Goal: Task Accomplishment & Management: Manage account settings

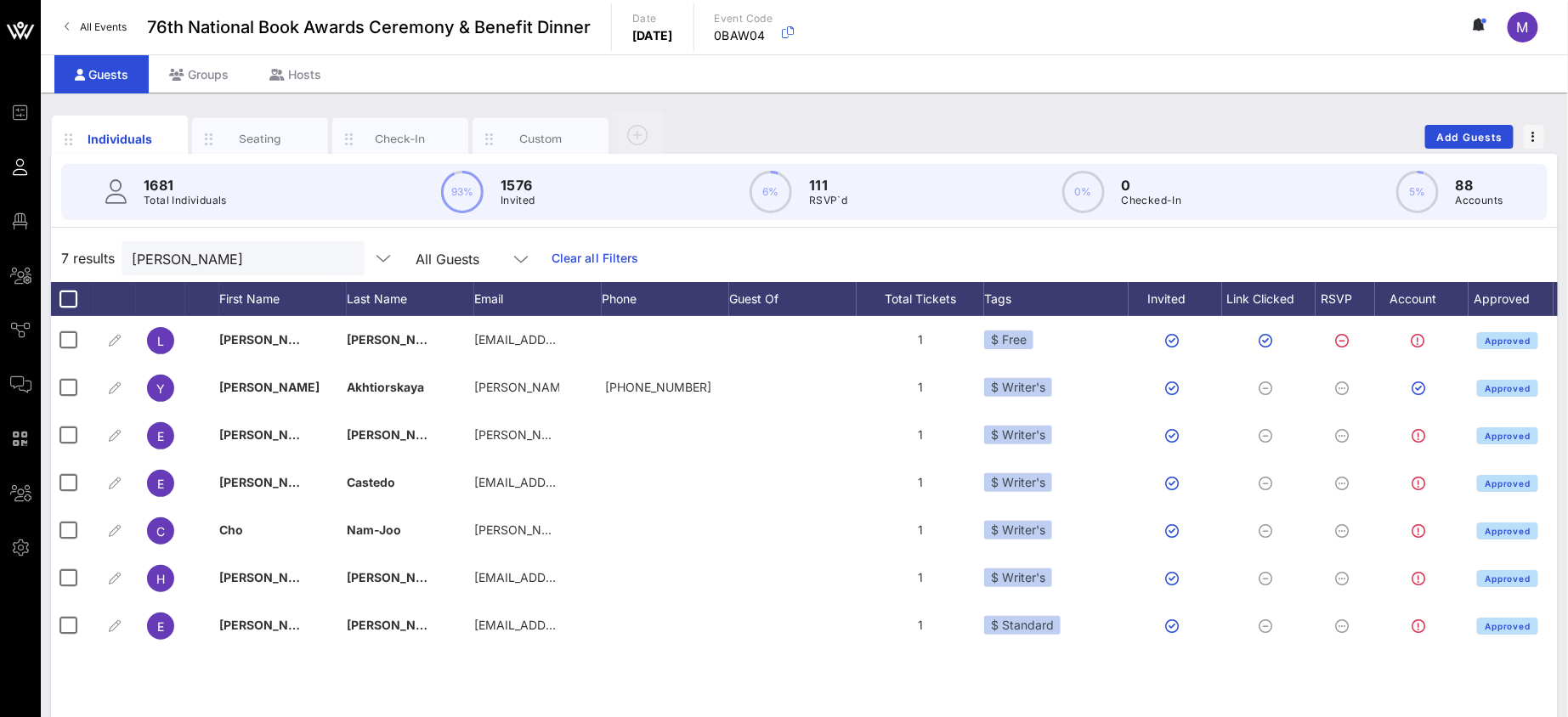
scroll to position [0, 37]
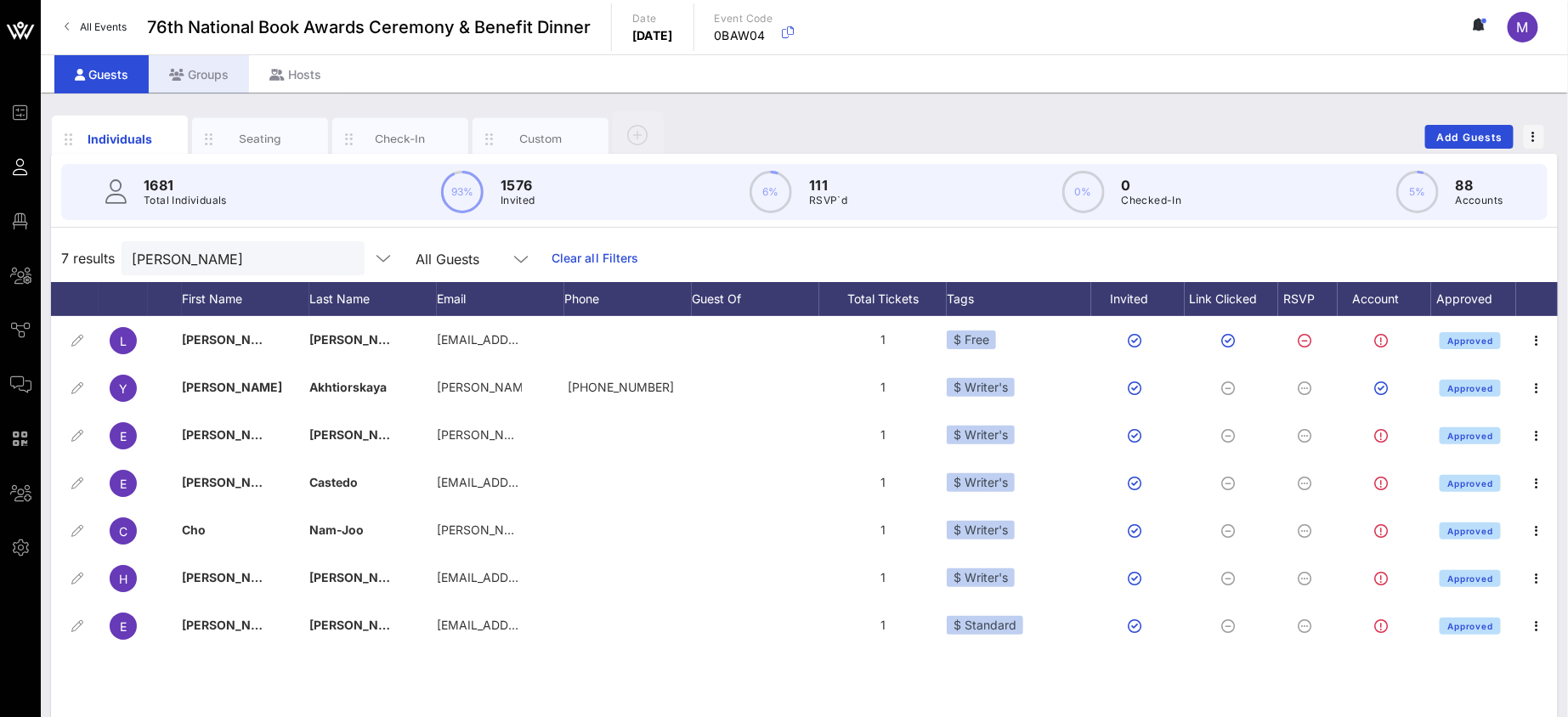
click at [213, 75] on div "Groups" at bounding box center [198, 74] width 100 height 38
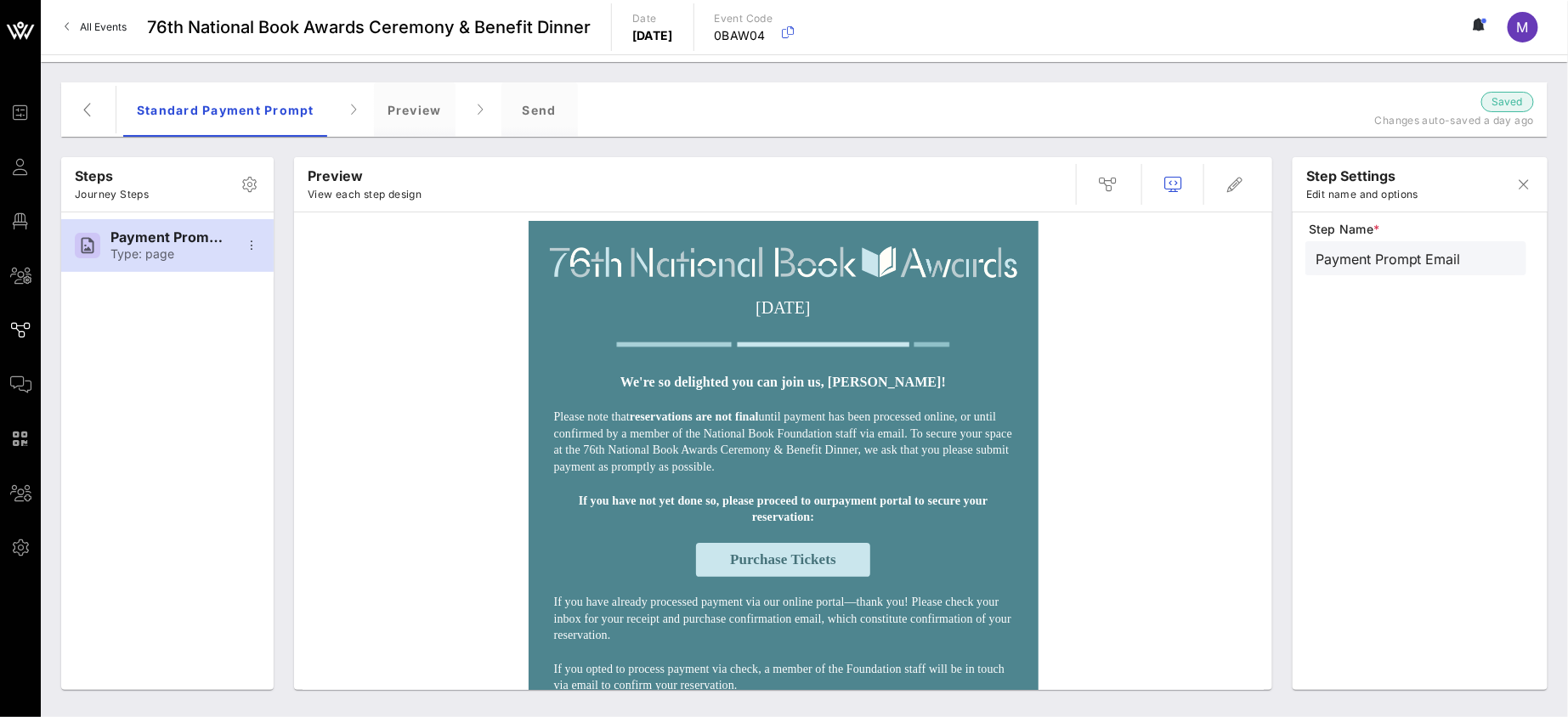
scroll to position [13, 0]
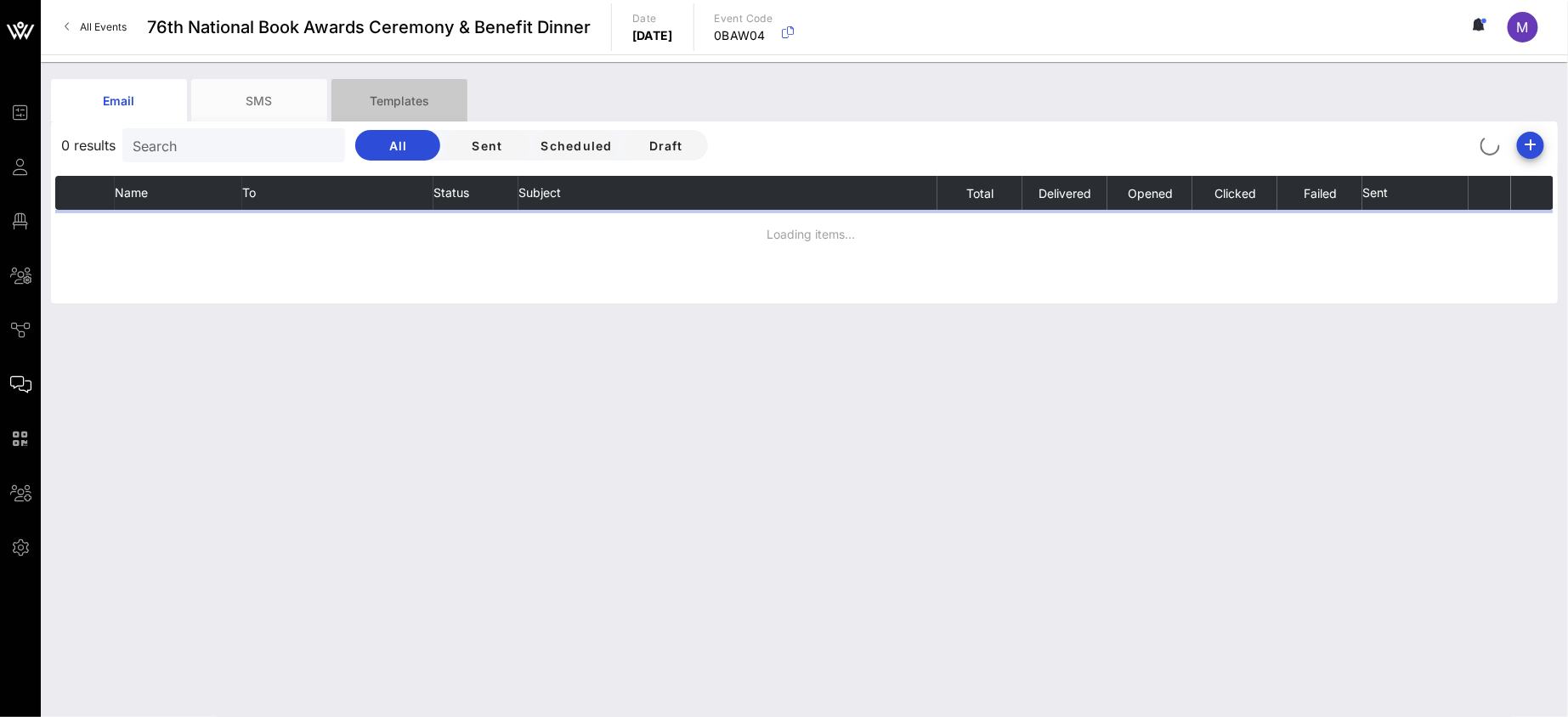
click at [394, 106] on div "Templates" at bounding box center [398, 100] width 136 height 42
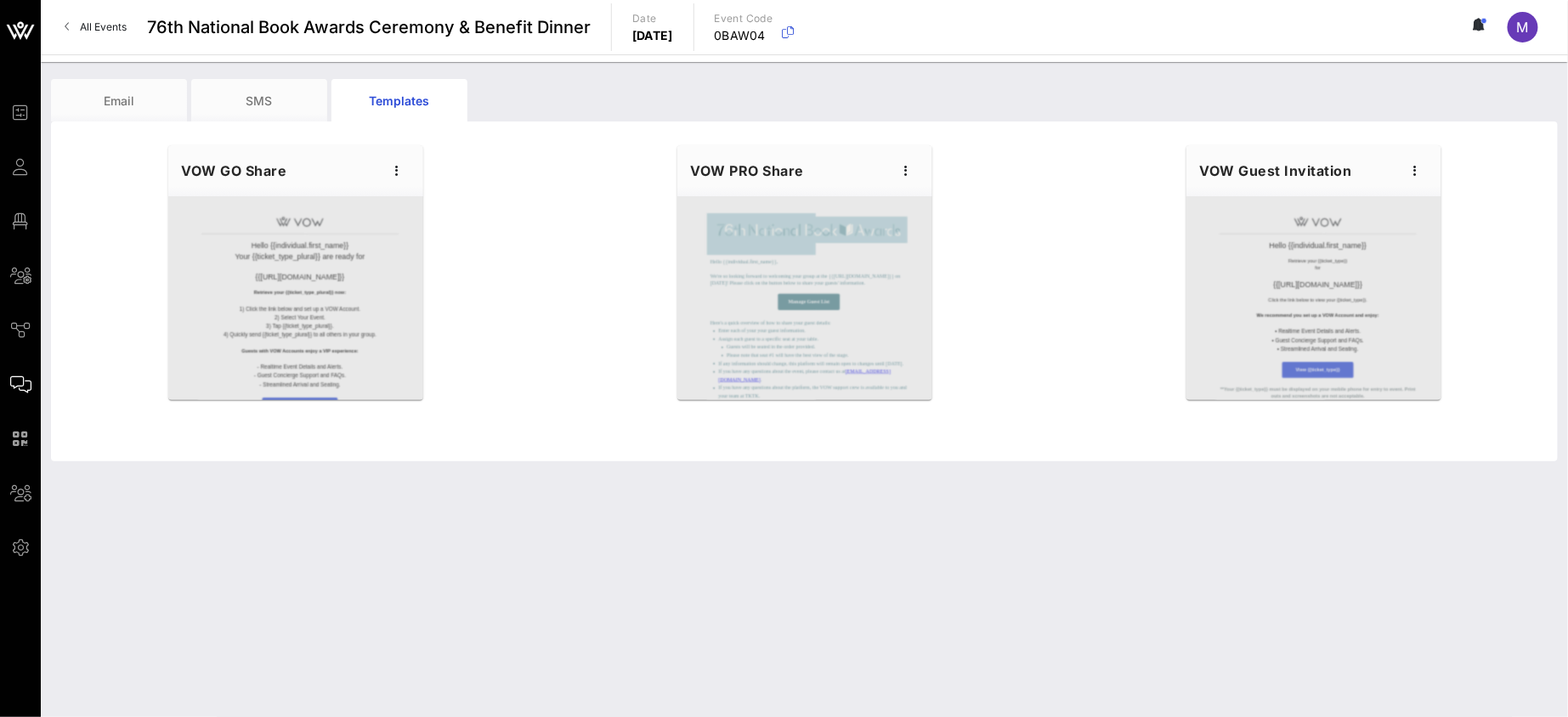
click at [765, 197] on div at bounding box center [804, 298] width 255 height 204
click at [764, 165] on div "VOW PRO Share" at bounding box center [804, 170] width 255 height 51
click at [784, 294] on div at bounding box center [804, 298] width 255 height 204
click at [899, 161] on icon "button" at bounding box center [907, 171] width 21 height 21
click at [921, 191] on div "Edit" at bounding box center [932, 199] width 42 height 27
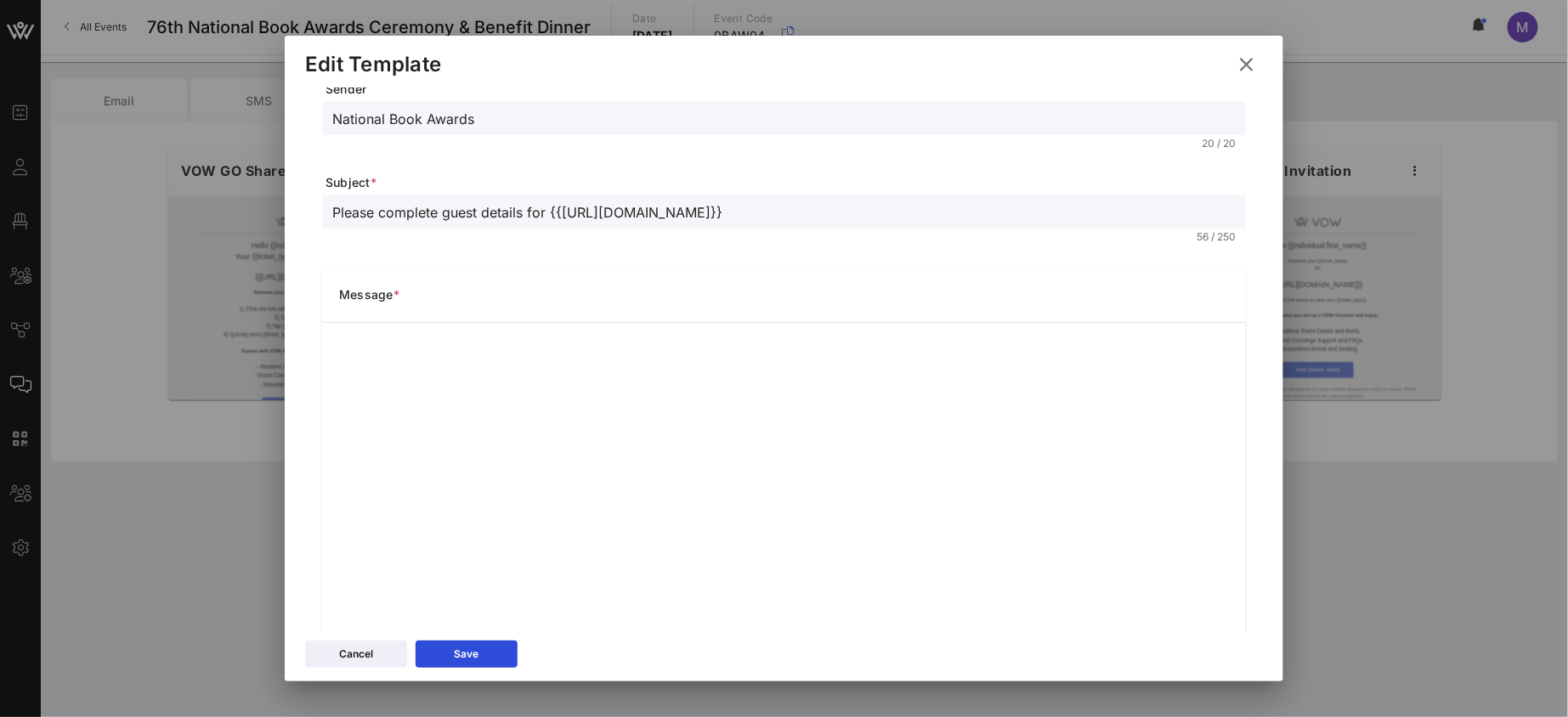
scroll to position [58, 0]
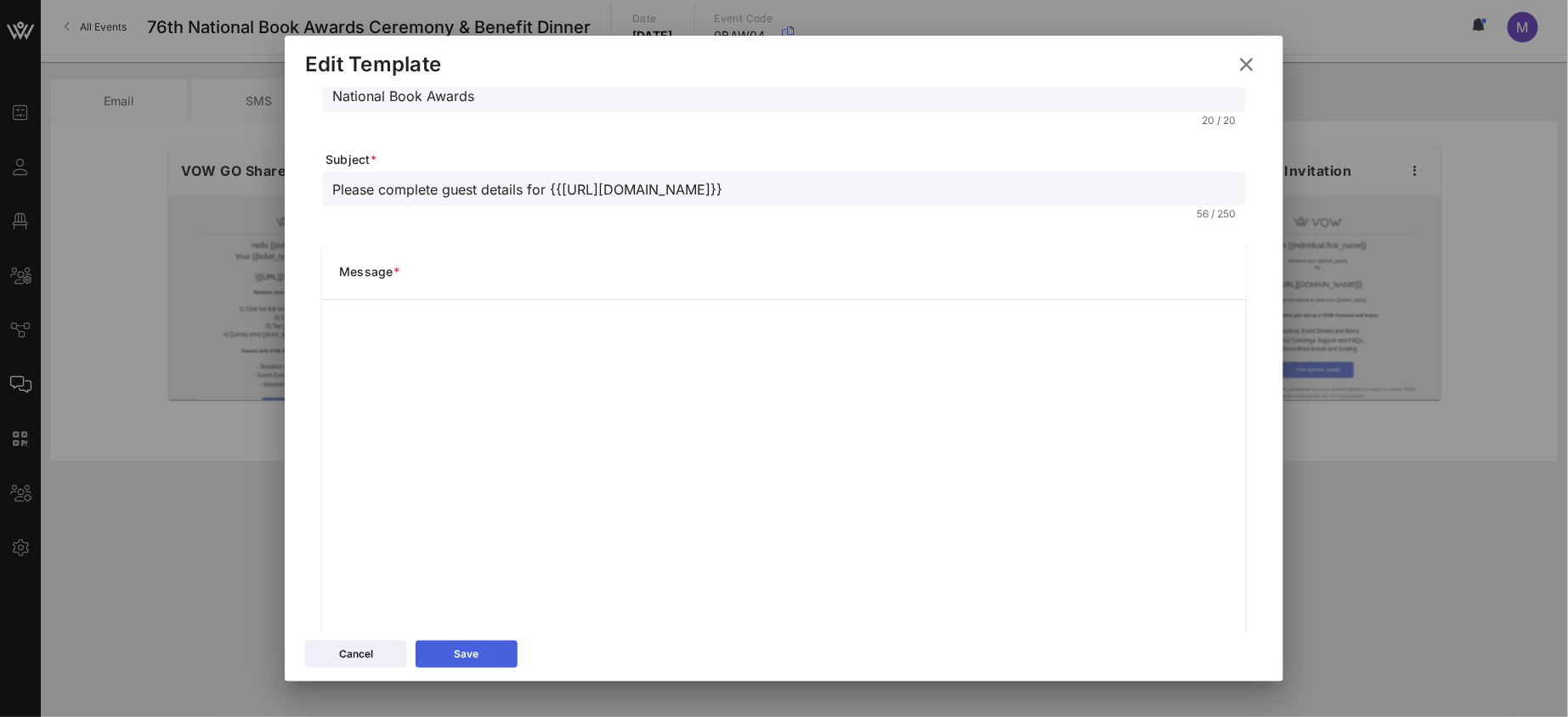
click at [496, 653] on button "Save" at bounding box center [466, 653] width 102 height 27
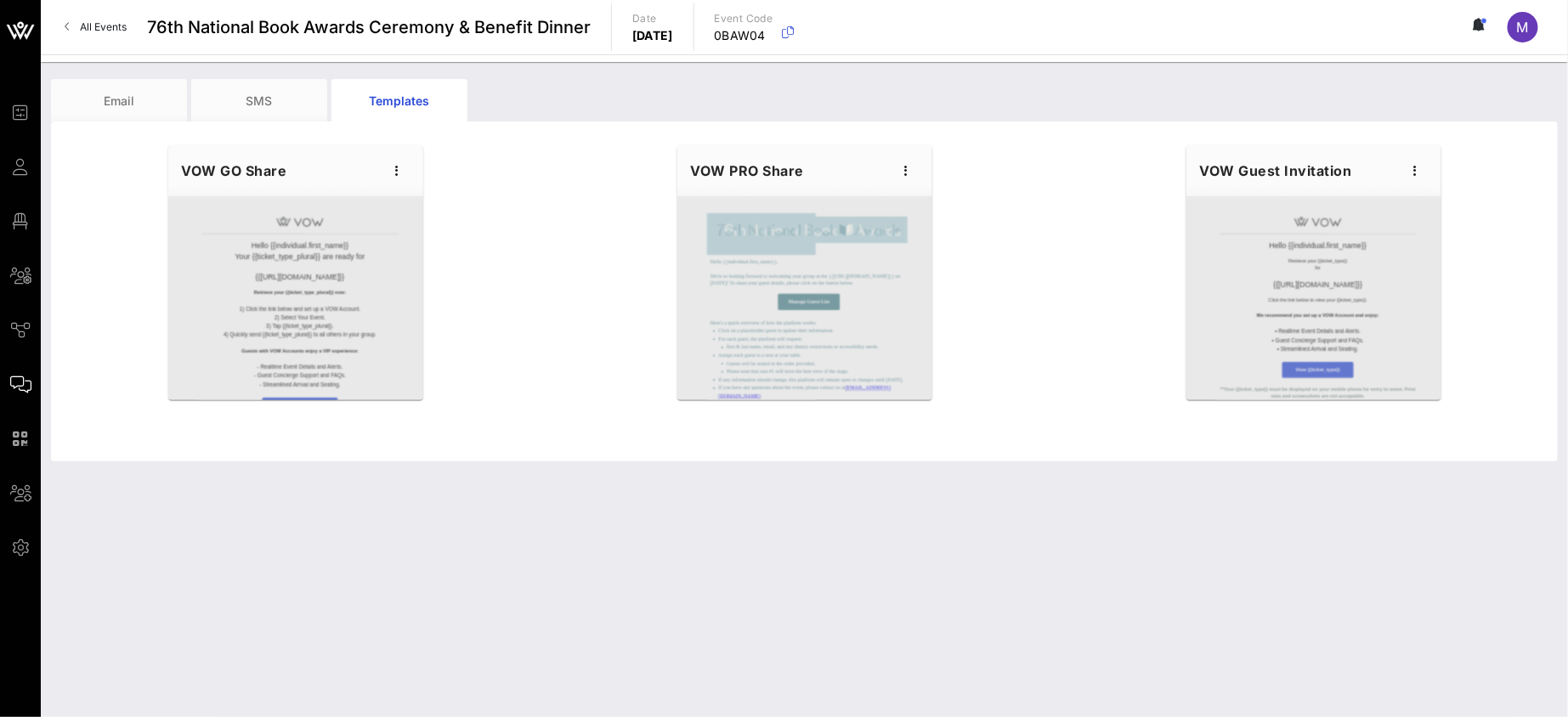
click at [772, 259] on div at bounding box center [804, 298] width 255 height 204
click at [774, 166] on div "VOW PRO Share" at bounding box center [804, 170] width 255 height 51
click at [899, 167] on icon "button" at bounding box center [907, 171] width 21 height 21
click at [917, 194] on div "Edit" at bounding box center [932, 199] width 42 height 14
type input "National Book Awards"
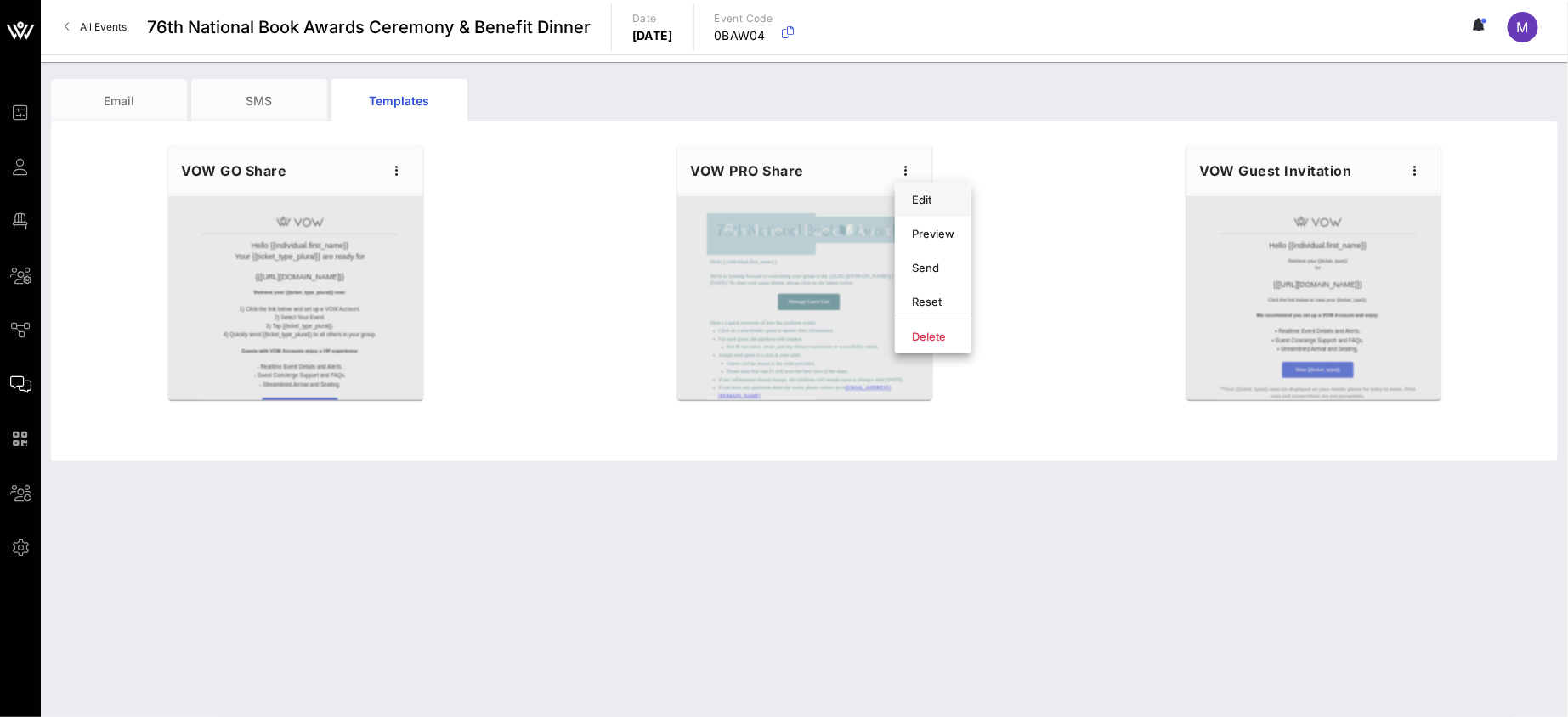
type input "Please complete guest details for {{event_details.name}}"
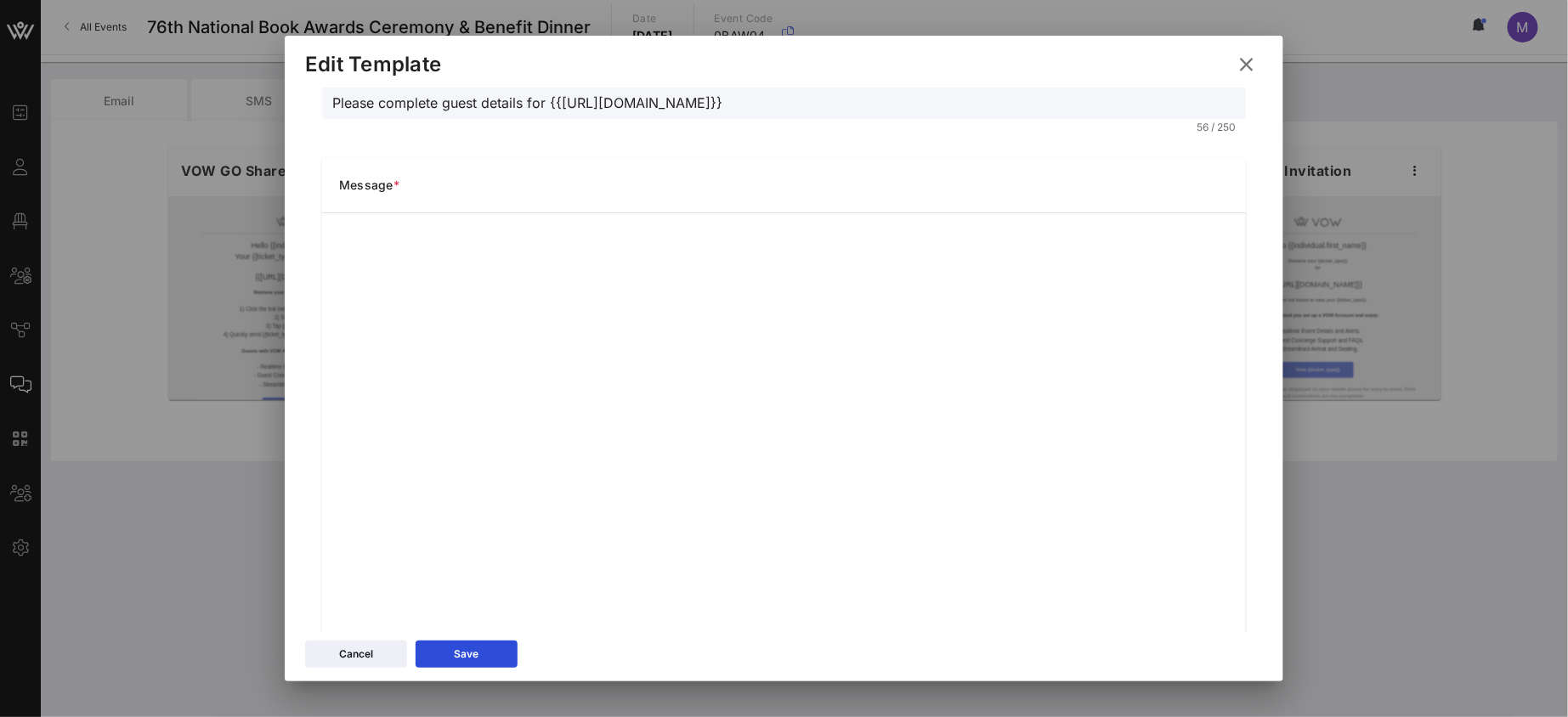
scroll to position [125, 0]
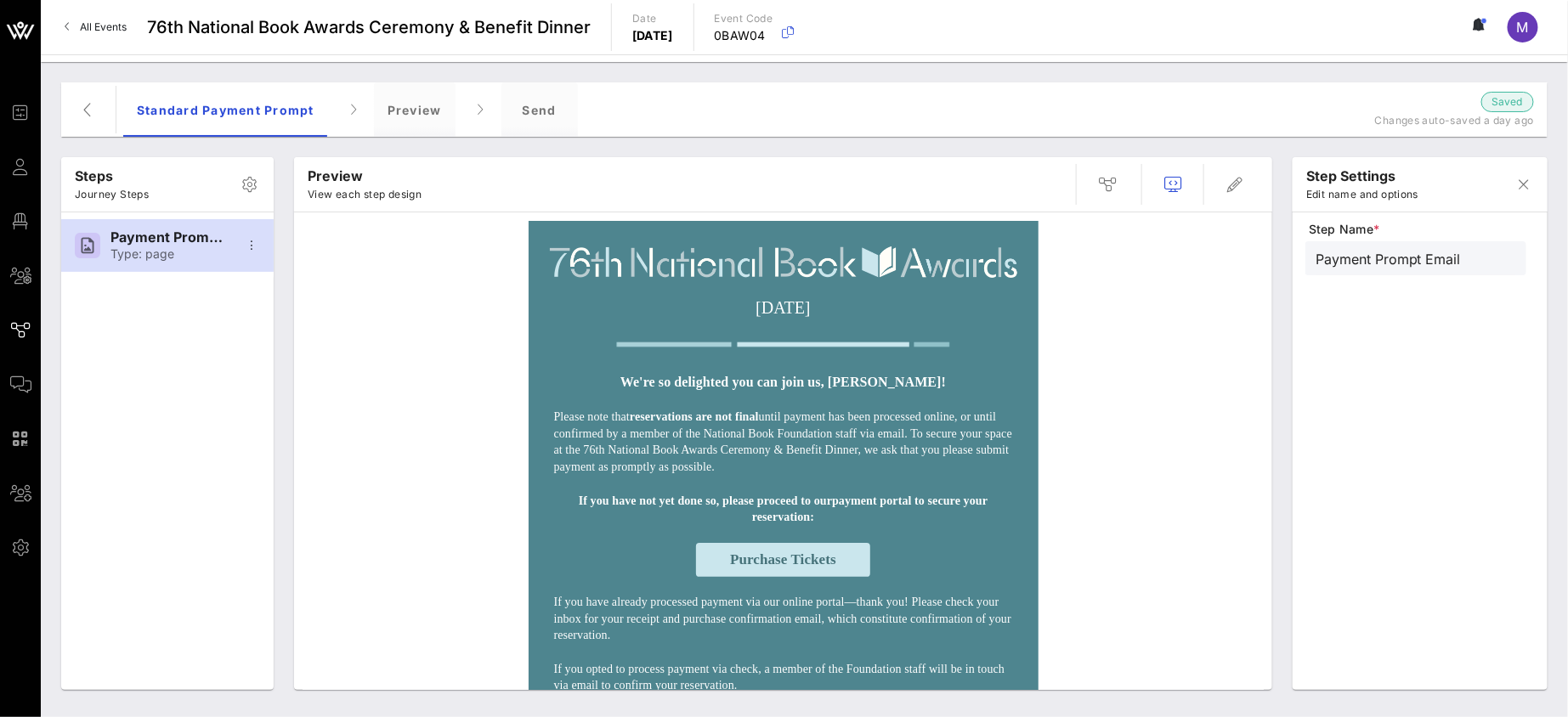
scroll to position [13, 0]
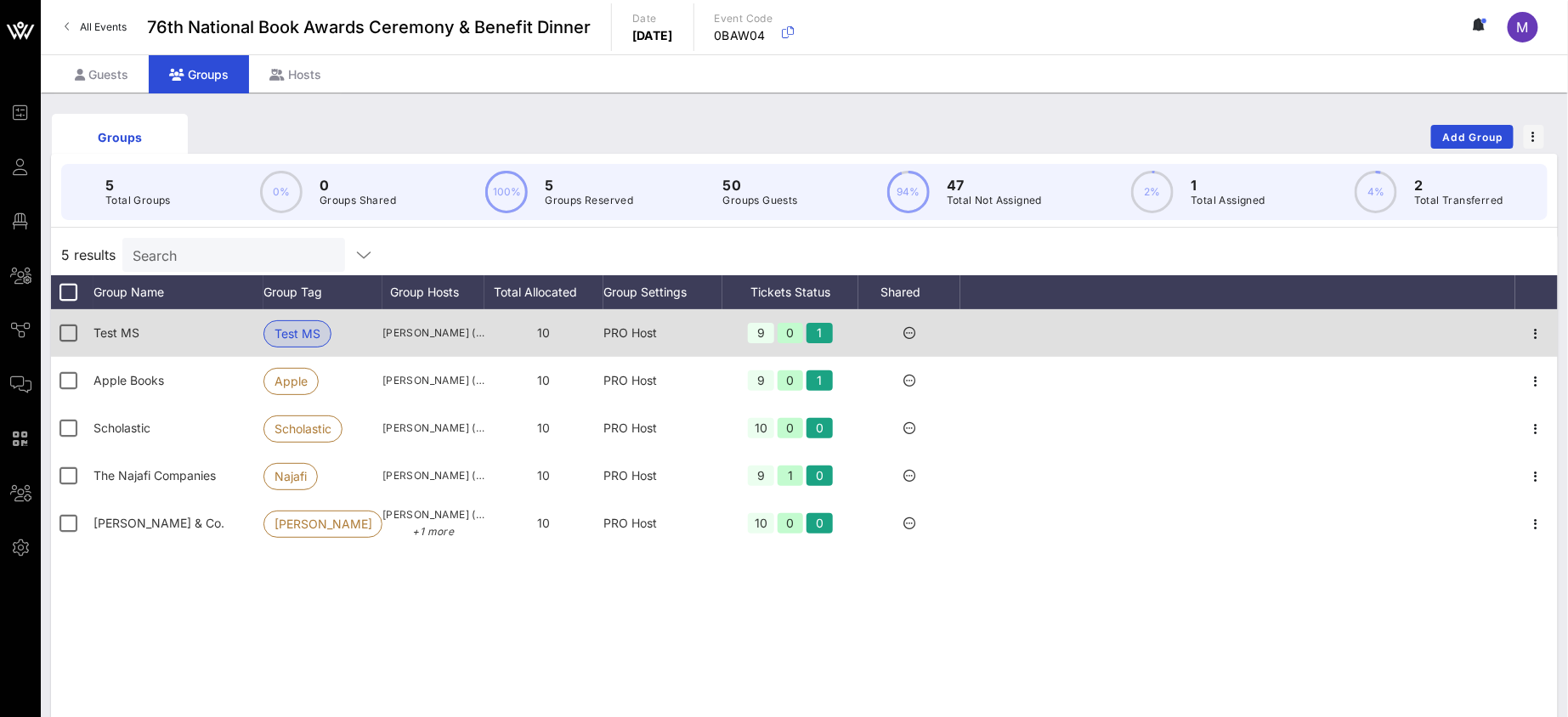
click at [910, 331] on icon at bounding box center [909, 333] width 12 height 12
click at [1541, 336] on icon "button" at bounding box center [1536, 334] width 21 height 21
click at [1367, 326] on div at bounding box center [1237, 333] width 554 height 48
click at [109, 333] on span "Test MS" at bounding box center [116, 332] width 46 height 14
click at [1528, 333] on icon "button" at bounding box center [1536, 334] width 21 height 21
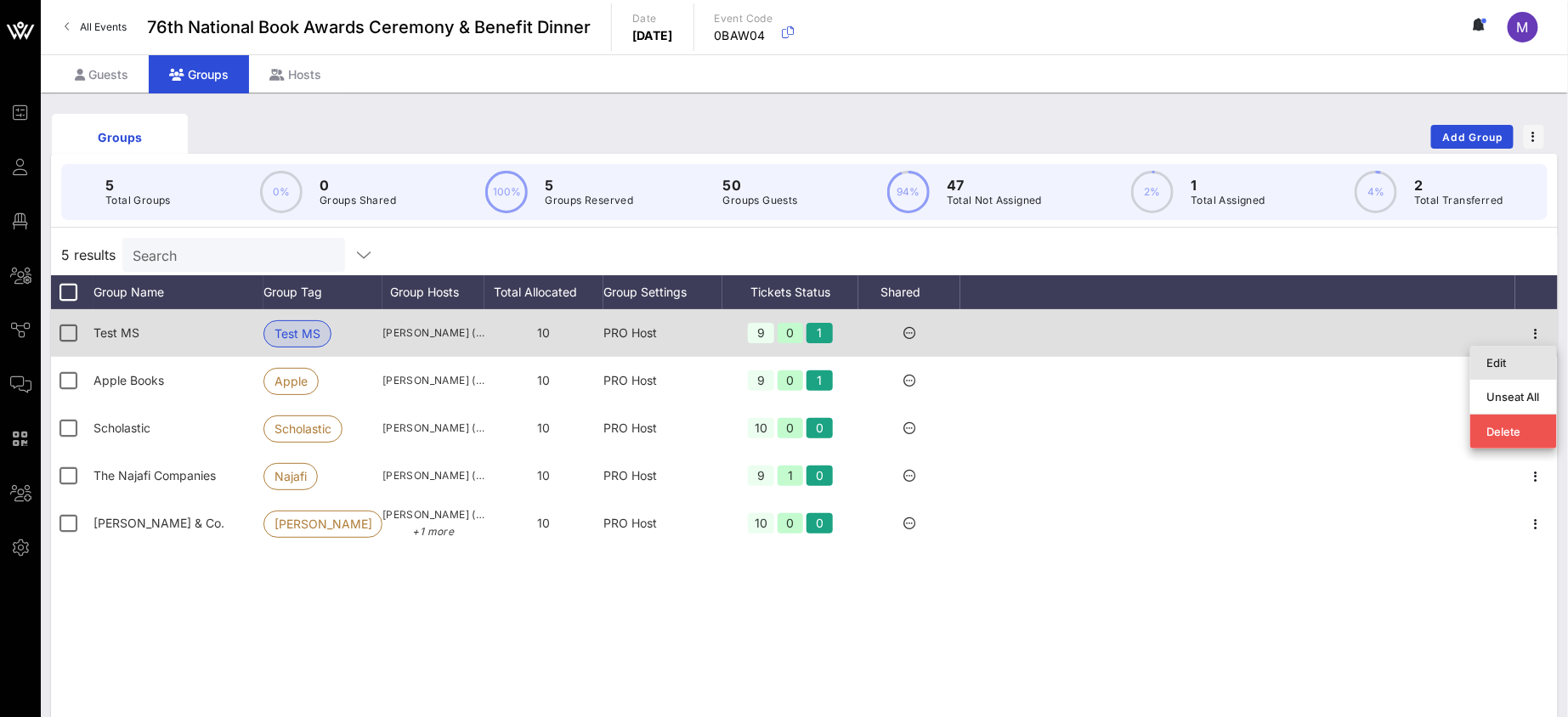
click at [1518, 347] on div "Edit" at bounding box center [1513, 363] width 87 height 34
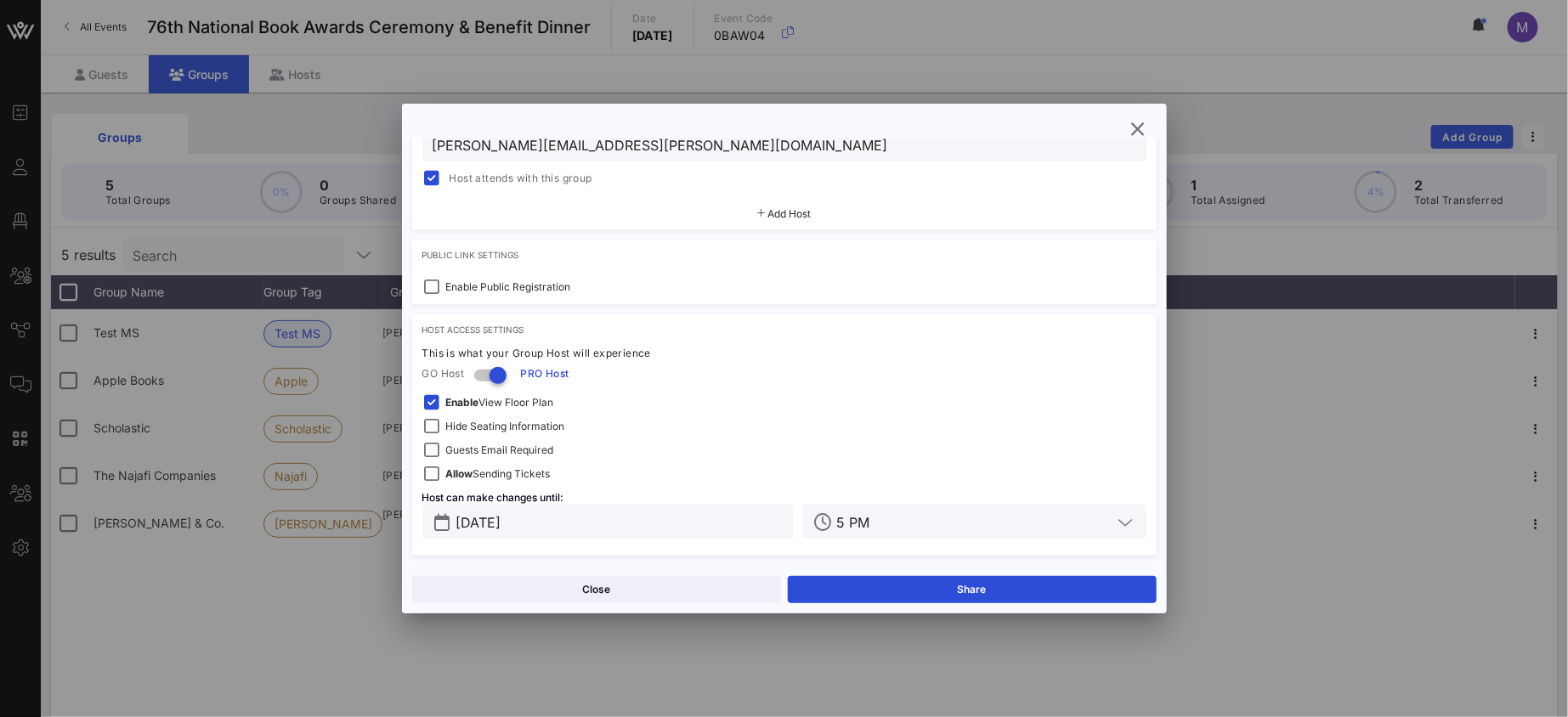
scroll to position [437, 0]
click at [971, 584] on button "Share" at bounding box center [971, 589] width 368 height 27
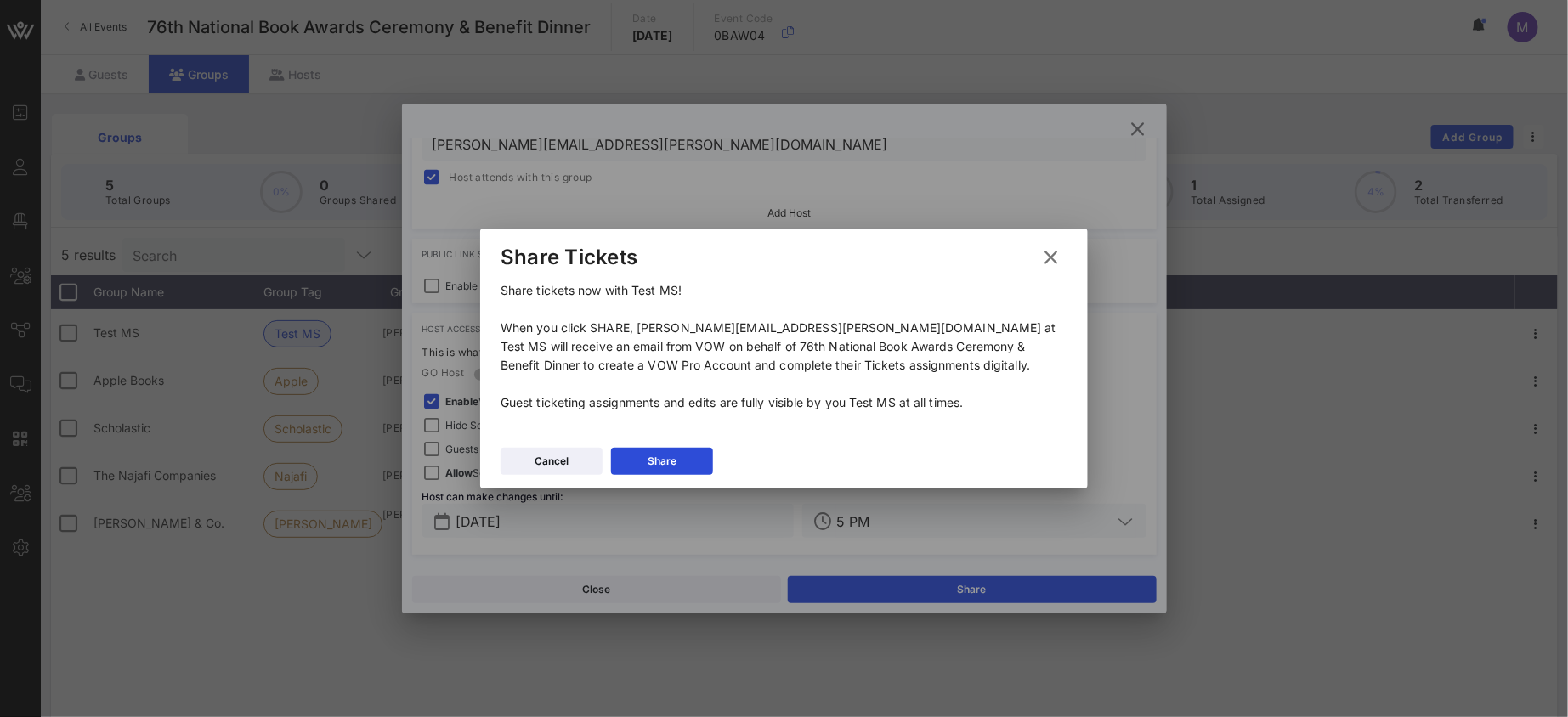
click at [694, 452] on button "Share" at bounding box center [661, 461] width 102 height 27
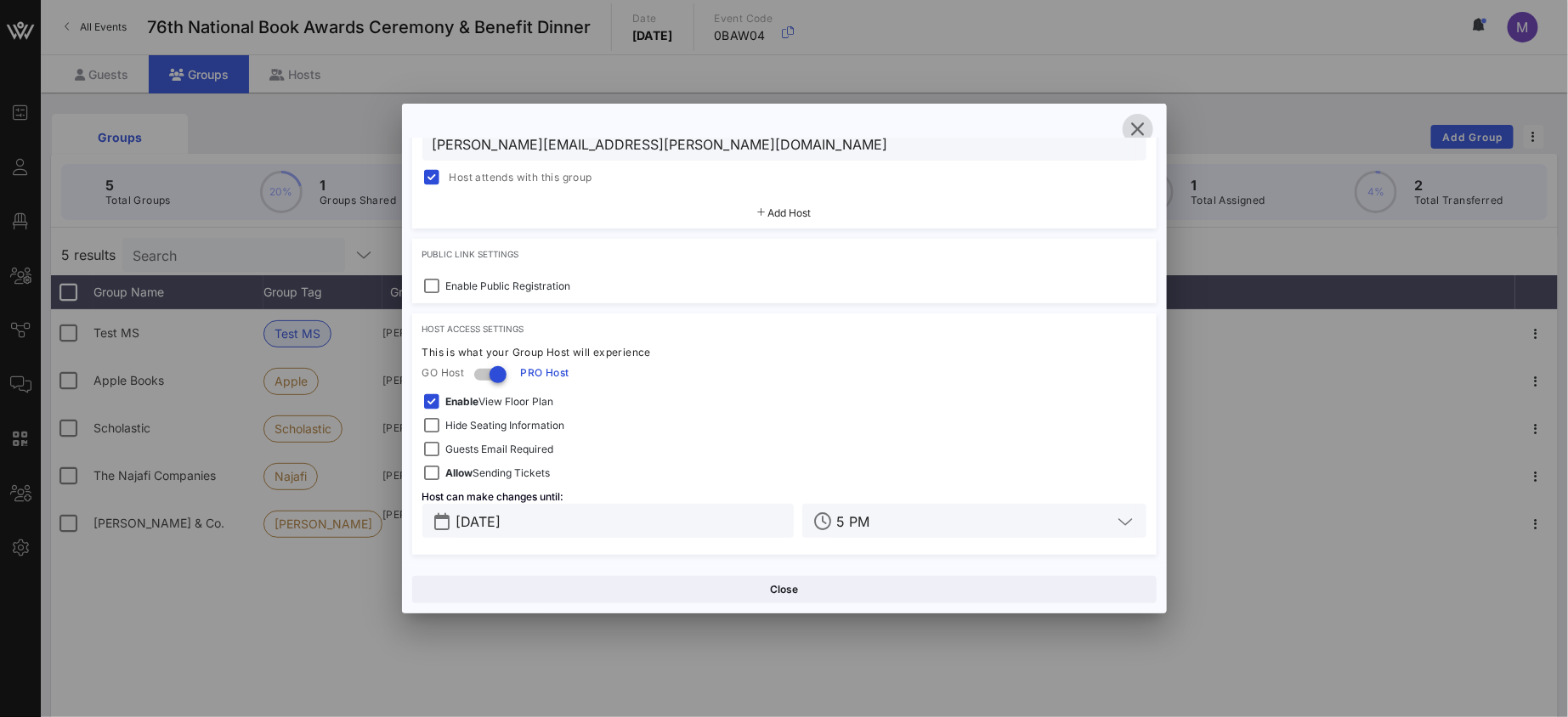
click at [1140, 122] on icon "button" at bounding box center [1138, 129] width 21 height 21
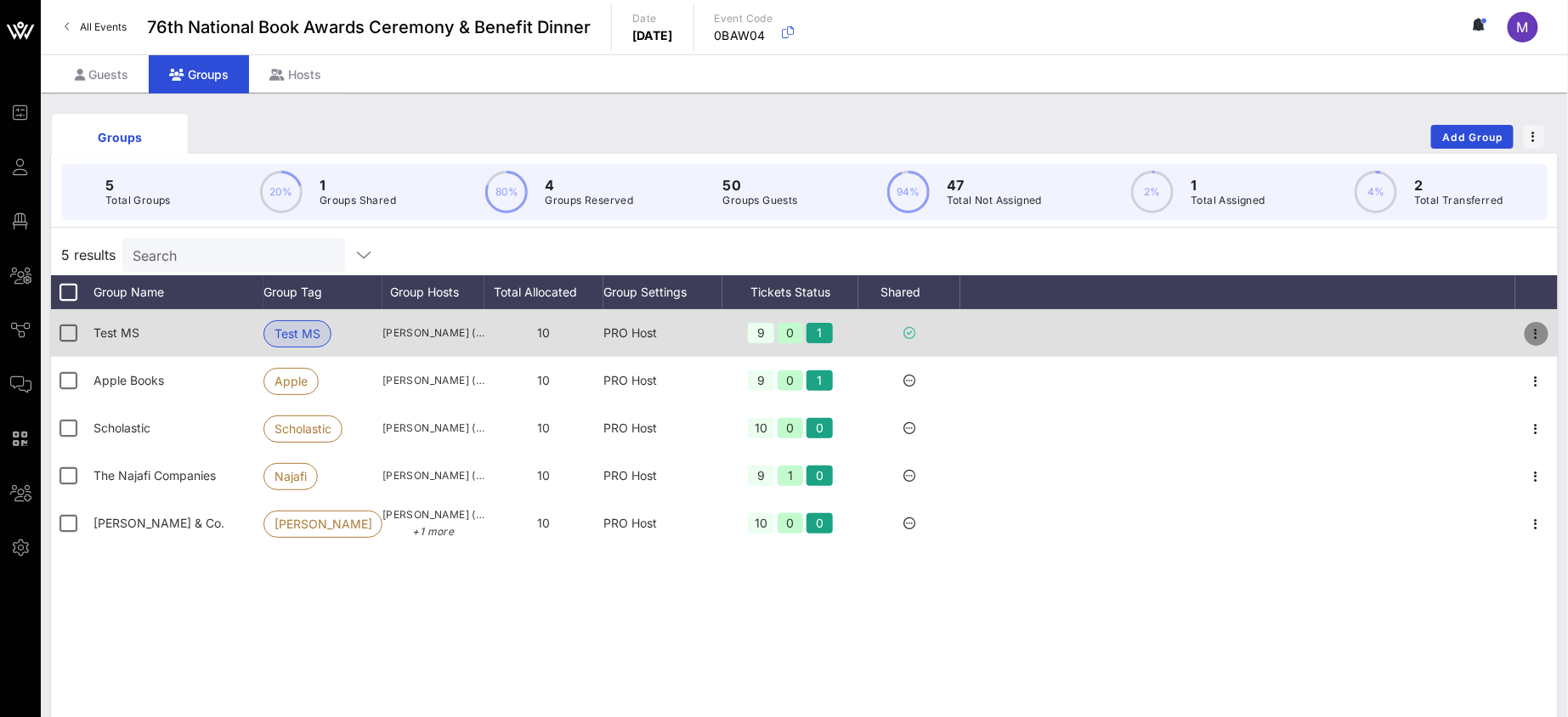
click at [1541, 330] on icon "button" at bounding box center [1536, 334] width 21 height 21
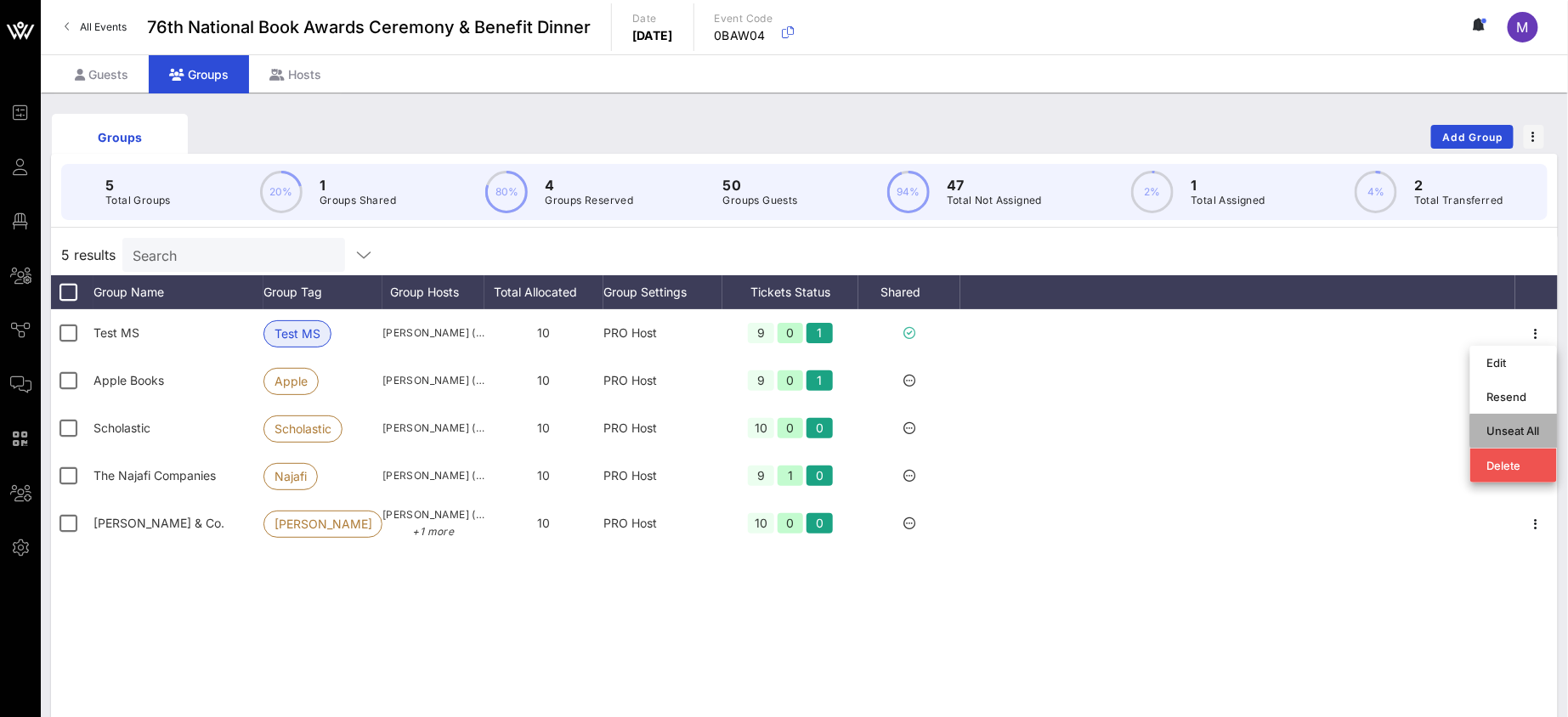
click at [1540, 423] on div "Unseat All" at bounding box center [1513, 430] width 52 height 14
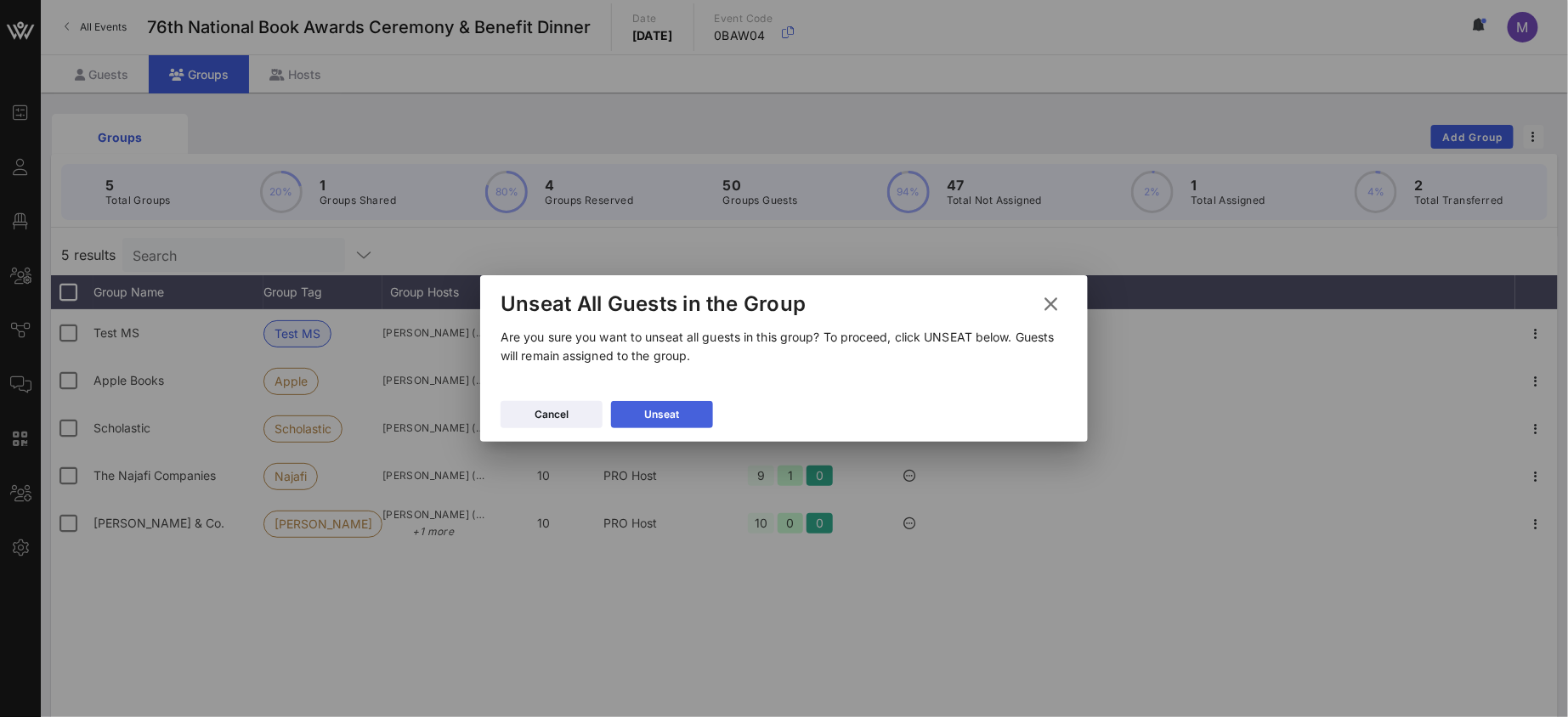
click at [684, 405] on button "Unseat" at bounding box center [661, 414] width 102 height 27
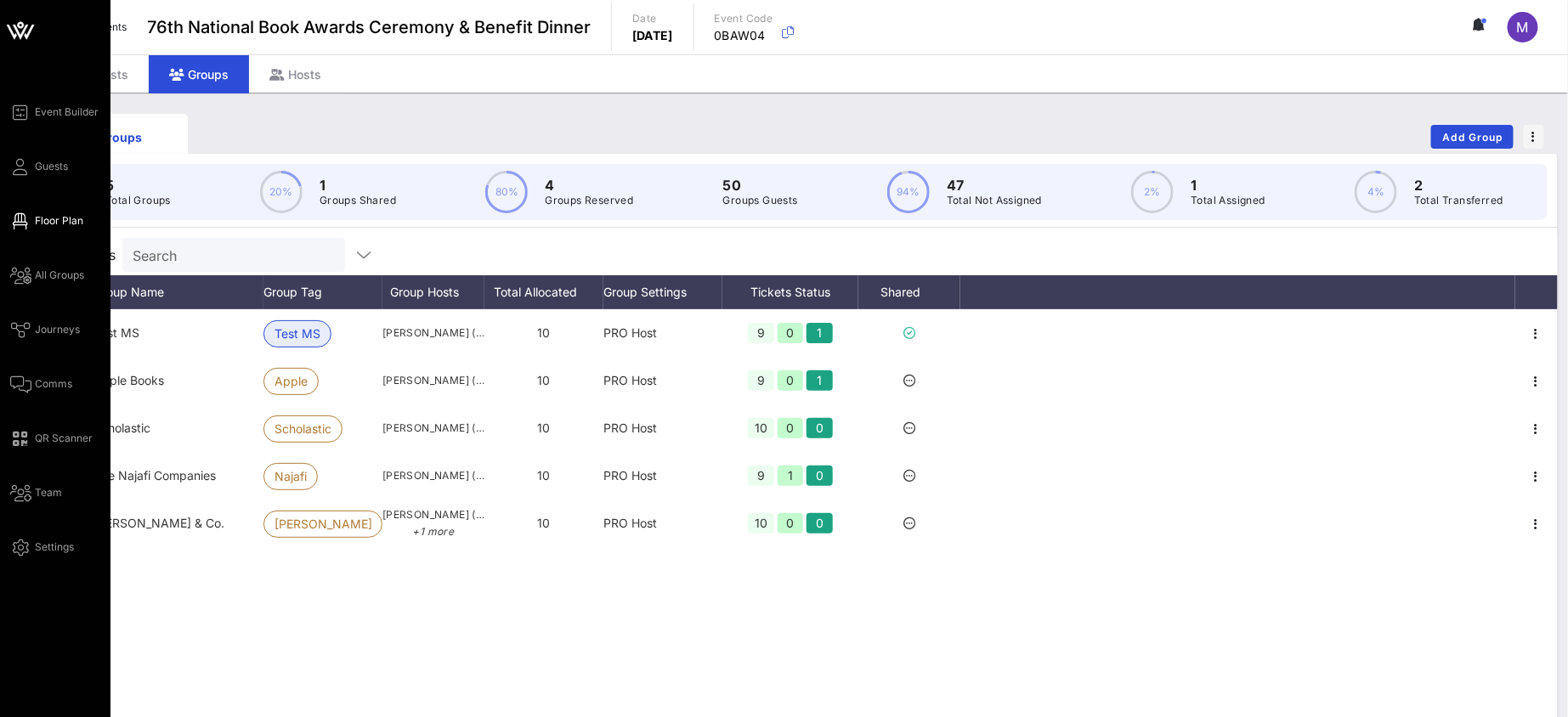
click at [57, 219] on span "Floor Plan" at bounding box center [59, 221] width 49 height 15
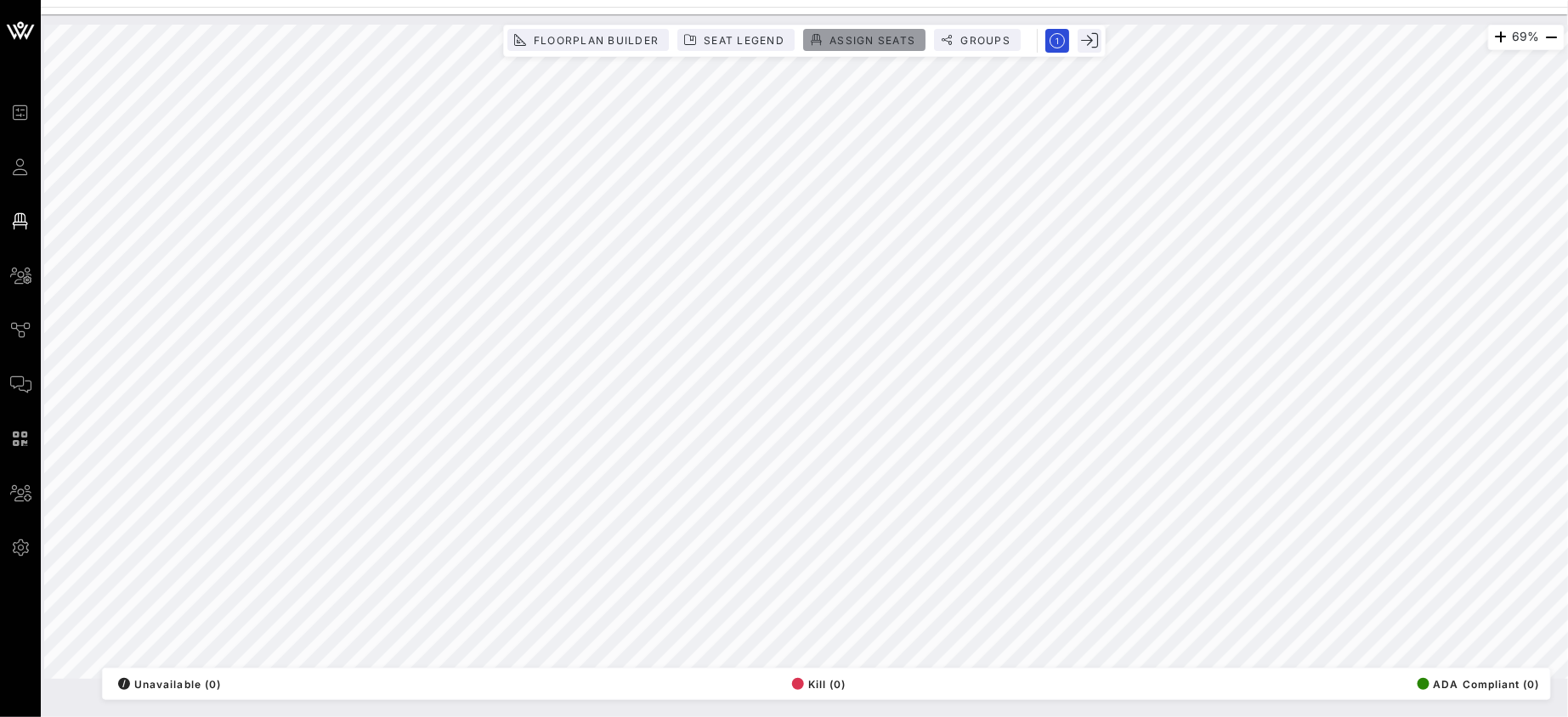
click at [873, 42] on span "Assign Seats" at bounding box center [871, 40] width 87 height 13
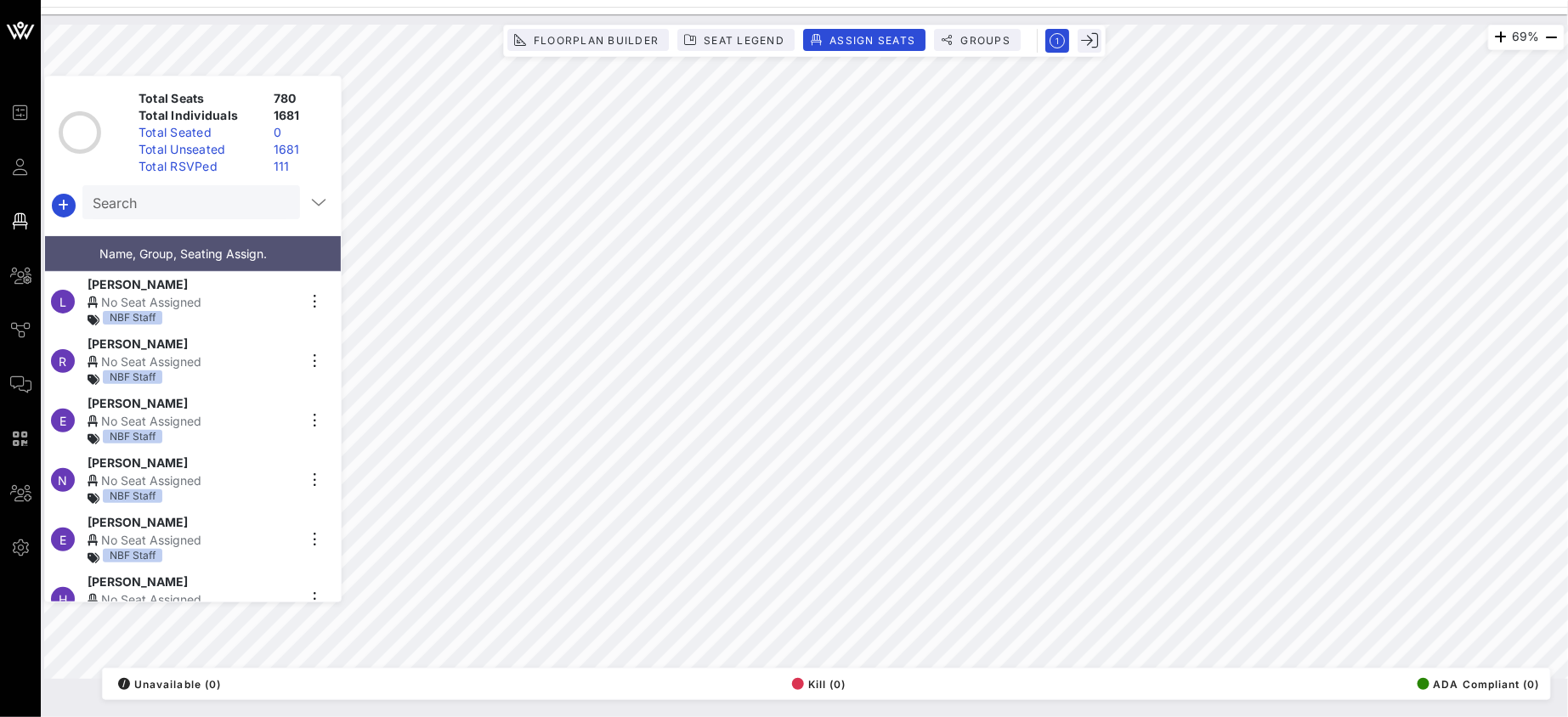
click at [252, 203] on input "Search" at bounding box center [189, 202] width 194 height 22
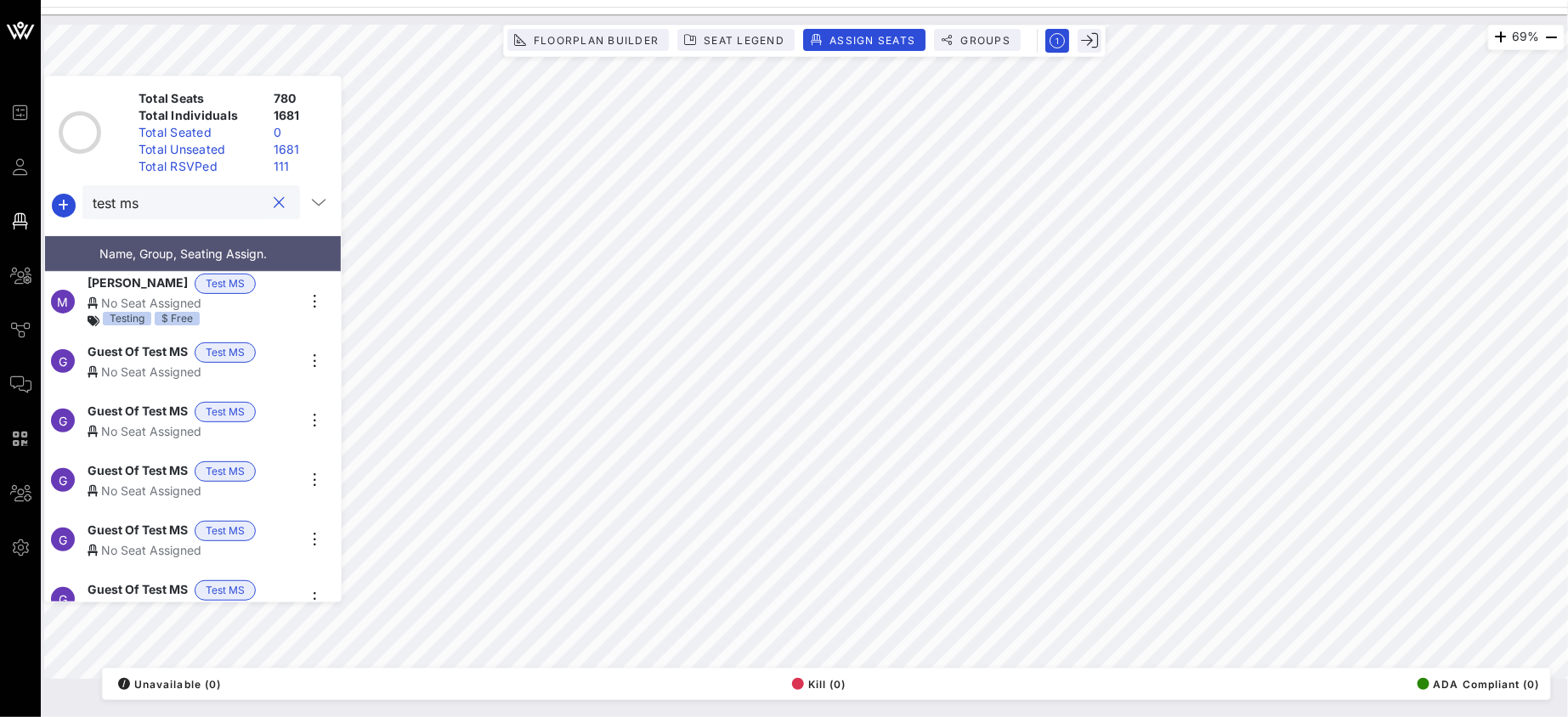
type input "test ms"
click at [286, 311] on div "Testing $ Free" at bounding box center [193, 320] width 209 height 18
click at [1050, 36] on circle "button" at bounding box center [1057, 40] width 14 height 14
click at [1057, 36] on rect "button" at bounding box center [1057, 40] width 29 height 29
click at [1062, 44] on circle "button" at bounding box center [1057, 40] width 14 height 14
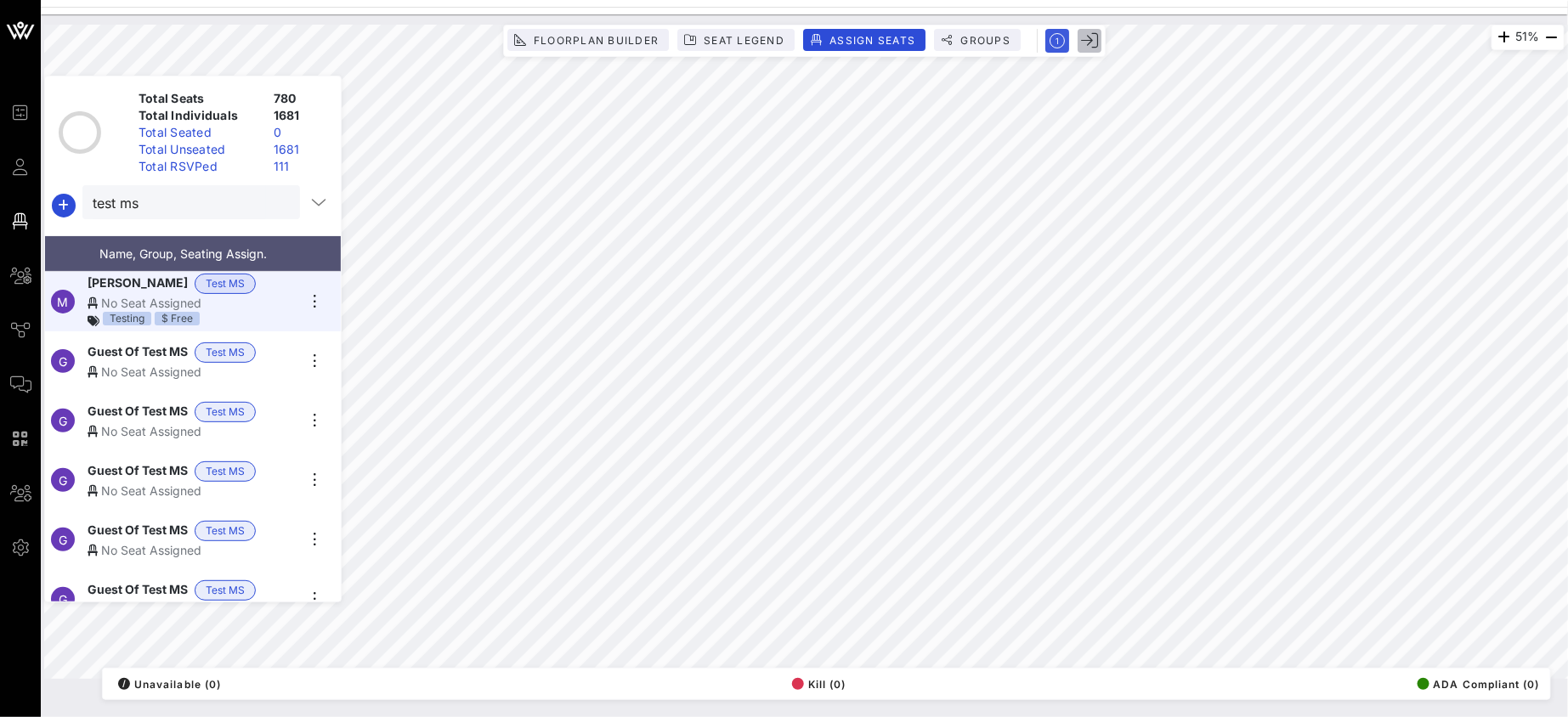
click at [1081, 44] on icon "button" at bounding box center [1089, 41] width 17 height 17
click at [1084, 44] on icon "button" at bounding box center [1089, 41] width 17 height 17
click at [292, 344] on div "Guest Of Test MS Test MS" at bounding box center [193, 352] width 209 height 21
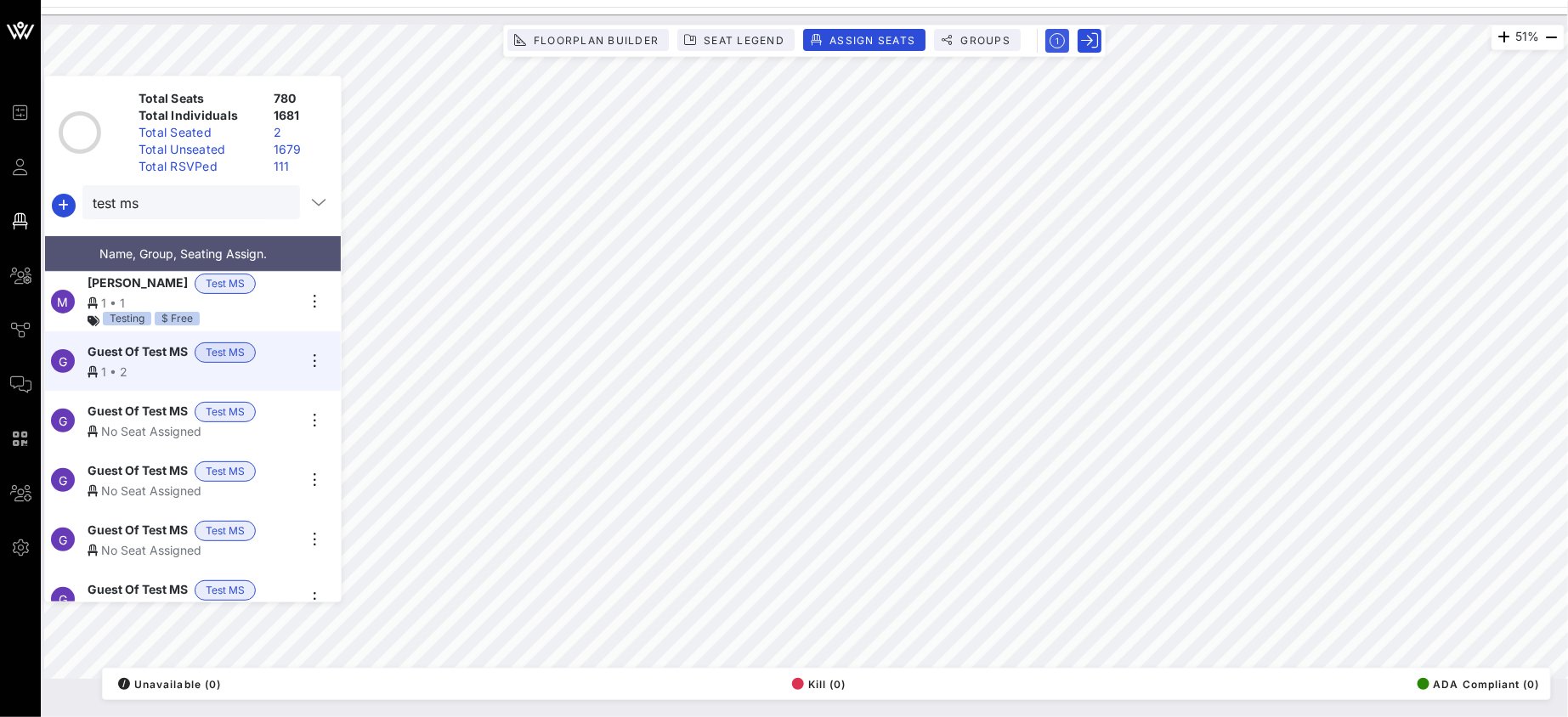
click at [276, 402] on div "Guest Of Test MS Test MS" at bounding box center [193, 412] width 209 height 21
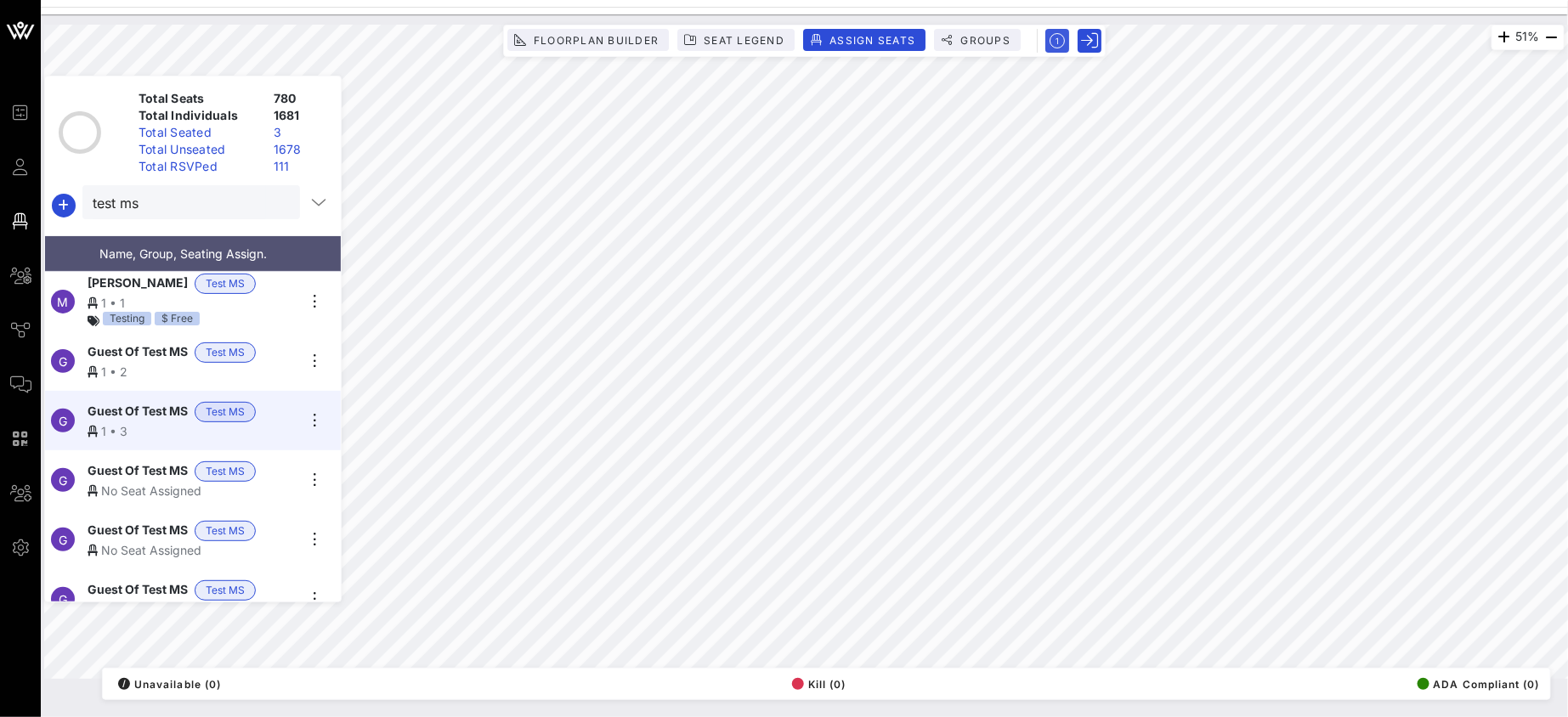
click at [287, 461] on div "Guest Of Test MS Test MS" at bounding box center [193, 471] width 209 height 21
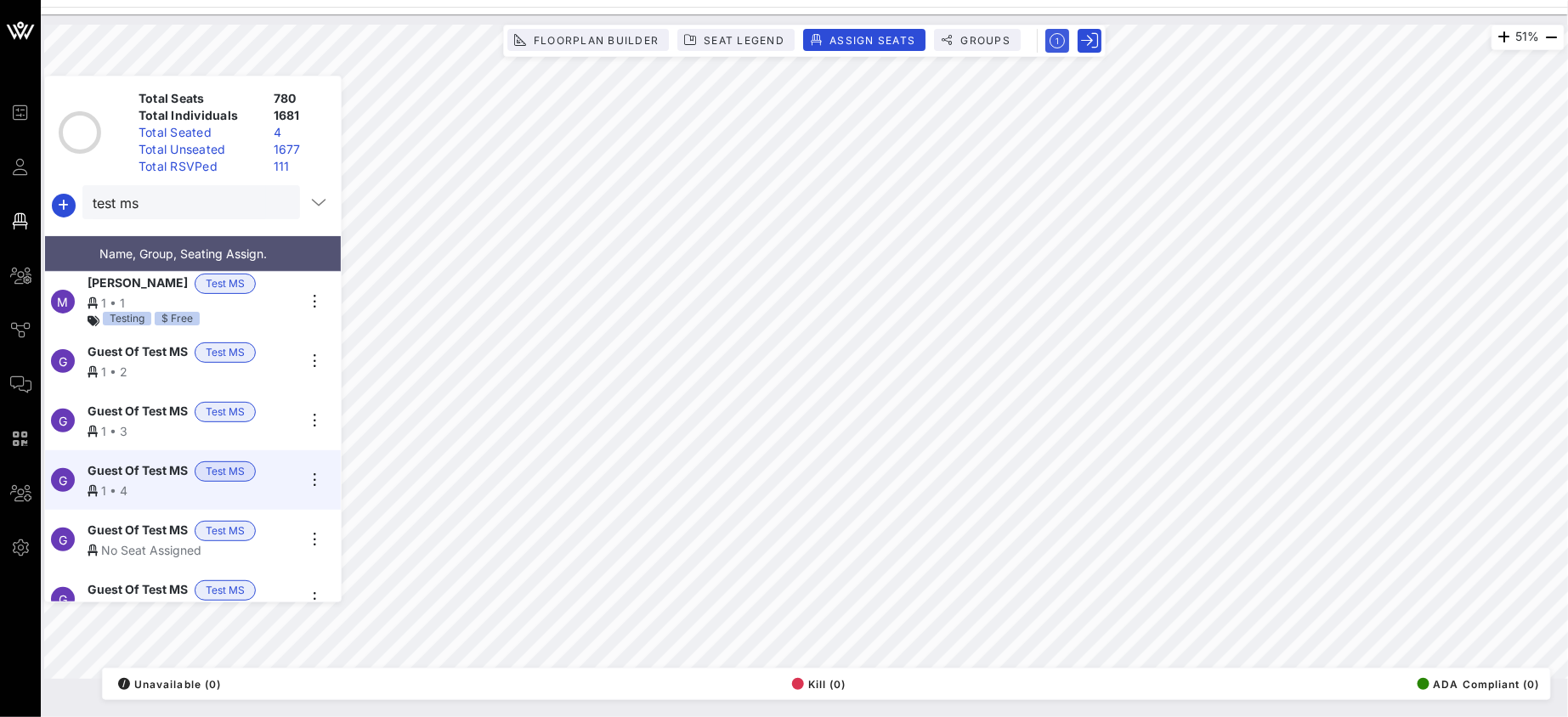
click at [266, 541] on div "No Seat Assigned" at bounding box center [193, 550] width 209 height 18
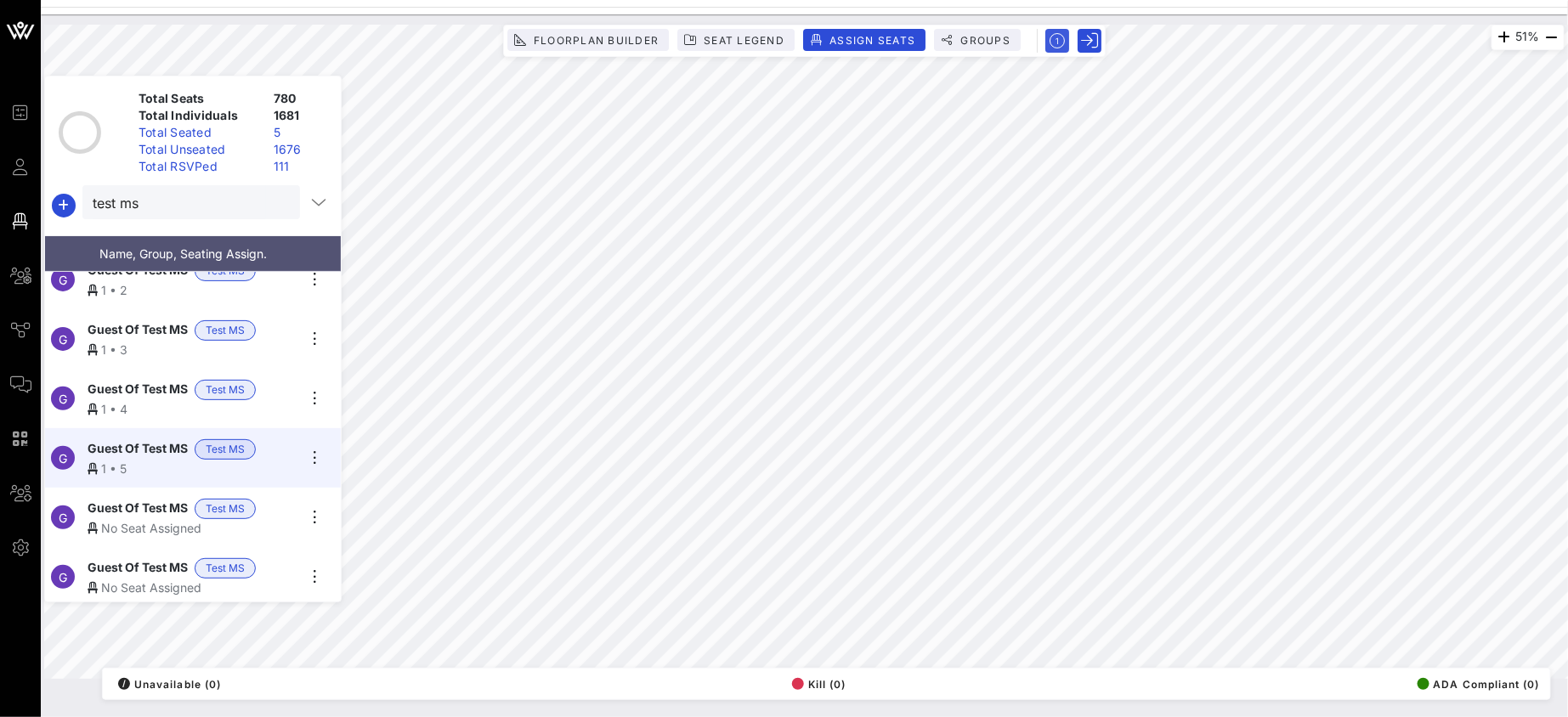
click at [266, 498] on div "Guest Of Test MS Test MS" at bounding box center [193, 509] width 209 height 21
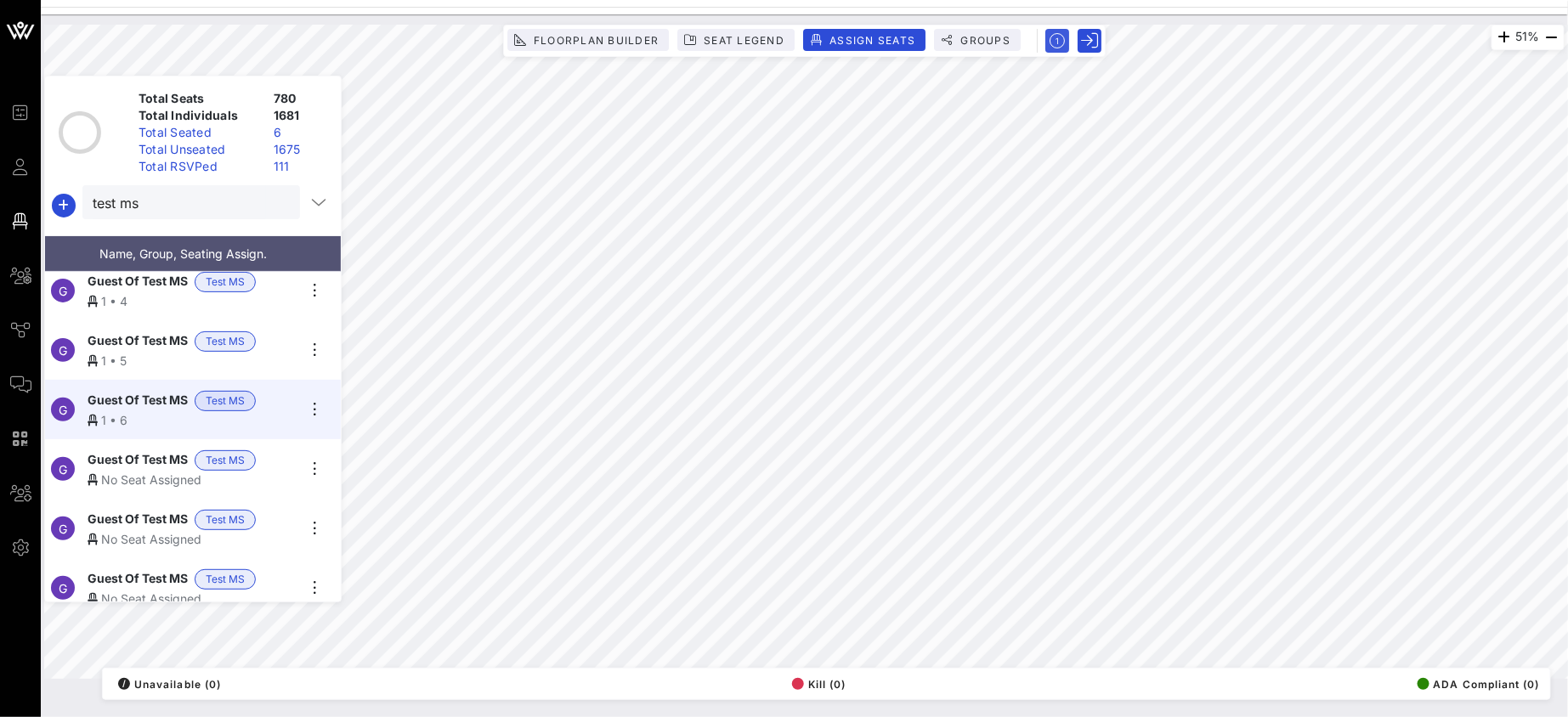
scroll to position [207, 0]
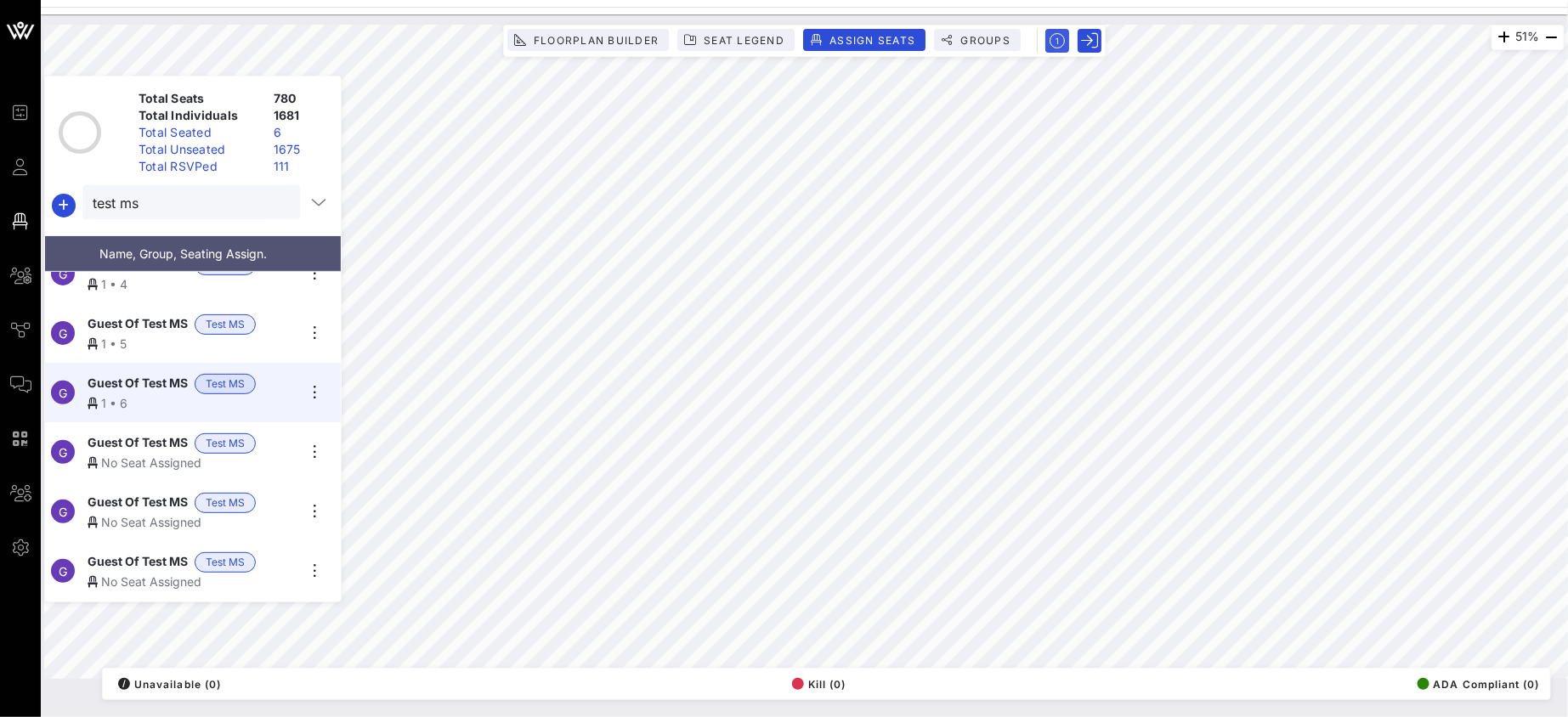
click at [284, 438] on div "Guest Of Test MS Test MS" at bounding box center [193, 443] width 209 height 21
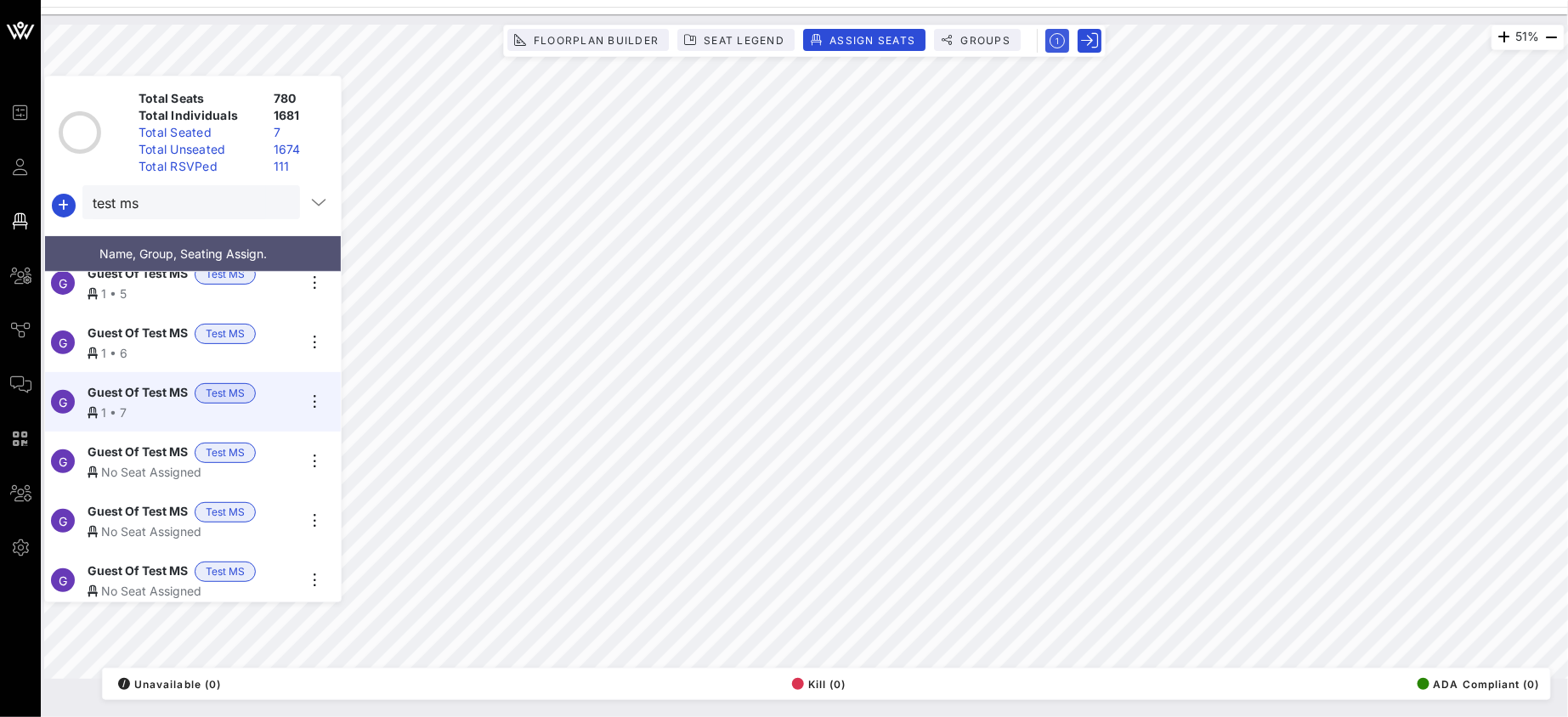
scroll to position [258, 0]
click at [277, 441] on div "Guest Of Test MS Test MS" at bounding box center [193, 452] width 209 height 21
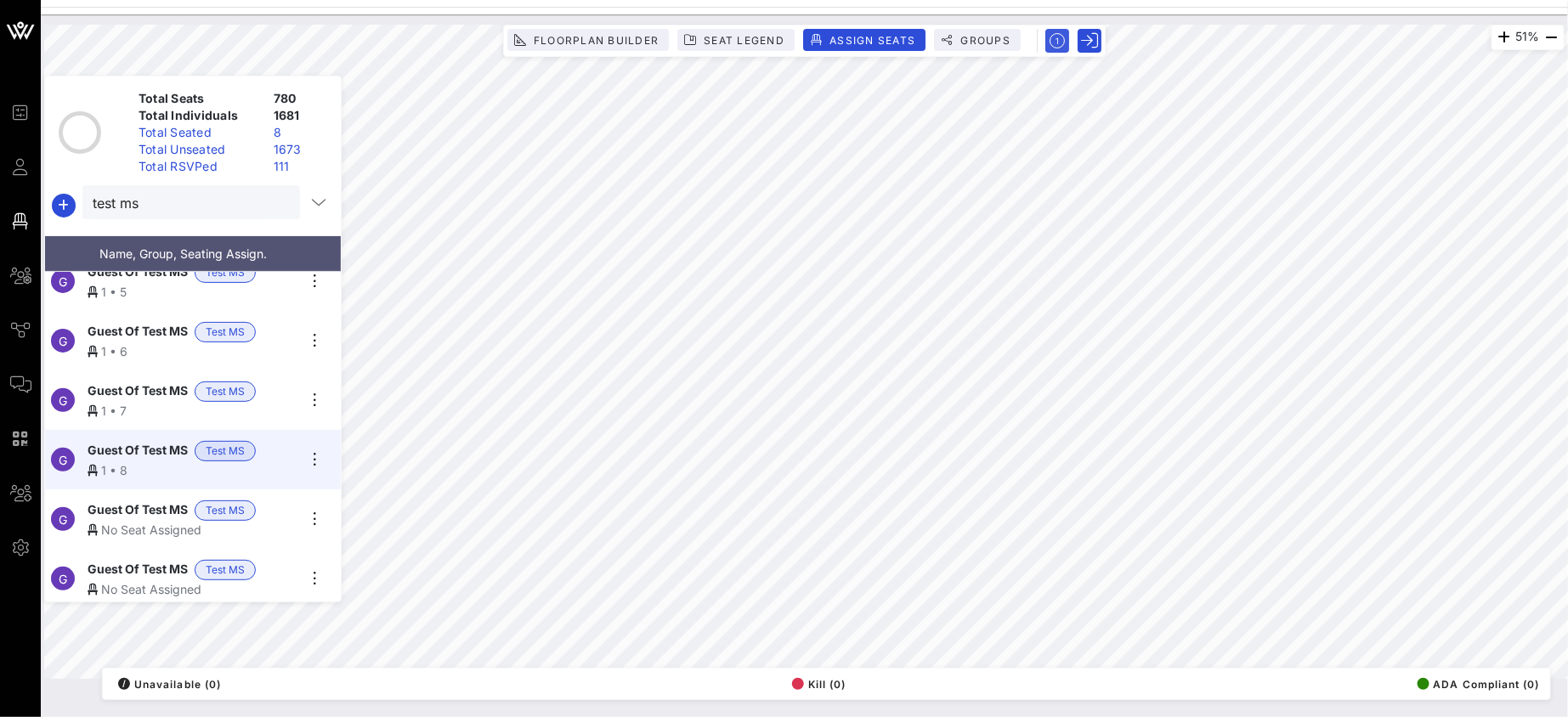
click at [271, 505] on div "Guest Of Test MS Test MS" at bounding box center [193, 510] width 209 height 21
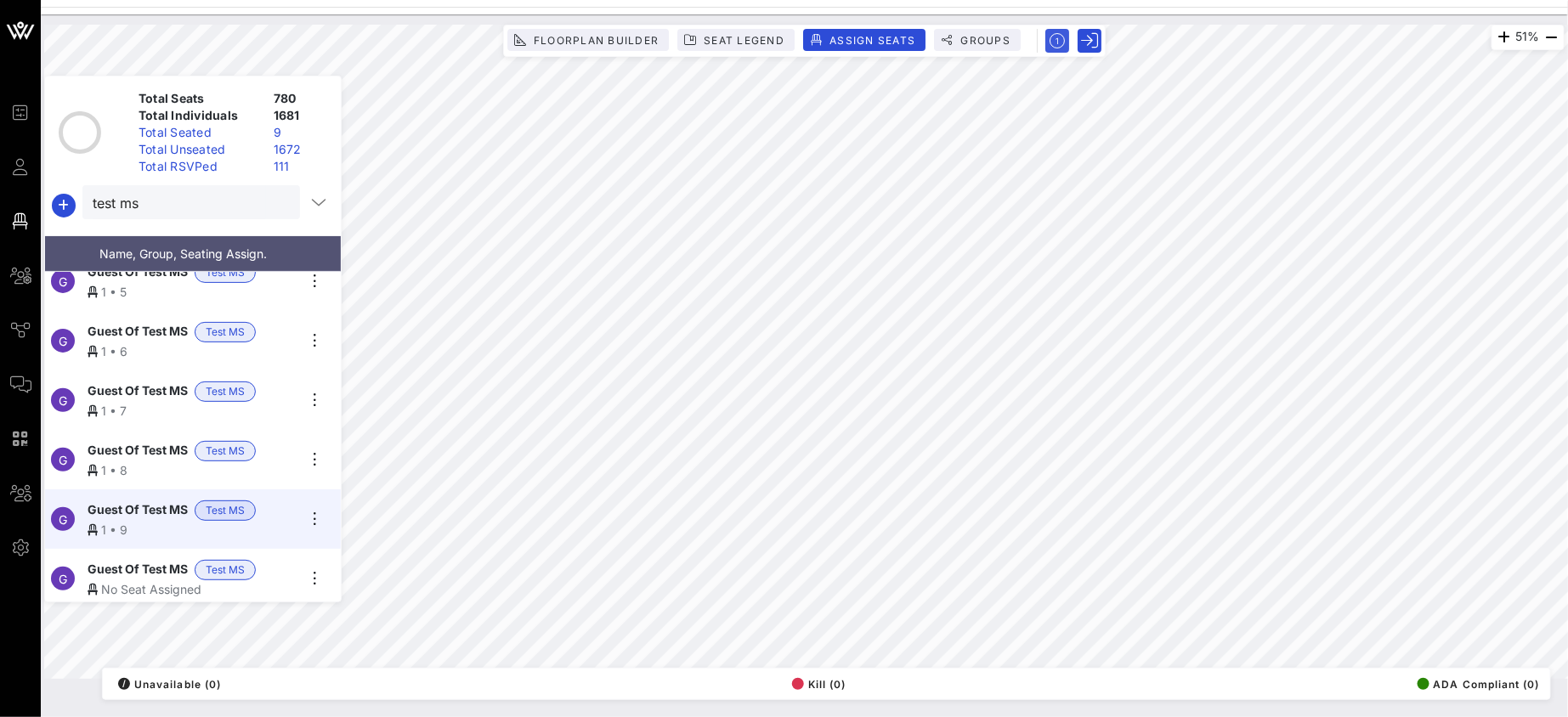
click at [275, 560] on div "Guest Of Test MS Test MS" at bounding box center [193, 570] width 209 height 21
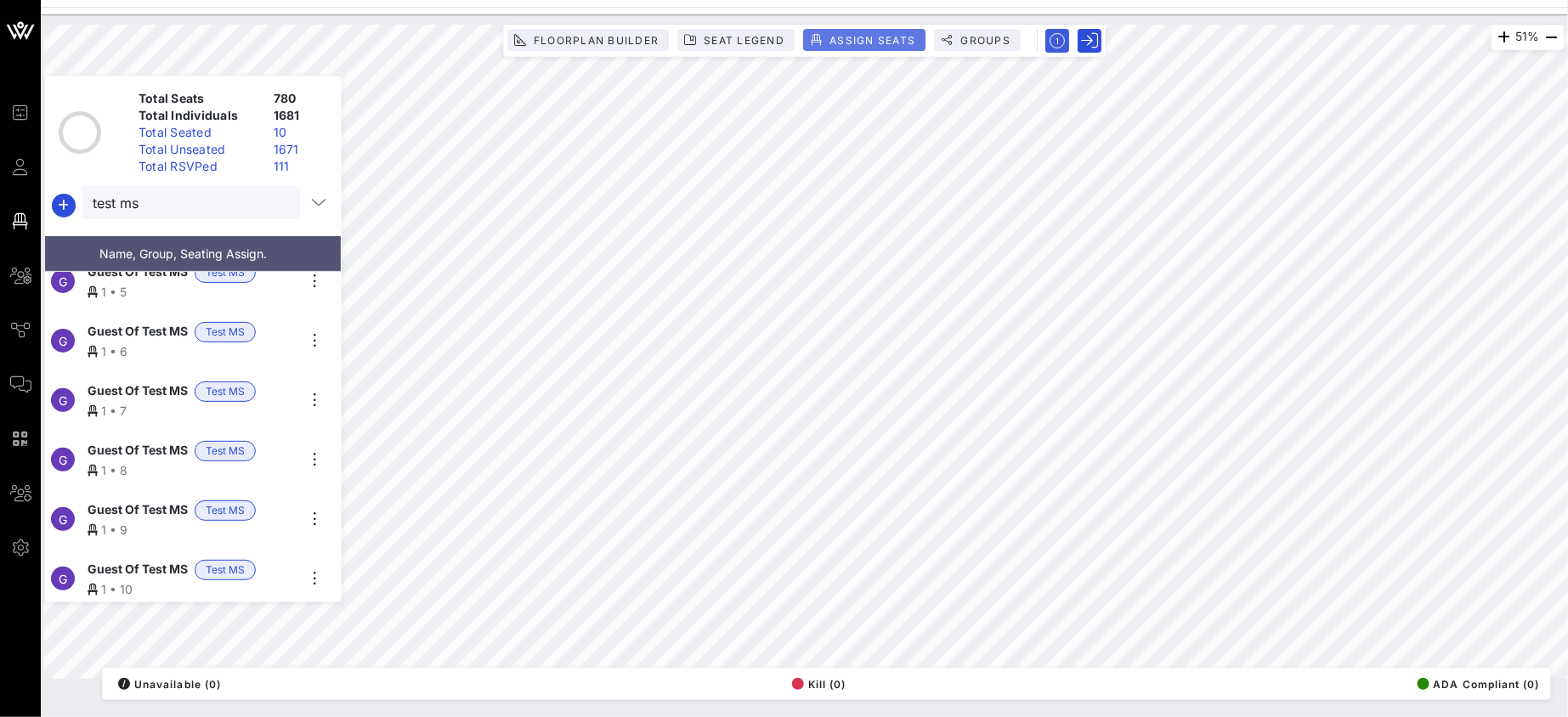
click at [846, 31] on button "Assign Seats" at bounding box center [864, 40] width 122 height 22
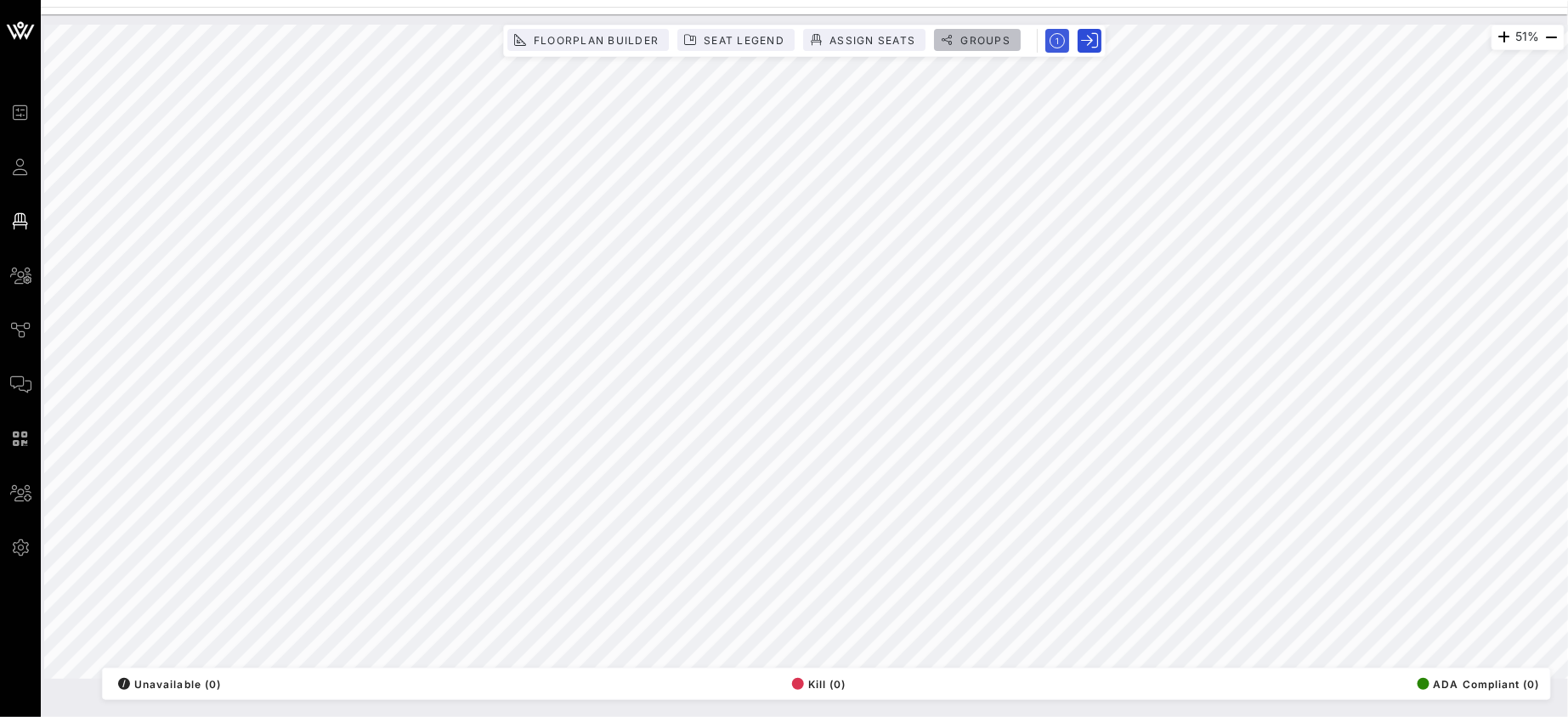
click at [947, 50] on button "Groups" at bounding box center [977, 40] width 87 height 22
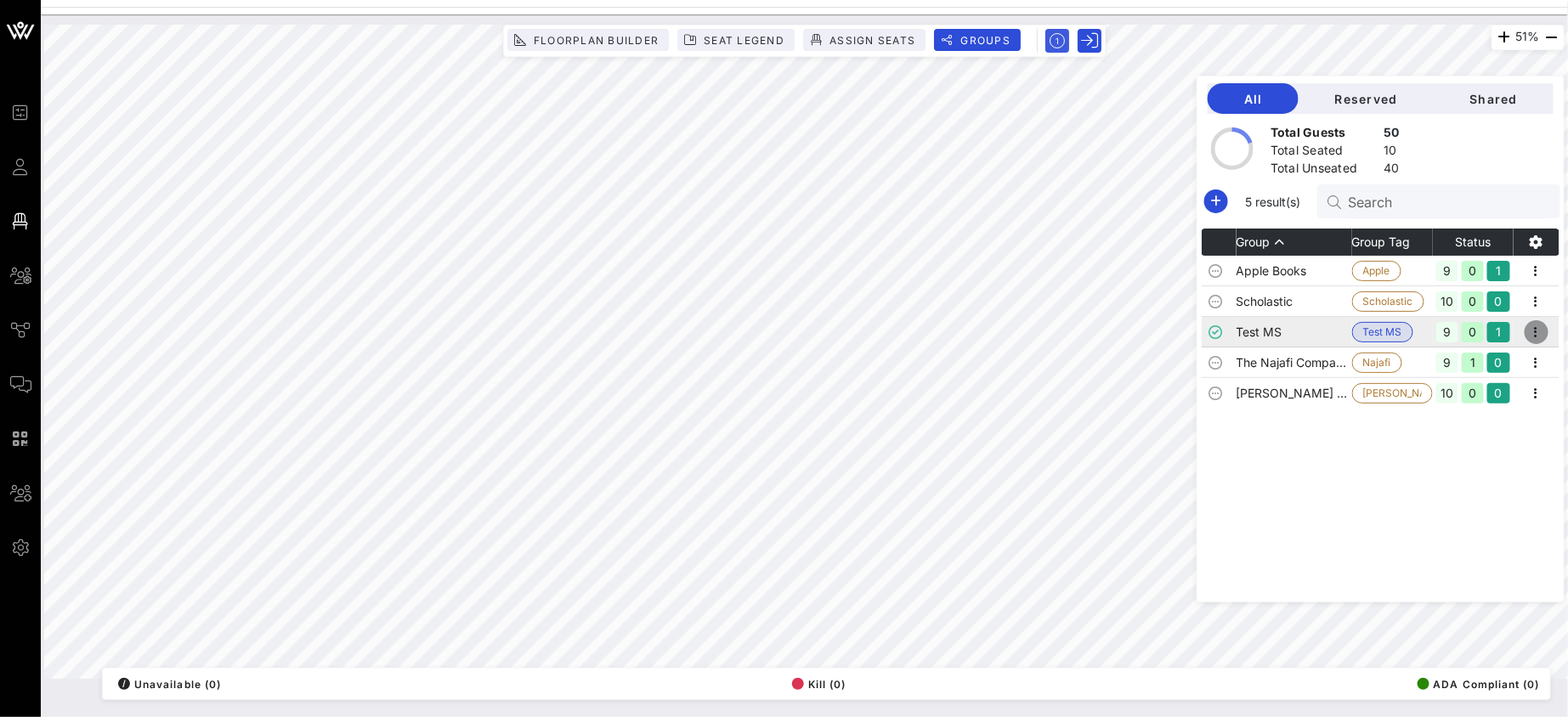
click at [1546, 327] on icon "button" at bounding box center [1536, 332] width 21 height 21
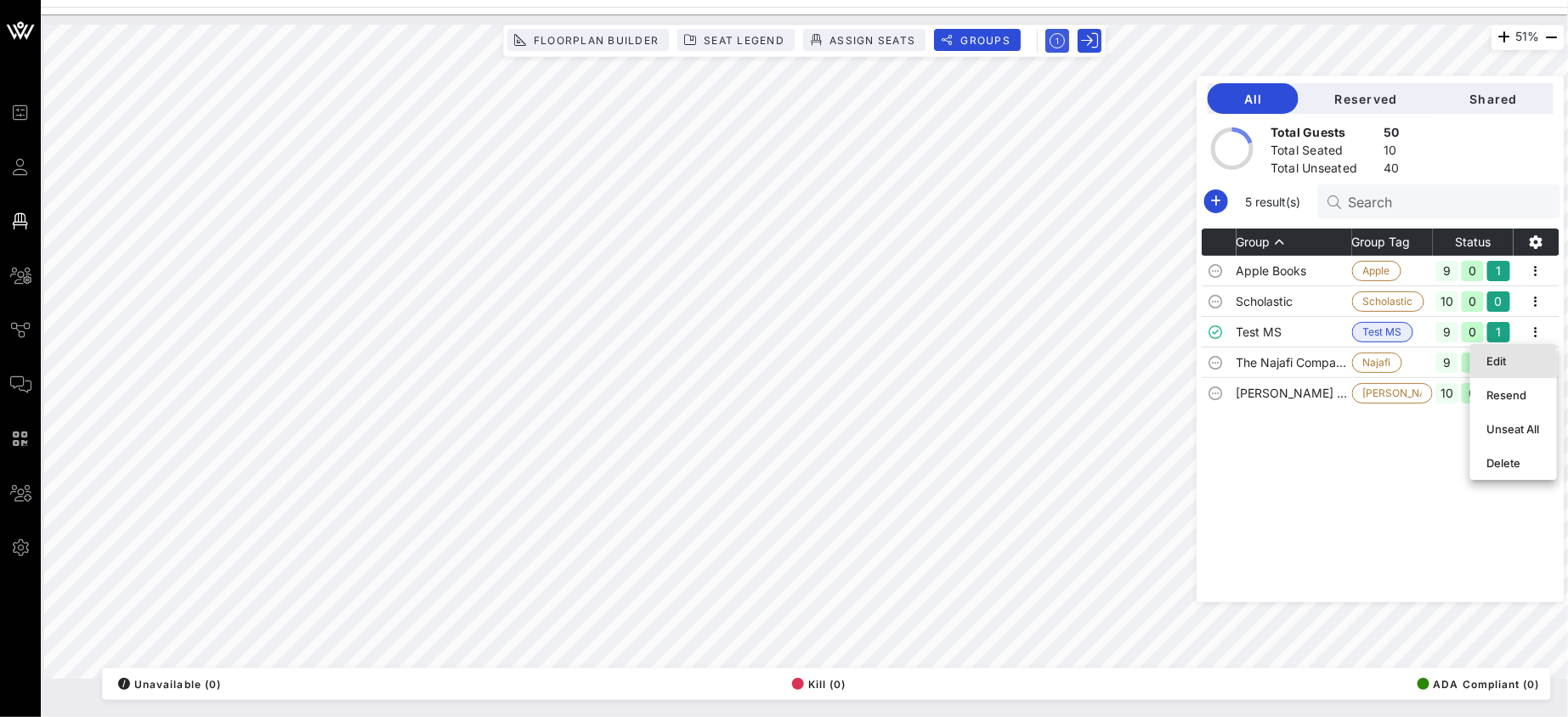
click at [1541, 355] on div "Edit" at bounding box center [1513, 361] width 87 height 34
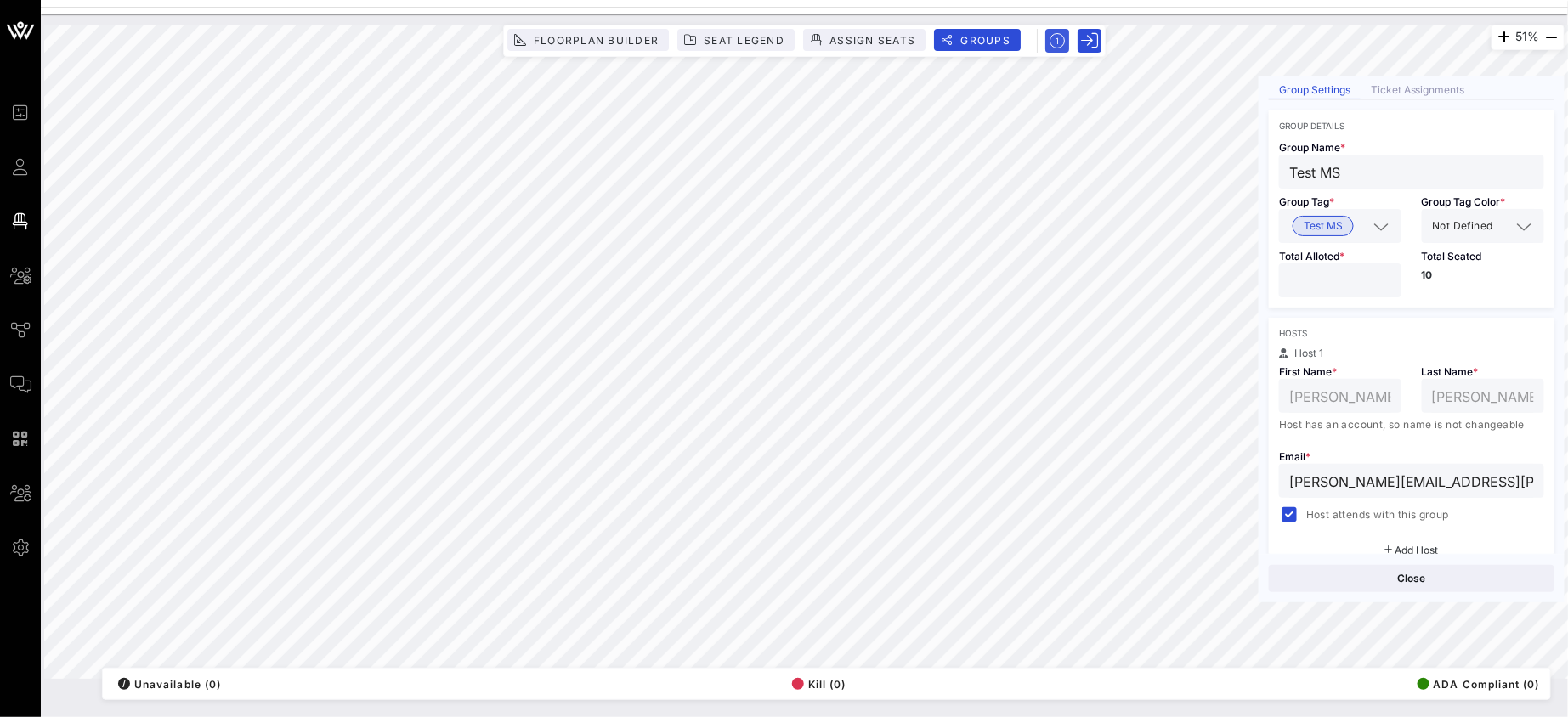
scroll to position [0, 0]
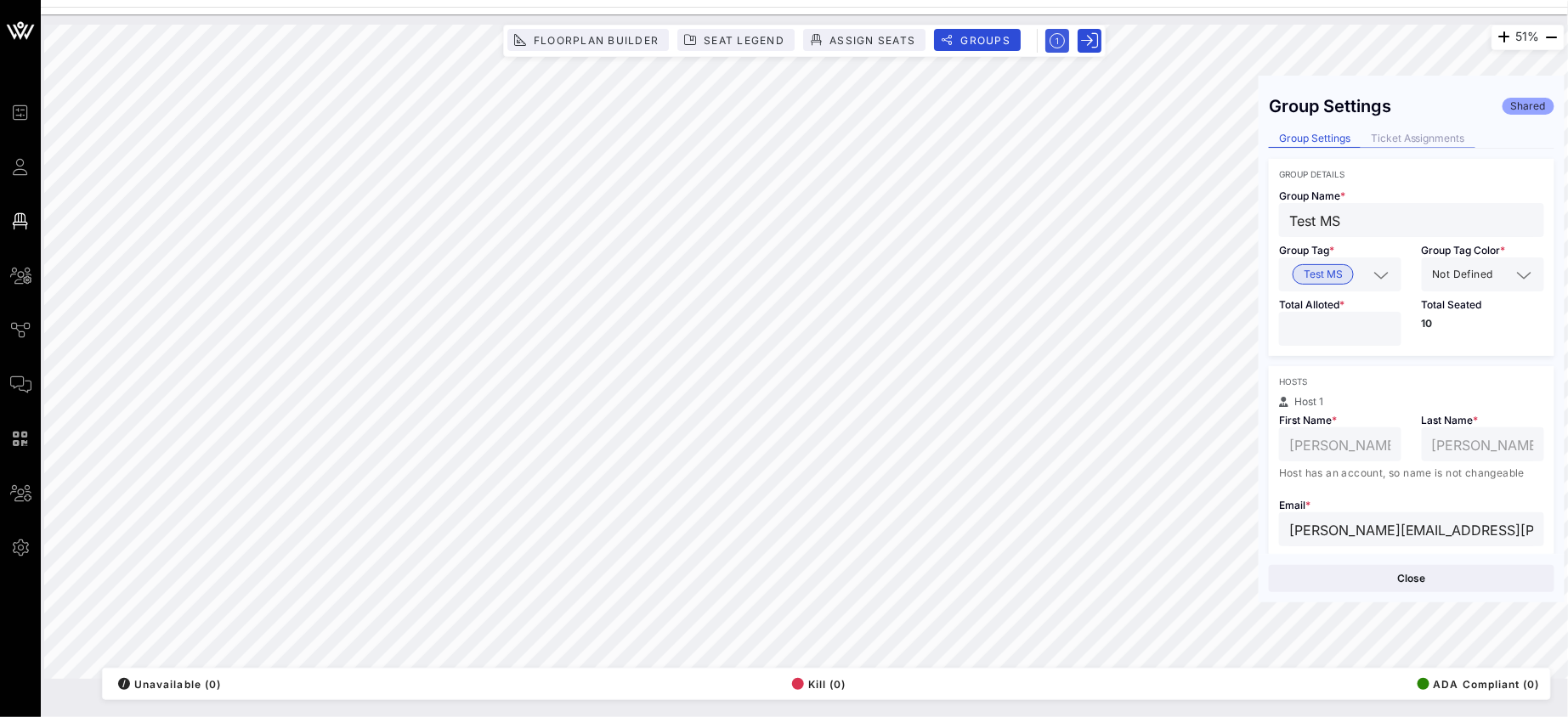
click at [1406, 138] on div "Ticket Assignments" at bounding box center [1417, 138] width 115 height 18
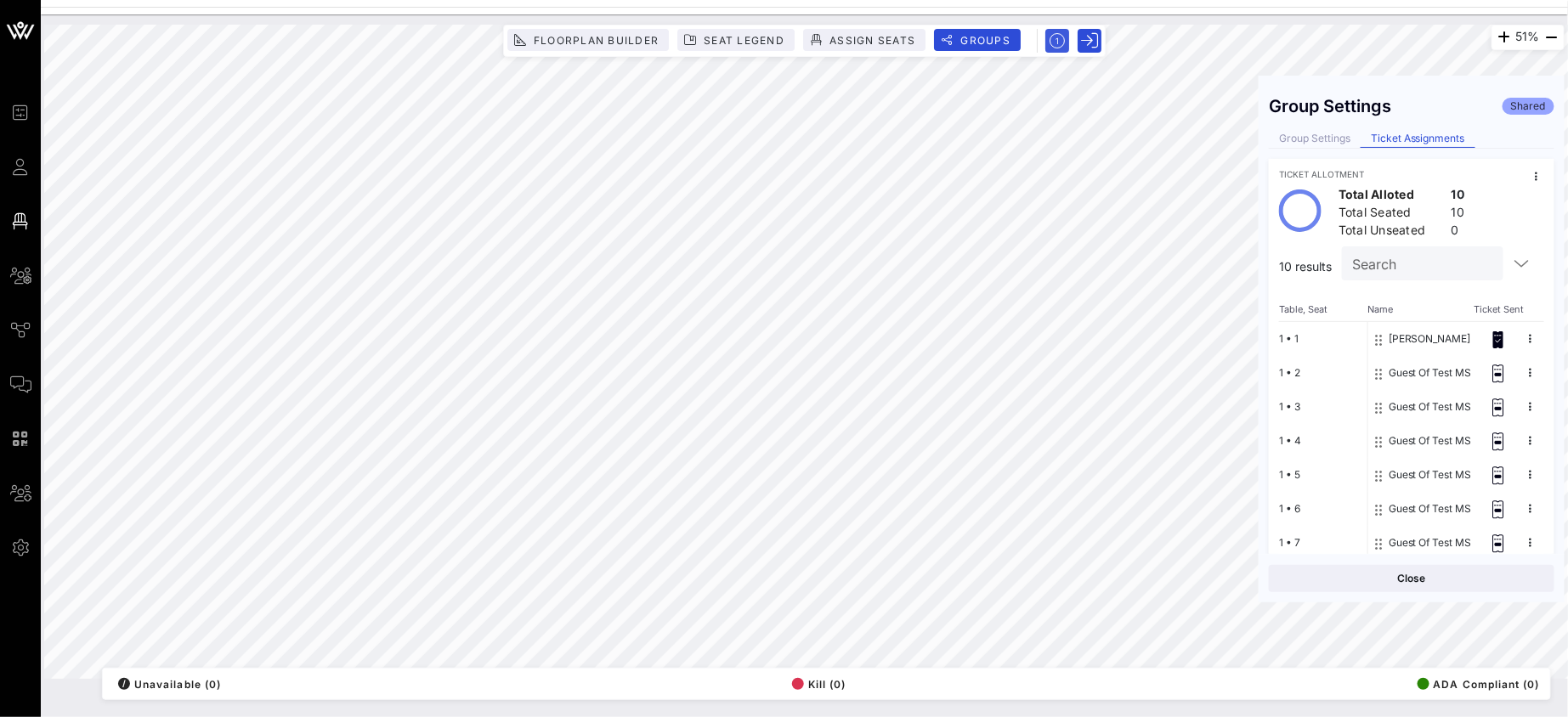
click at [1488, 308] on span "Ticket Sent" at bounding box center [1494, 308] width 39 height 10
click at [1518, 339] on button at bounding box center [1530, 338] width 25 height 25
click at [1443, 299] on div "Ticket Allotment Total Alloted 10 Total Seated 10 Total Unseated 0 10 results S…" at bounding box center [1411, 423] width 285 height 530
click at [1332, 139] on div "Group Settings" at bounding box center [1315, 138] width 92 height 18
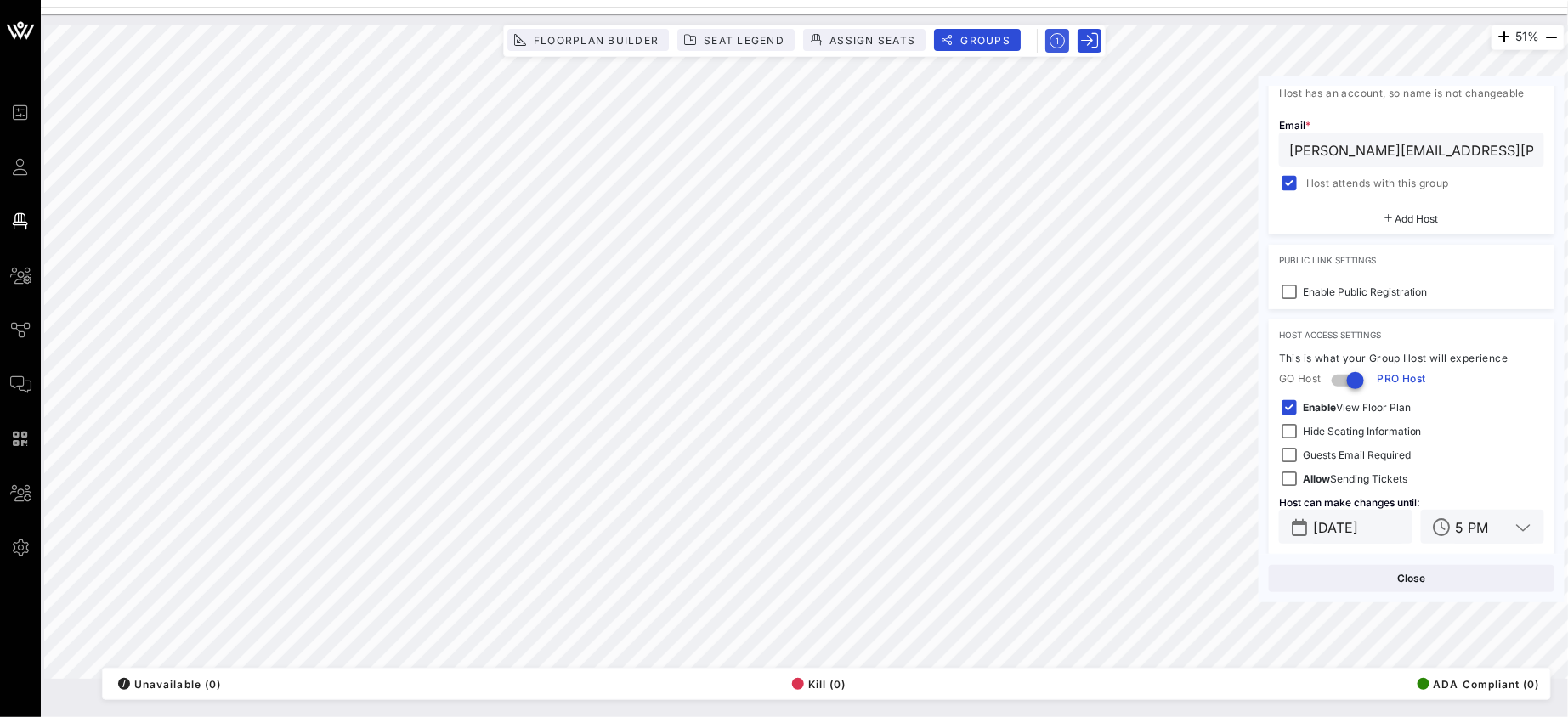
scroll to position [396, 0]
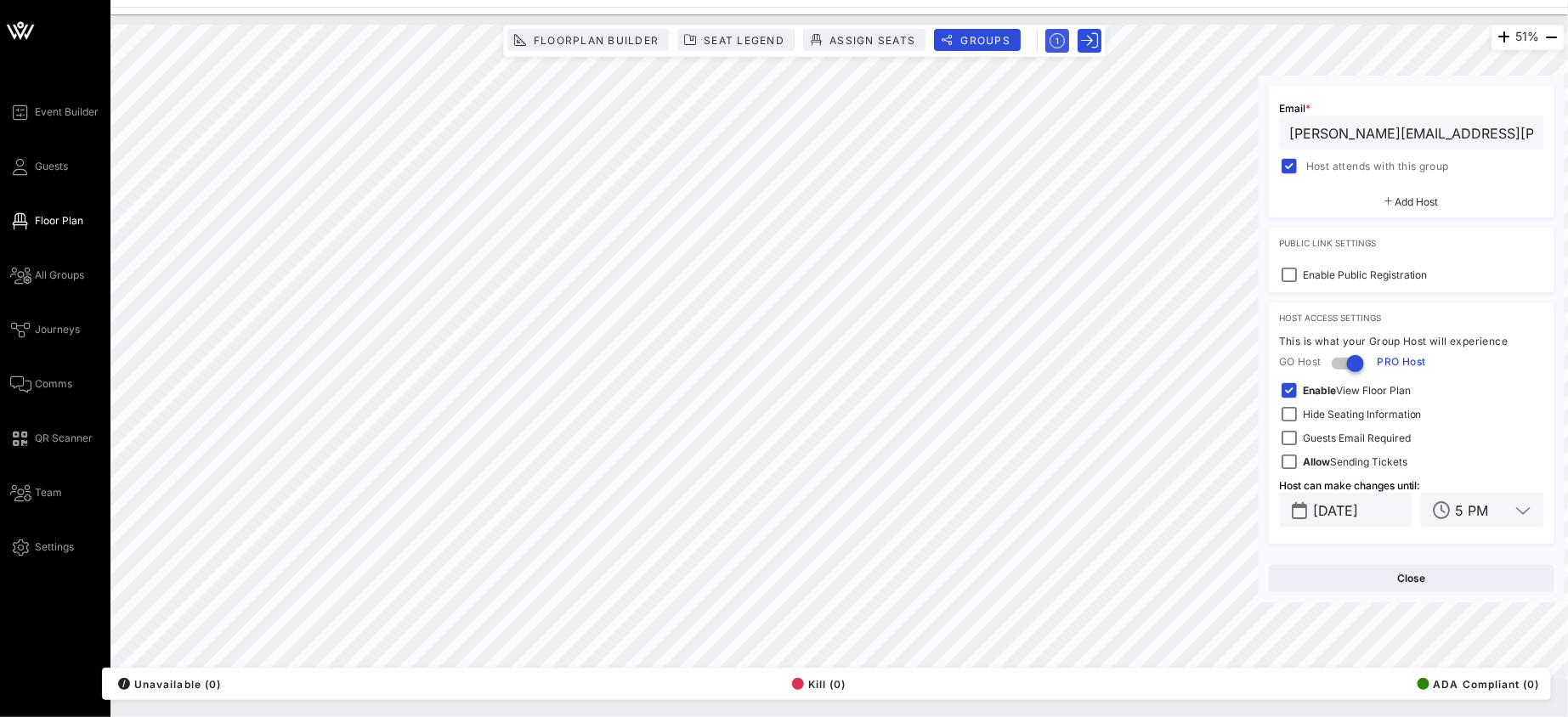
click at [21, 220] on icon at bounding box center [21, 221] width 22 height 3
click at [45, 269] on span "All Groups" at bounding box center [59, 275] width 50 height 15
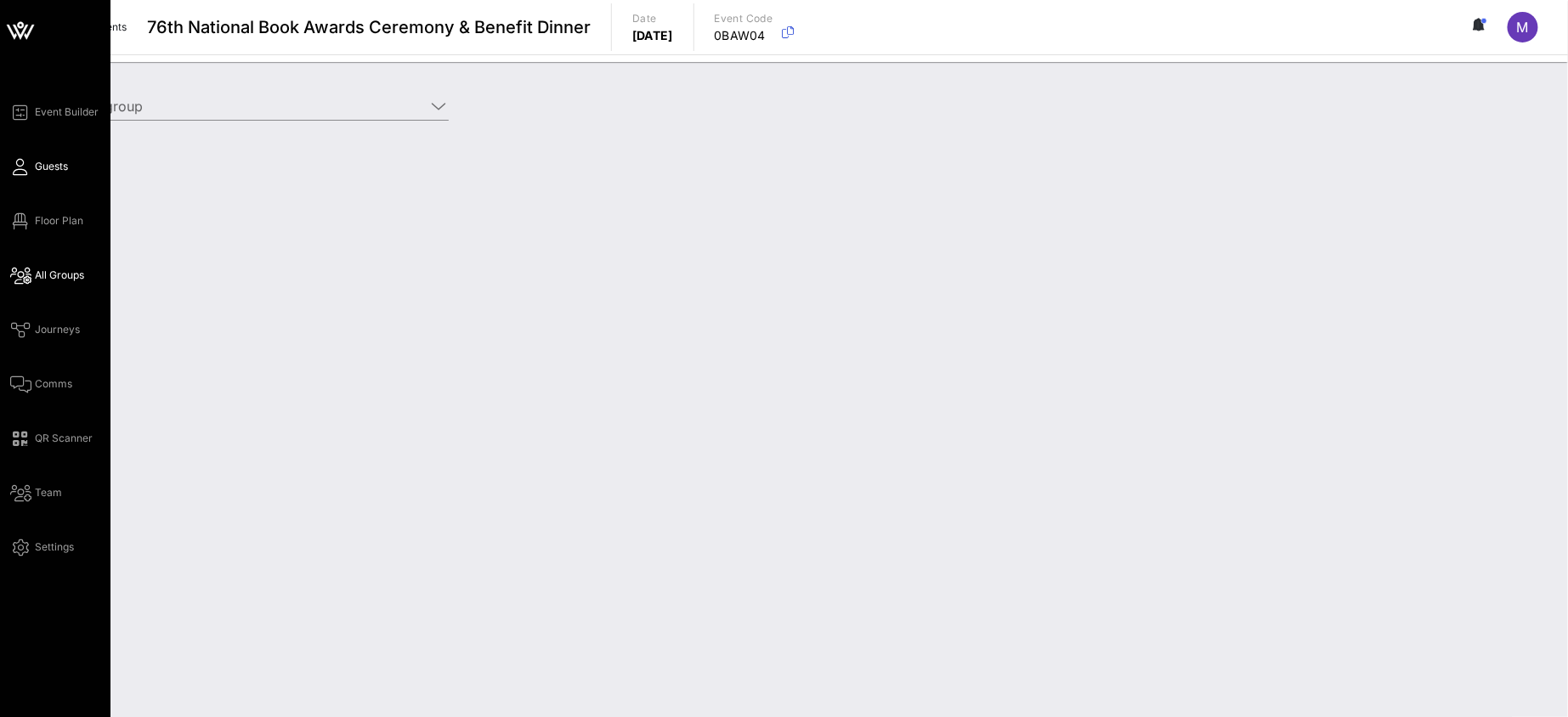
click at [54, 160] on span "Guests" at bounding box center [50, 166] width 33 height 15
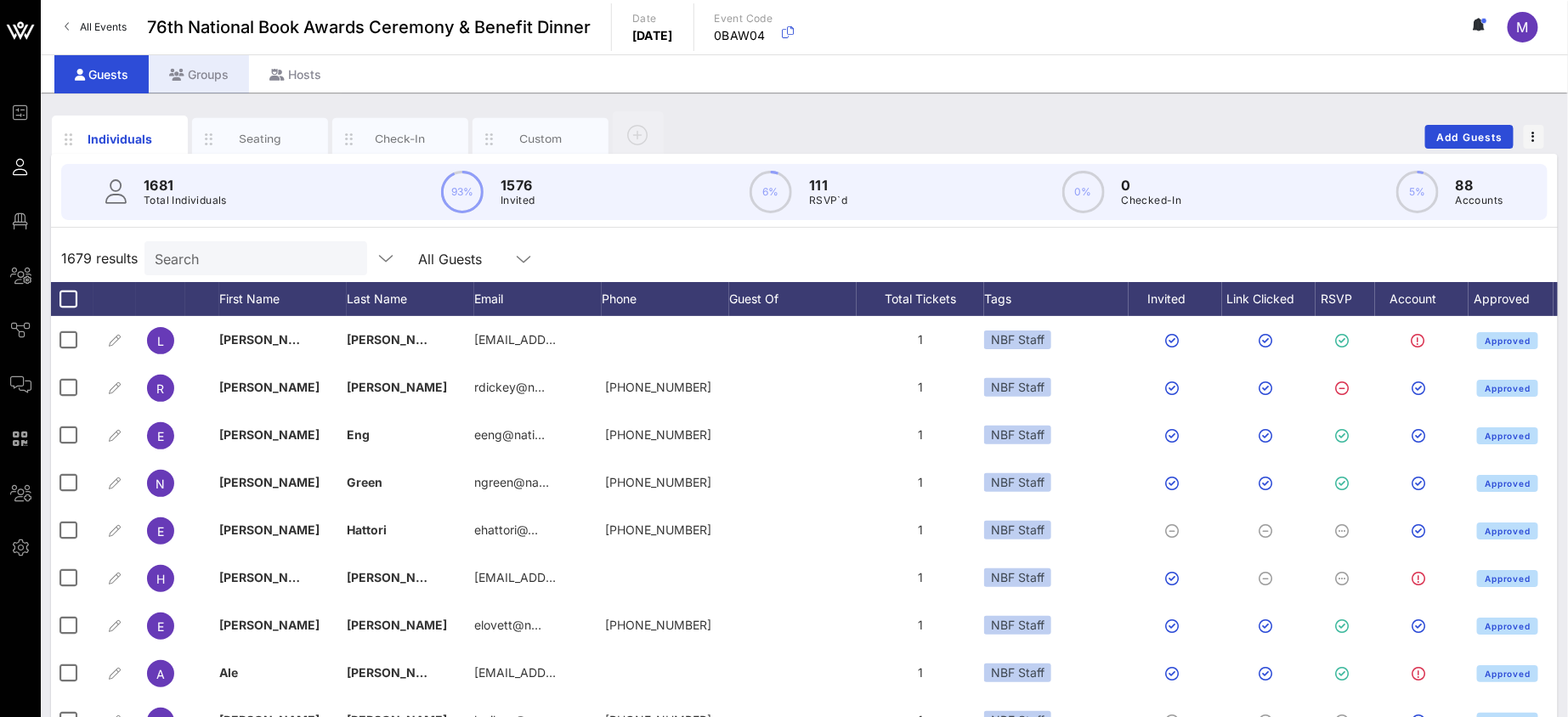
click at [200, 73] on div "Groups" at bounding box center [198, 74] width 100 height 38
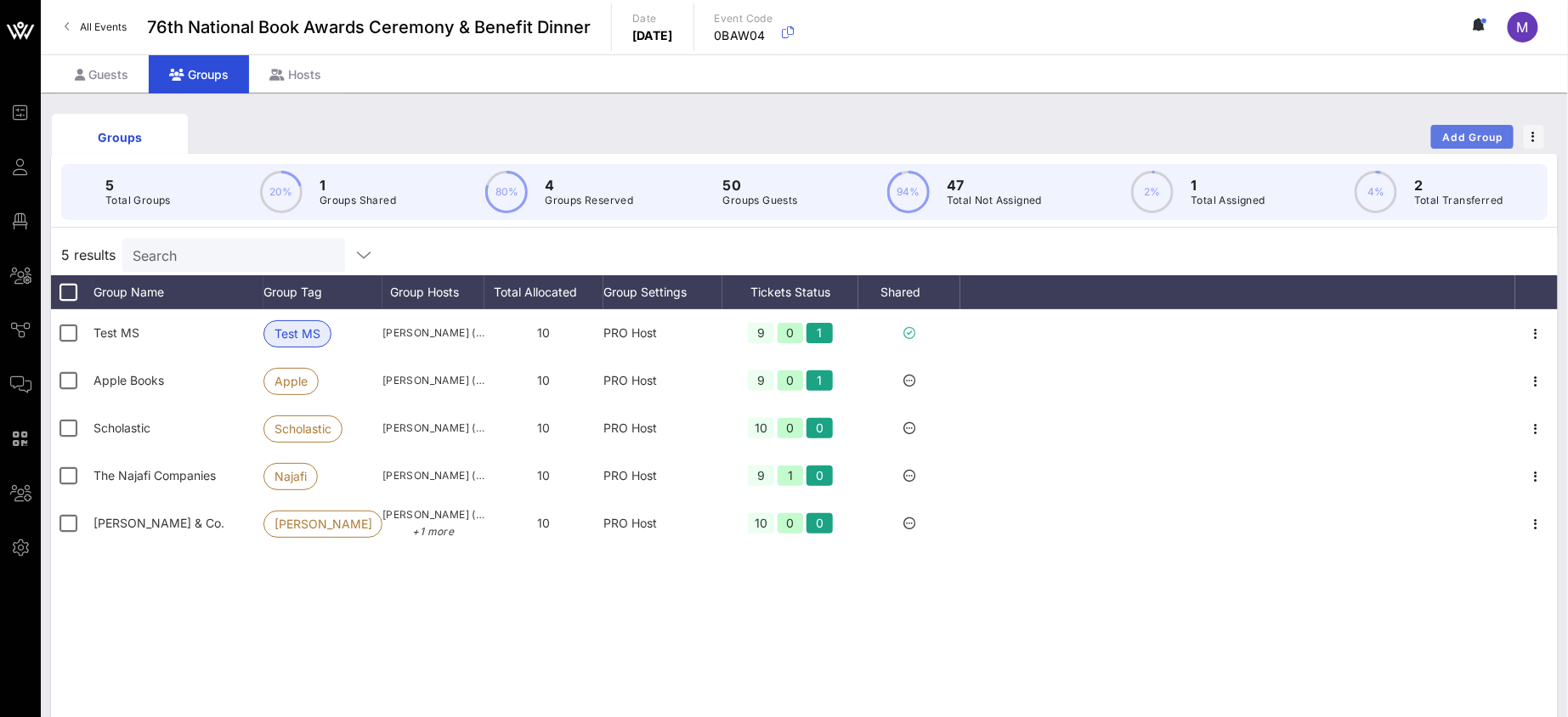
click at [1483, 138] on span "Add Group" at bounding box center [1472, 137] width 61 height 13
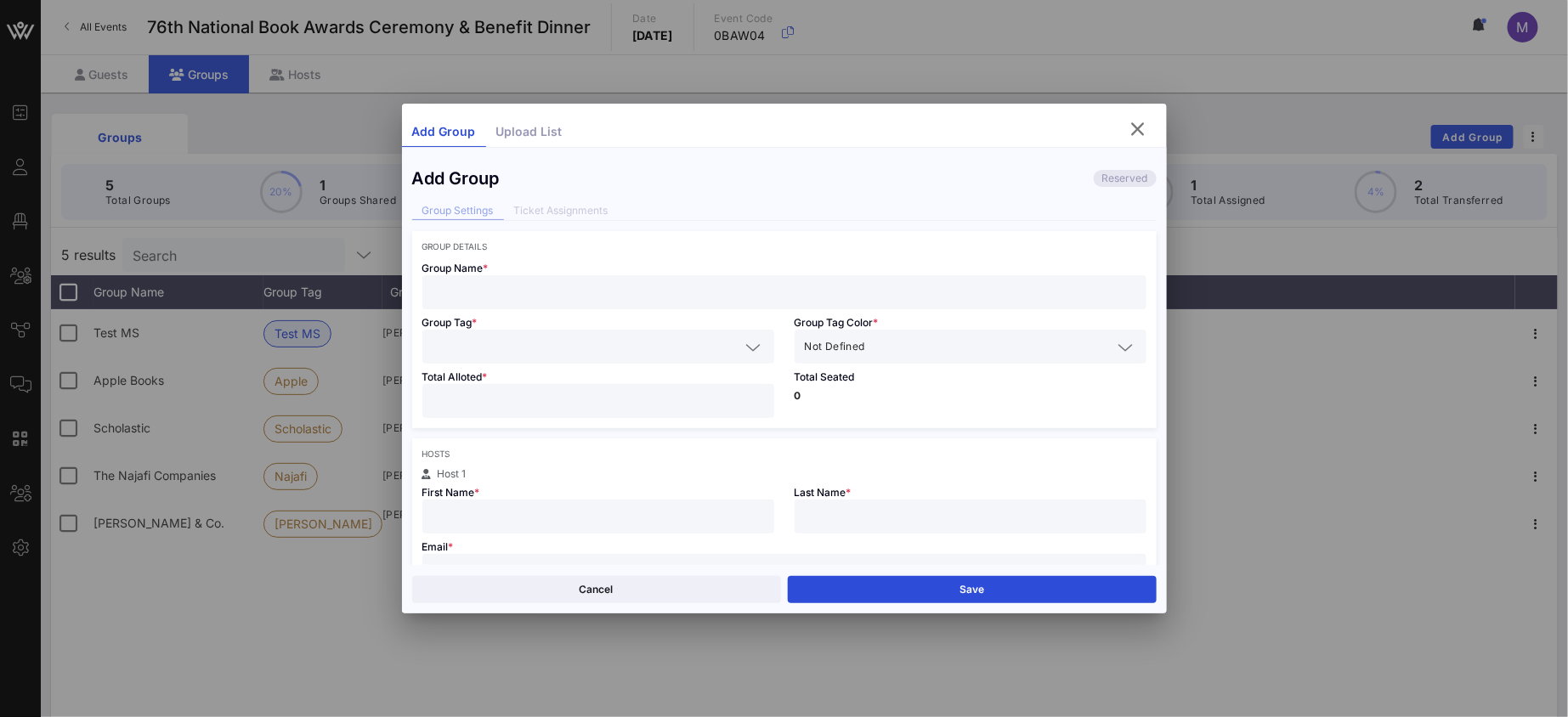
click at [521, 303] on div at bounding box center [784, 292] width 703 height 34
click at [472, 339] on input "text" at bounding box center [586, 347] width 308 height 22
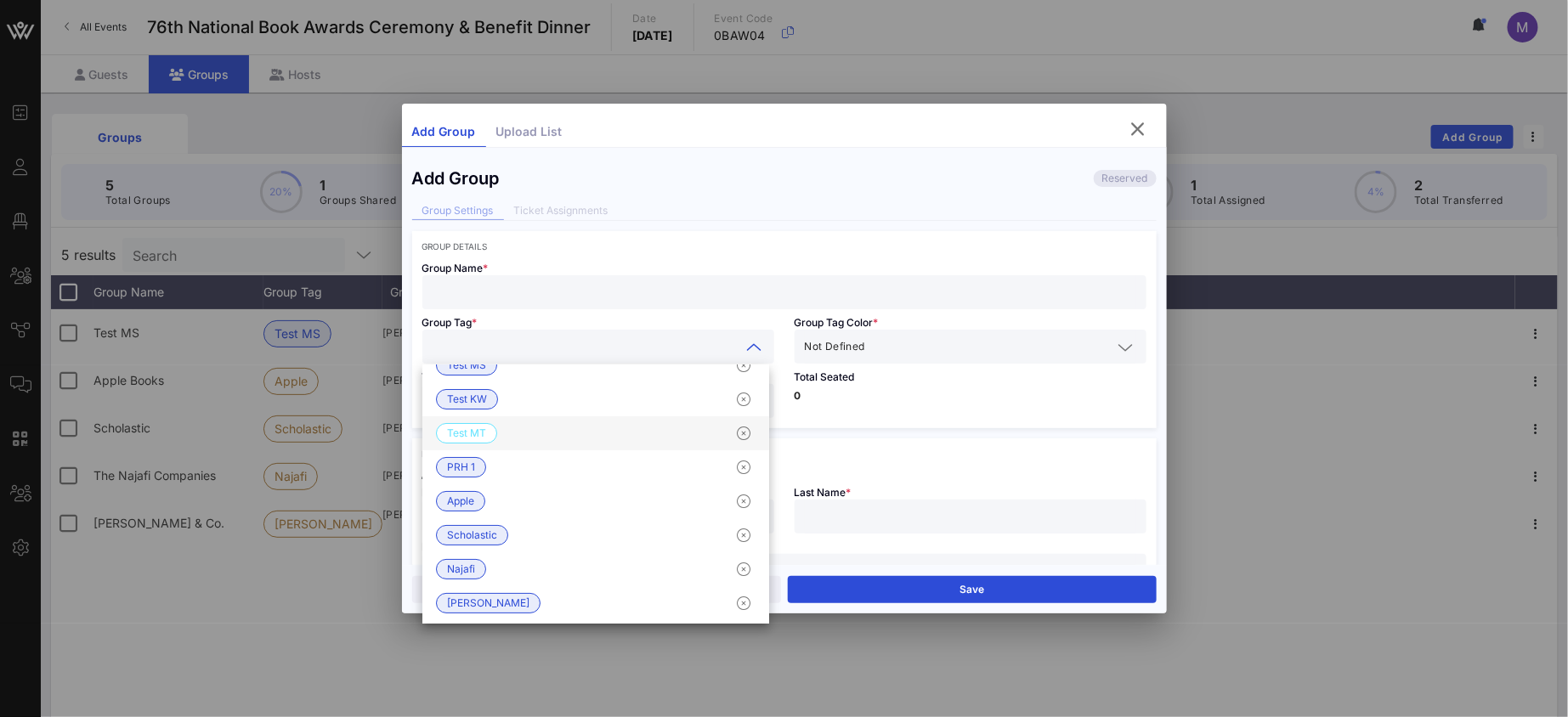
scroll to position [61, 0]
click at [733, 465] on icon "button" at bounding box center [743, 465] width 21 height 21
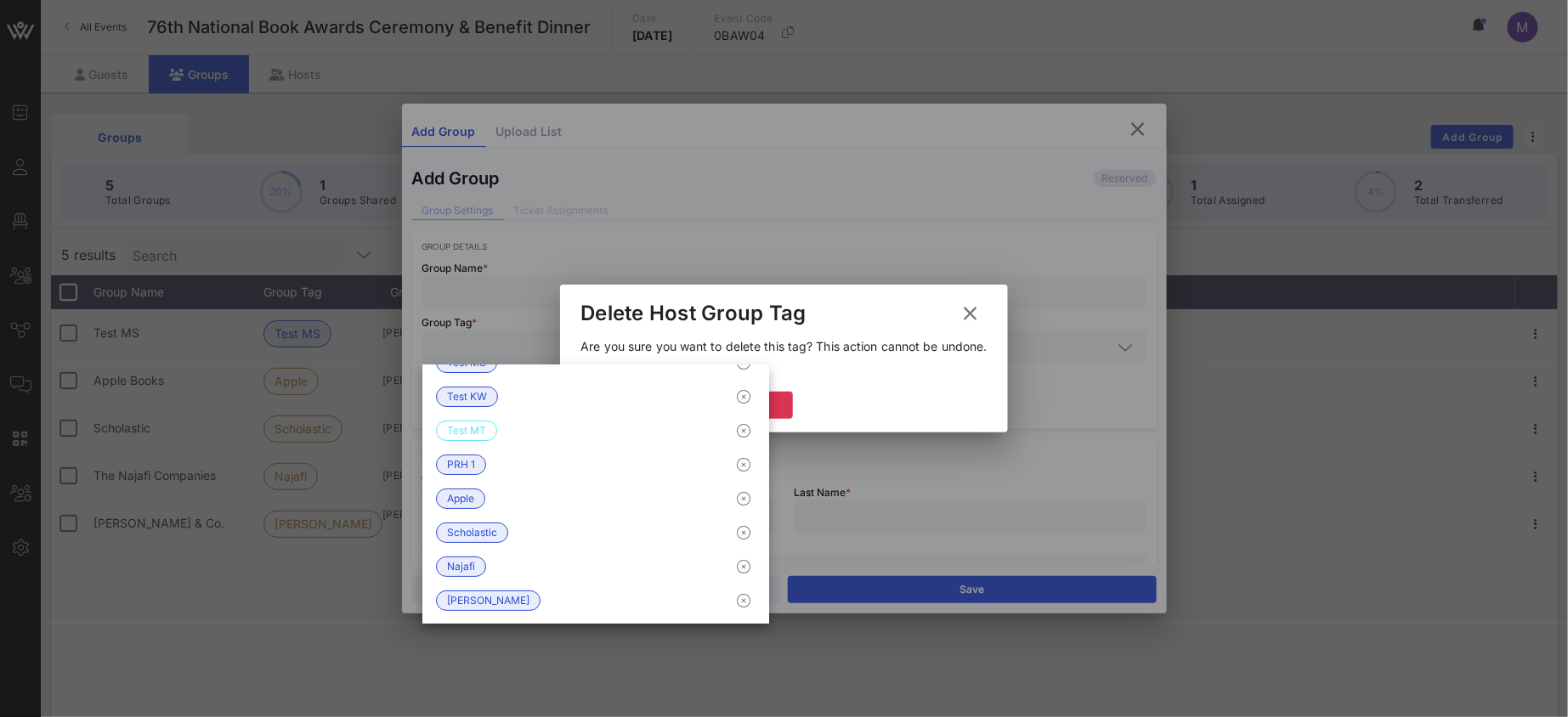
click at [797, 401] on div "Cancel Delete" at bounding box center [784, 408] width 447 height 50
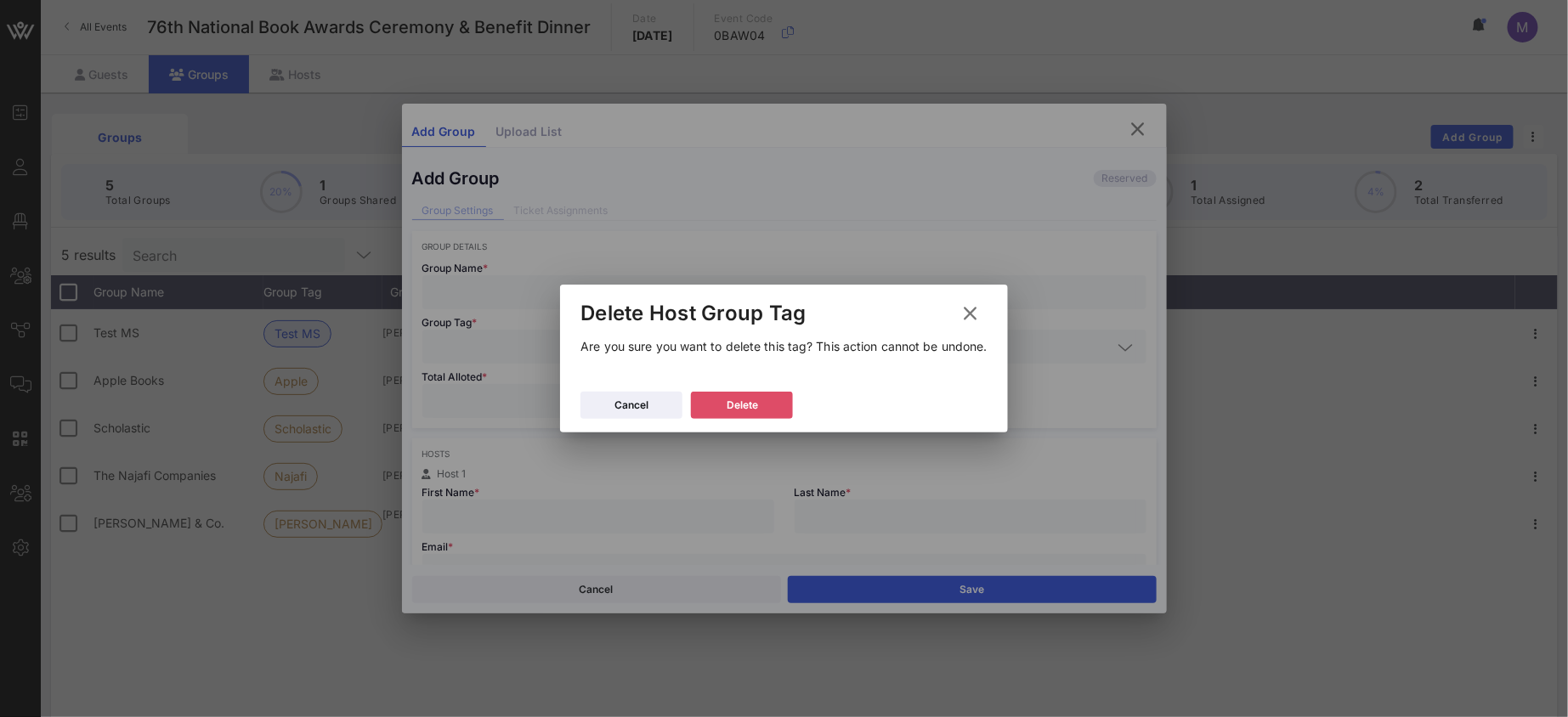
click at [773, 404] on button "Delete" at bounding box center [741, 405] width 102 height 27
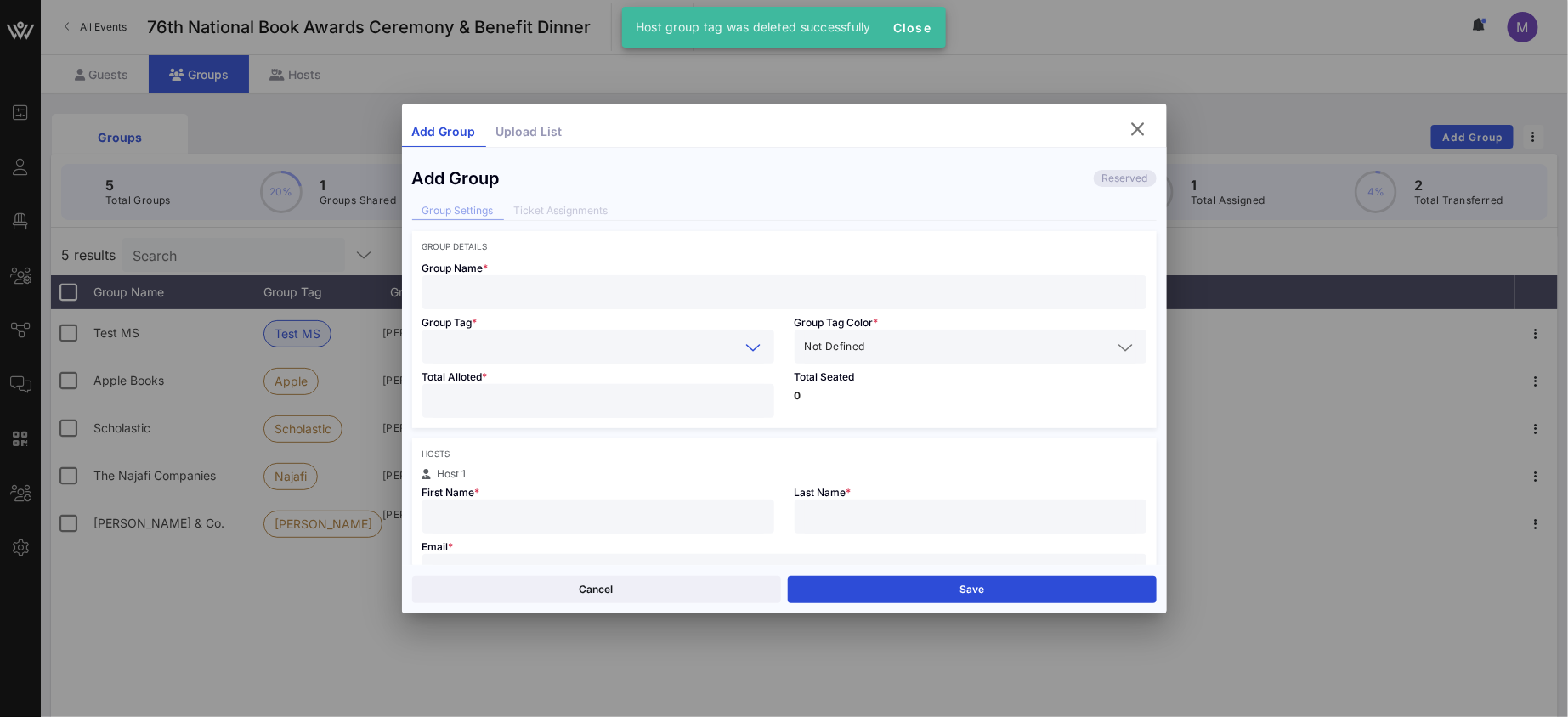
click at [746, 341] on icon at bounding box center [754, 348] width 15 height 21
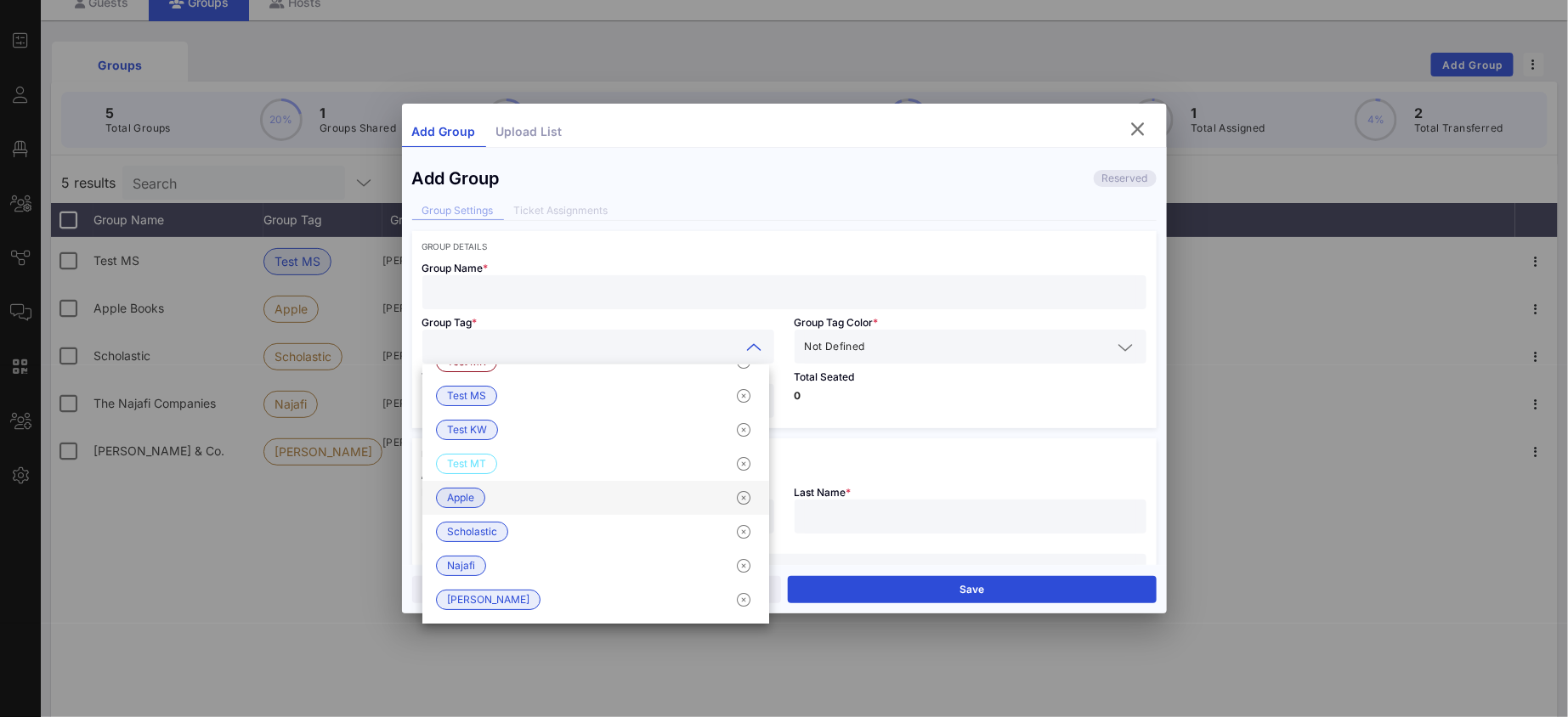
scroll to position [99, 0]
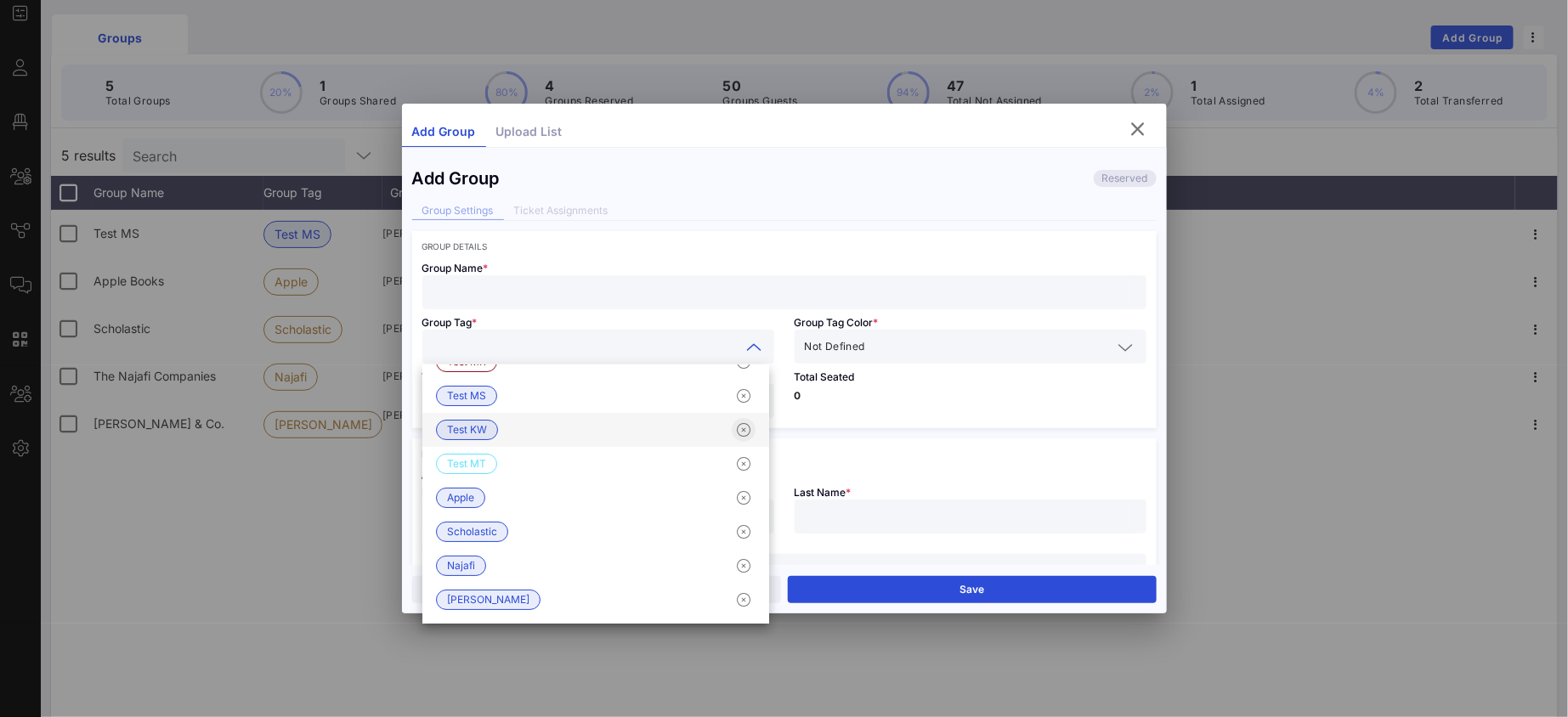
click at [733, 437] on icon "button" at bounding box center [743, 430] width 21 height 21
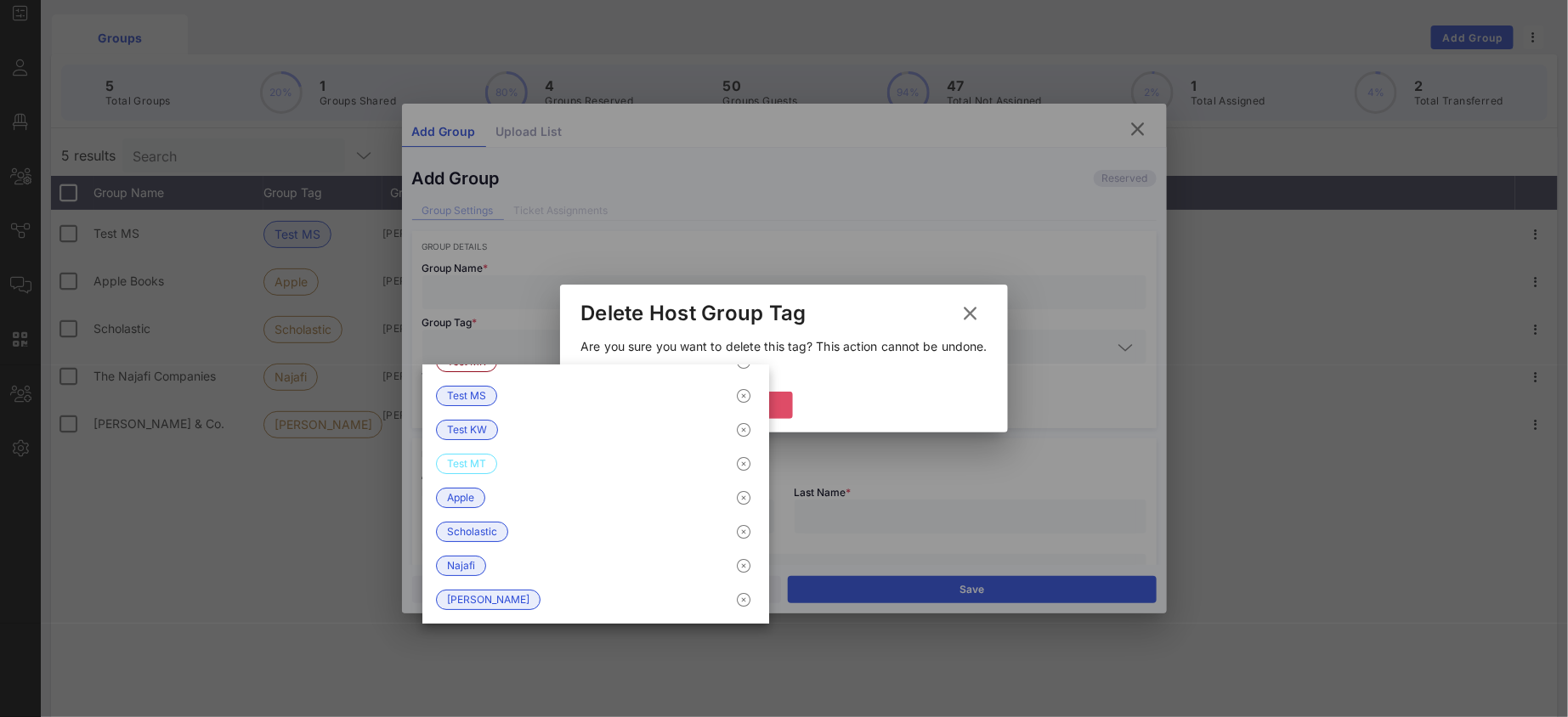
click at [781, 403] on button "Delete" at bounding box center [741, 405] width 102 height 27
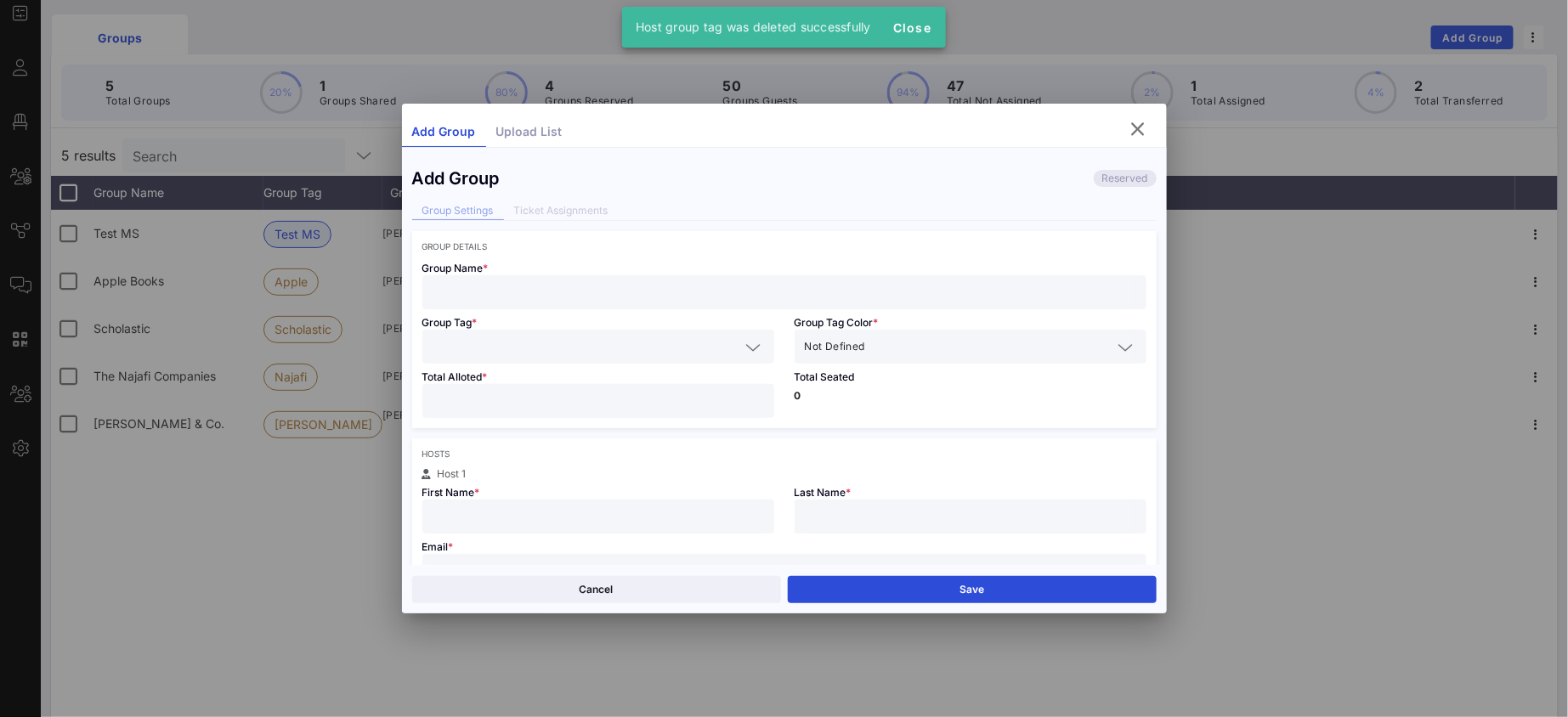
click at [746, 349] on icon at bounding box center [754, 348] width 15 height 21
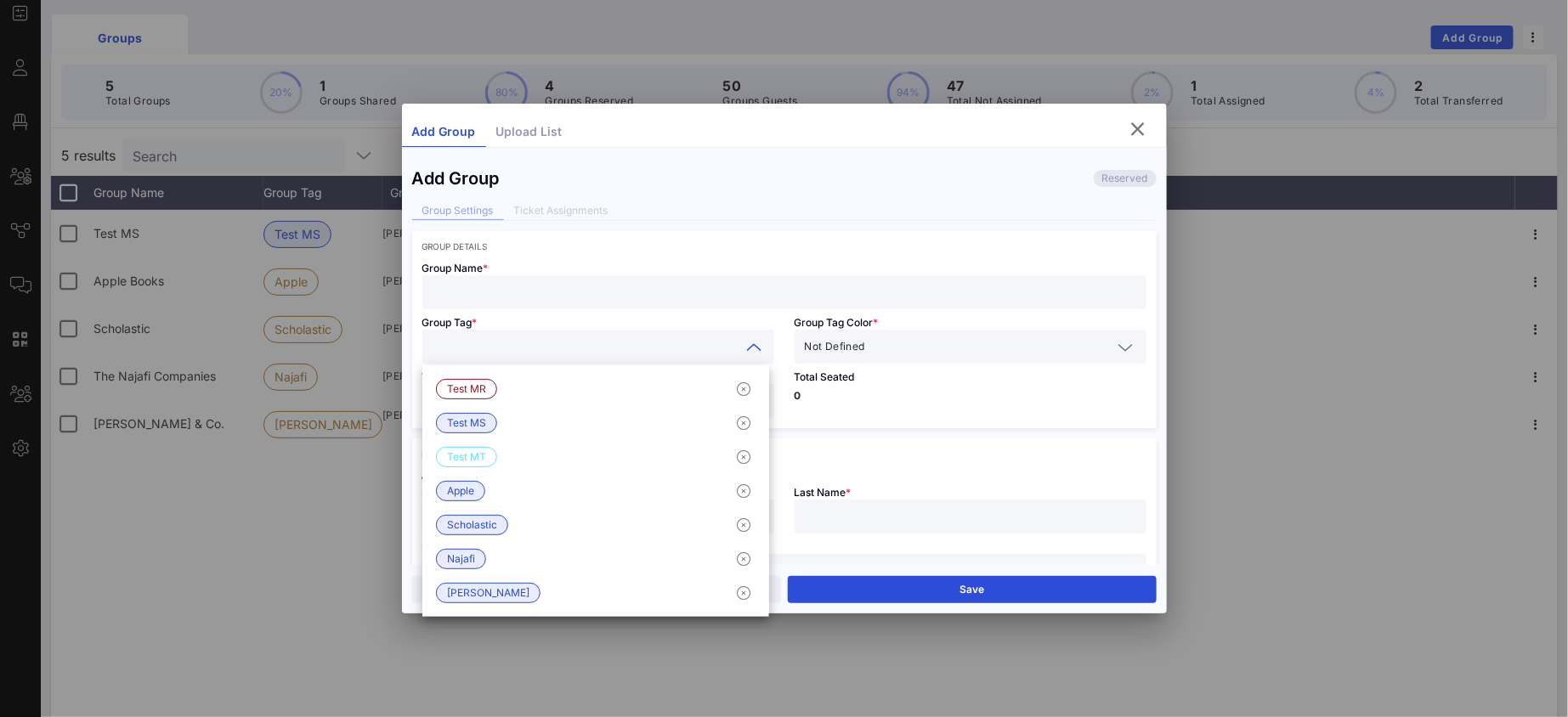
click at [684, 326] on div "Group Tag *" at bounding box center [598, 337] width 372 height 54
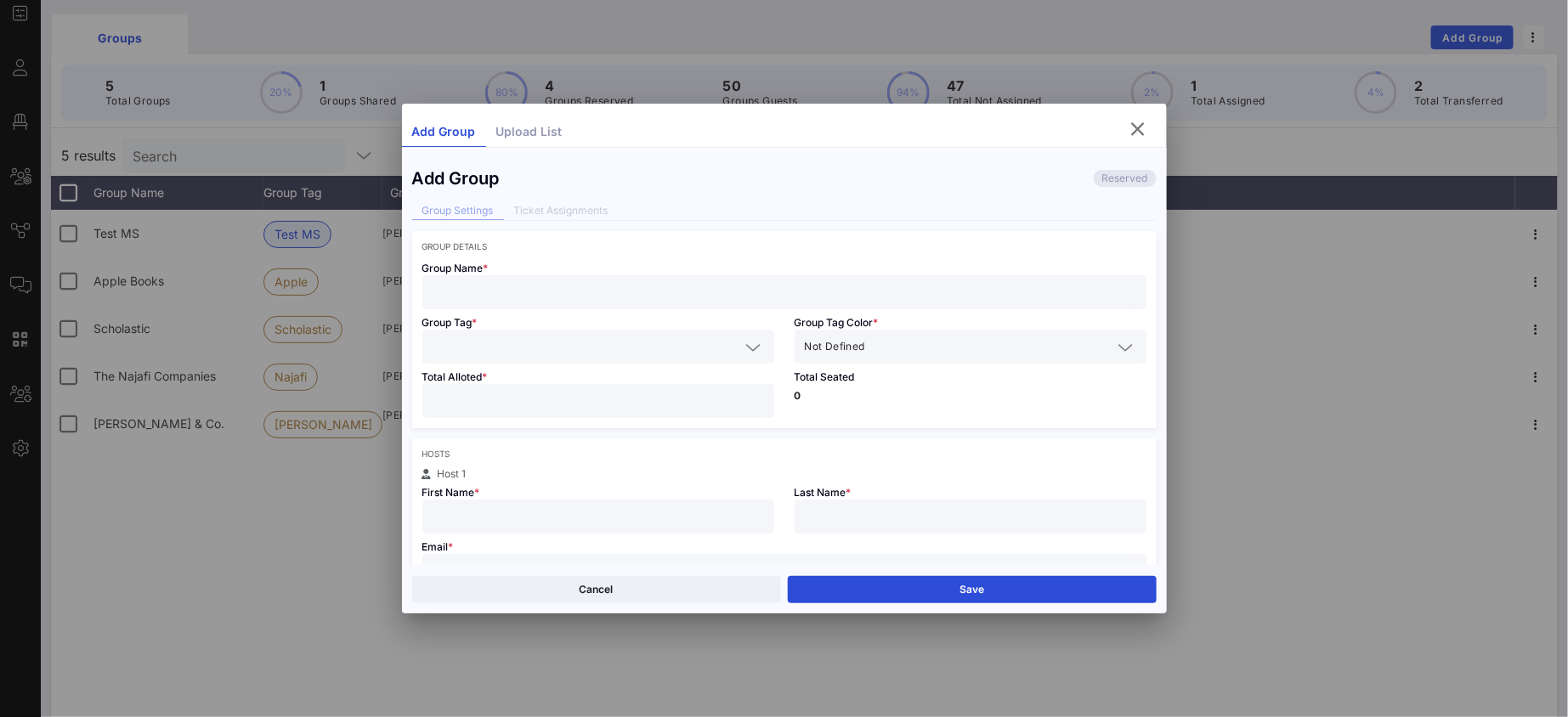
click at [643, 347] on input "text" at bounding box center [586, 347] width 308 height 22
type input "Test MS2"
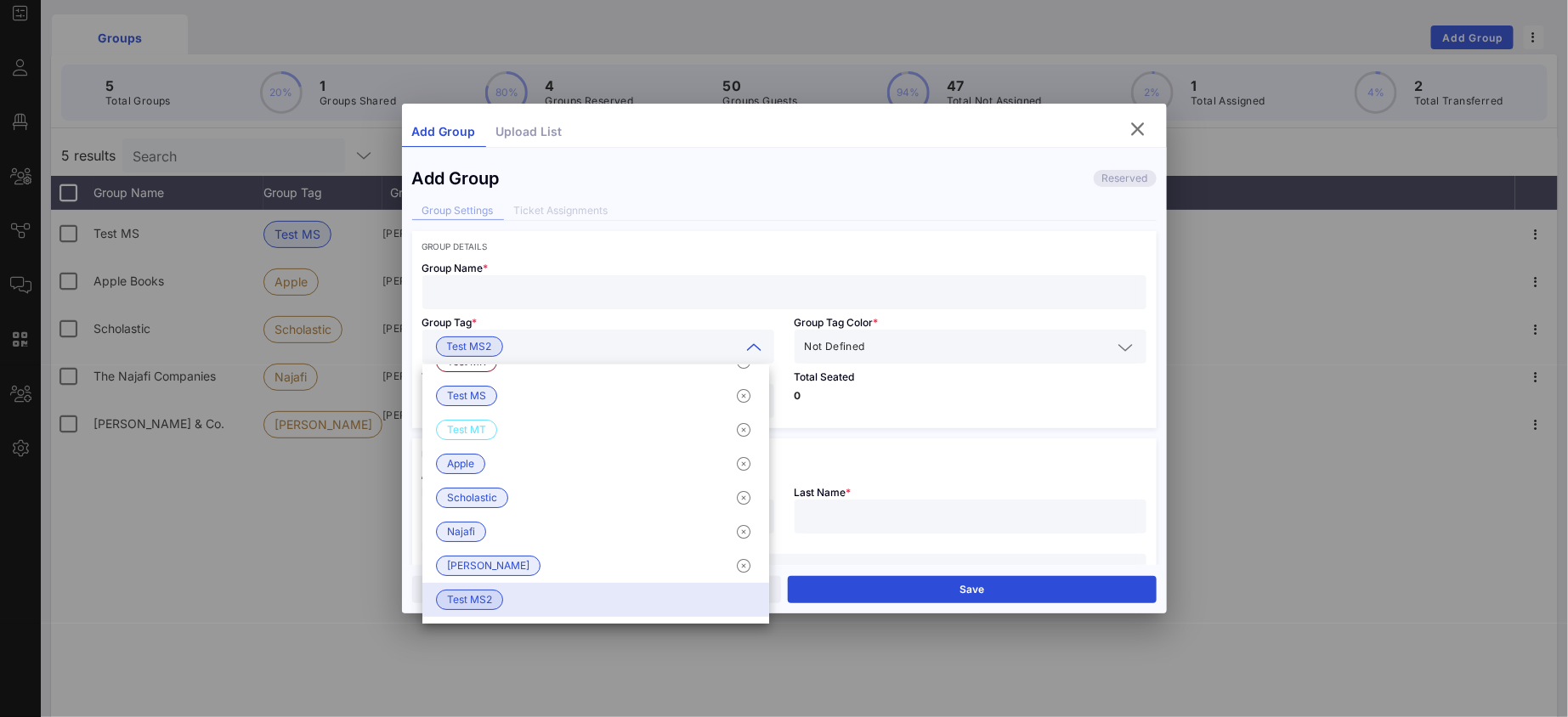
click at [560, 275] on div at bounding box center [784, 292] width 703 height 34
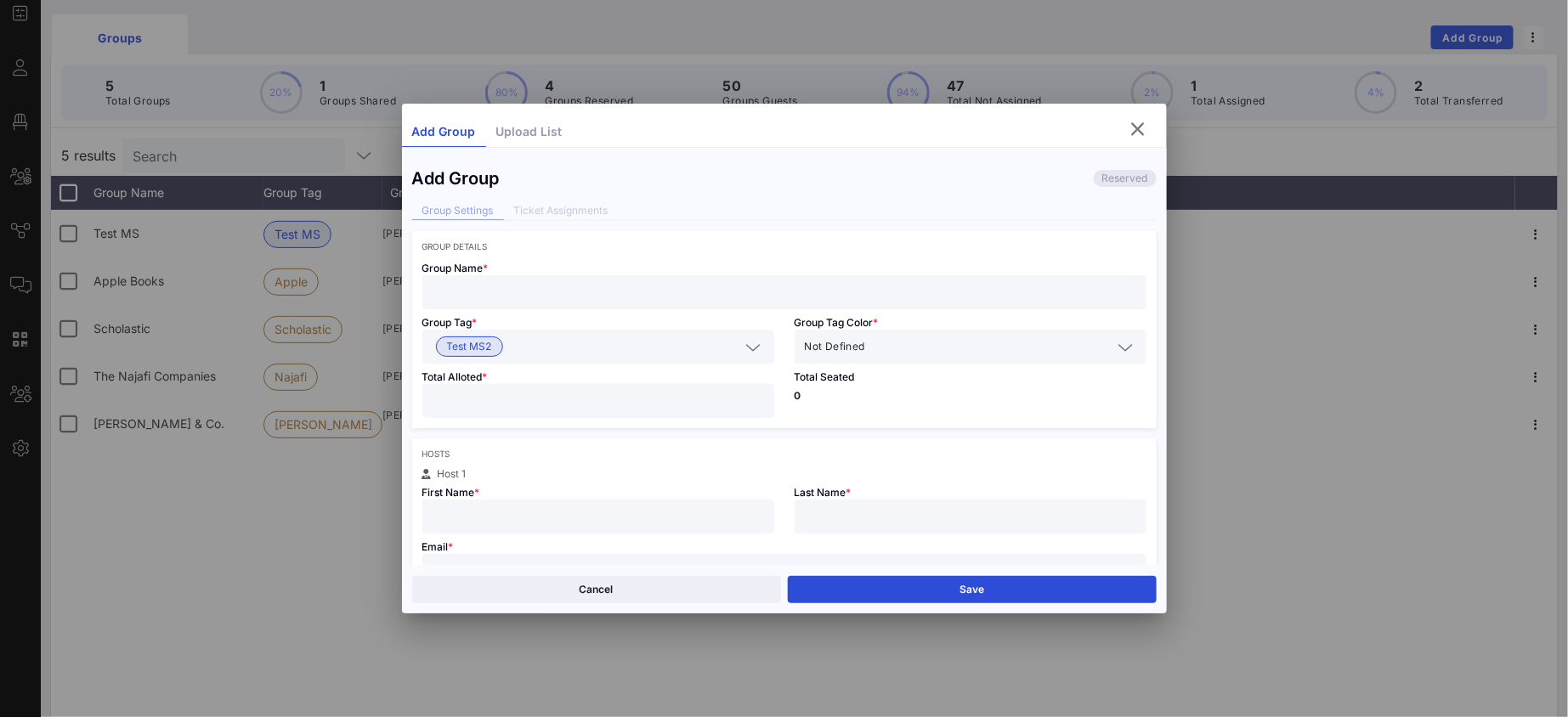
type input "M"
type input "Test MS2"
click at [880, 343] on input "text" at bounding box center [990, 347] width 244 height 22
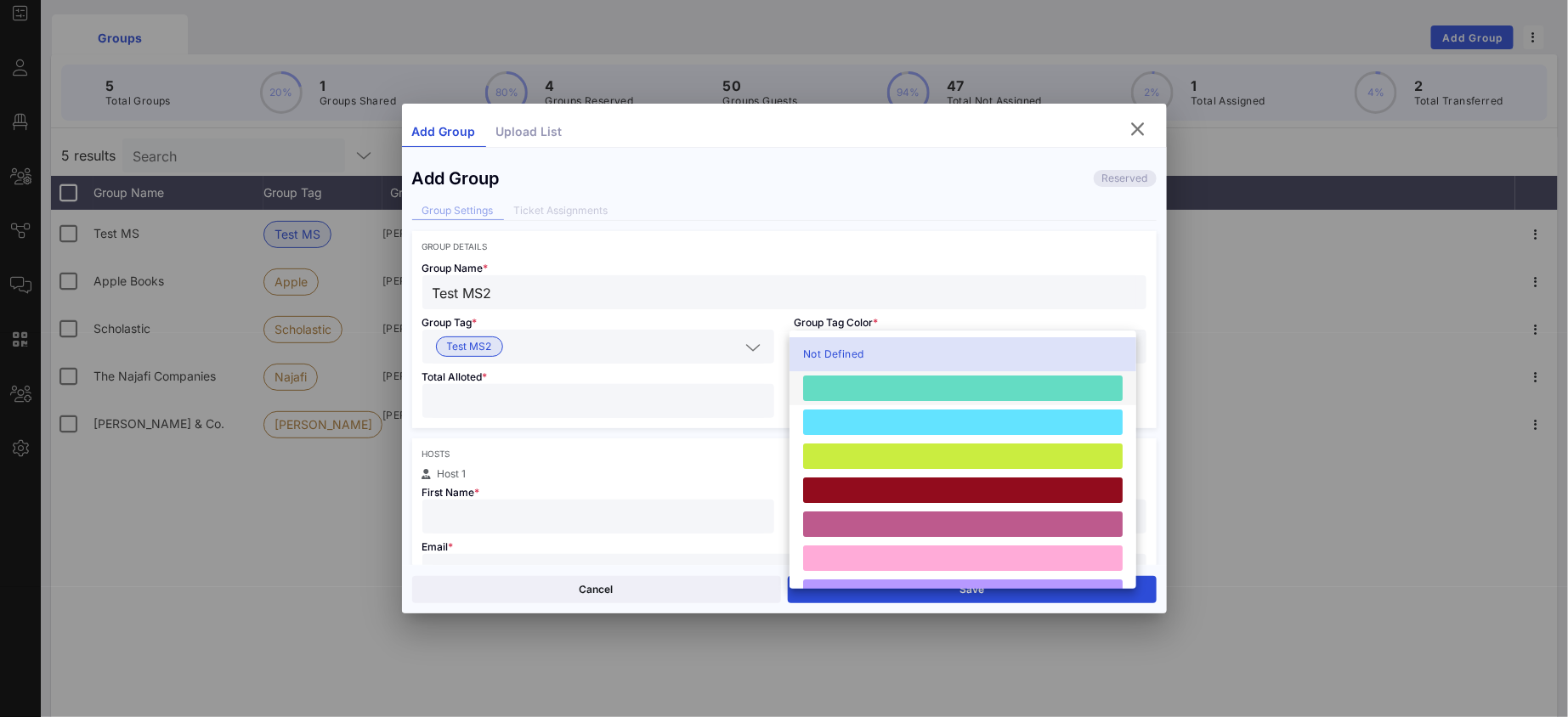
click at [900, 395] on div at bounding box center [963, 388] width 320 height 25
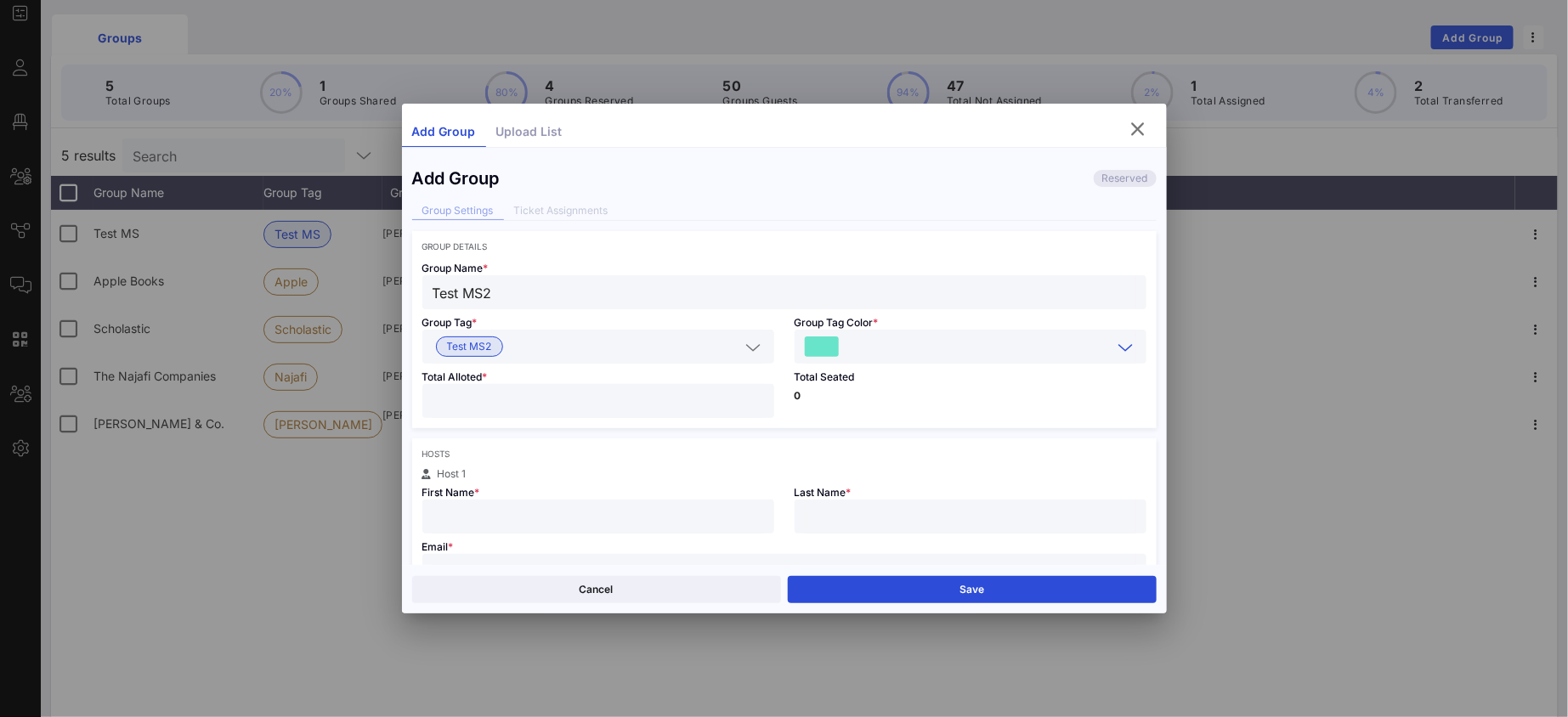
click at [665, 401] on input "number" at bounding box center [598, 401] width 331 height 22
type input "**"
click at [634, 516] on input "text" at bounding box center [598, 517] width 331 height 22
type input "[PERSON_NAME]"
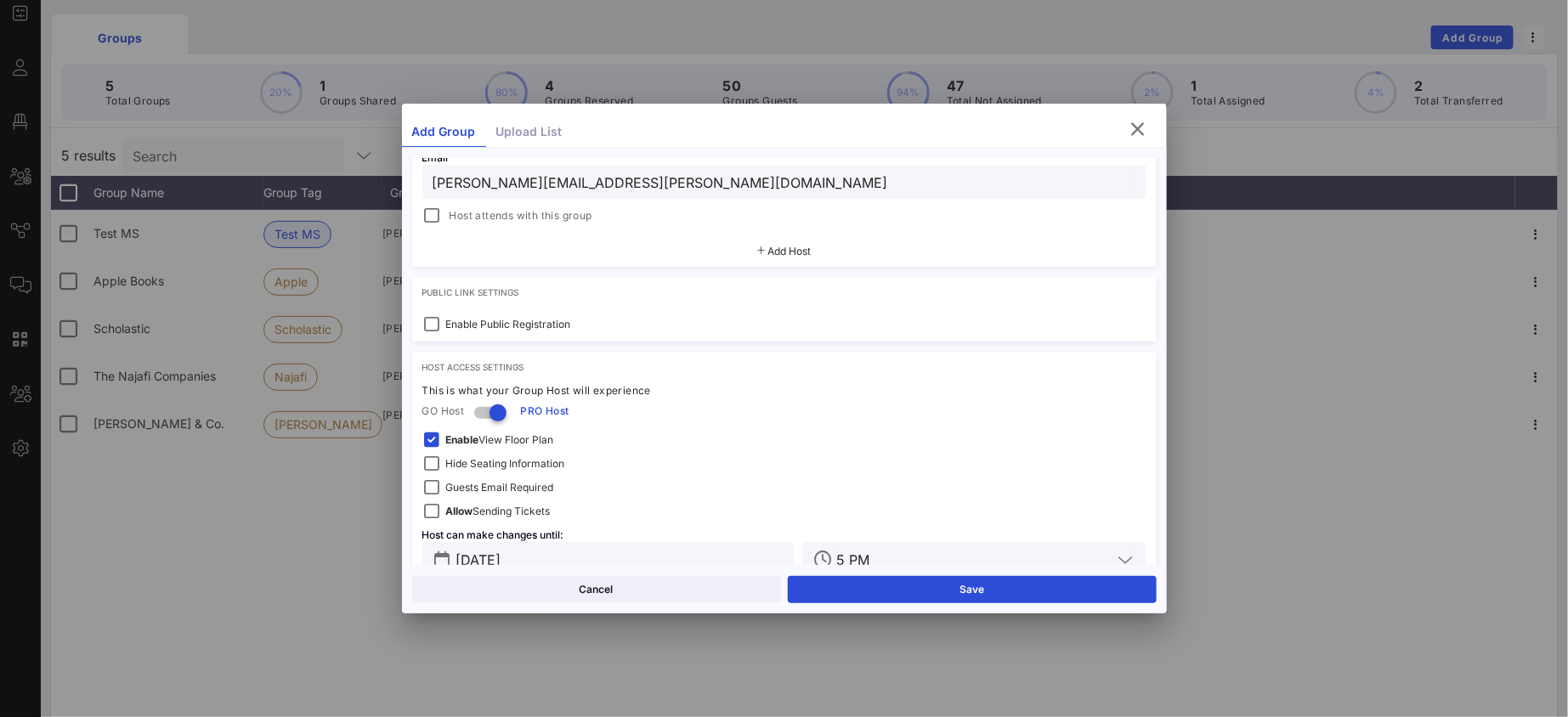
scroll to position [419, 0]
type input "shelton.madeleine@gmail.com"
click at [434, 217] on div at bounding box center [432, 216] width 23 height 23
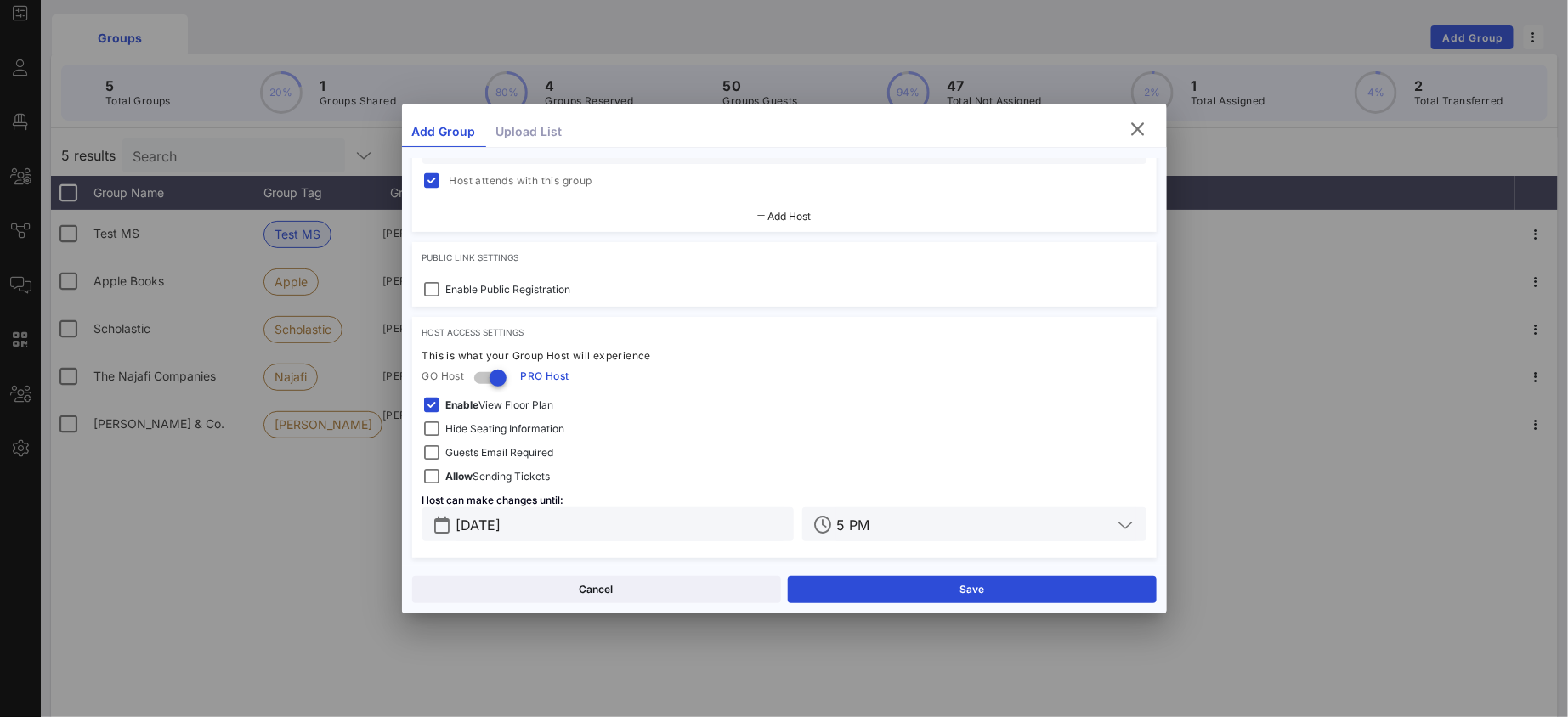
scroll to position [459, 0]
click at [979, 587] on button "Save" at bounding box center [971, 589] width 368 height 27
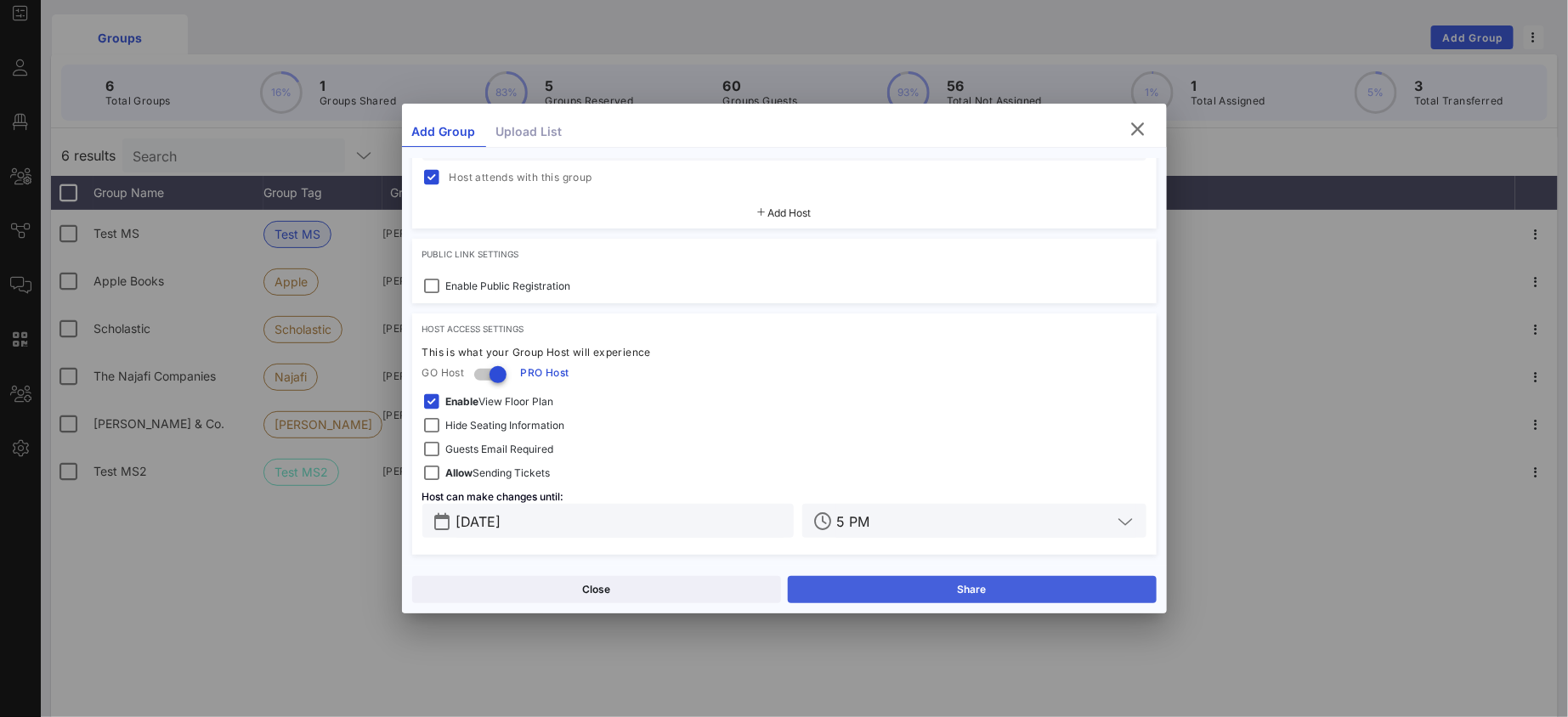
click at [1007, 591] on button "Share" at bounding box center [971, 589] width 368 height 27
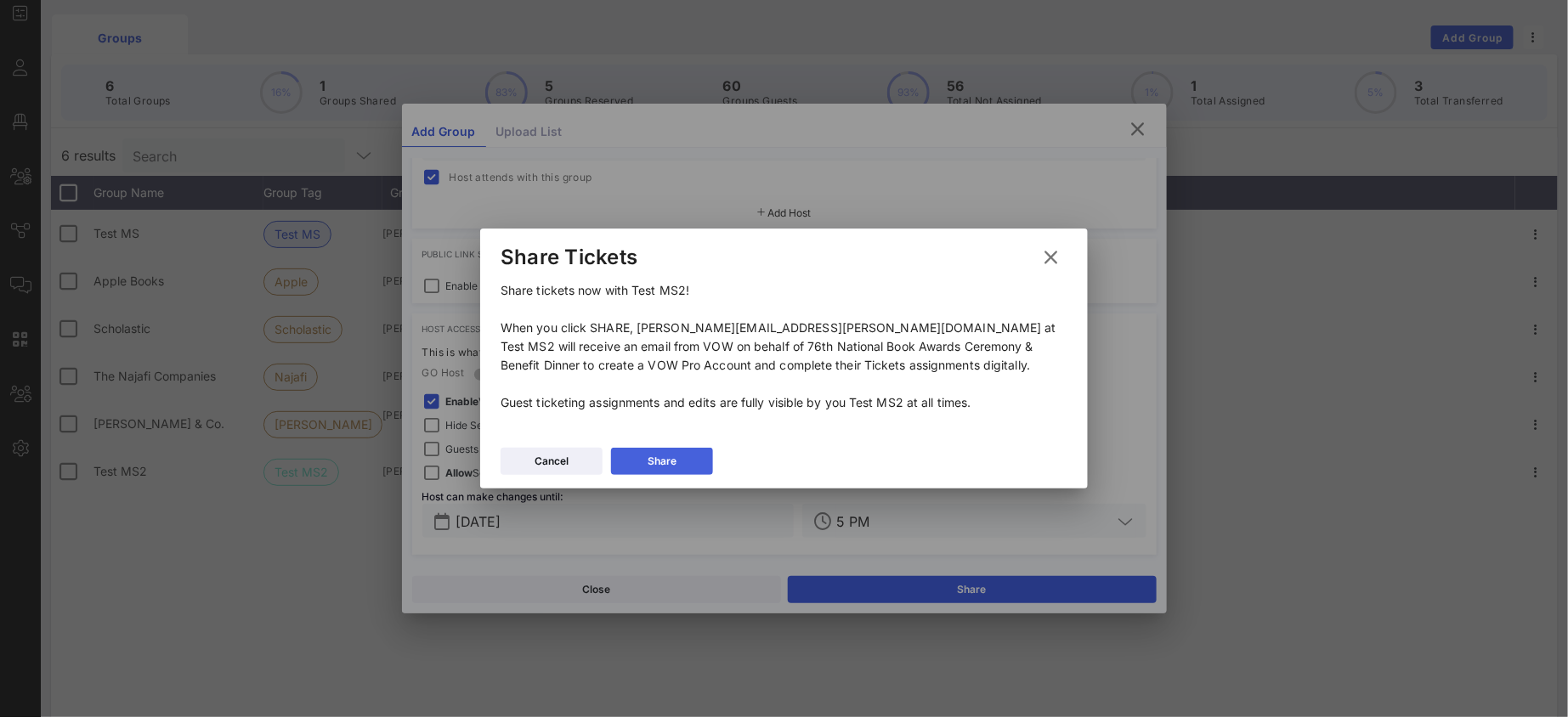
click at [683, 461] on button "Share" at bounding box center [661, 461] width 102 height 27
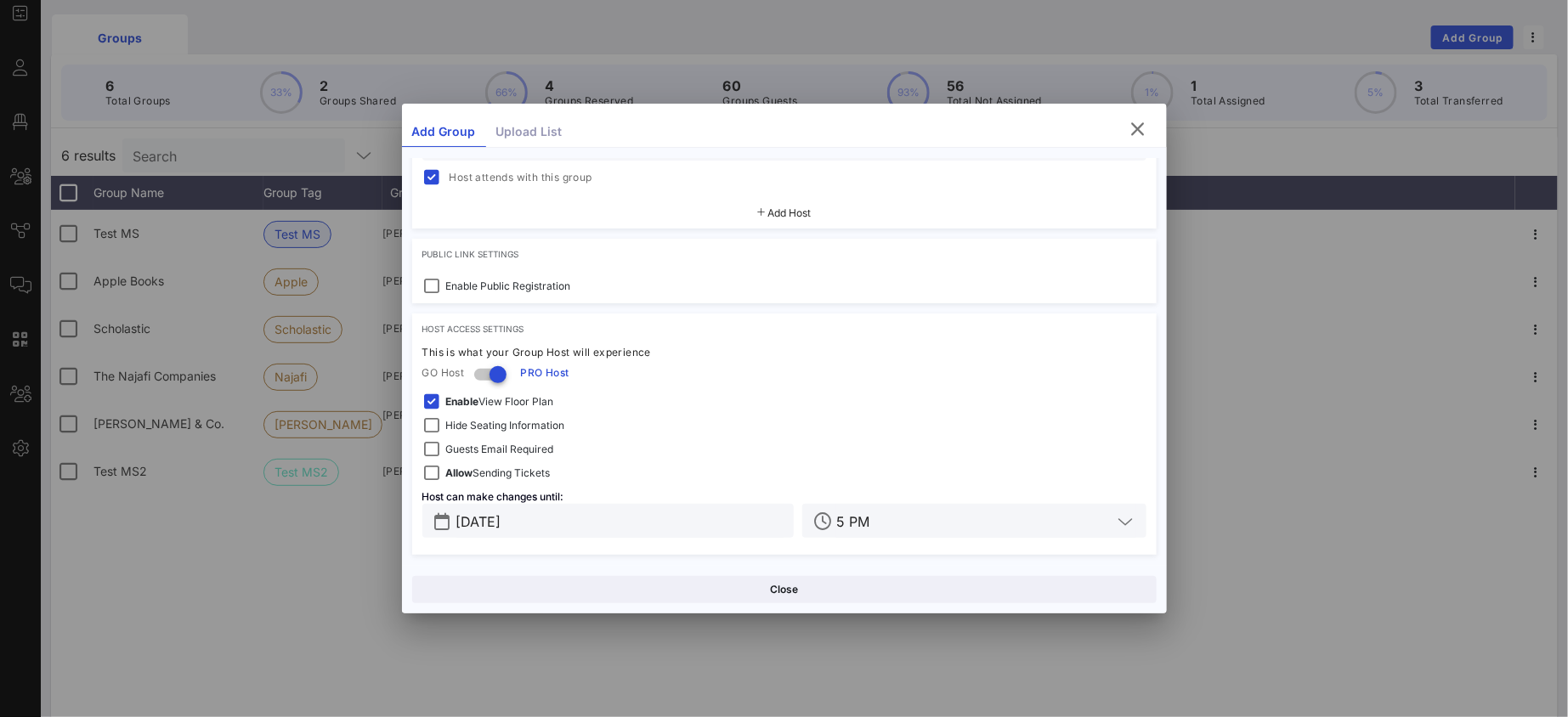
click at [858, 606] on div "Close" at bounding box center [784, 589] width 765 height 49
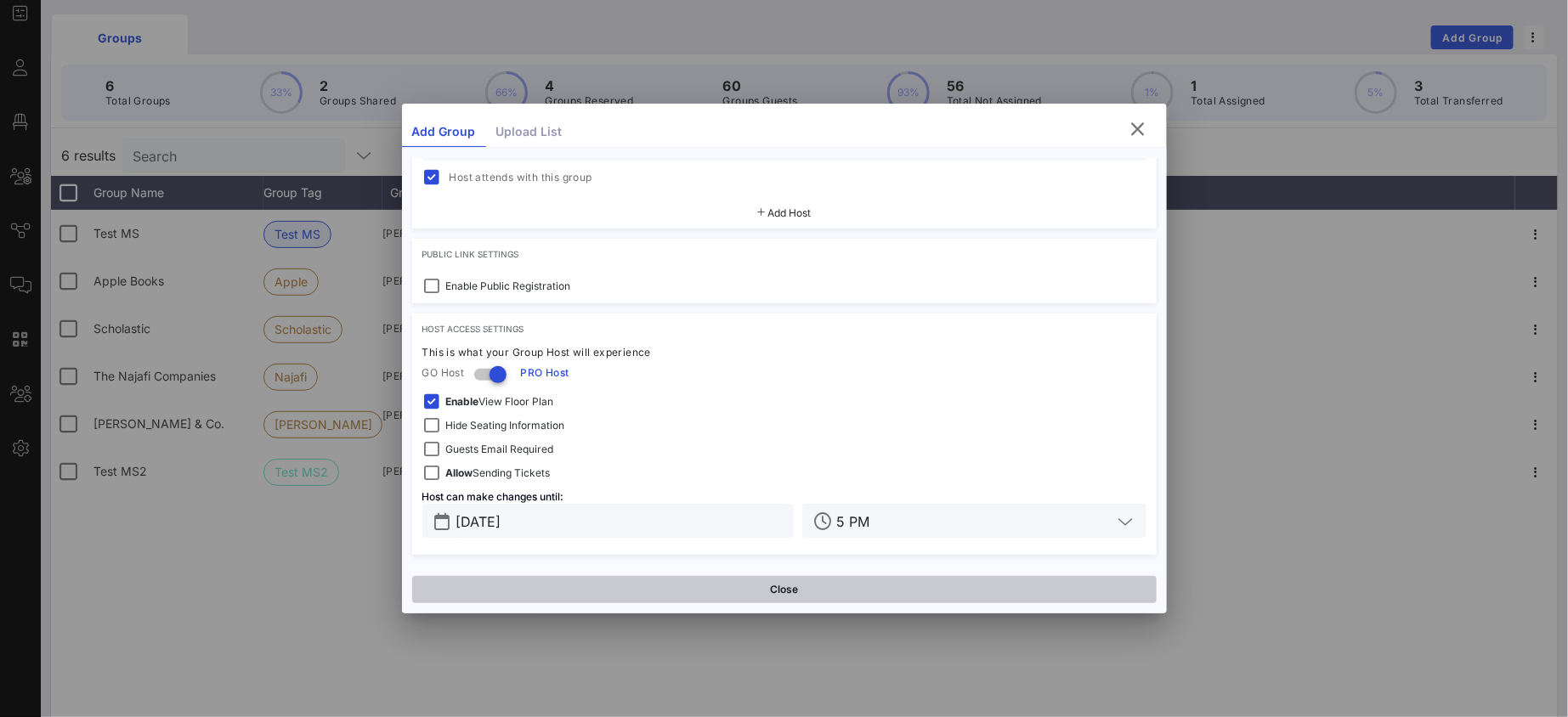
click at [852, 596] on button "Close" at bounding box center [784, 589] width 744 height 27
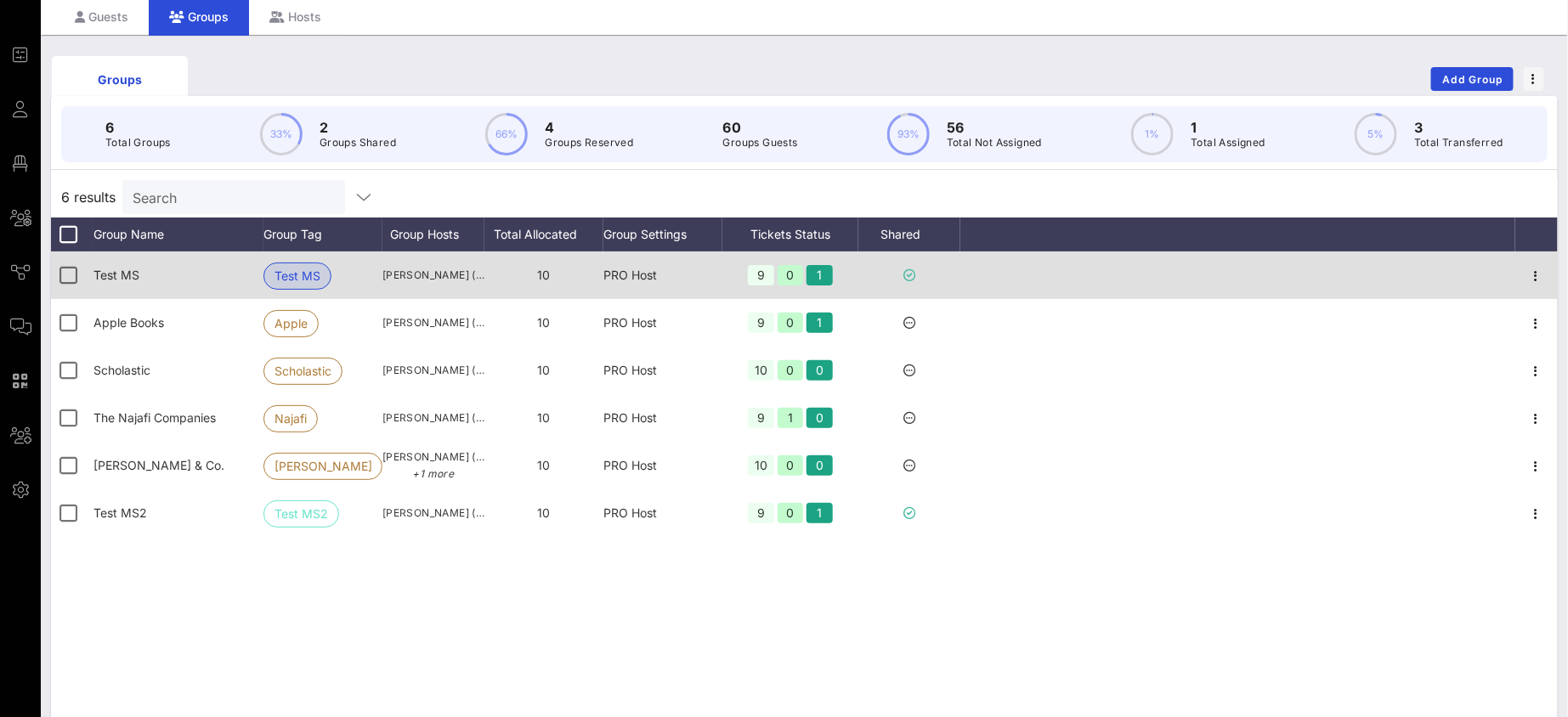
scroll to position [74, 0]
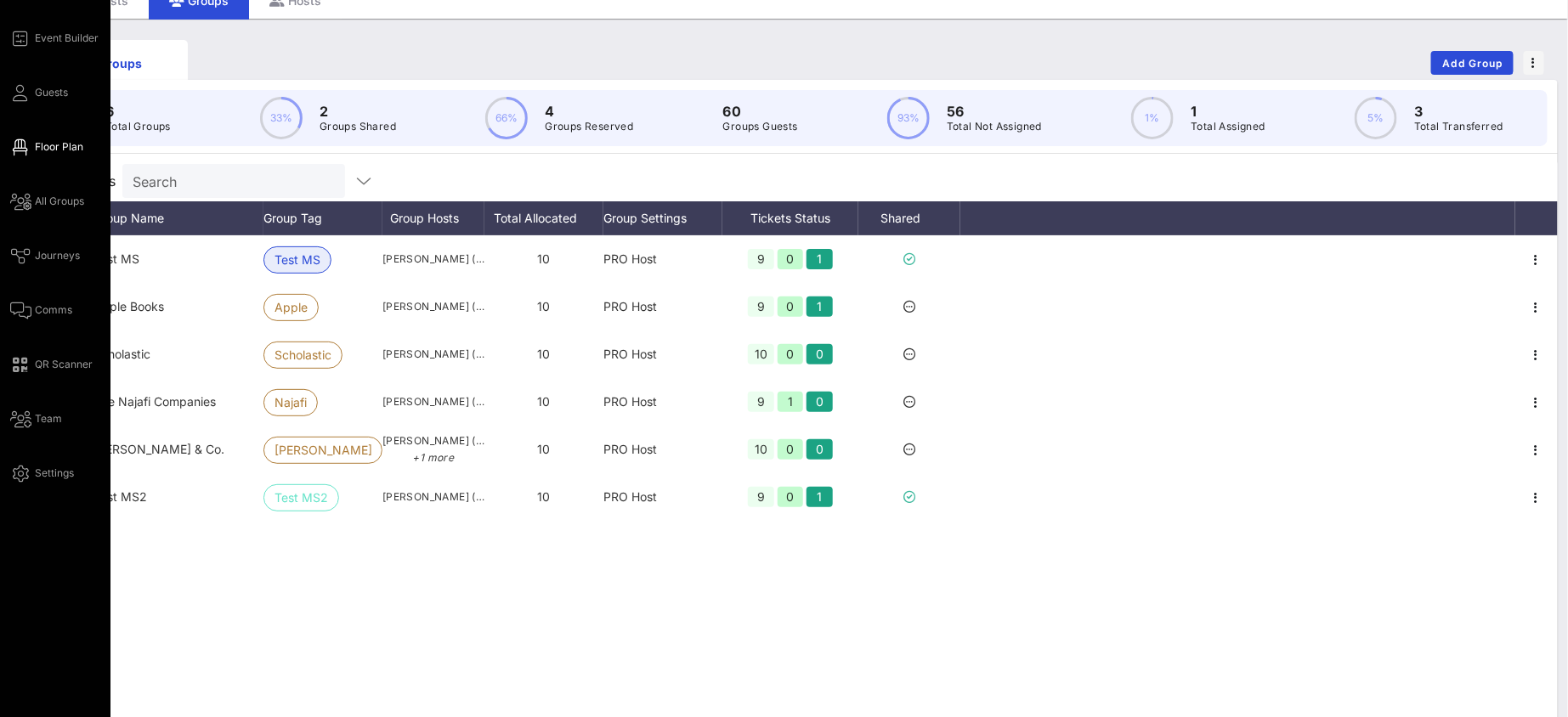
click at [63, 136] on link "Floor Plan" at bounding box center [47, 147] width 73 height 21
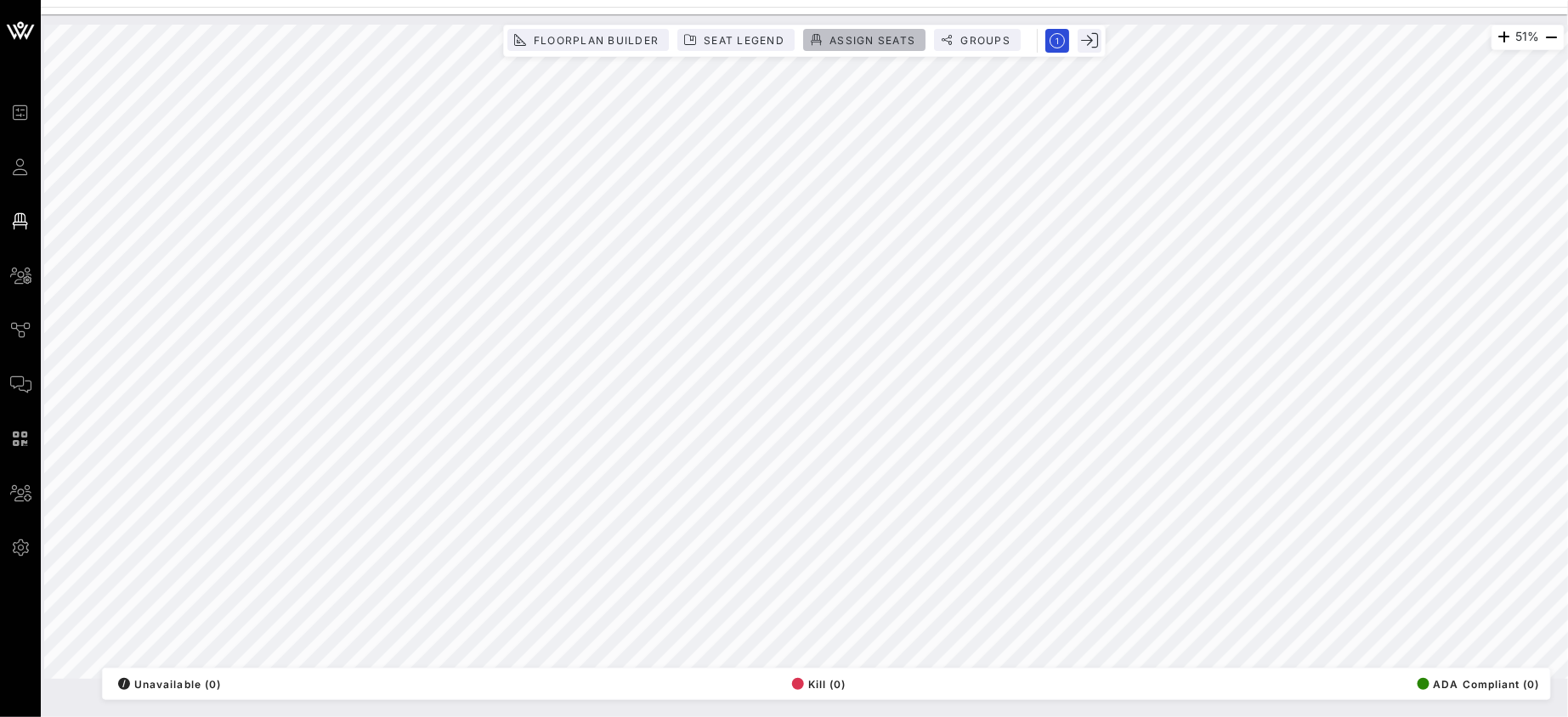
click at [850, 36] on span "Assign Seats" at bounding box center [871, 40] width 87 height 13
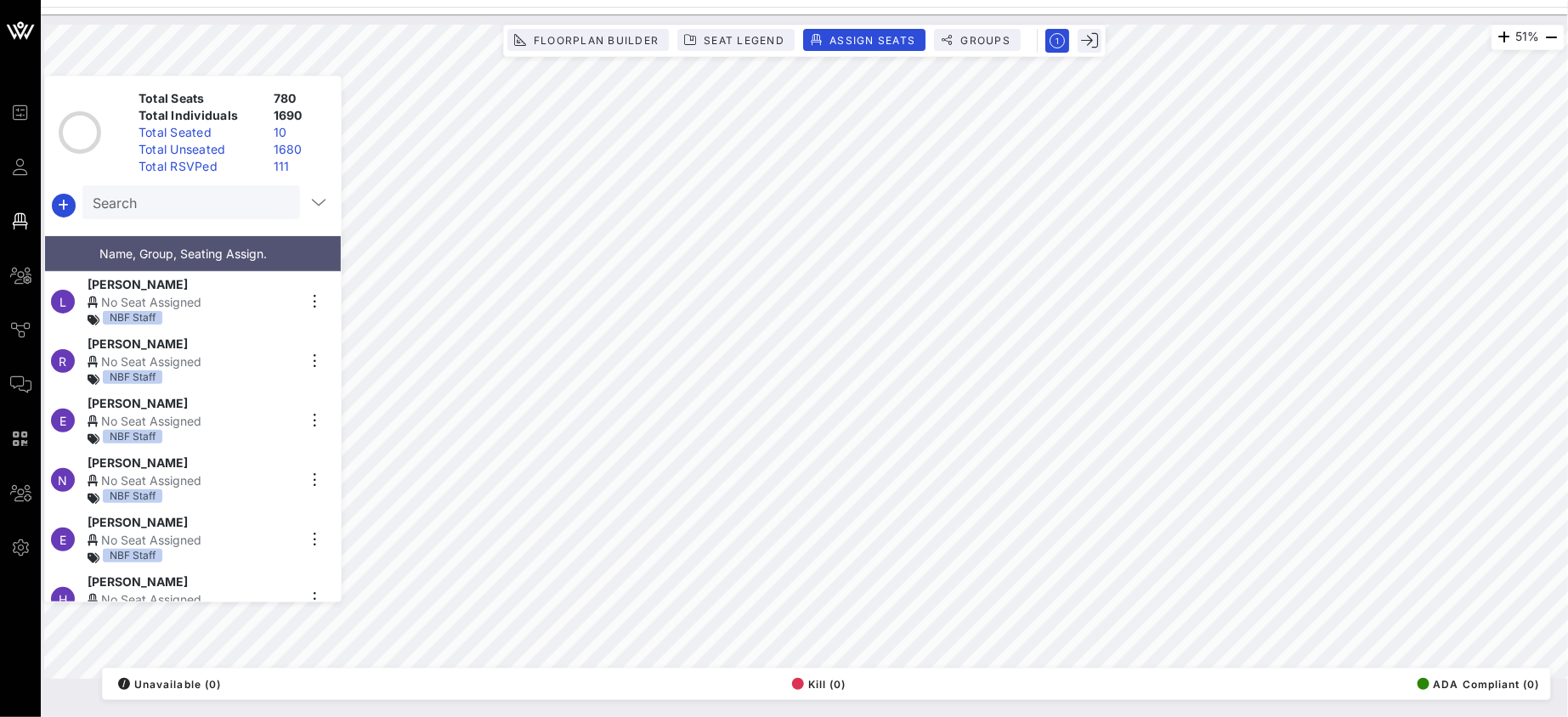
click at [196, 200] on input "Search" at bounding box center [189, 202] width 194 height 22
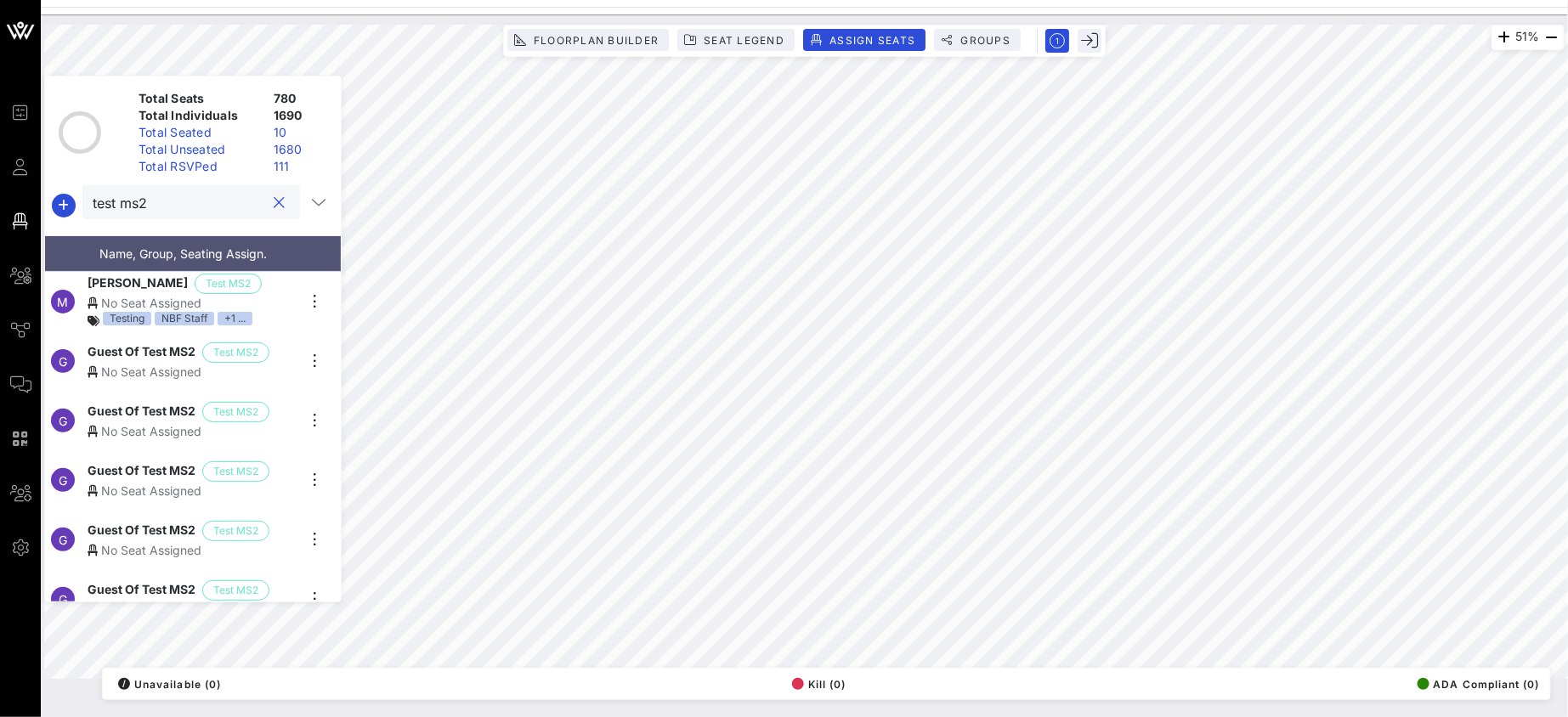
type input "test ms2"
click at [295, 280] on div "Madeleine Shelton Test MS2" at bounding box center [193, 284] width 209 height 21
click at [297, 346] on div "G Guest Of Test MS2 Test MS2 No Seat Assigned" at bounding box center [186, 361] width 282 height 60
click at [274, 402] on div "Guest Of Test MS2 Test MS2" at bounding box center [193, 412] width 209 height 21
click at [278, 461] on div "Guest Of Test MS2 Test MS2" at bounding box center [193, 471] width 209 height 21
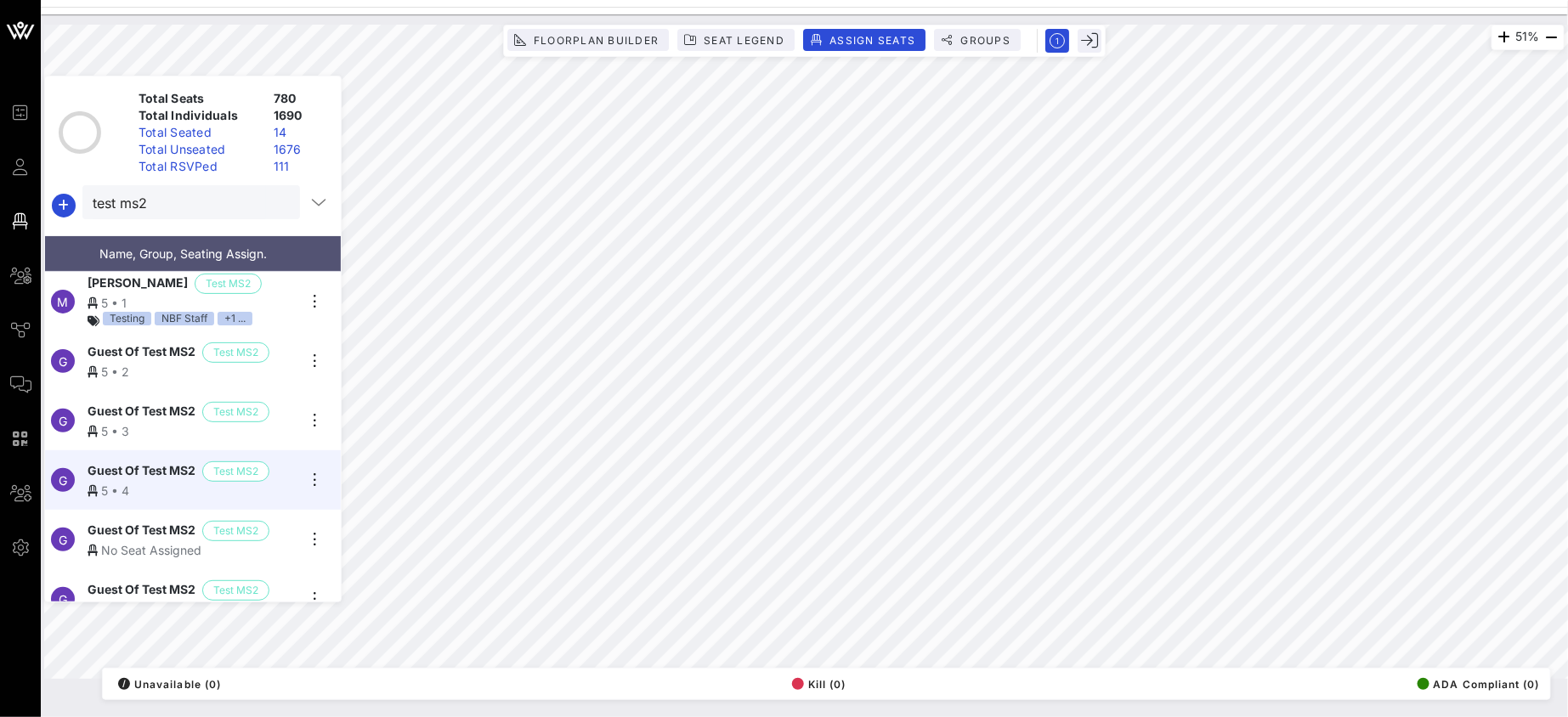
click at [298, 521] on div "G Guest Of Test MS2 Test MS2 No Seat Assigned" at bounding box center [186, 539] width 282 height 60
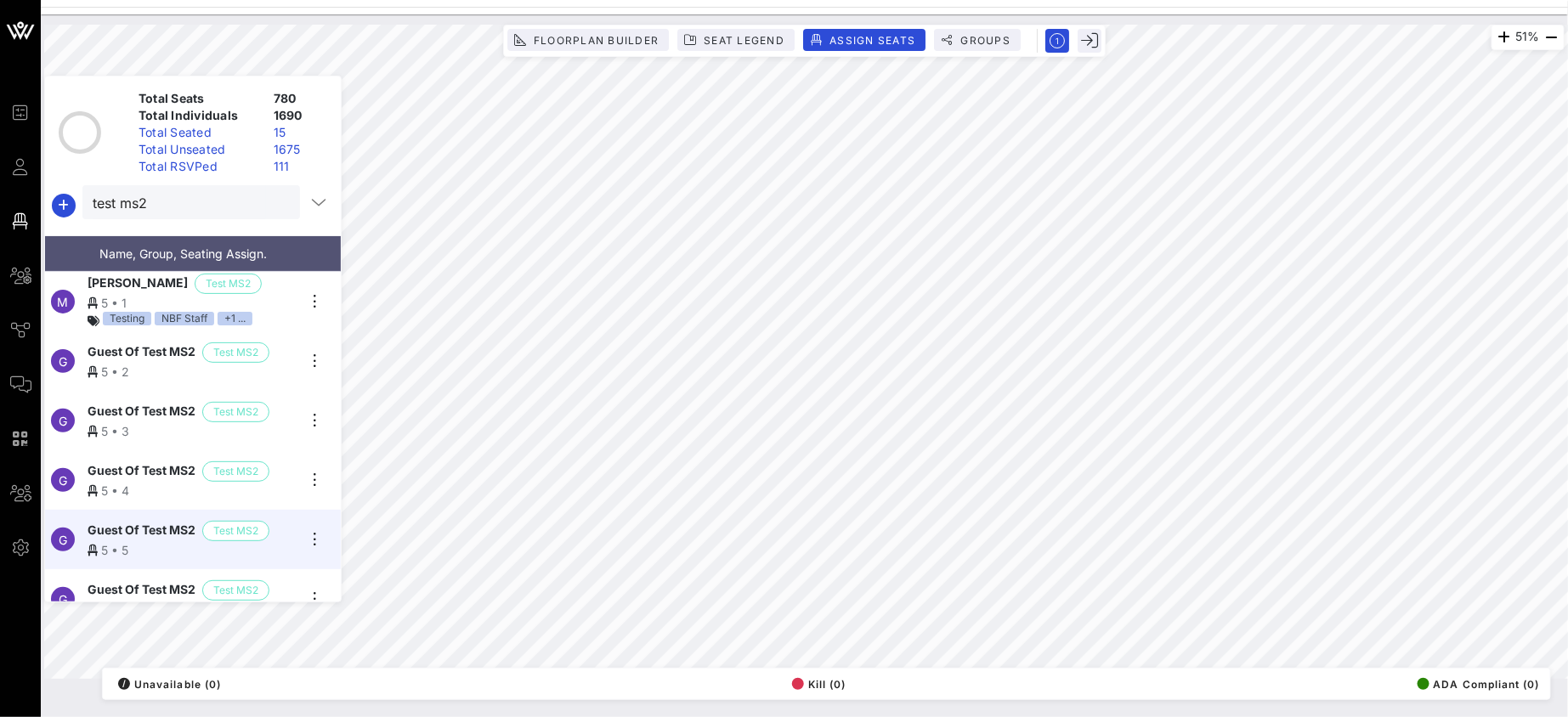
click at [283, 581] on div "Guest Of Test MS2 Test MS2" at bounding box center [193, 591] width 209 height 21
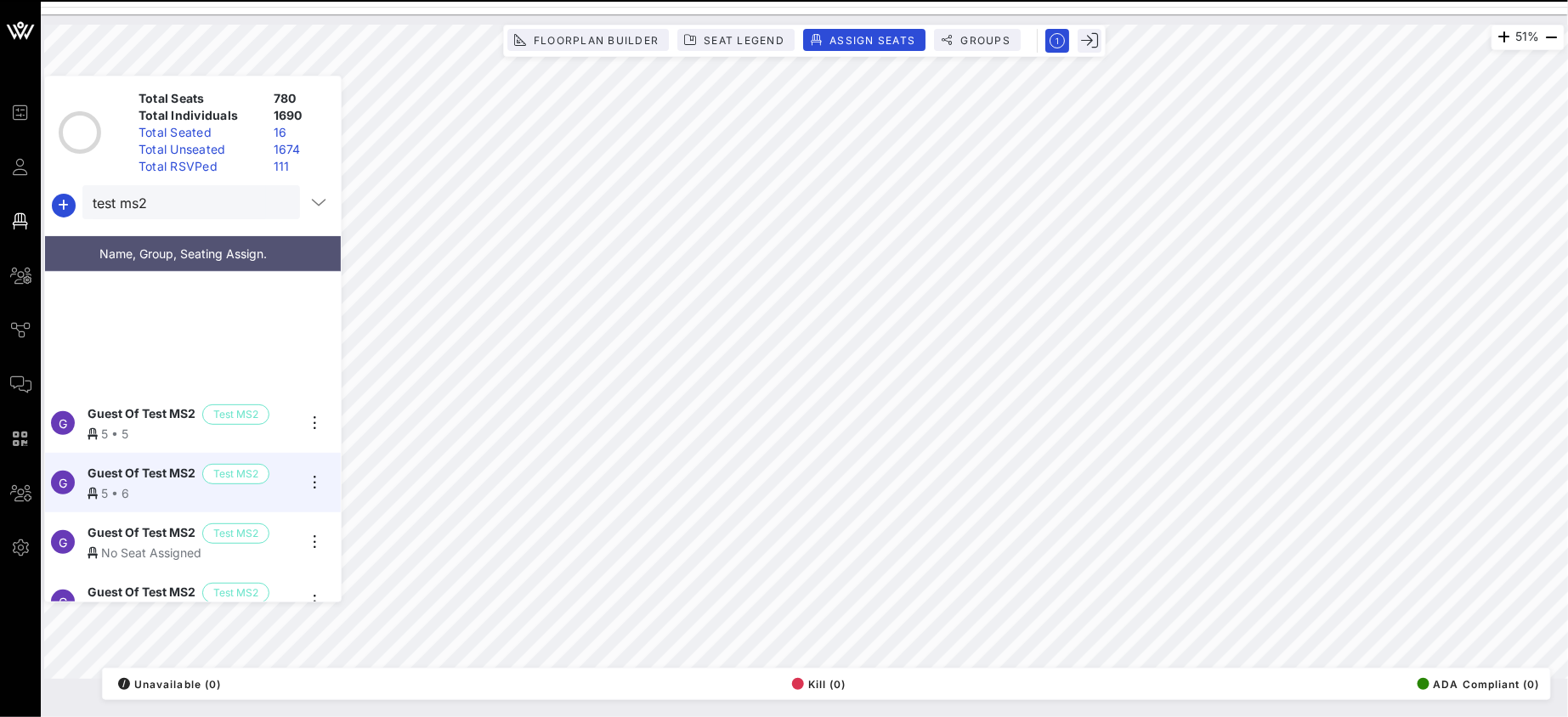
scroll to position [258, 0]
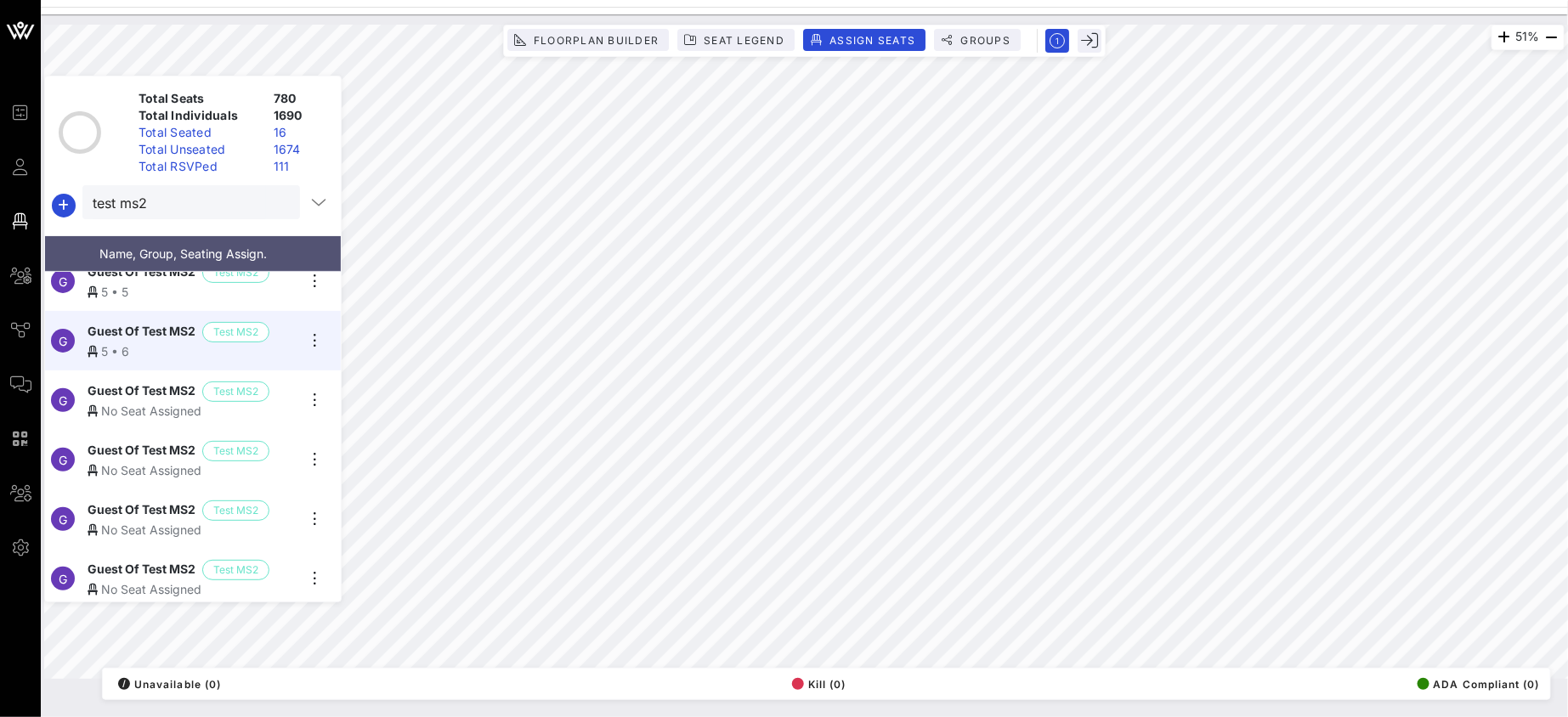
click at [282, 393] on div "Guest Of Test MS2 Test MS2" at bounding box center [193, 392] width 209 height 21
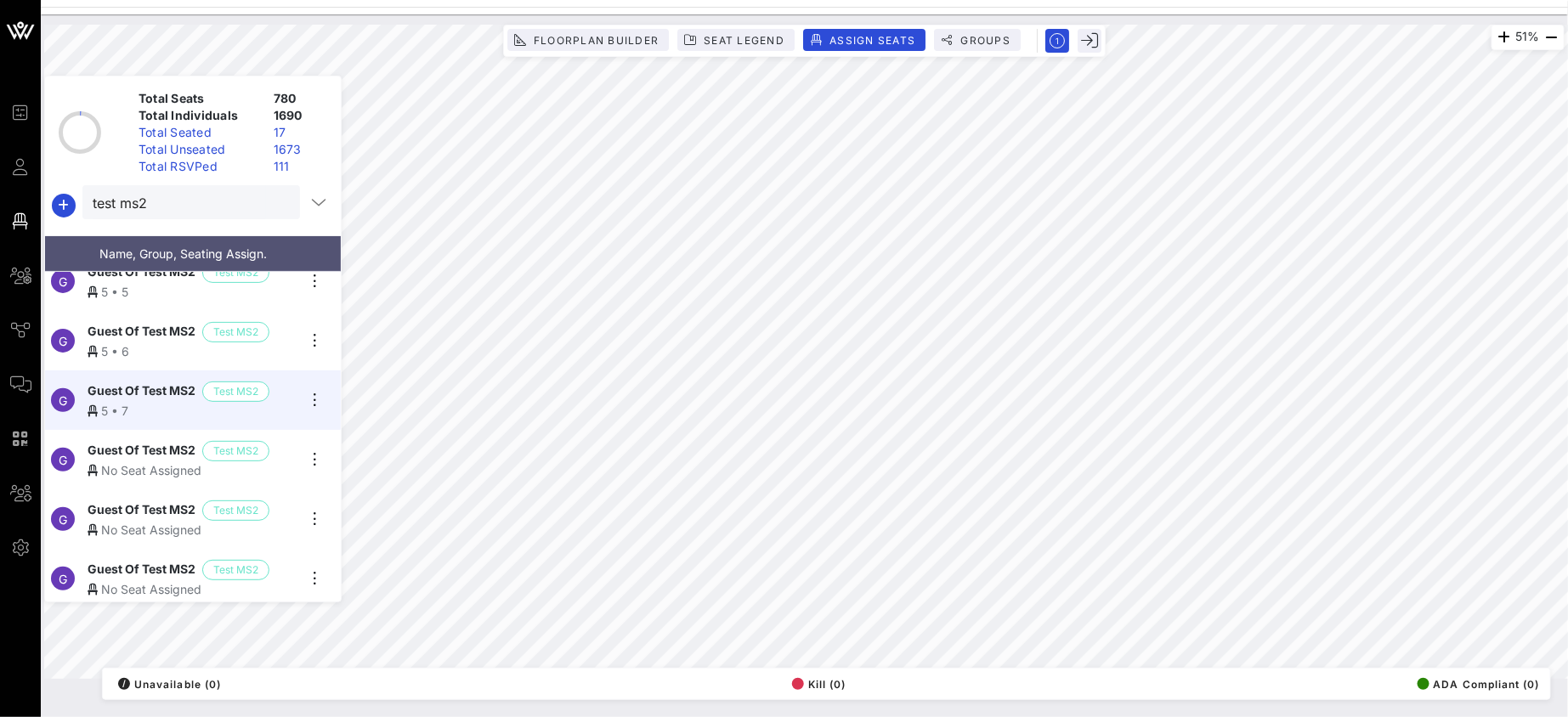
drag, startPoint x: 284, startPoint y: 460, endPoint x: 302, endPoint y: 442, distance: 25.5
click at [284, 461] on div "No Seat Assigned" at bounding box center [193, 469] width 209 height 18
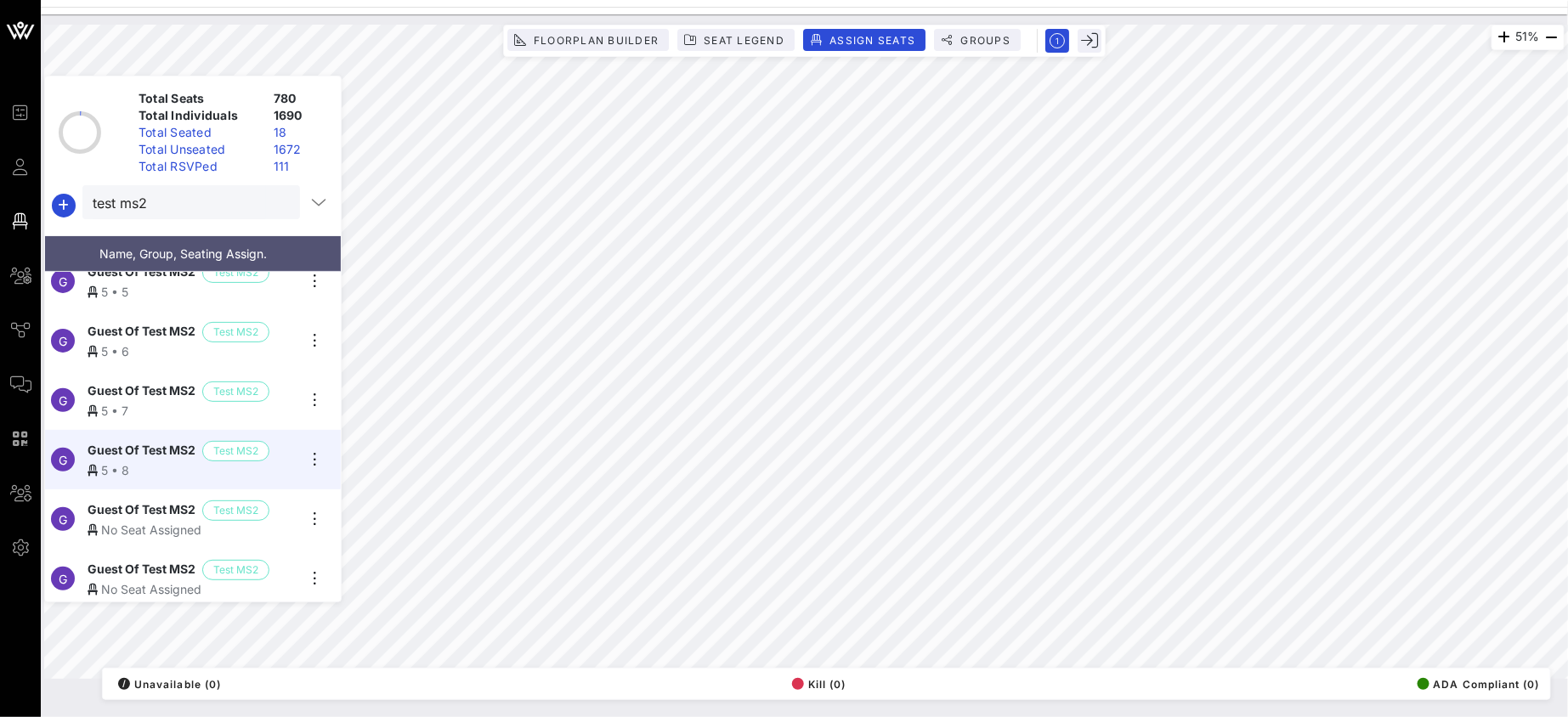
click at [297, 510] on div "G Guest Of Test MS2 Test MS2 No Seat Assigned" at bounding box center [186, 519] width 282 height 60
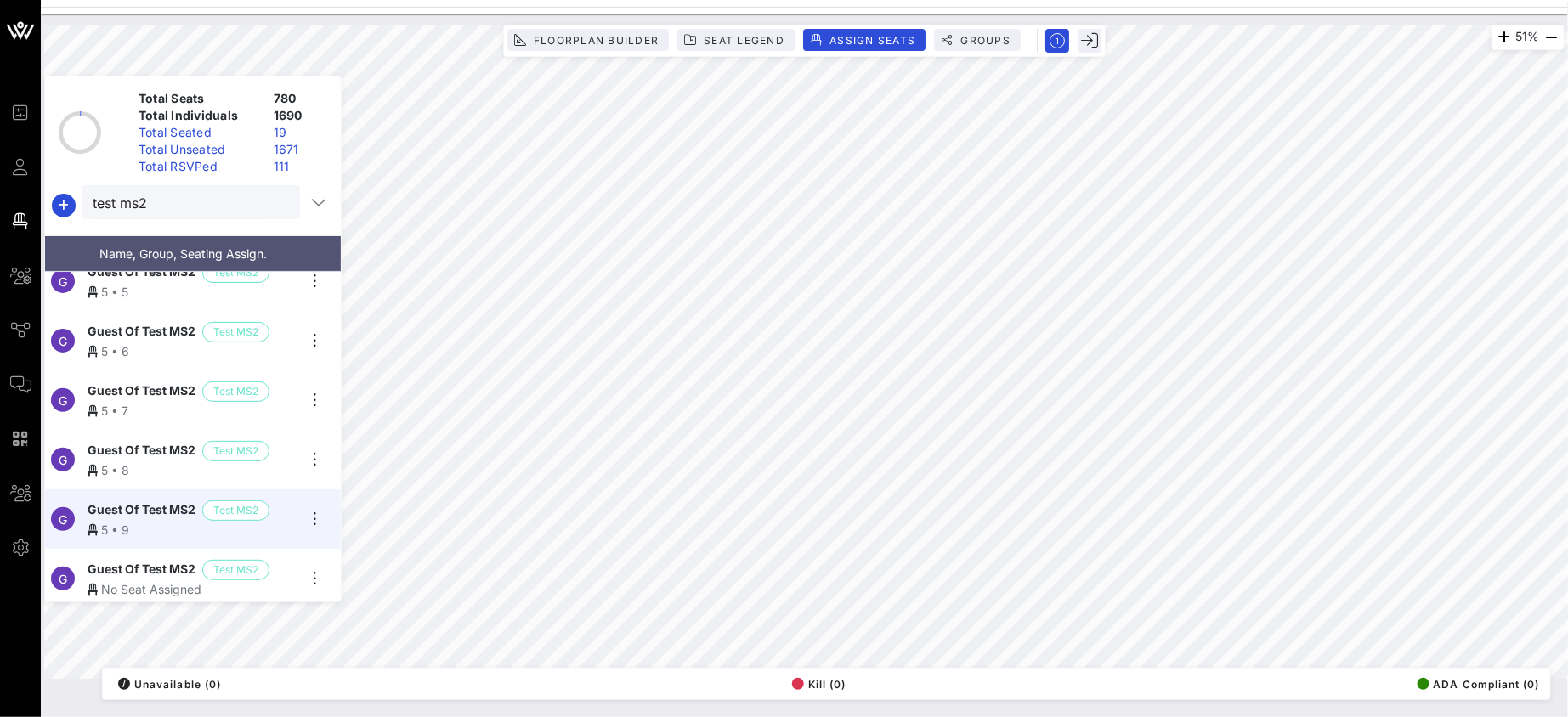
click at [290, 561] on div "Guest Of Test MS2 Test MS2" at bounding box center [193, 570] width 209 height 21
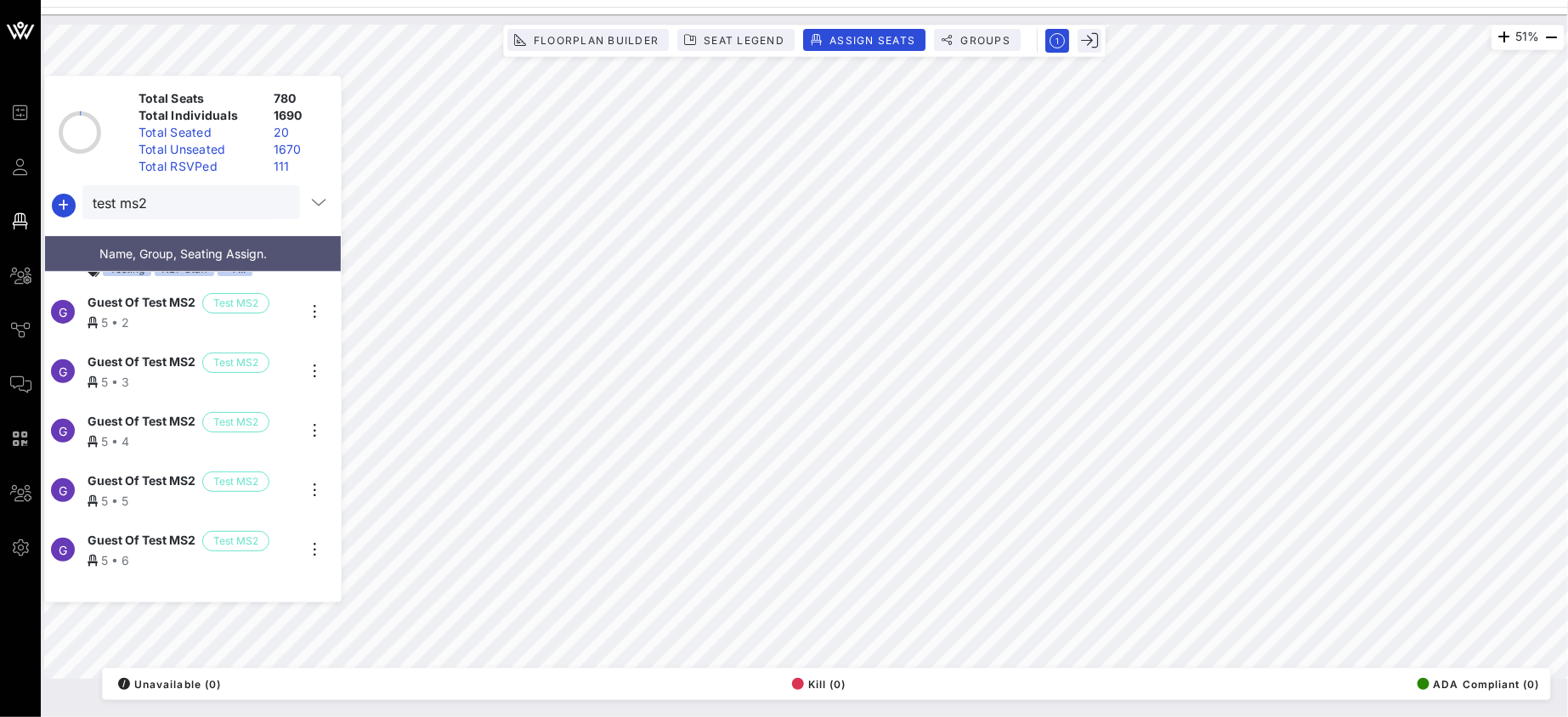
scroll to position [0, 0]
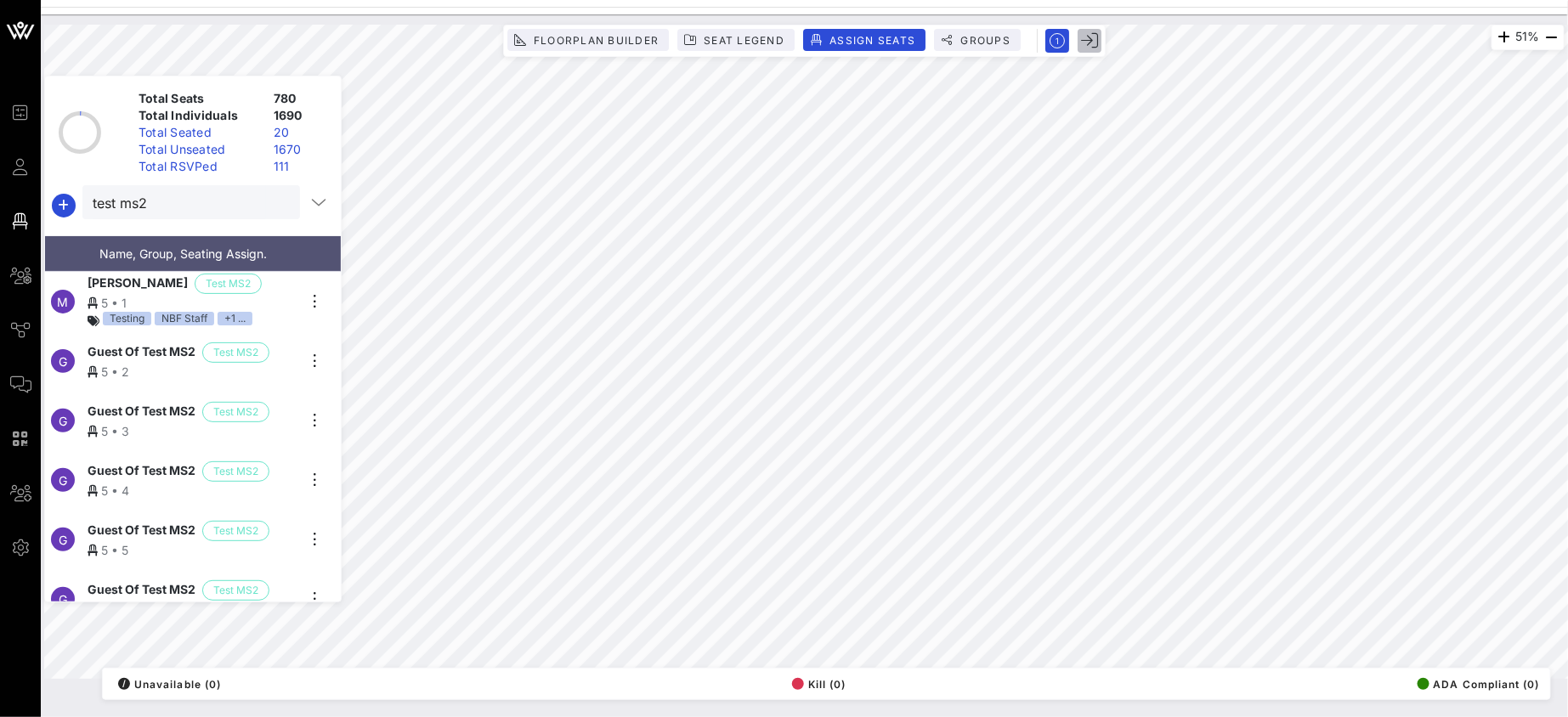
click at [1085, 33] on icon "button" at bounding box center [1089, 41] width 17 height 17
click at [1066, 42] on button "button" at bounding box center [1057, 40] width 23 height 23
click at [1066, 42] on rect "button" at bounding box center [1057, 40] width 29 height 29
click at [1066, 42] on button "button" at bounding box center [1057, 40] width 23 height 23
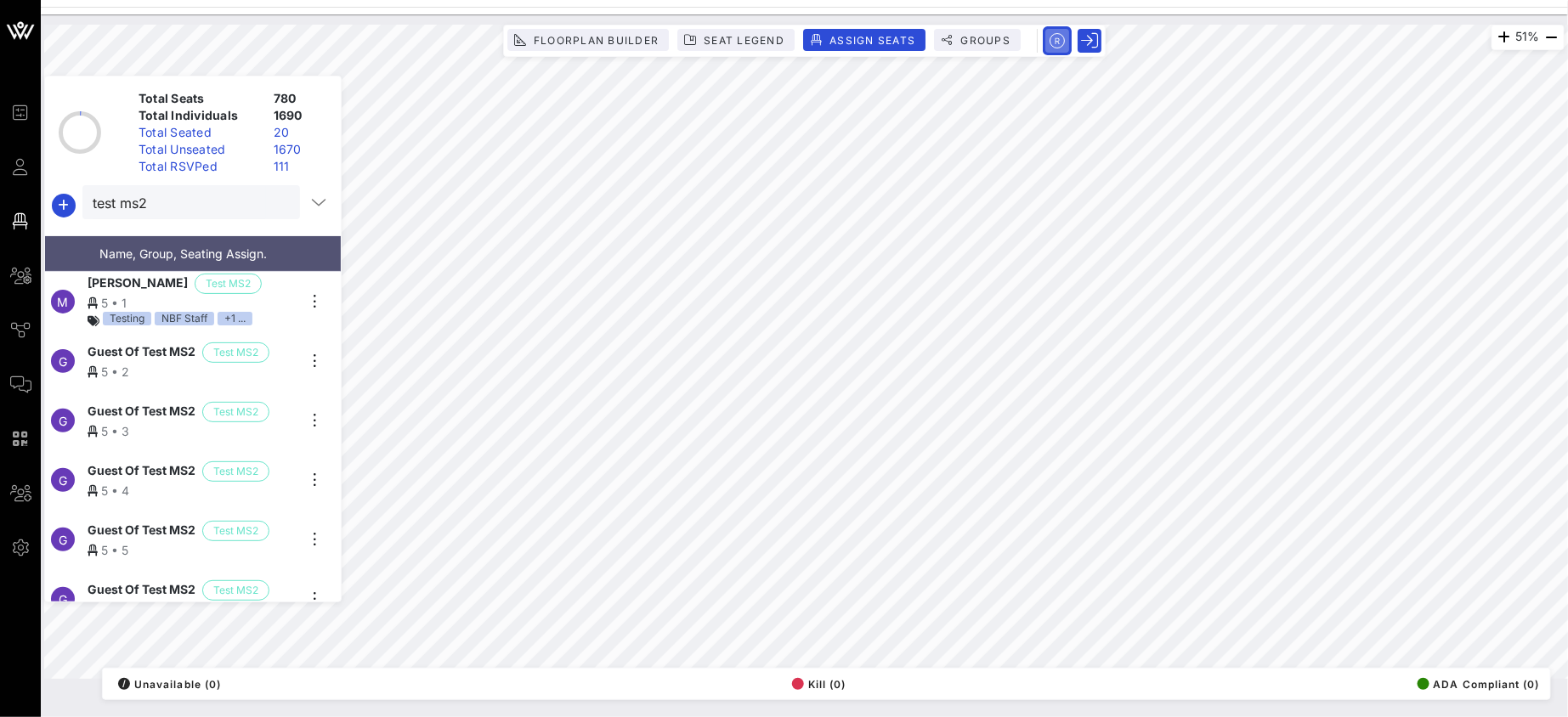
click at [1066, 42] on rect "button" at bounding box center [1057, 40] width 29 height 29
click at [1066, 42] on button "button" at bounding box center [1057, 40] width 23 height 23
click at [1061, 38] on rect "button" at bounding box center [1057, 40] width 29 height 29
click at [1084, 40] on icon "button" at bounding box center [1089, 41] width 17 height 17
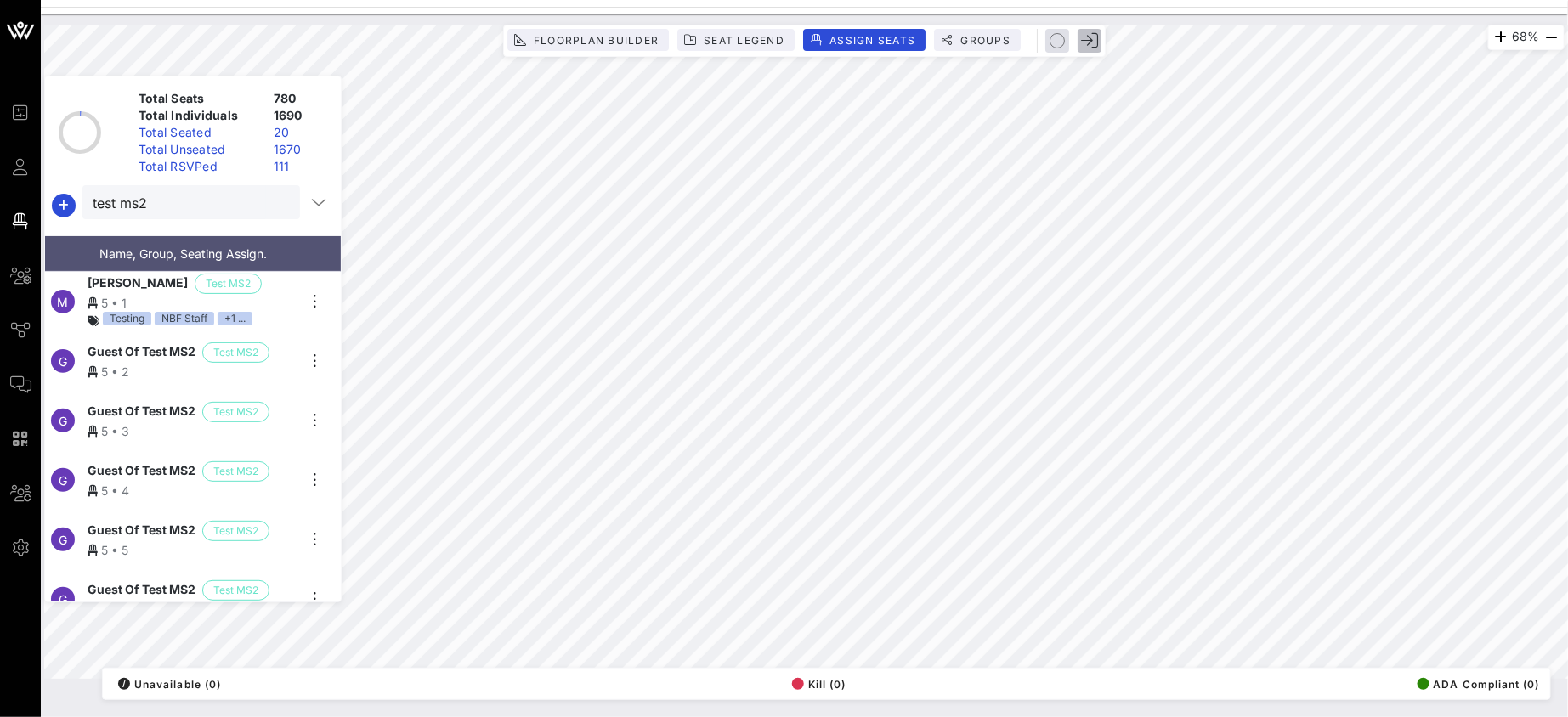
click at [1098, 34] on button "button" at bounding box center [1088, 40] width 23 height 23
click at [1096, 40] on icon "button" at bounding box center [1089, 41] width 17 height 17
click at [1095, 42] on icon "button" at bounding box center [1089, 41] width 17 height 17
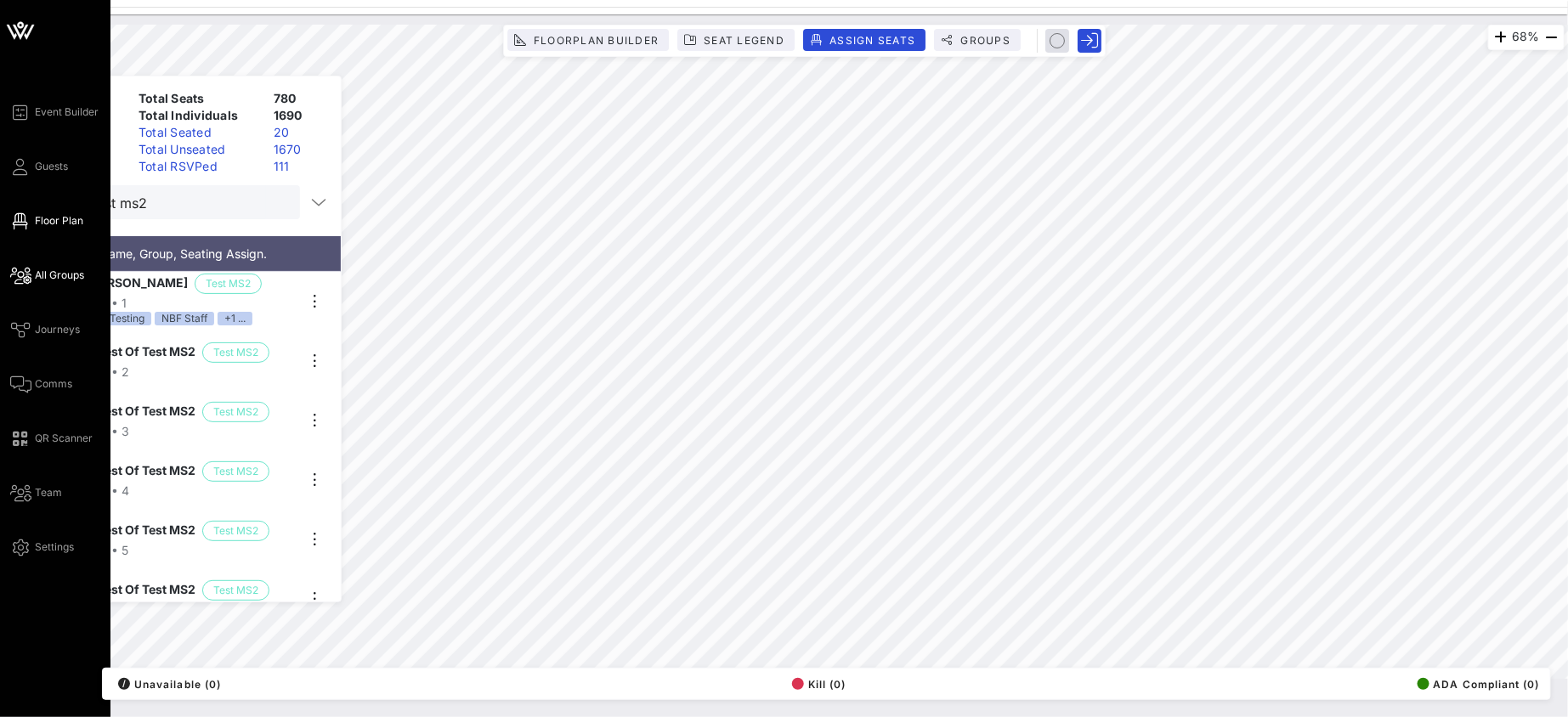
click at [49, 274] on span "All Groups" at bounding box center [59, 275] width 50 height 15
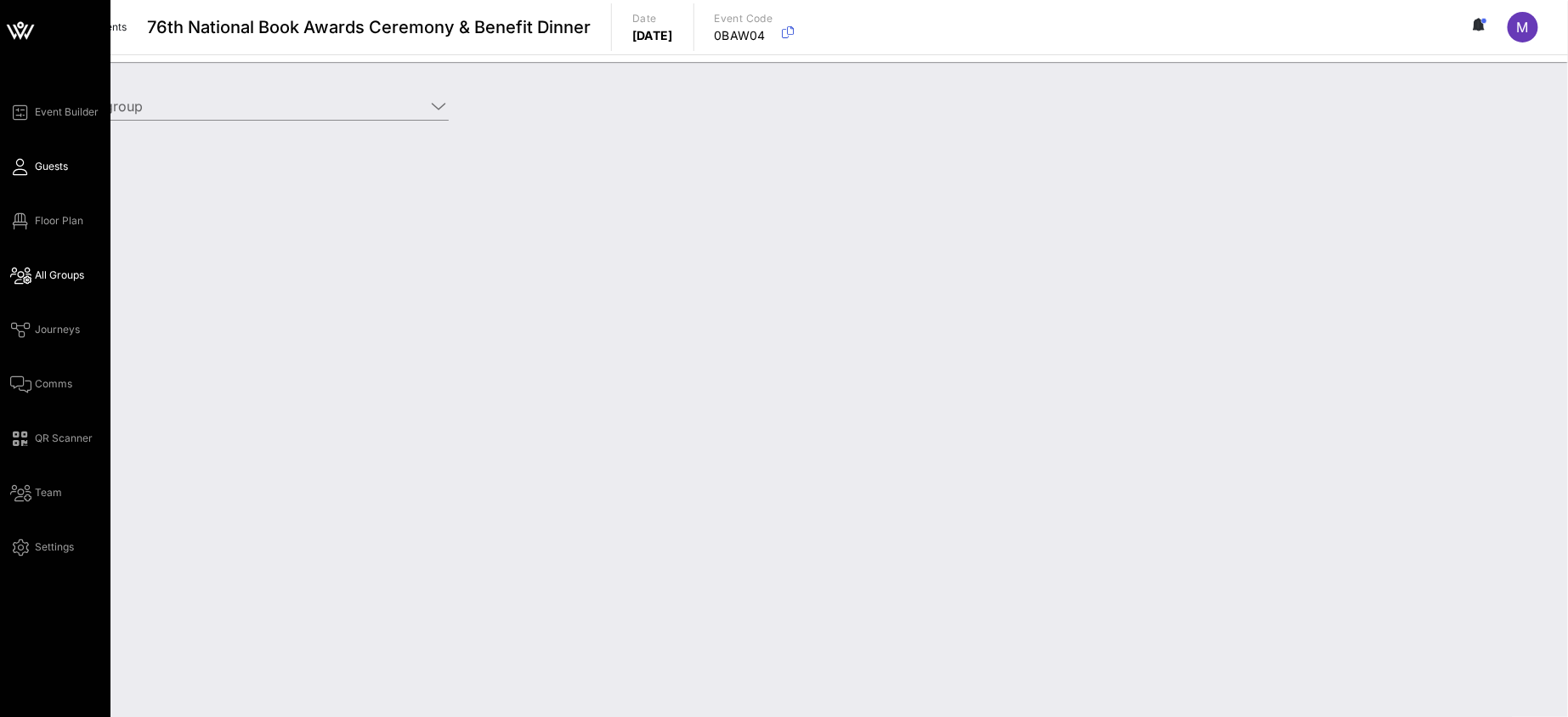
click at [60, 176] on link "Guests" at bounding box center [39, 166] width 58 height 21
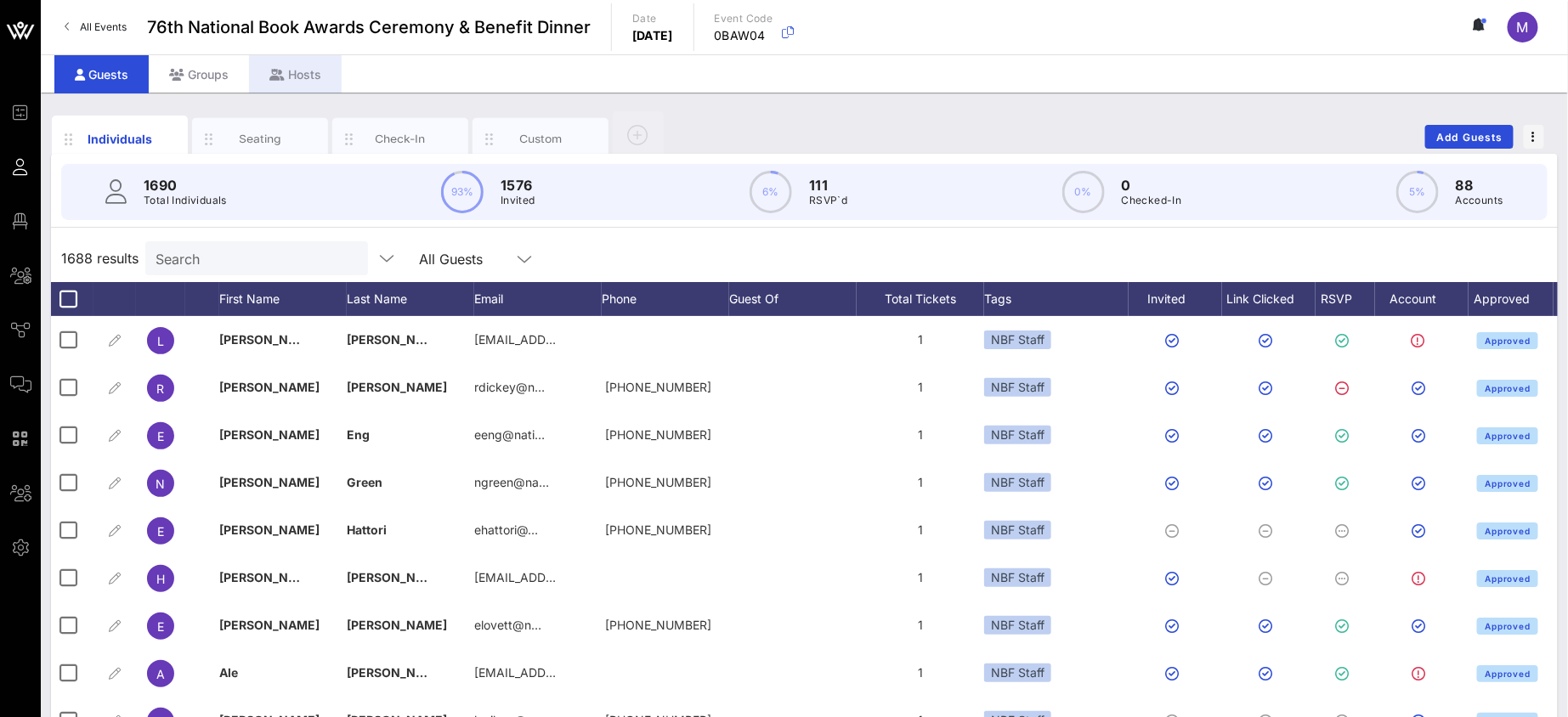
click at [315, 77] on div "Hosts" at bounding box center [295, 74] width 93 height 38
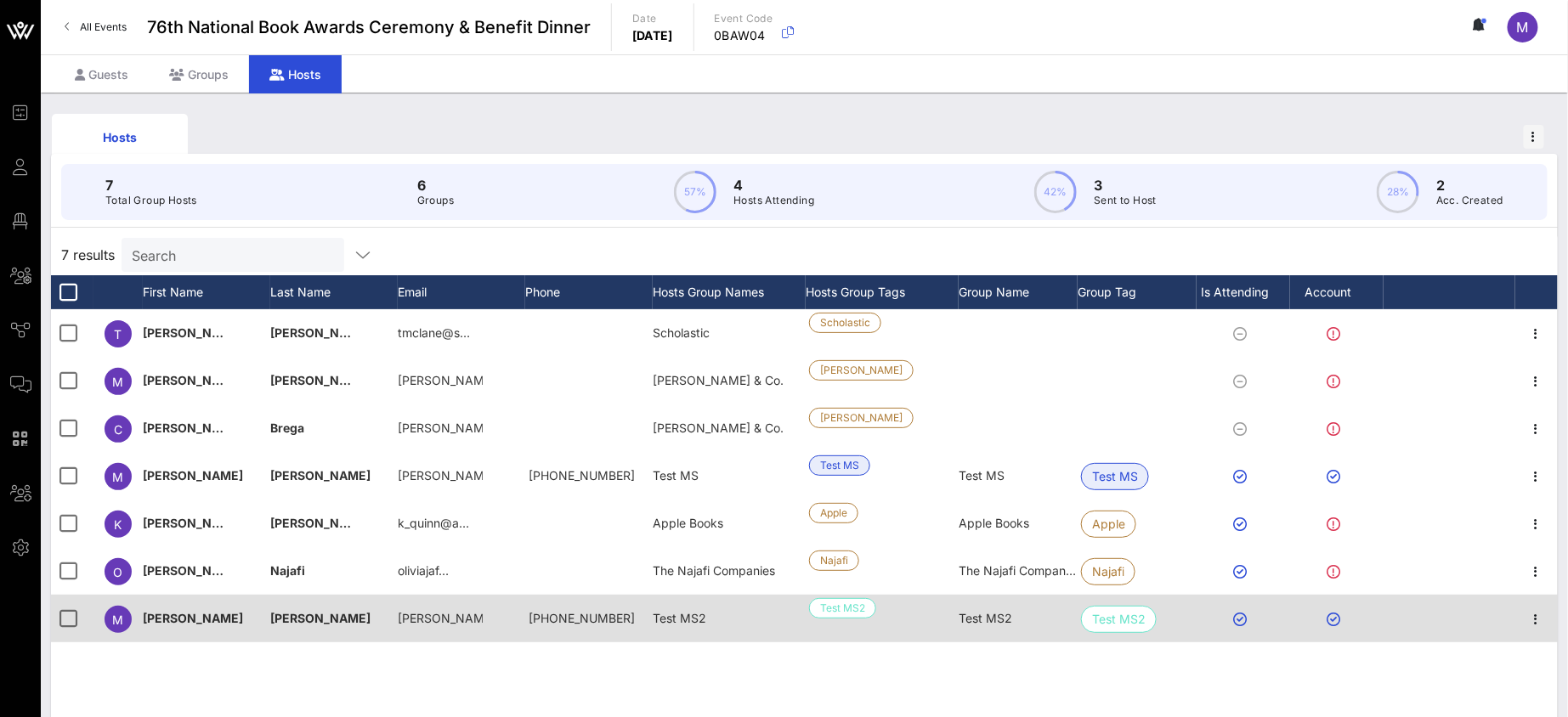
click at [1549, 615] on div at bounding box center [1535, 618] width 42 height 48
click at [1536, 617] on icon "button" at bounding box center [1536, 620] width 21 height 21
click at [1418, 609] on div at bounding box center [1448, 618] width 132 height 48
click at [194, 620] on span "[PERSON_NAME]" at bounding box center [193, 617] width 100 height 14
click at [1547, 616] on span "button" at bounding box center [1535, 620] width 23 height 21
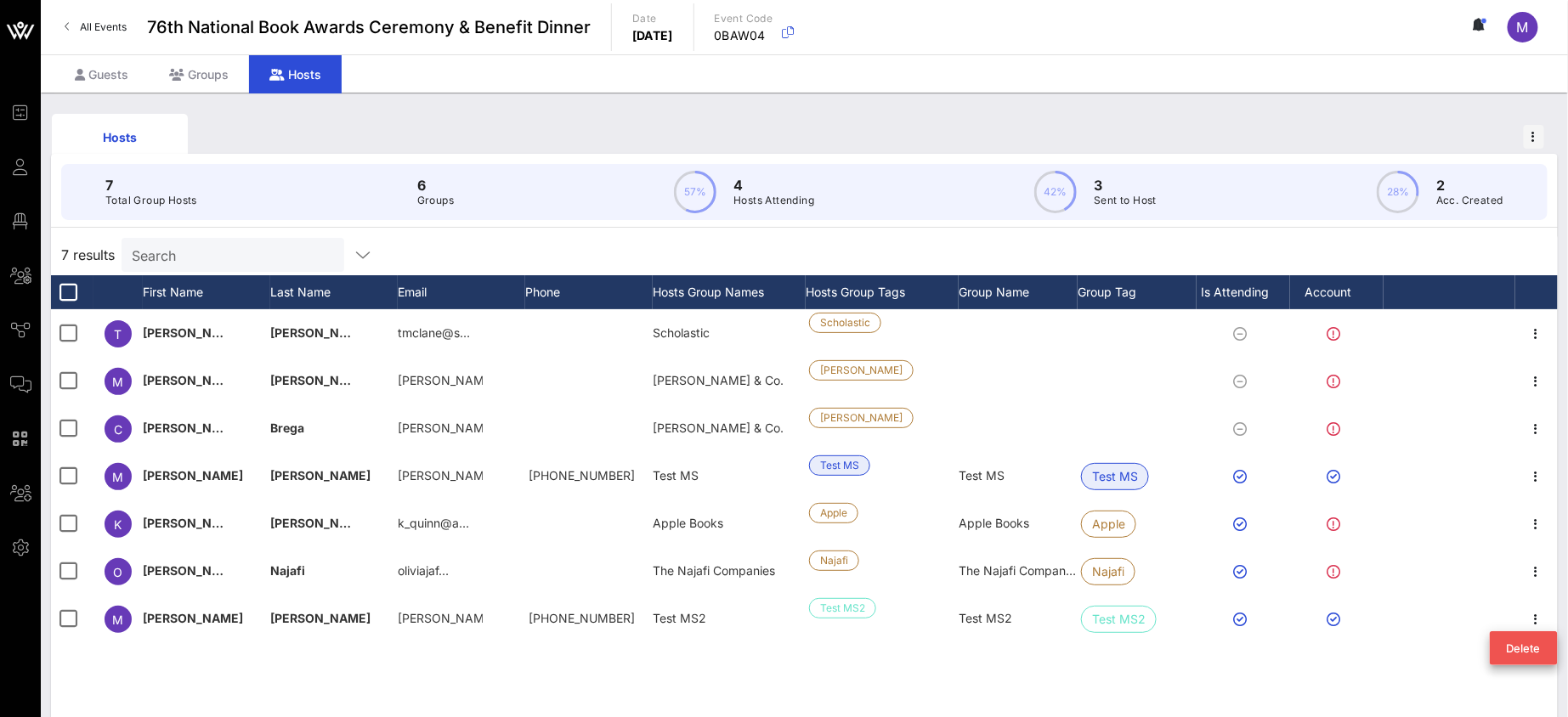
click at [221, 661] on div "T Teryl McLane tmclane@s… Scholastic Scholastic M Matthew Johnston matthew.j… T…" at bounding box center [804, 564] width 1506 height 509
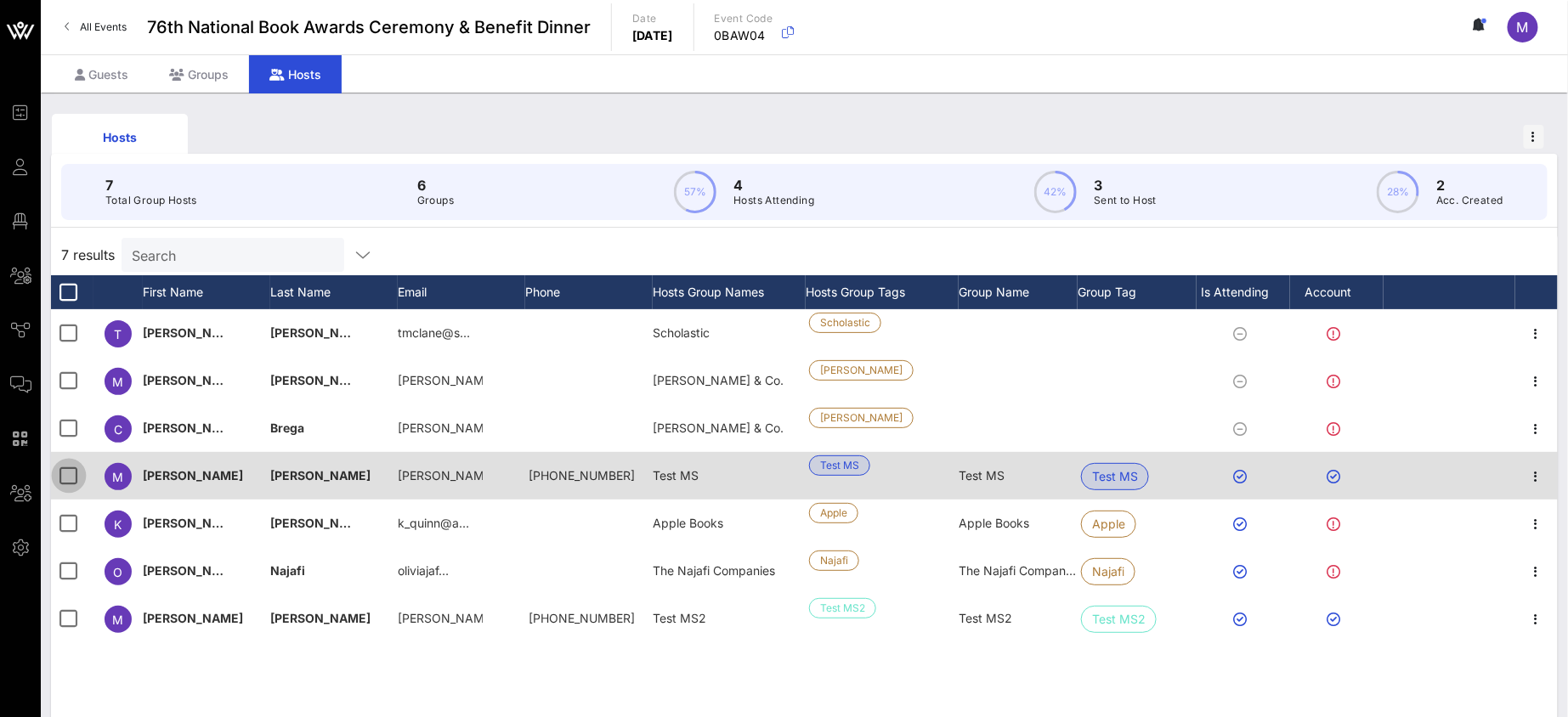
click at [74, 472] on div at bounding box center [68, 475] width 29 height 29
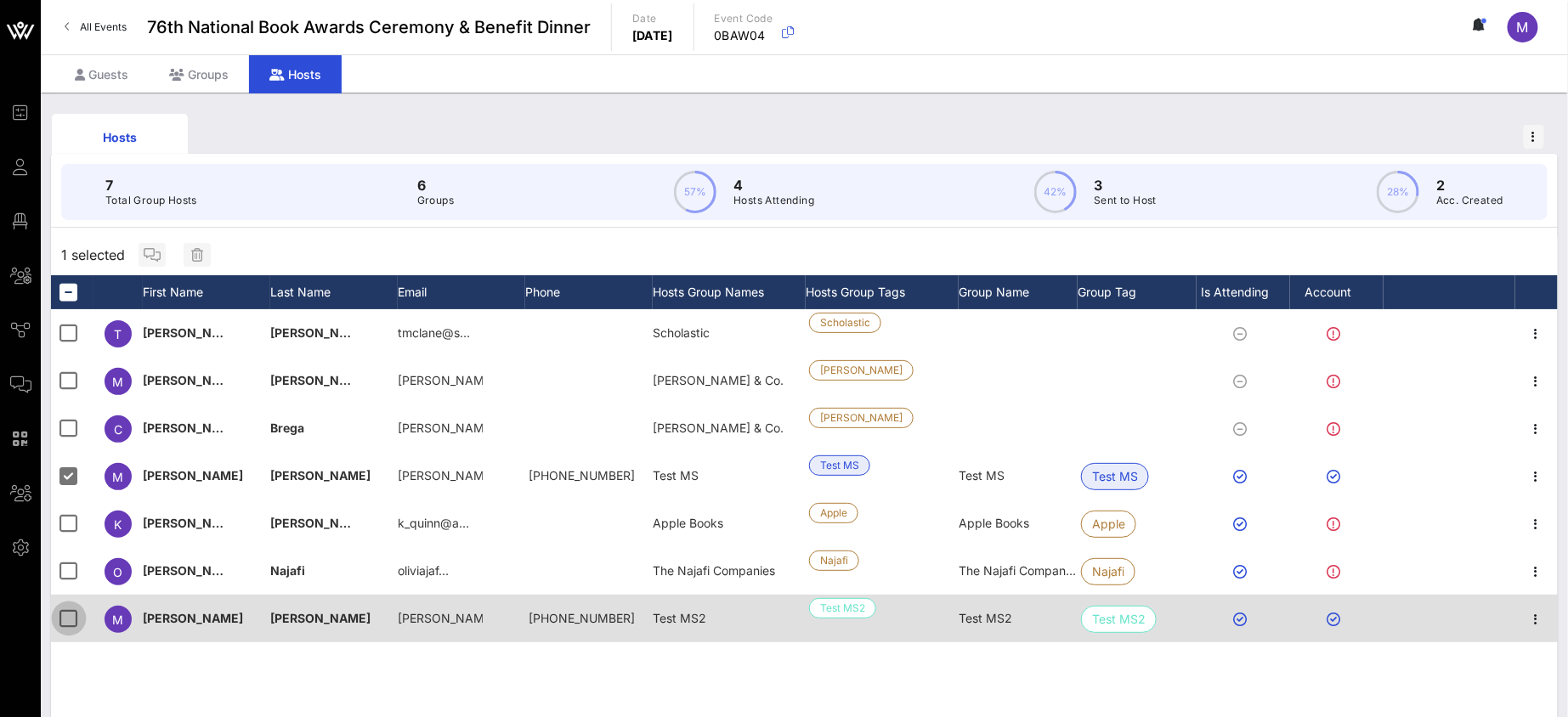
click at [68, 613] on div at bounding box center [68, 618] width 29 height 29
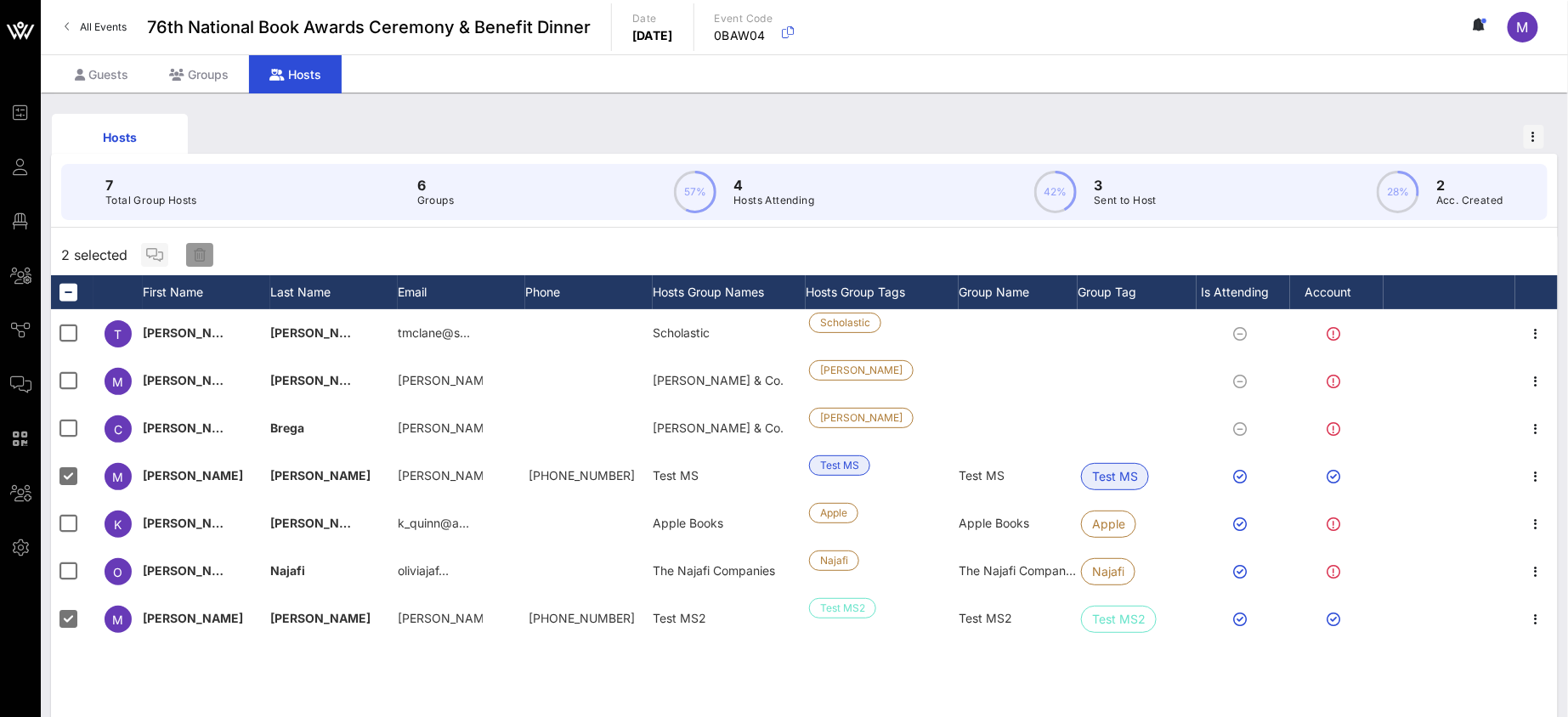
click at [209, 255] on span "button" at bounding box center [199, 254] width 27 height 14
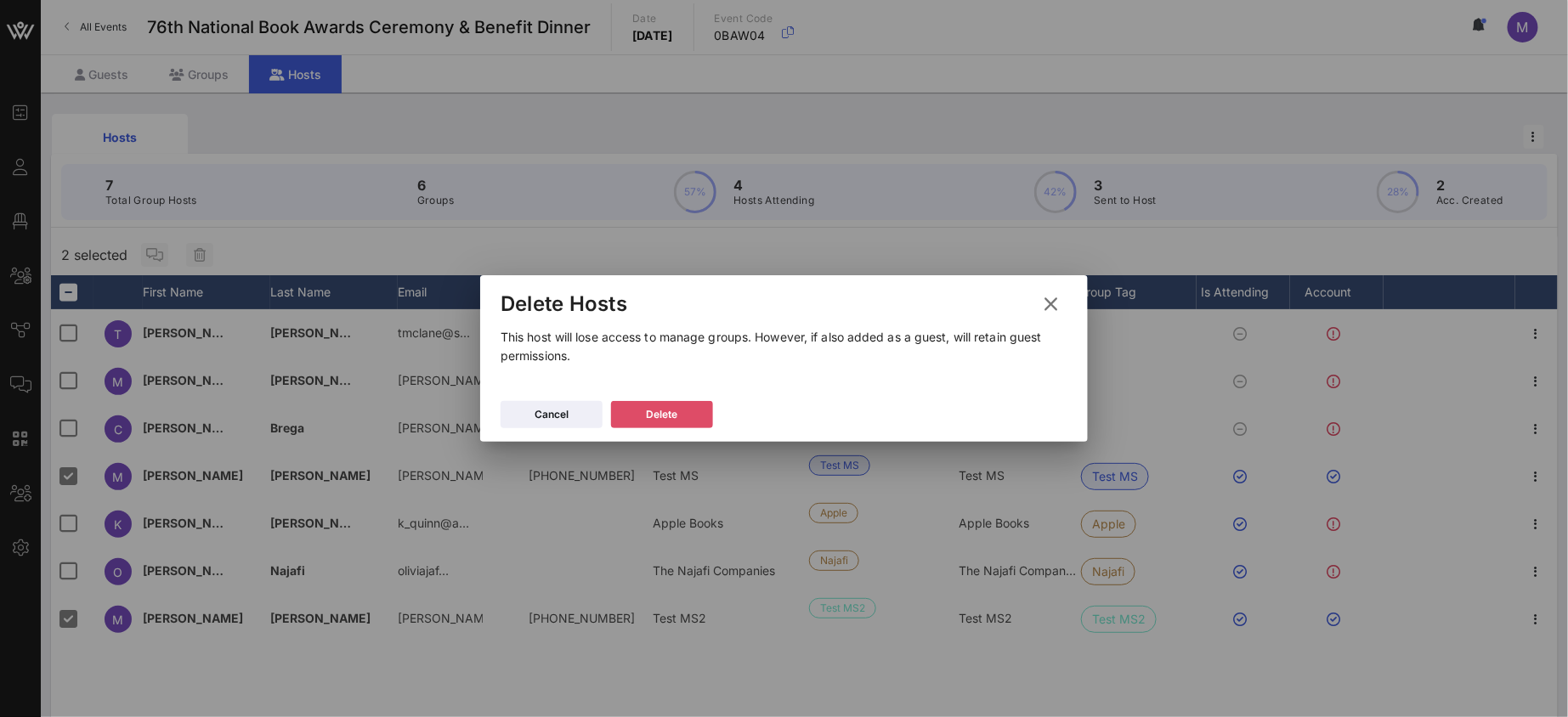
click at [690, 406] on button "Delete" at bounding box center [661, 414] width 102 height 27
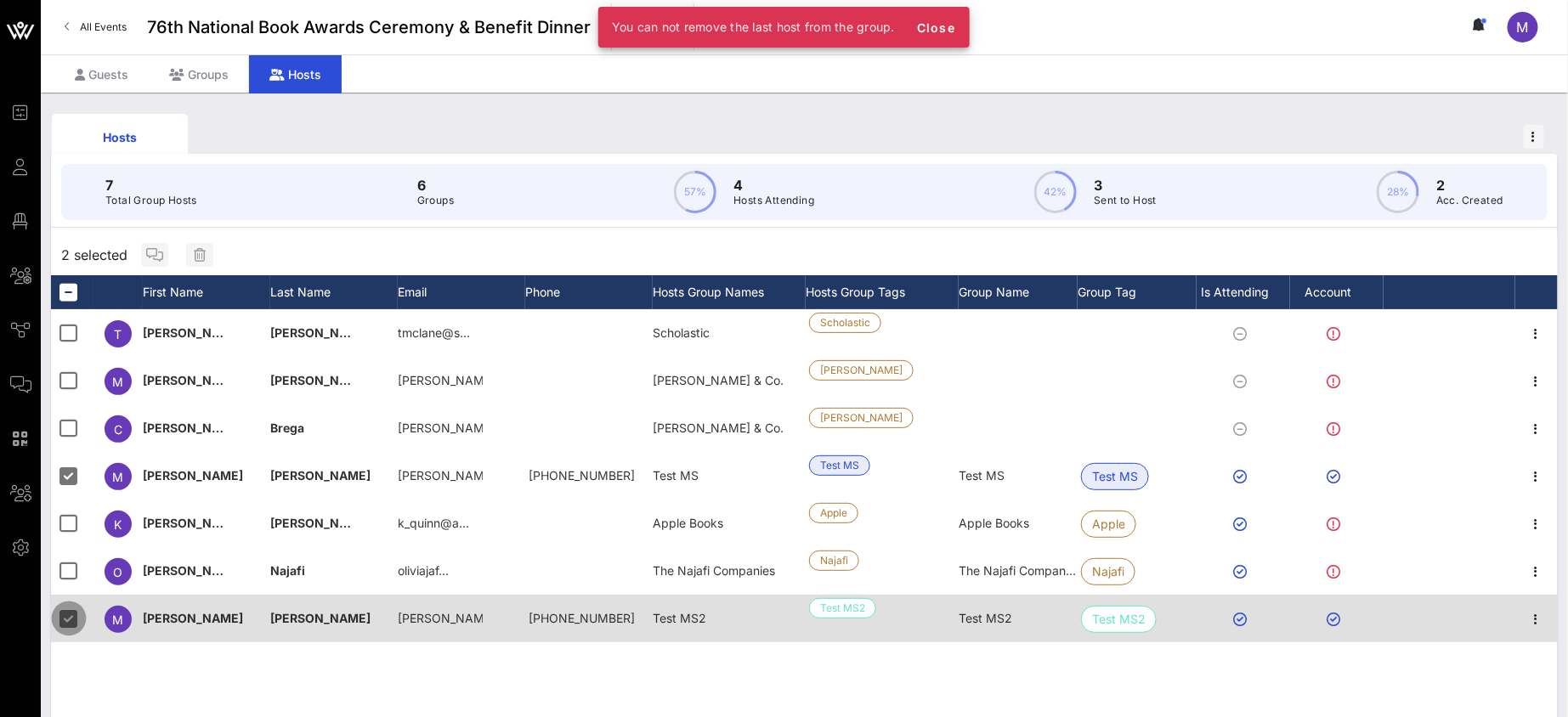
click at [74, 614] on div at bounding box center [68, 618] width 29 height 29
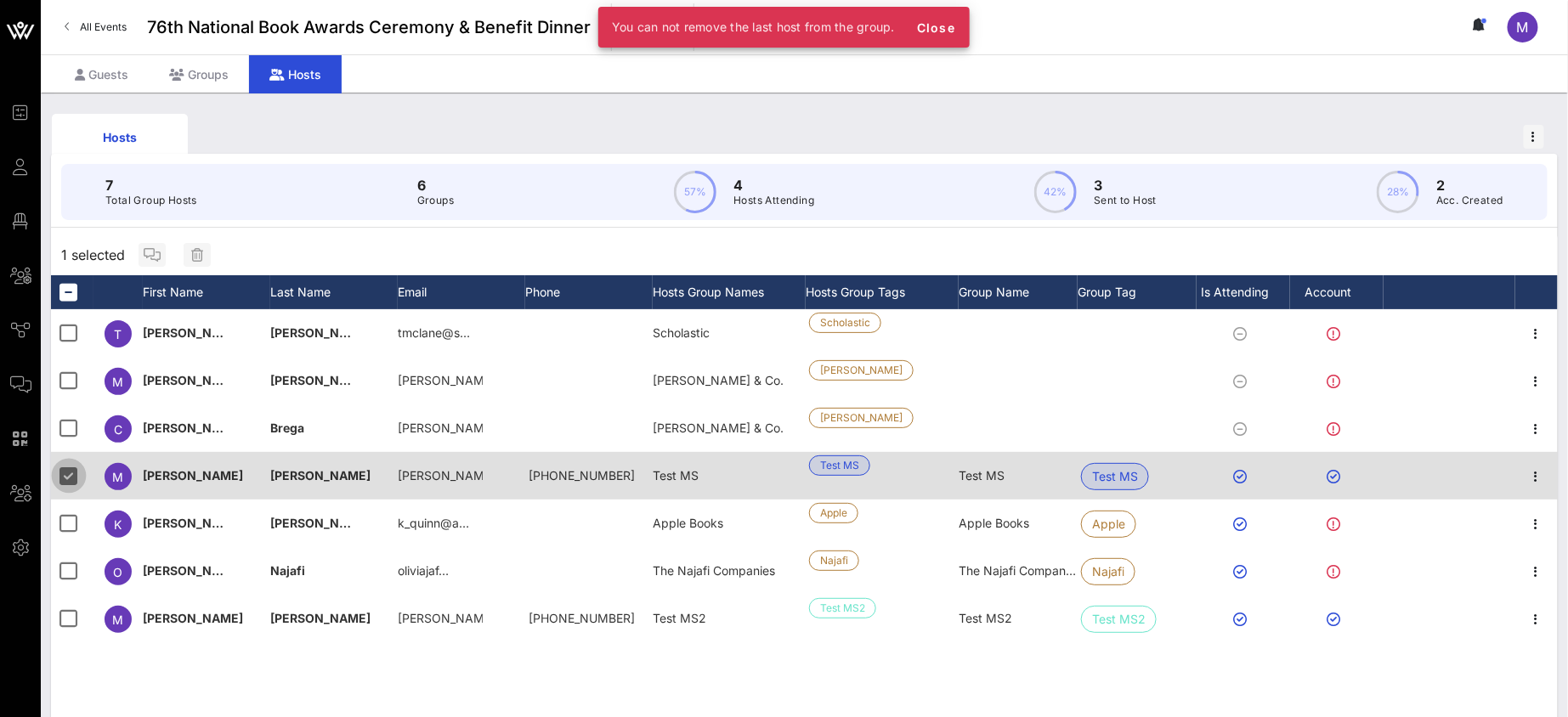
click at [70, 477] on div at bounding box center [68, 475] width 29 height 29
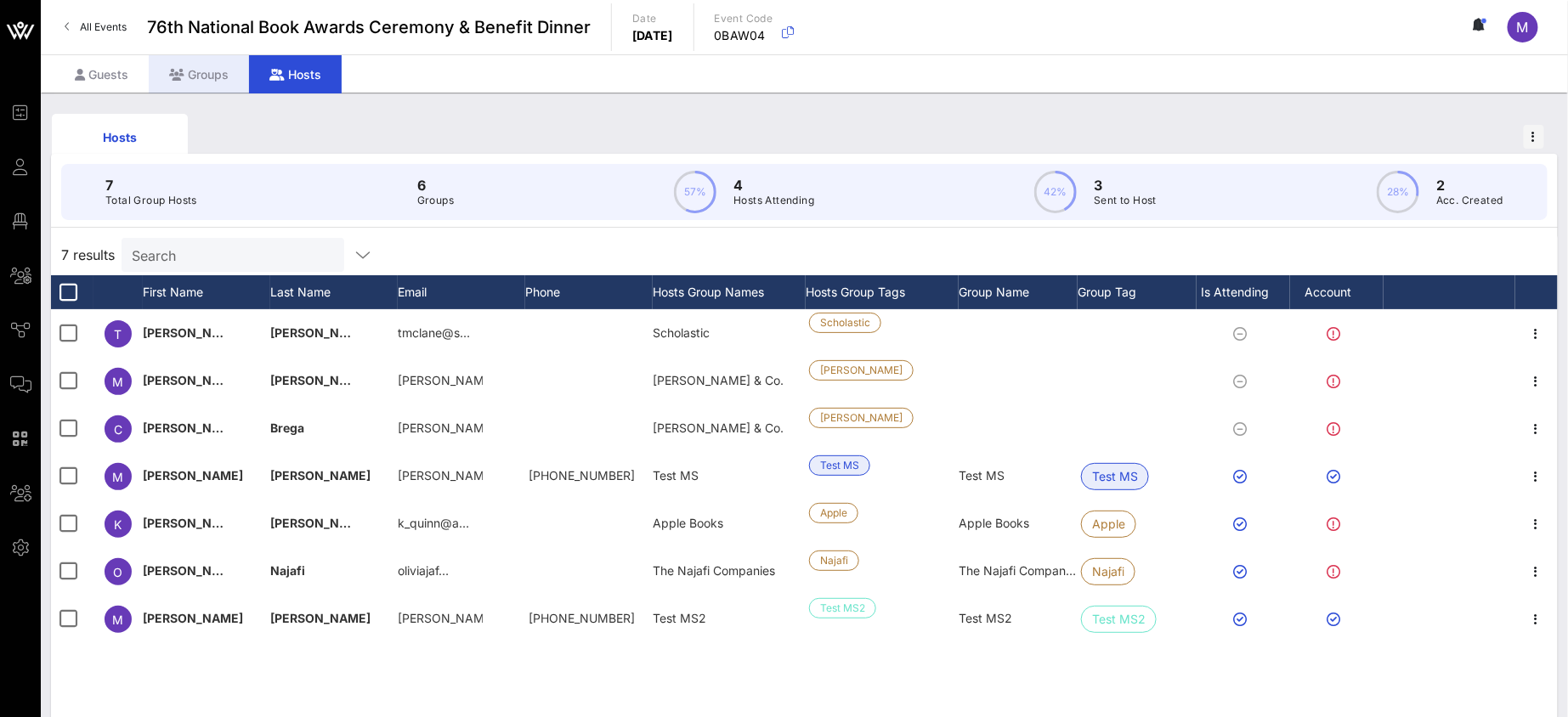
click at [228, 75] on div "Groups" at bounding box center [198, 74] width 100 height 38
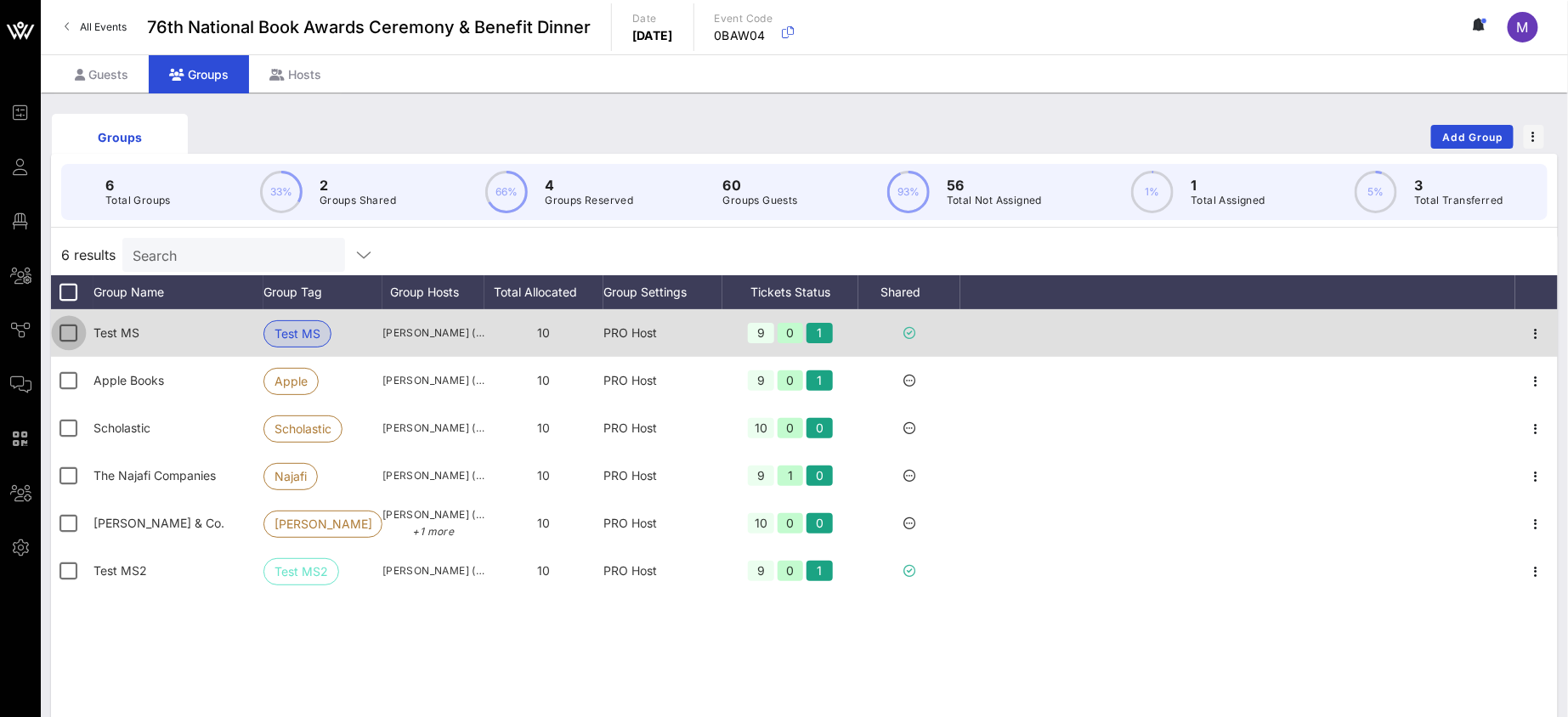
click at [72, 323] on div at bounding box center [68, 333] width 29 height 29
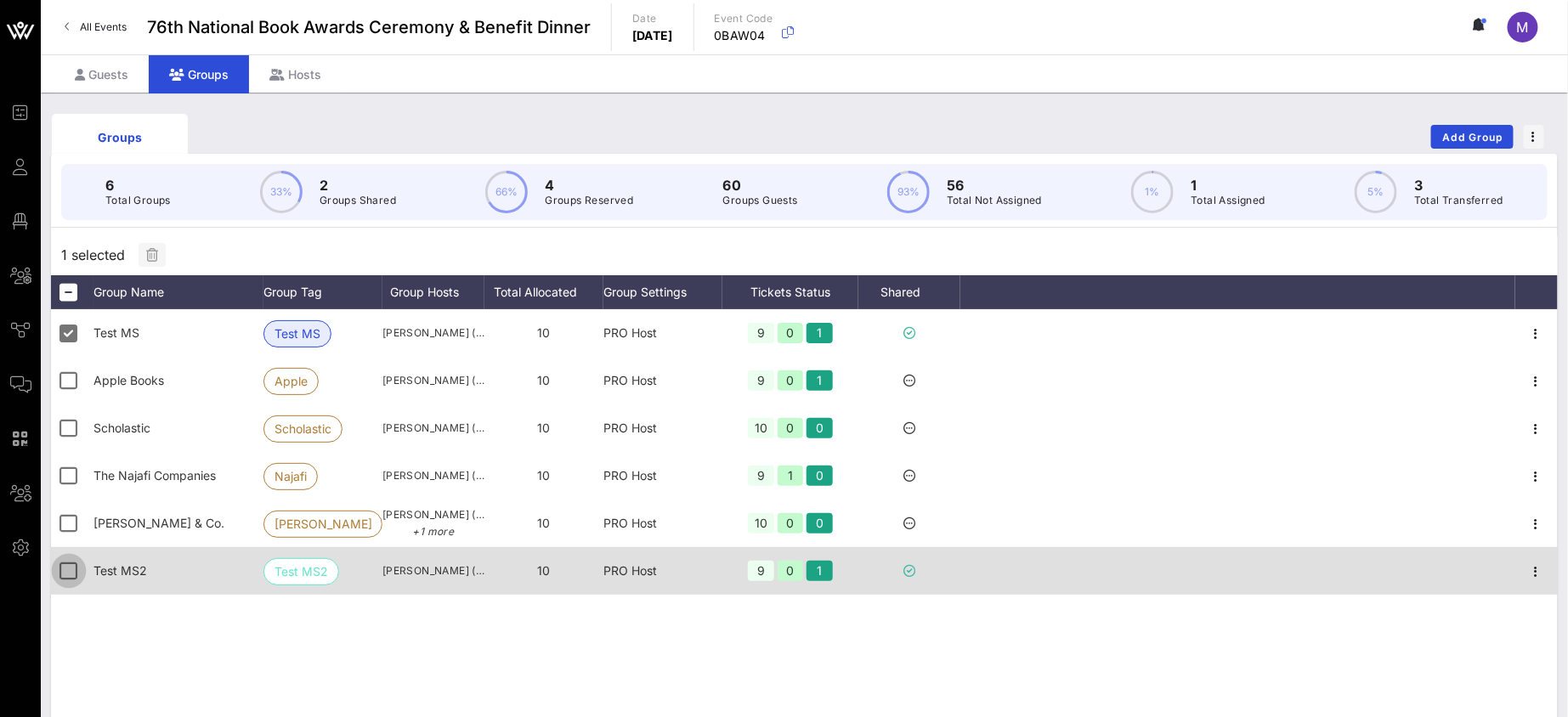
click at [64, 571] on div at bounding box center [68, 570] width 29 height 29
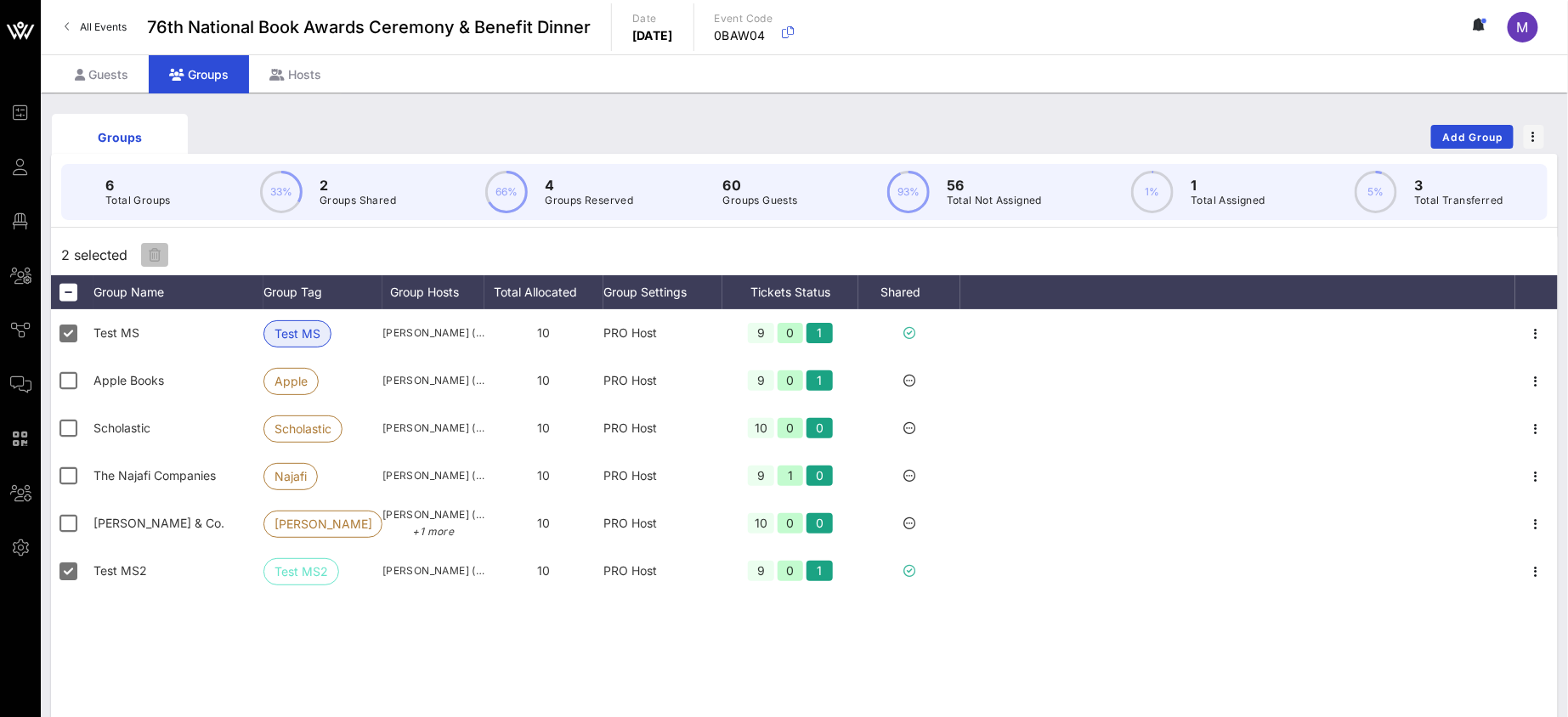
click at [150, 248] on icon "button" at bounding box center [154, 254] width 12 height 14
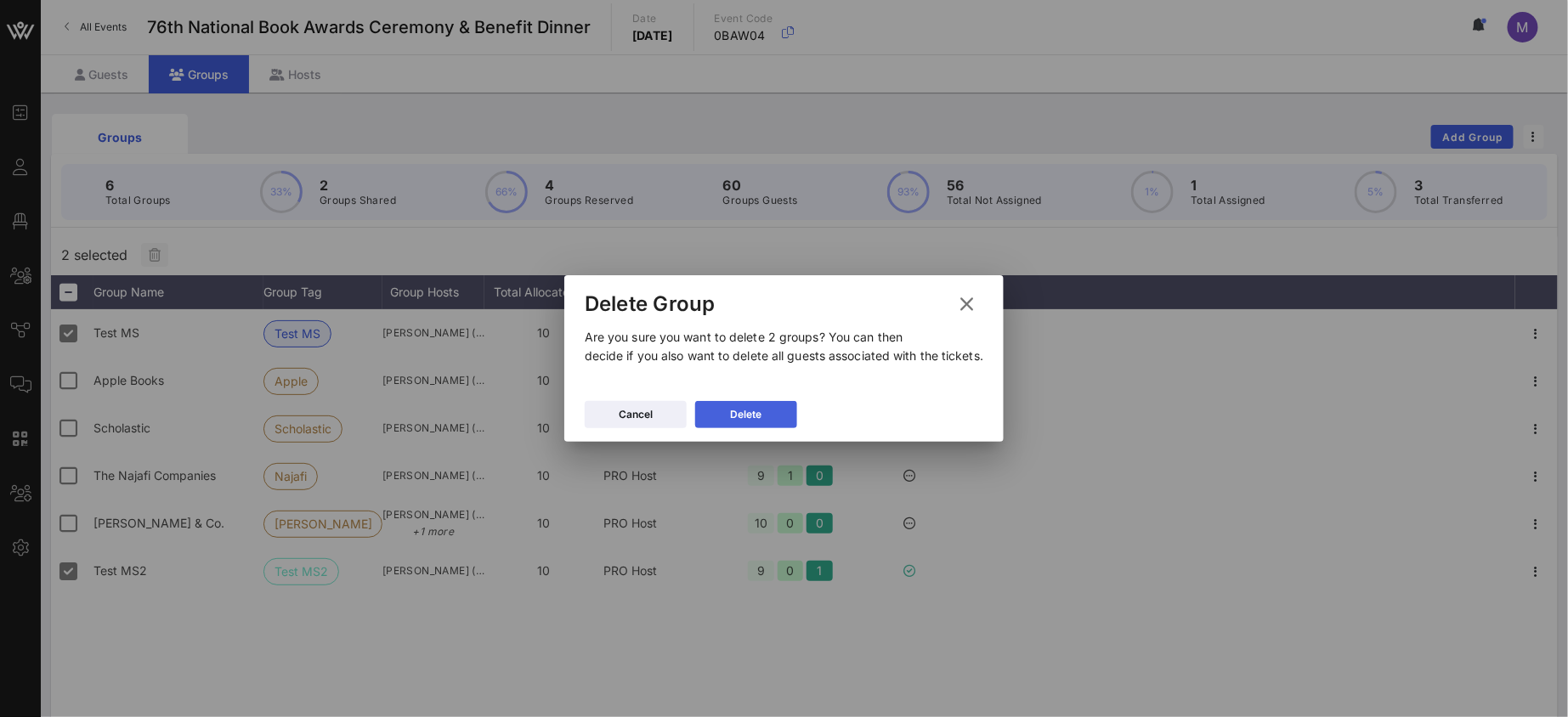
click at [777, 409] on button "Delete" at bounding box center [745, 414] width 102 height 27
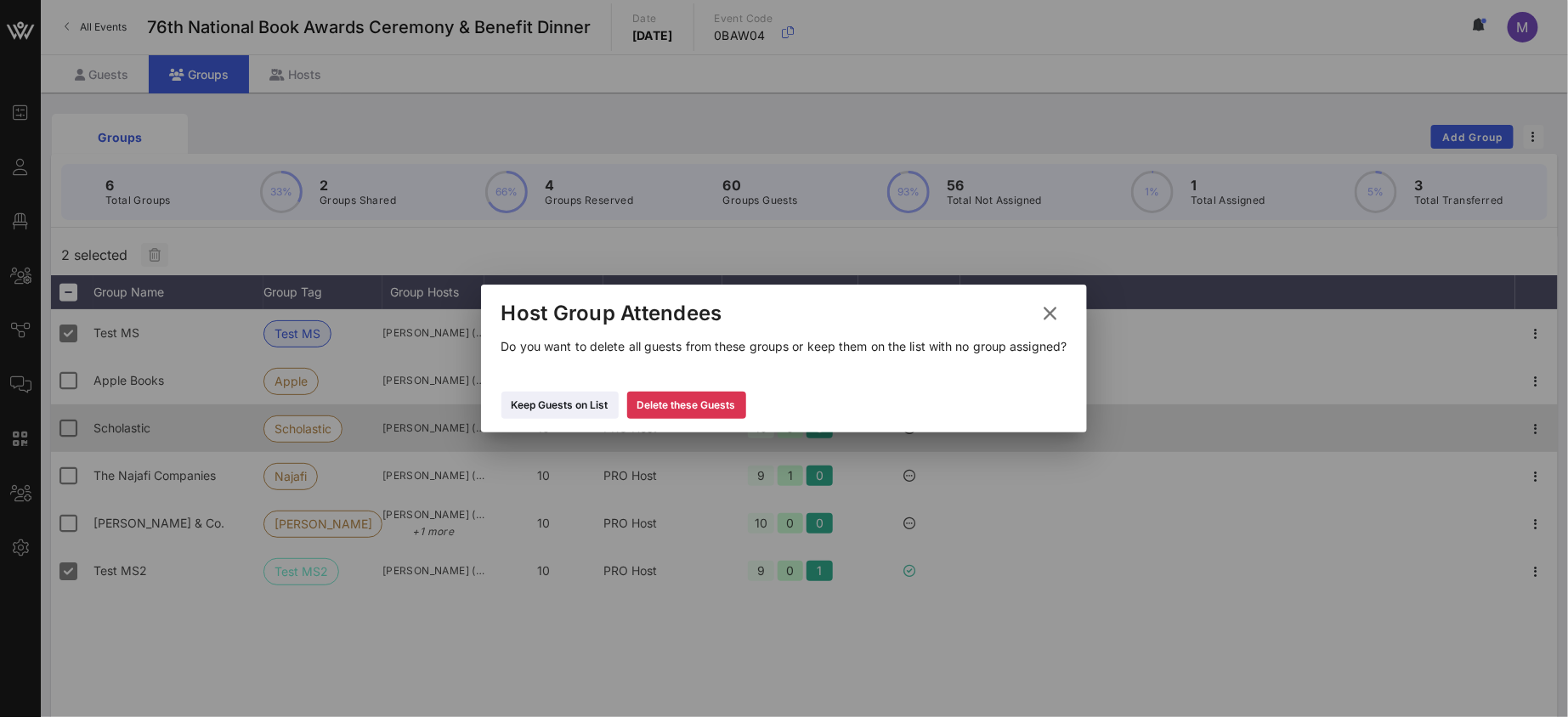
drag, startPoint x: 712, startPoint y: 420, endPoint x: 733, endPoint y: 419, distance: 21.0
click at [712, 414] on div "Delete these Guests" at bounding box center [686, 405] width 98 height 17
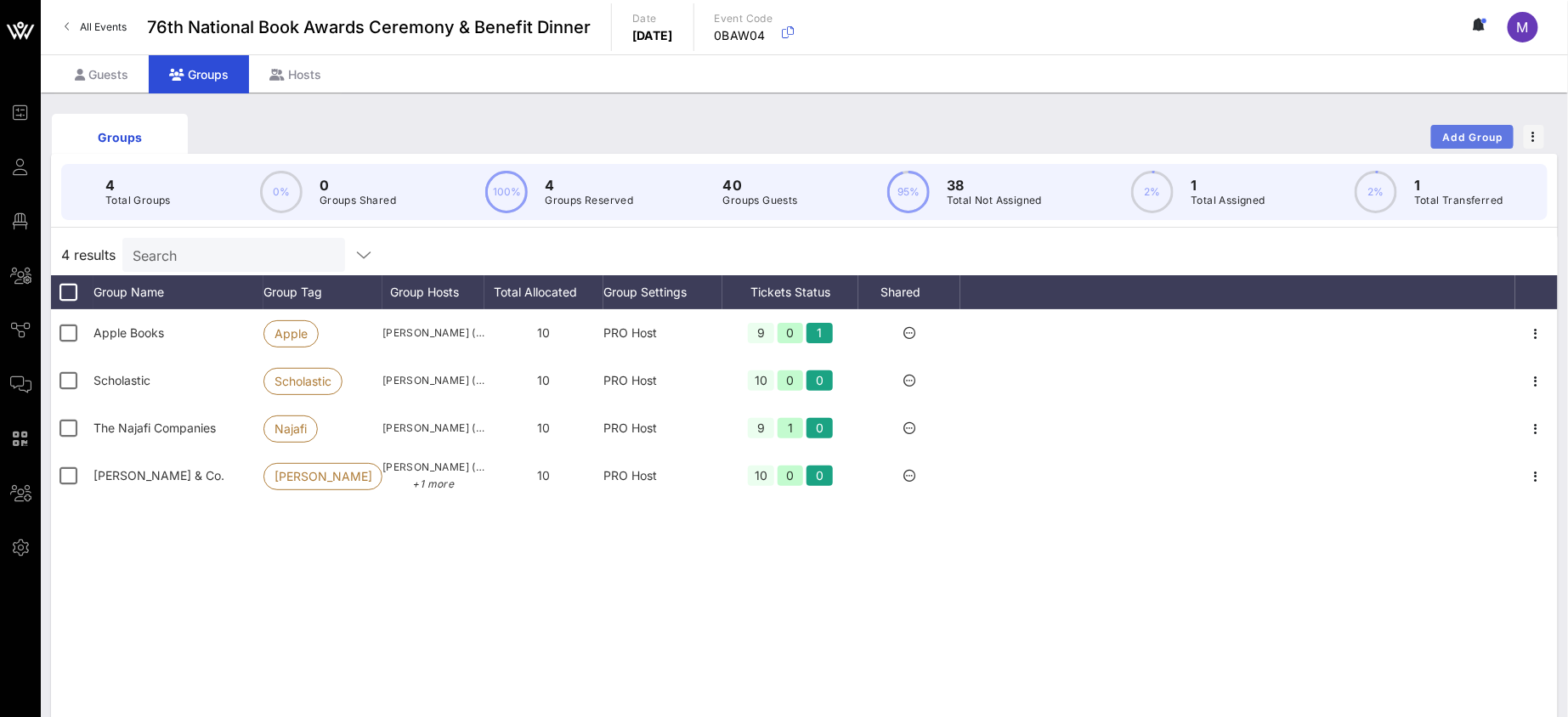
click at [1453, 138] on span "Add Group" at bounding box center [1472, 137] width 61 height 13
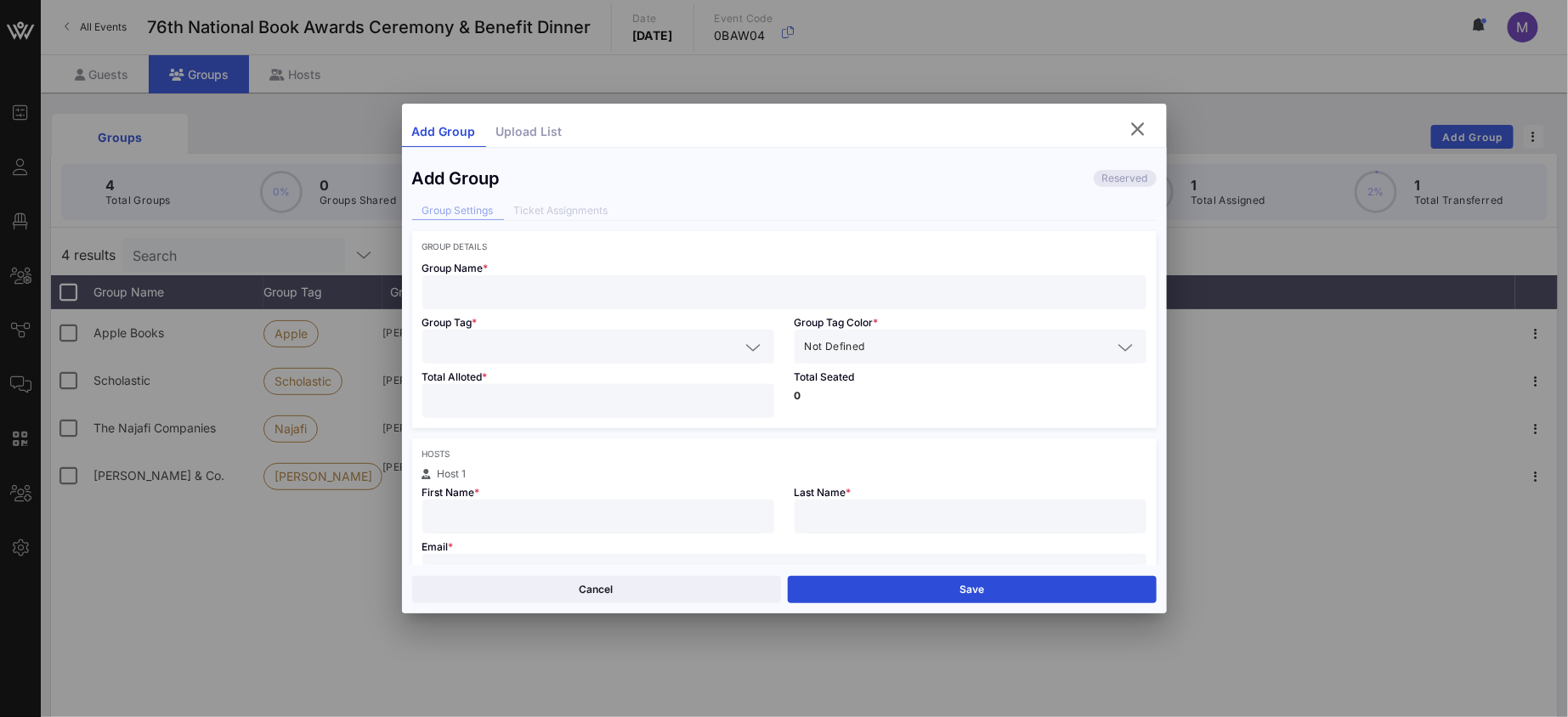
click at [494, 289] on input "text" at bounding box center [784, 293] width 703 height 22
type input "T"
type input "MT Test"
click at [573, 336] on input "text" at bounding box center [586, 347] width 308 height 22
type input "Test MT"
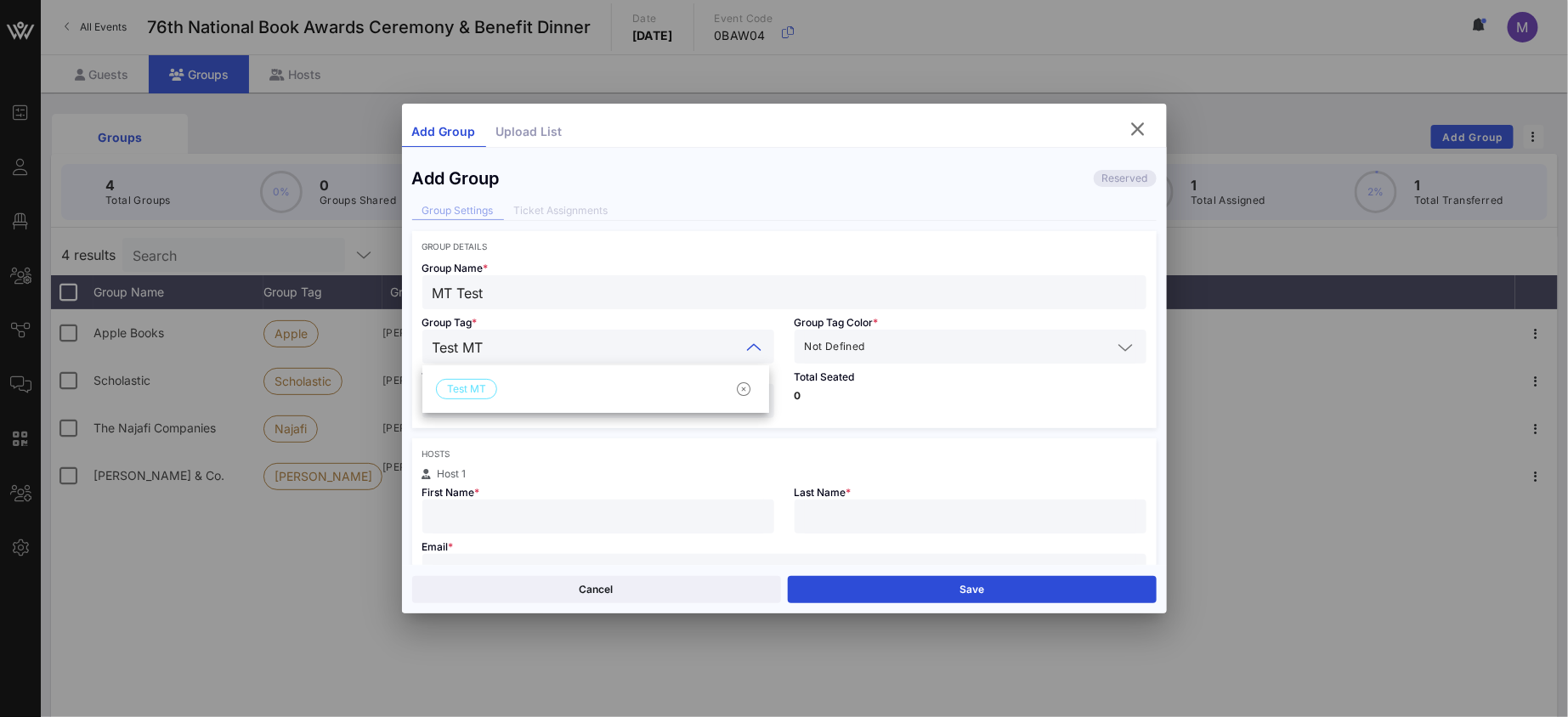
drag, startPoint x: 495, startPoint y: 303, endPoint x: 406, endPoint y: 293, distance: 89.6
click at [406, 293] on div "Add Group Reserved Group Settings Ticket Assignments Group Details Group Name *…" at bounding box center [784, 361] width 765 height 407
type input "Test MT"
click at [908, 354] on input "text" at bounding box center [990, 347] width 244 height 22
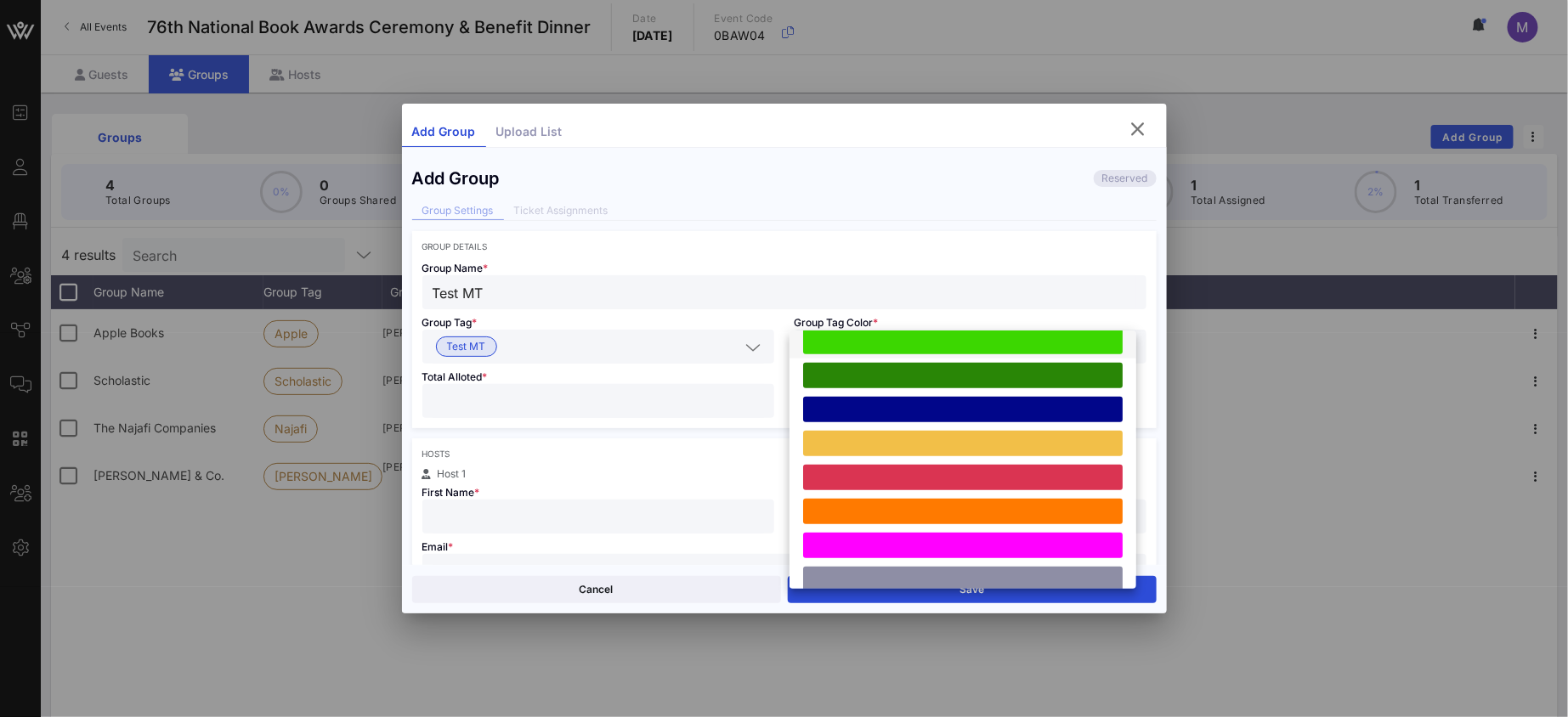
scroll to position [468, 0]
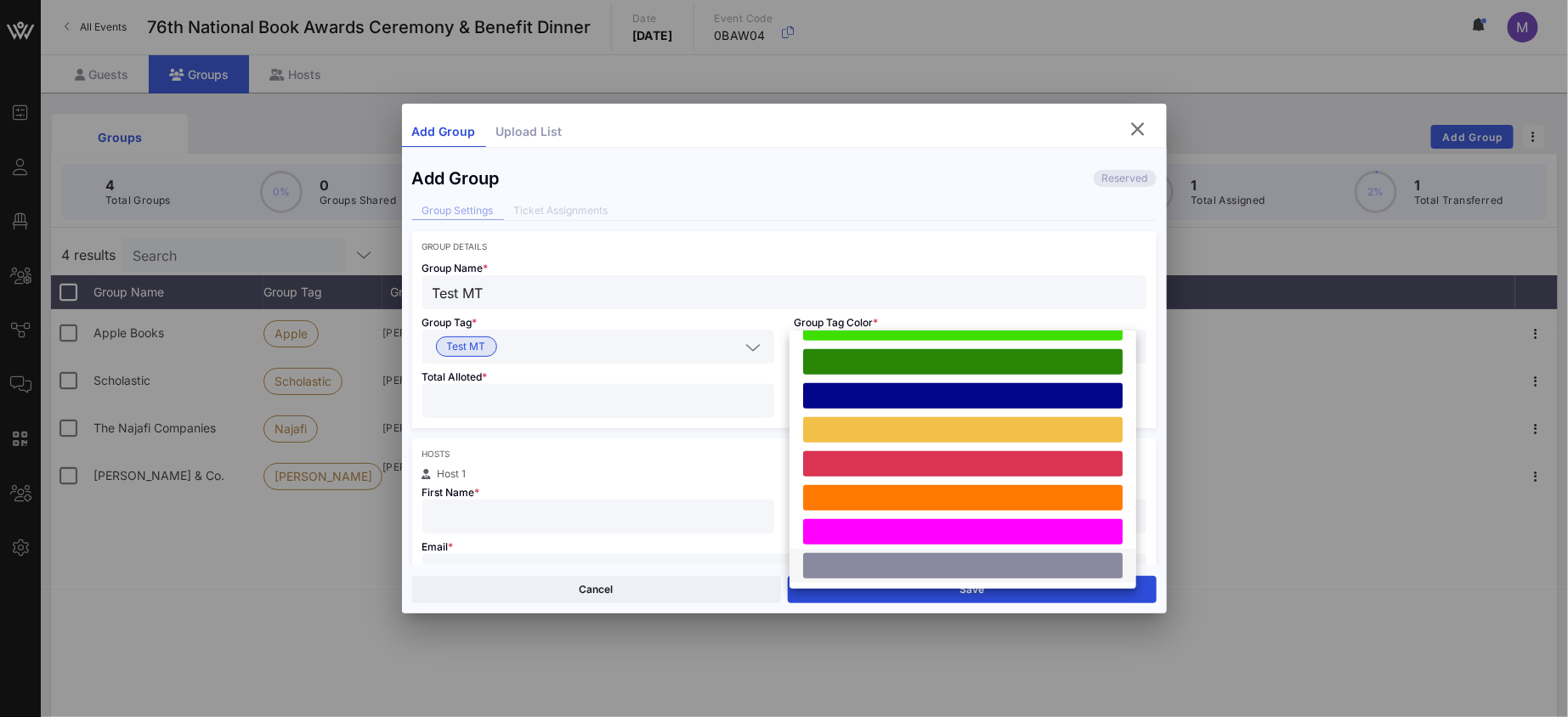
click at [980, 572] on div at bounding box center [963, 566] width 320 height 25
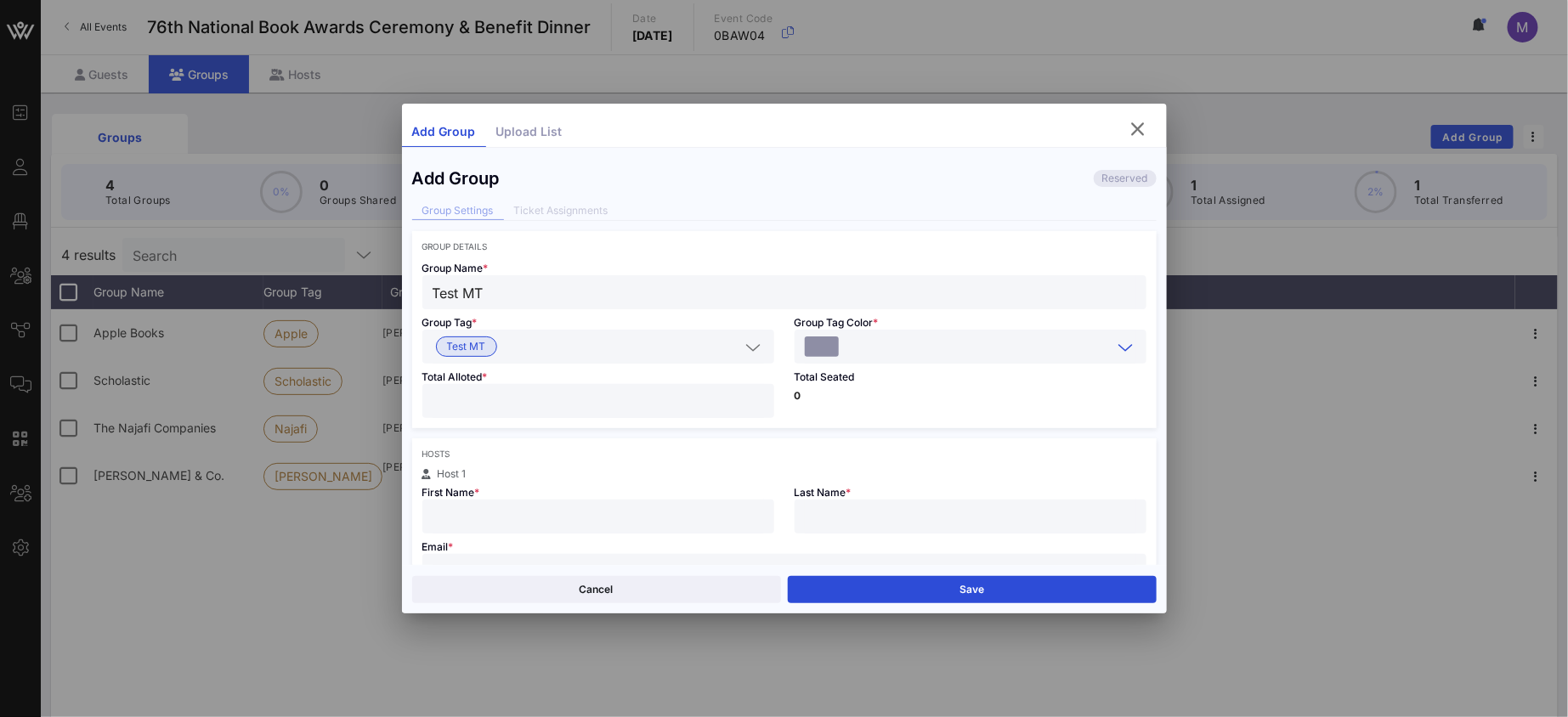
click at [645, 395] on input "number" at bounding box center [598, 401] width 331 height 22
type input "**"
click at [700, 438] on div "Hosts Host 1 First Name * Last Name * Email * Host attends with this group Add …" at bounding box center [784, 547] width 744 height 218
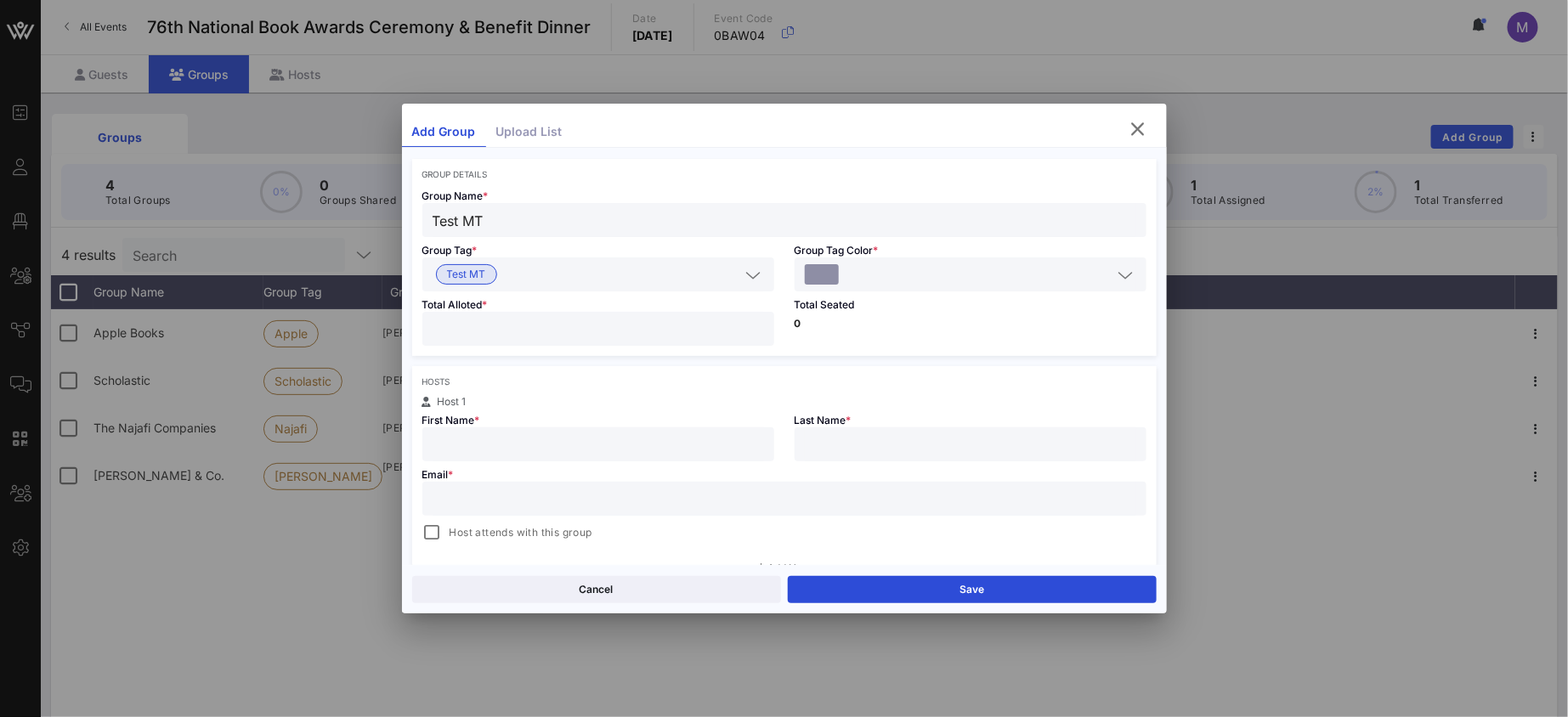
scroll to position [87, 0]
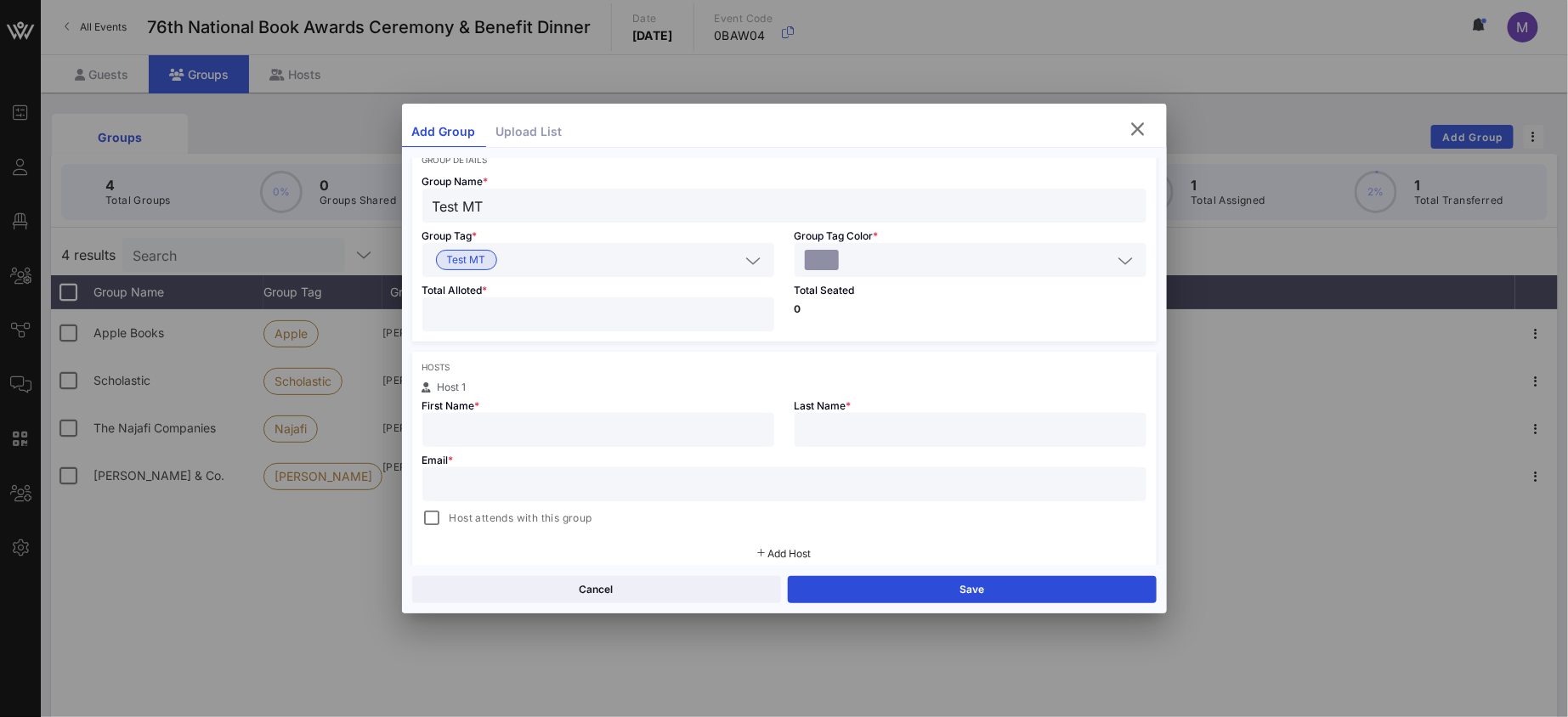
click at [623, 437] on input "text" at bounding box center [598, 430] width 331 height 22
type input "[PERSON_NAME]"
type input "Tansey"
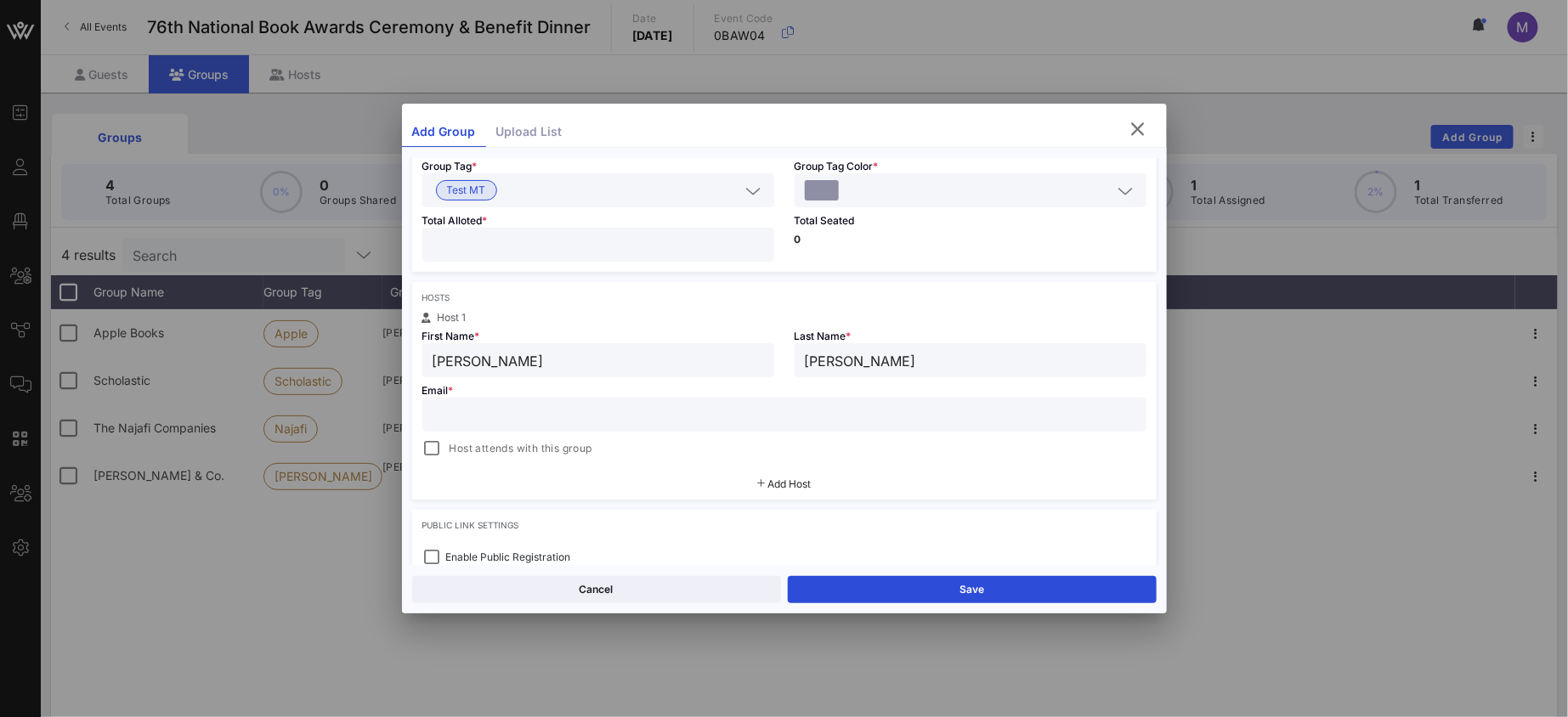
scroll to position [239, 0]
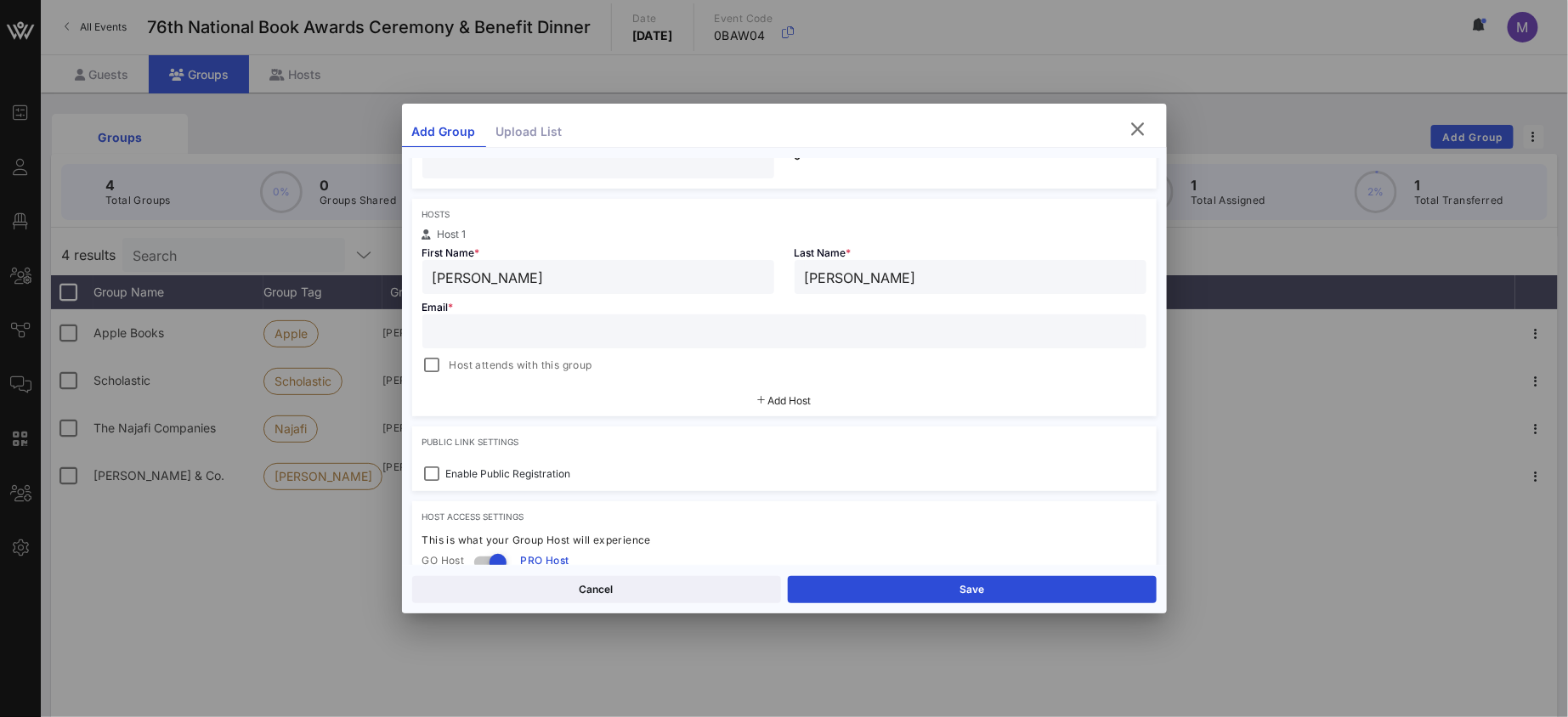
click at [610, 339] on input "text" at bounding box center [784, 332] width 703 height 22
paste input "[EMAIL_ADDRESS][DOMAIN_NAME]"
type input "[EMAIL_ADDRESS][DOMAIN_NAME]"
click at [432, 366] on div at bounding box center [432, 365] width 23 height 23
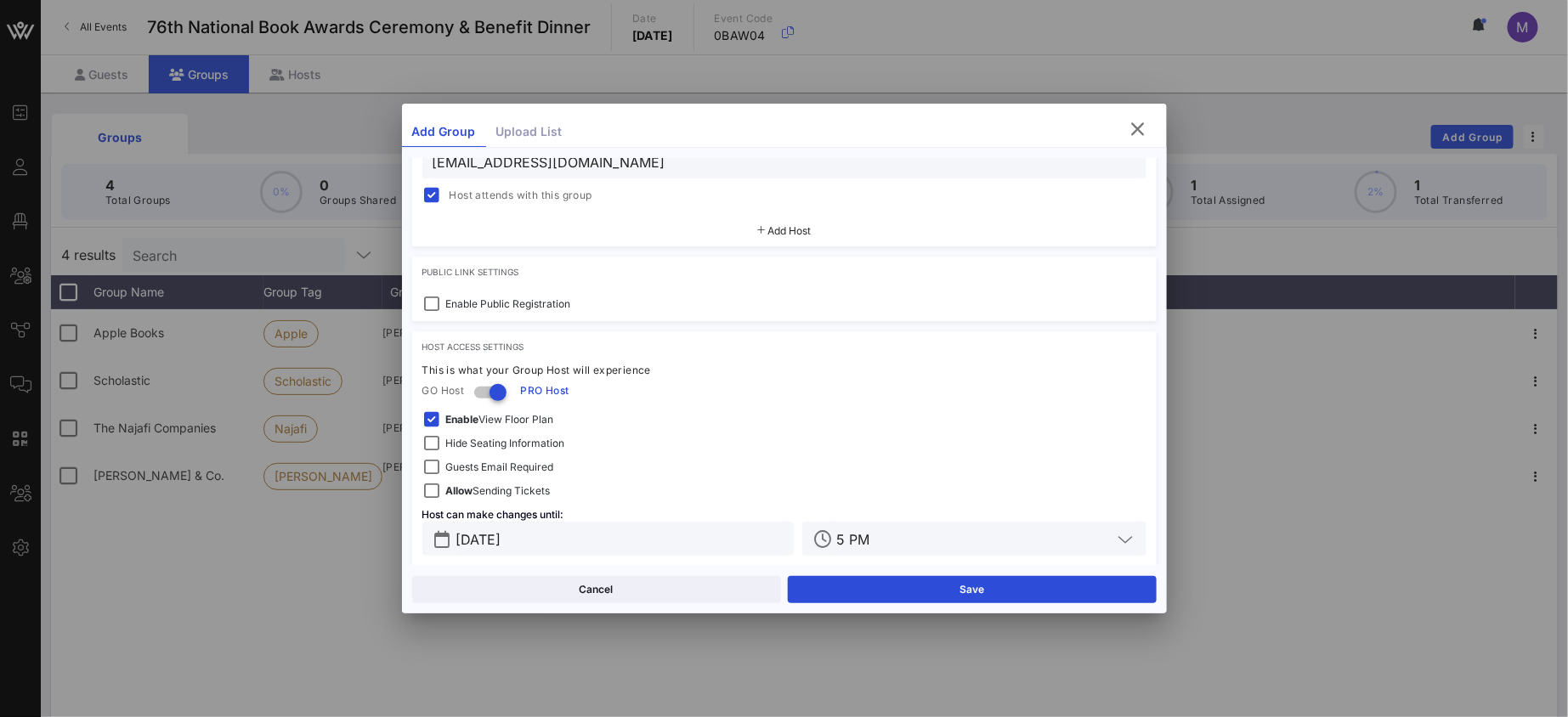
scroll to position [427, 0]
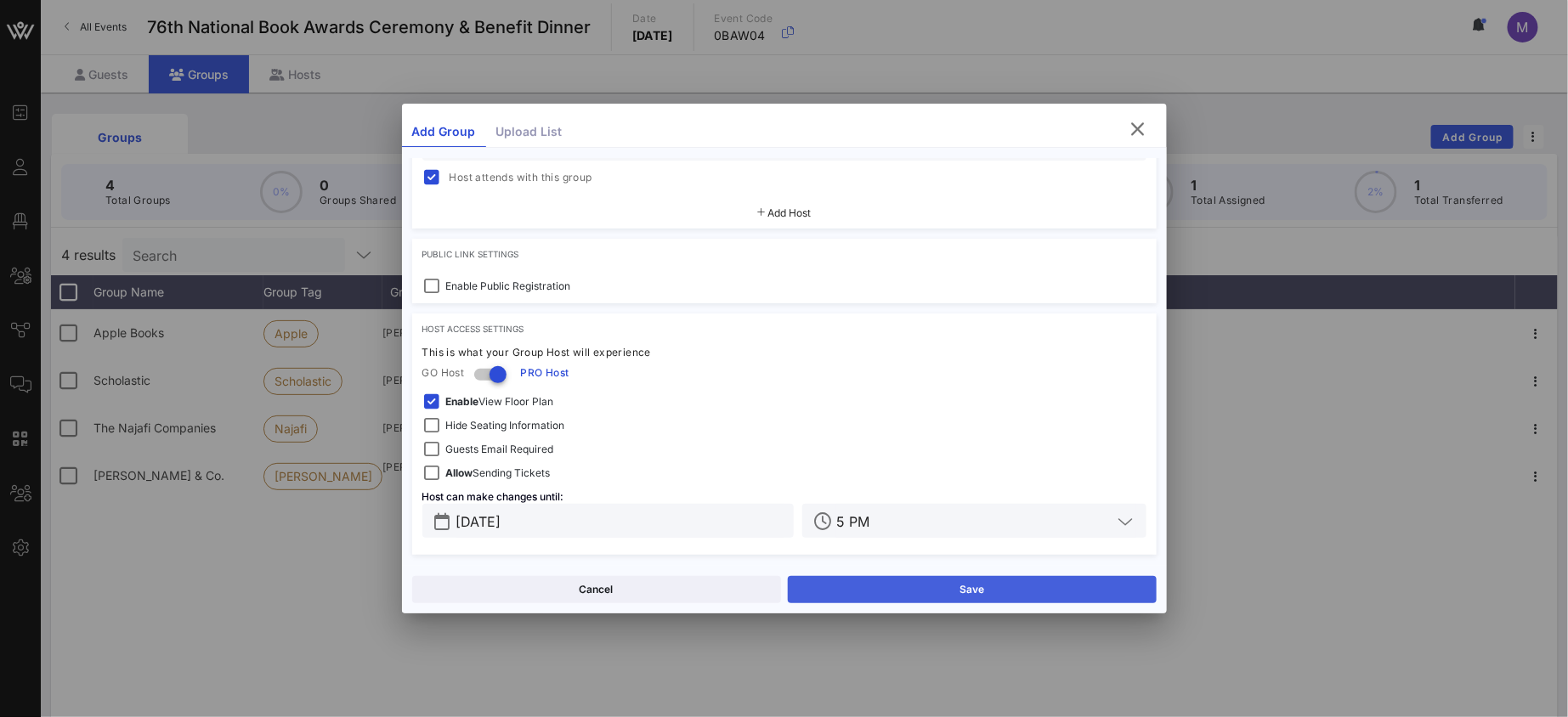
click at [961, 590] on button "Save" at bounding box center [971, 589] width 368 height 27
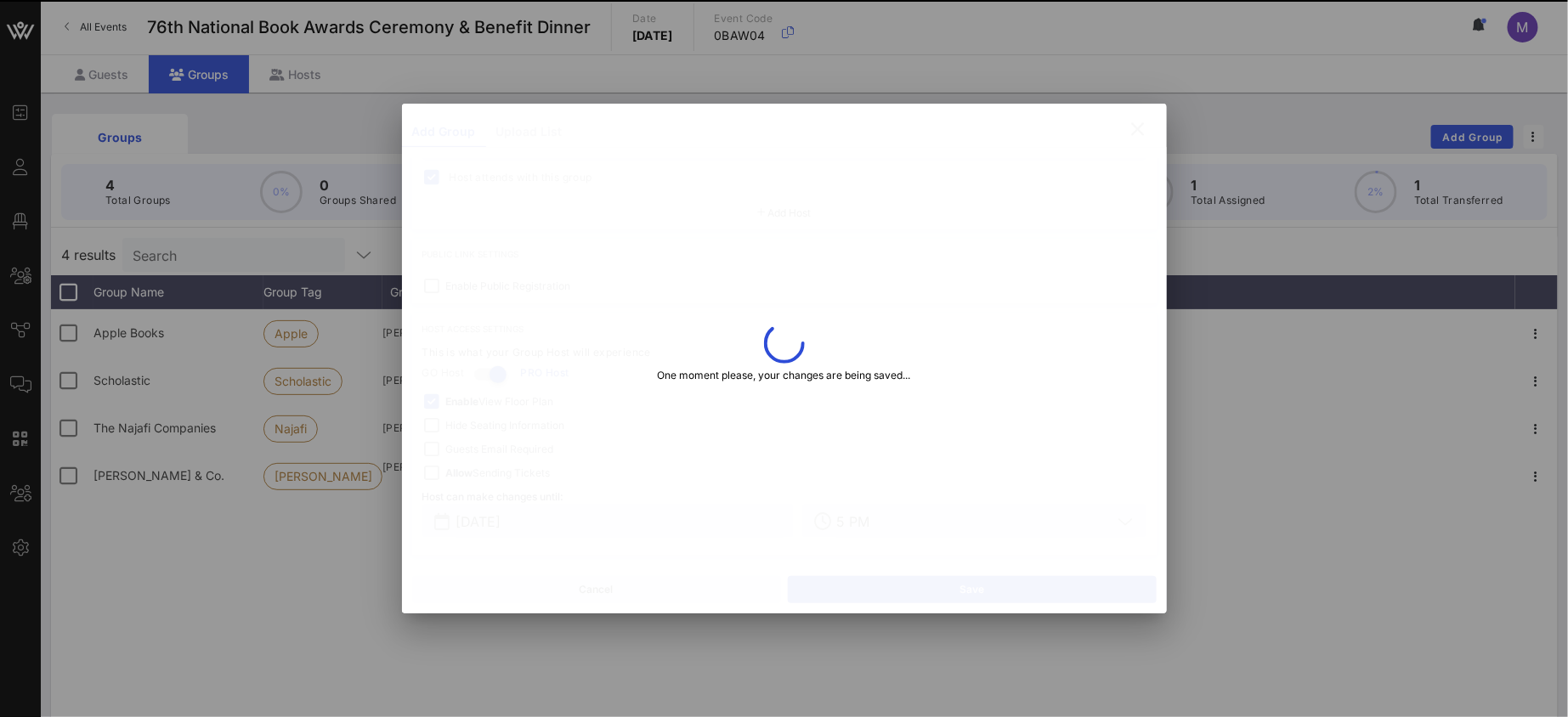
type input "Tabsey"
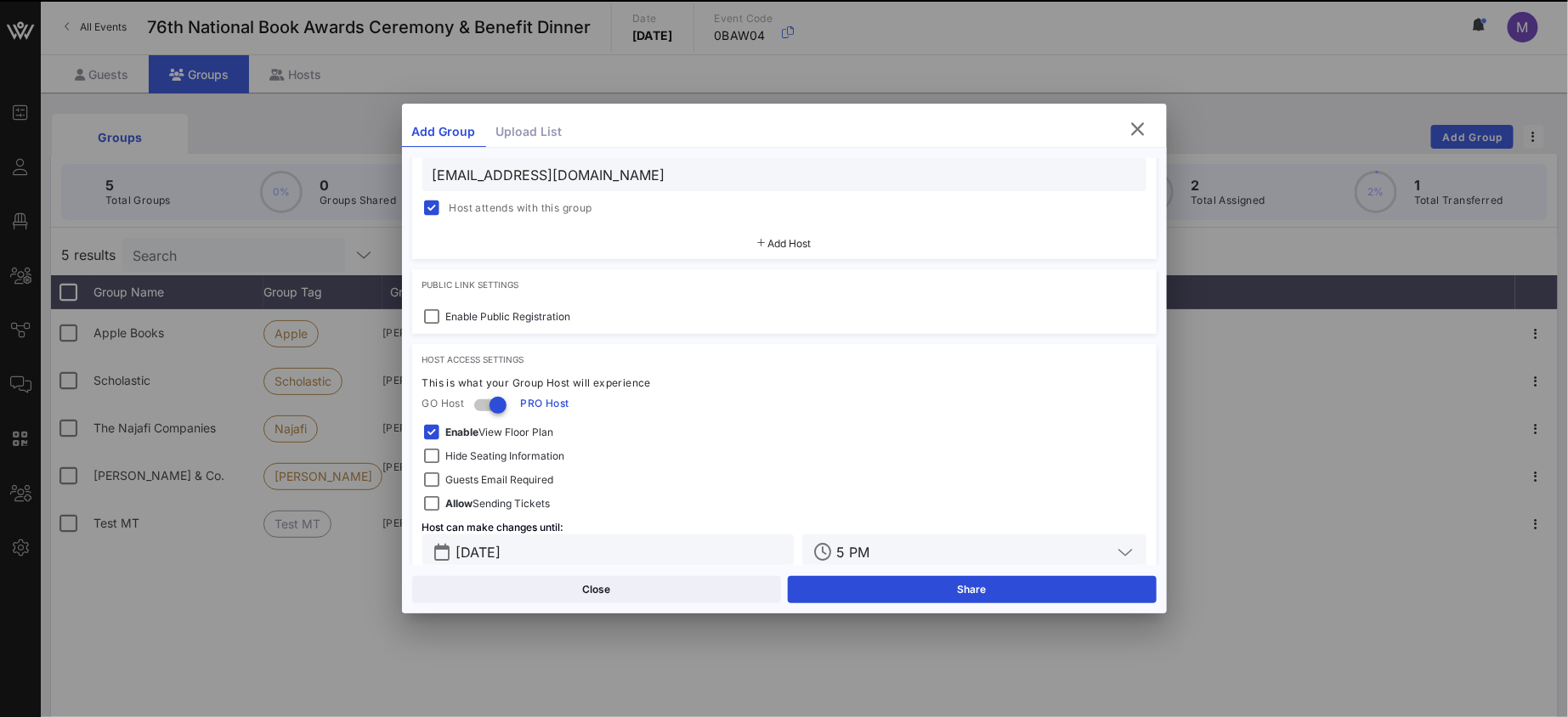
scroll to position [457, 0]
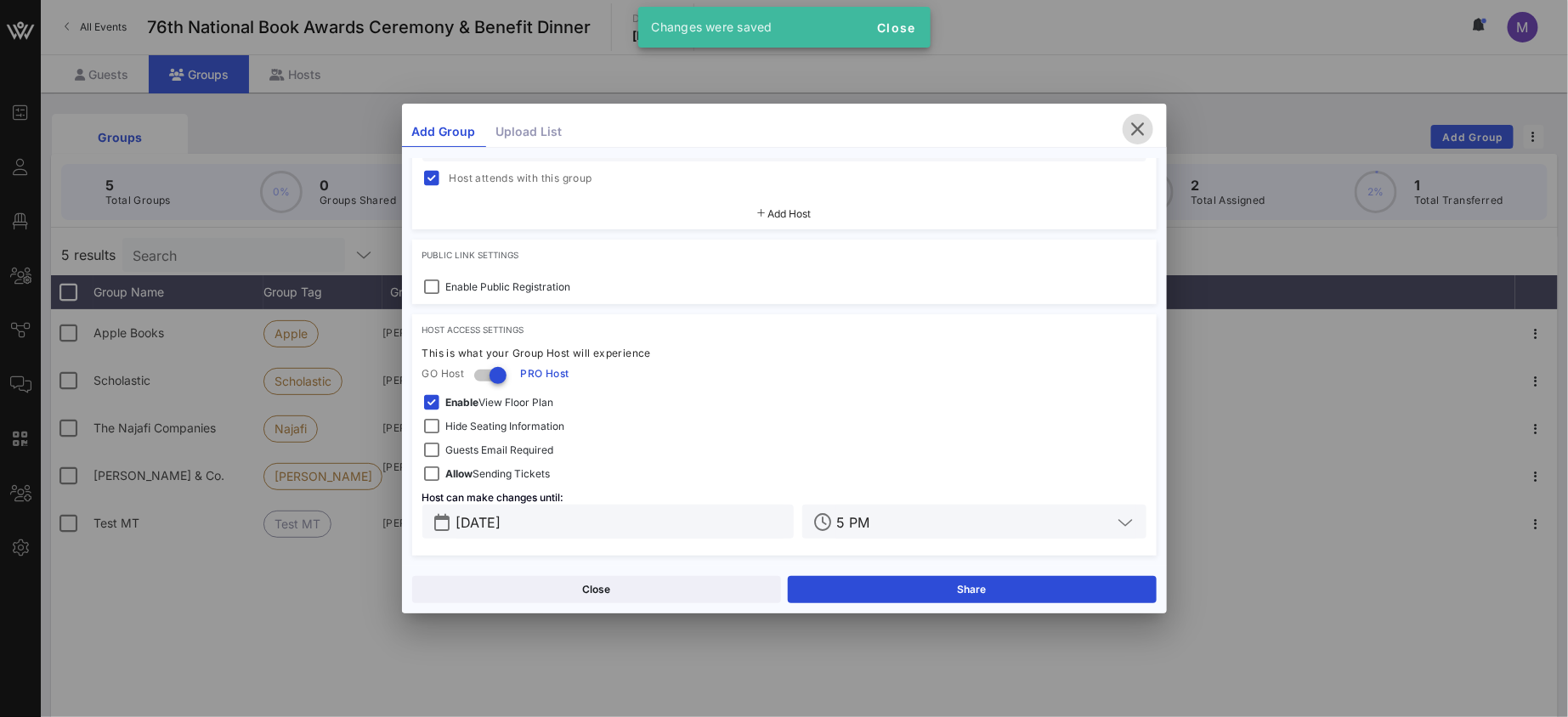
click at [1142, 123] on icon "button" at bounding box center [1138, 129] width 21 height 21
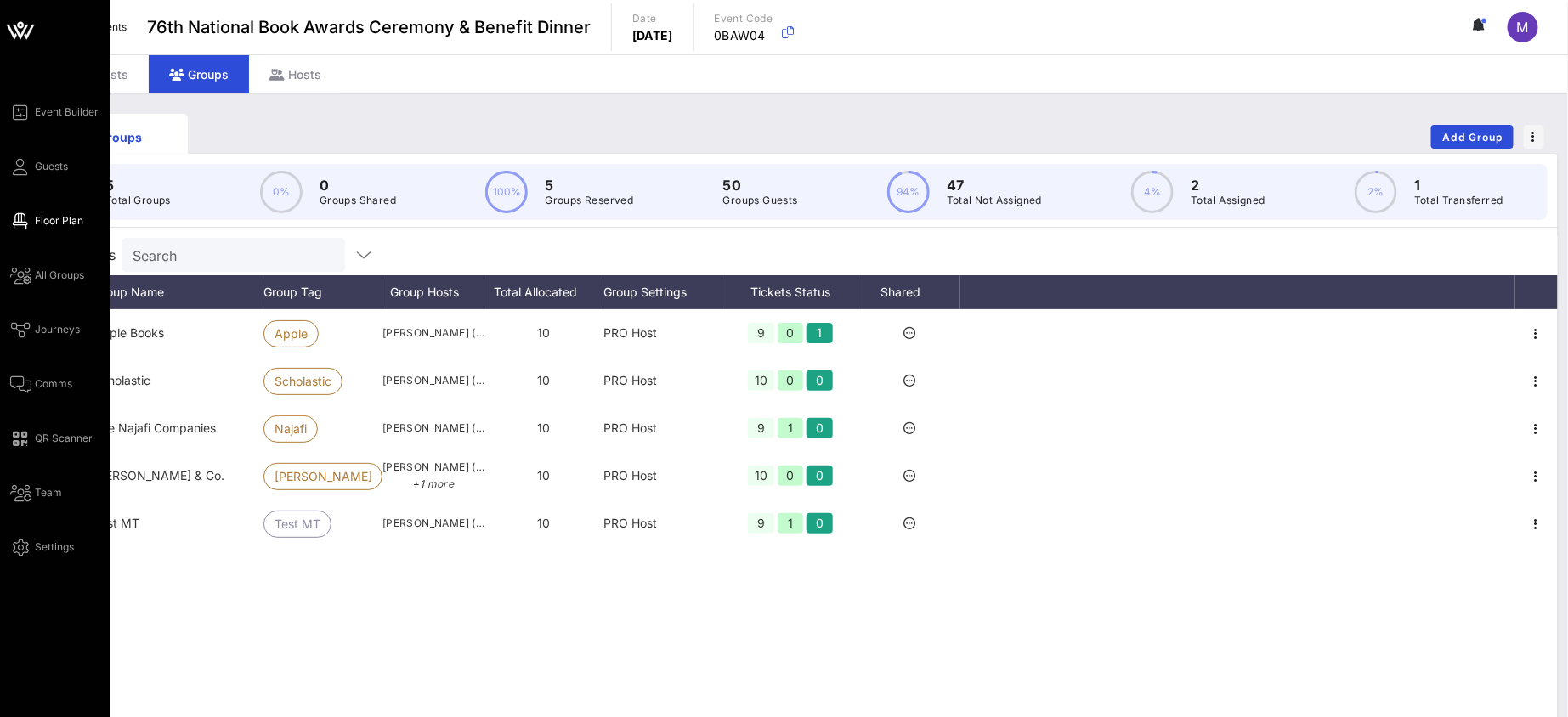
click at [50, 223] on span "Floor Plan" at bounding box center [59, 221] width 49 height 15
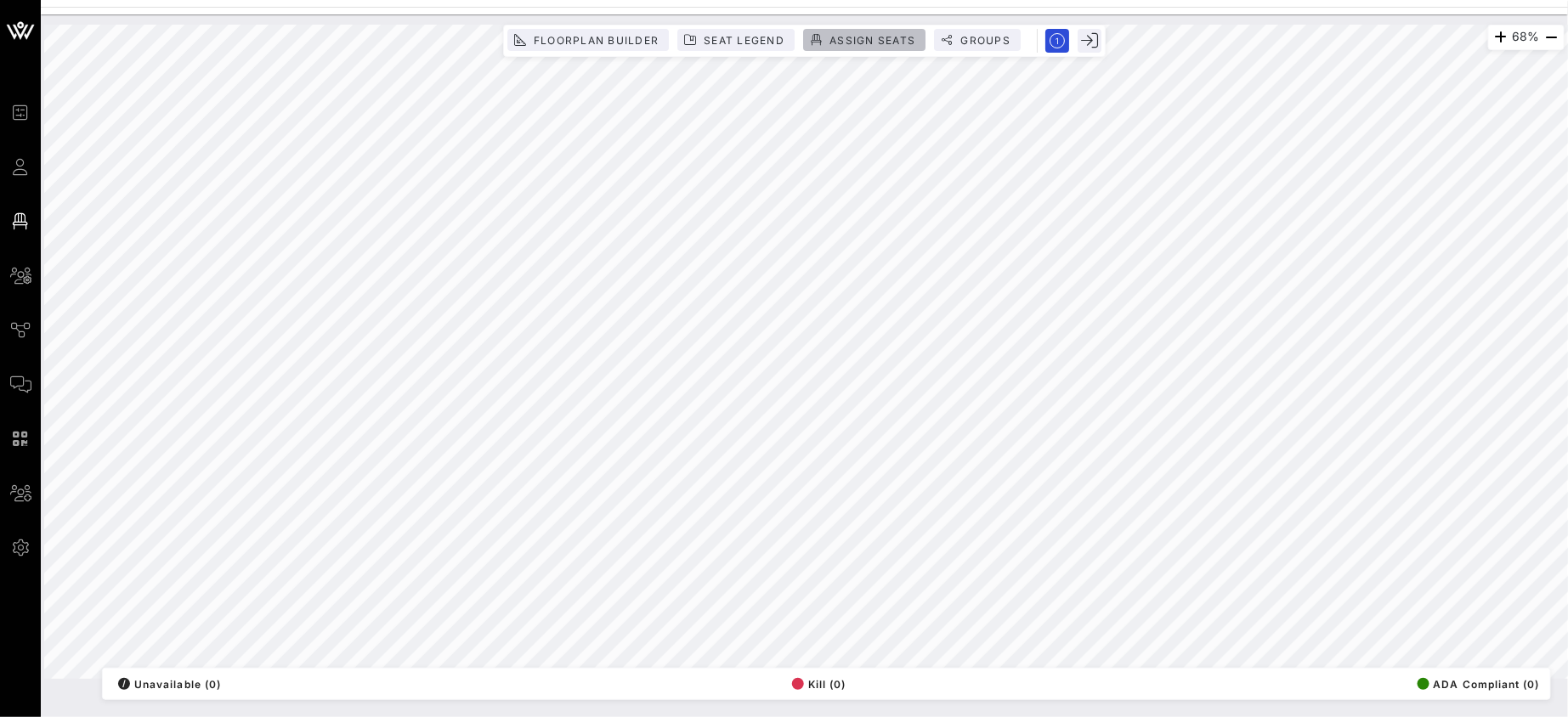
click at [899, 44] on span "Assign Seats" at bounding box center [871, 40] width 87 height 13
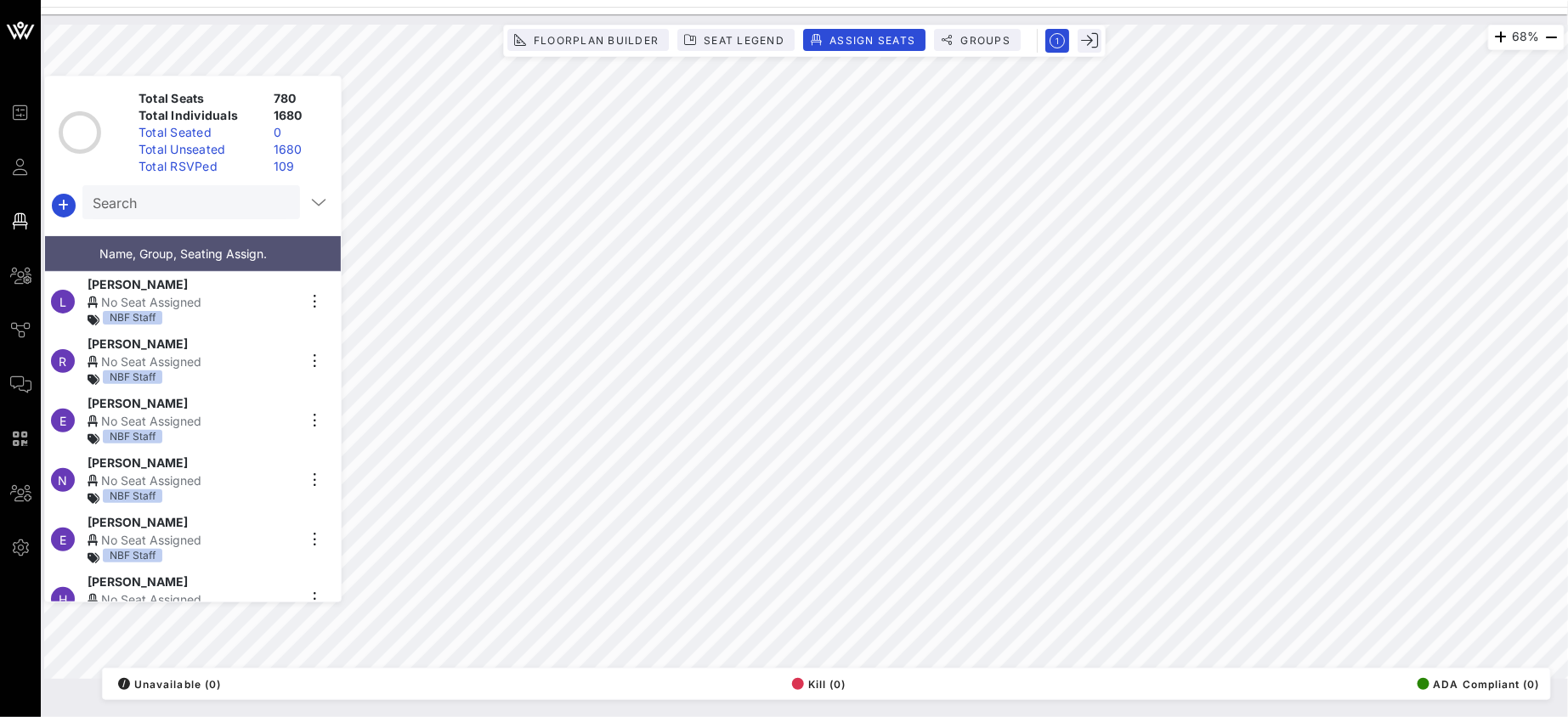
click at [211, 200] on input "Search" at bounding box center [189, 202] width 194 height 22
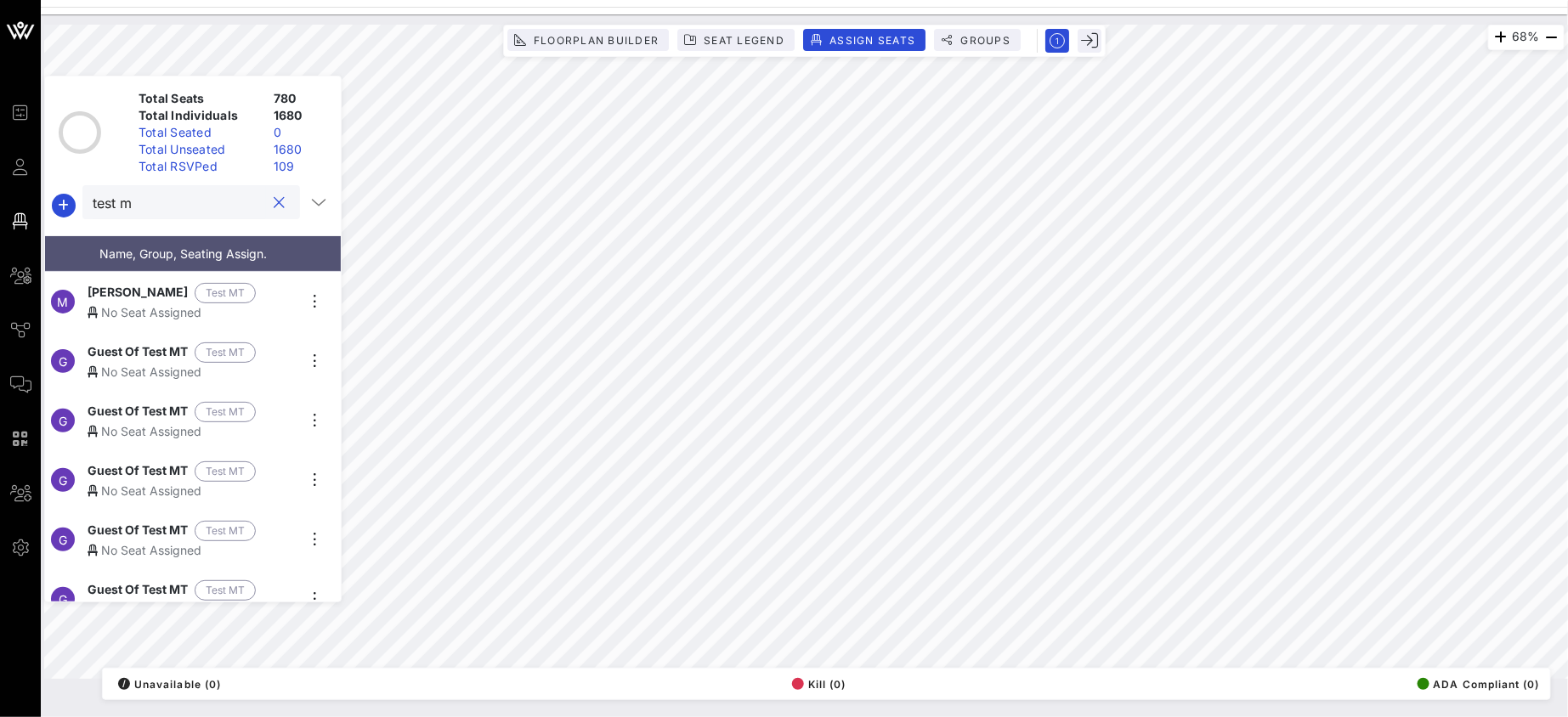
type input "test mt"
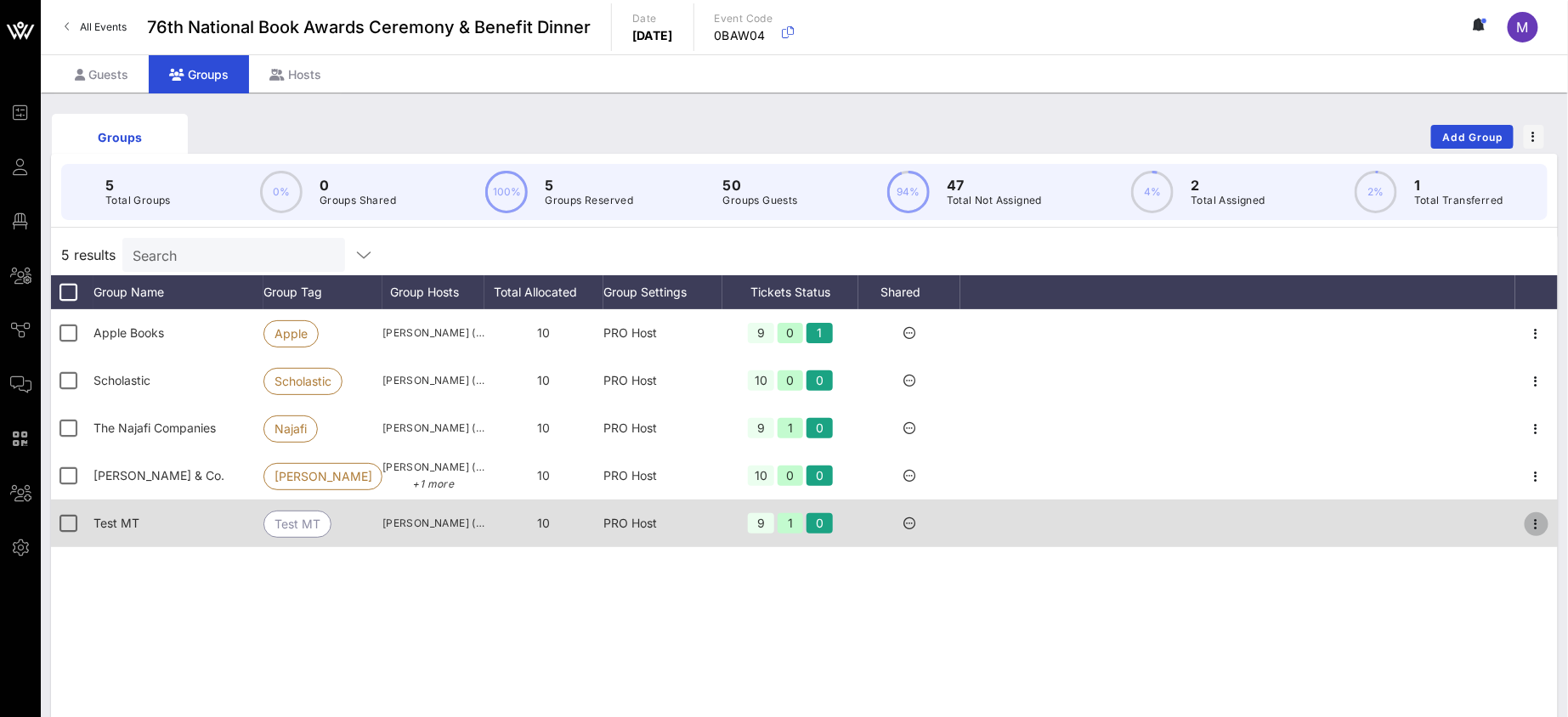
click at [1541, 516] on icon "button" at bounding box center [1536, 524] width 21 height 21
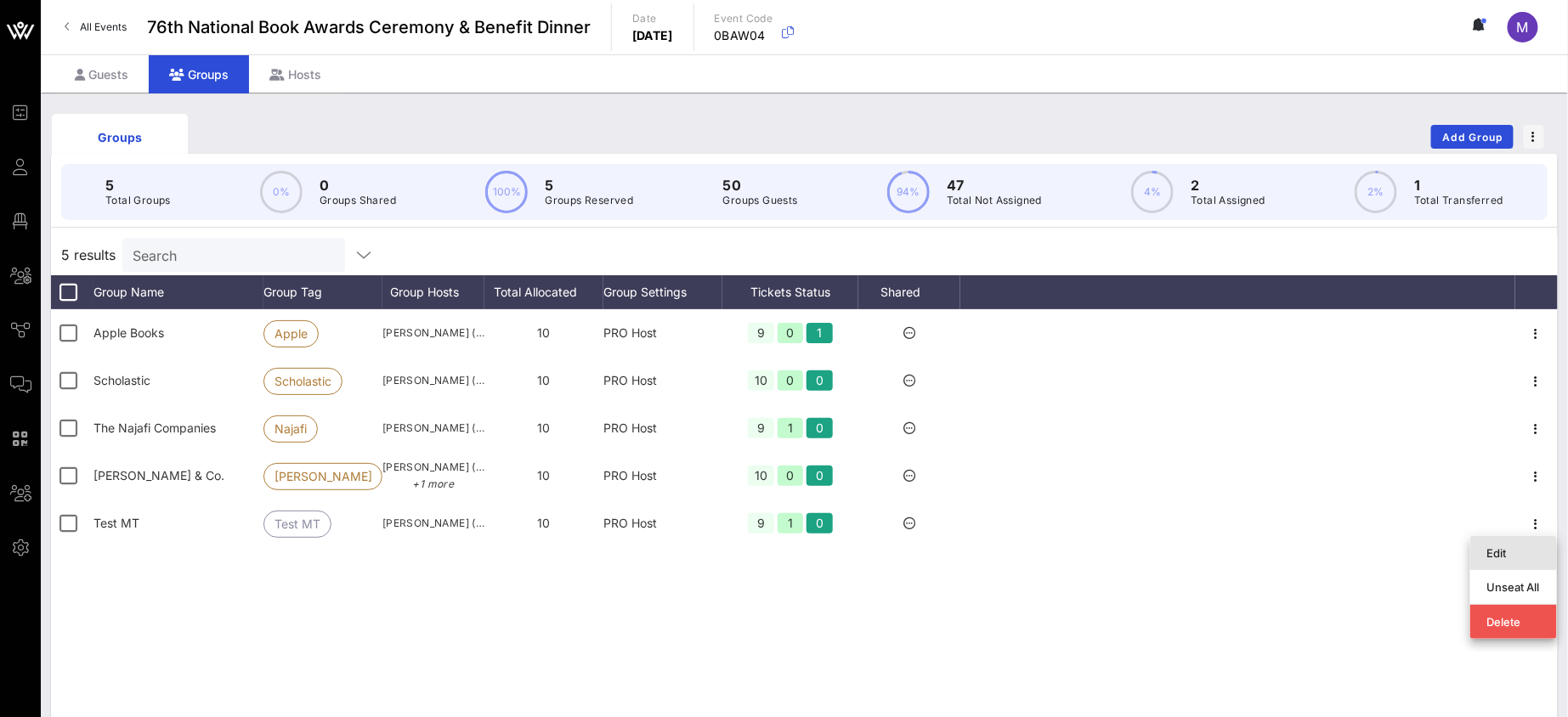
click at [1534, 541] on div "Edit" at bounding box center [1513, 552] width 52 height 27
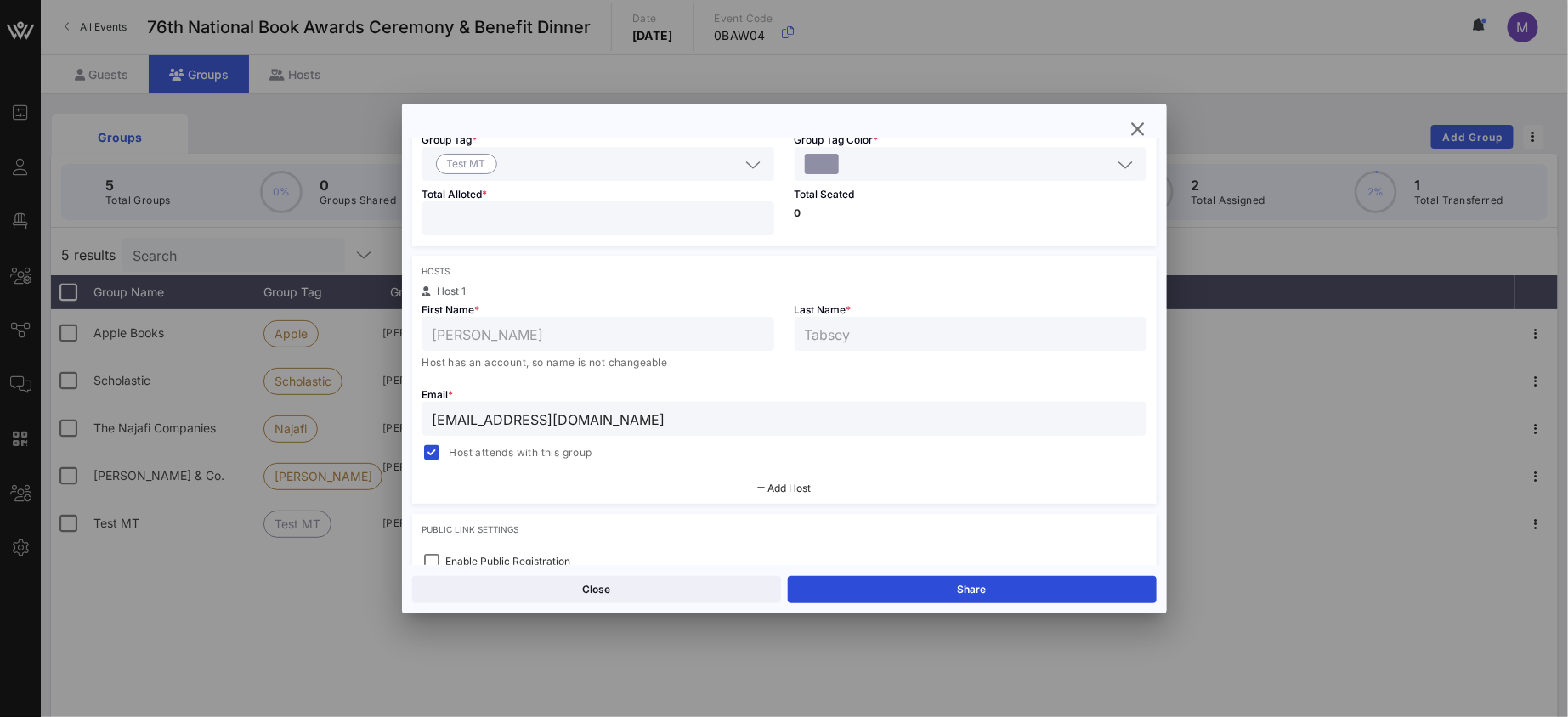
scroll to position [163, 0]
click at [1137, 131] on icon "button" at bounding box center [1138, 129] width 21 height 21
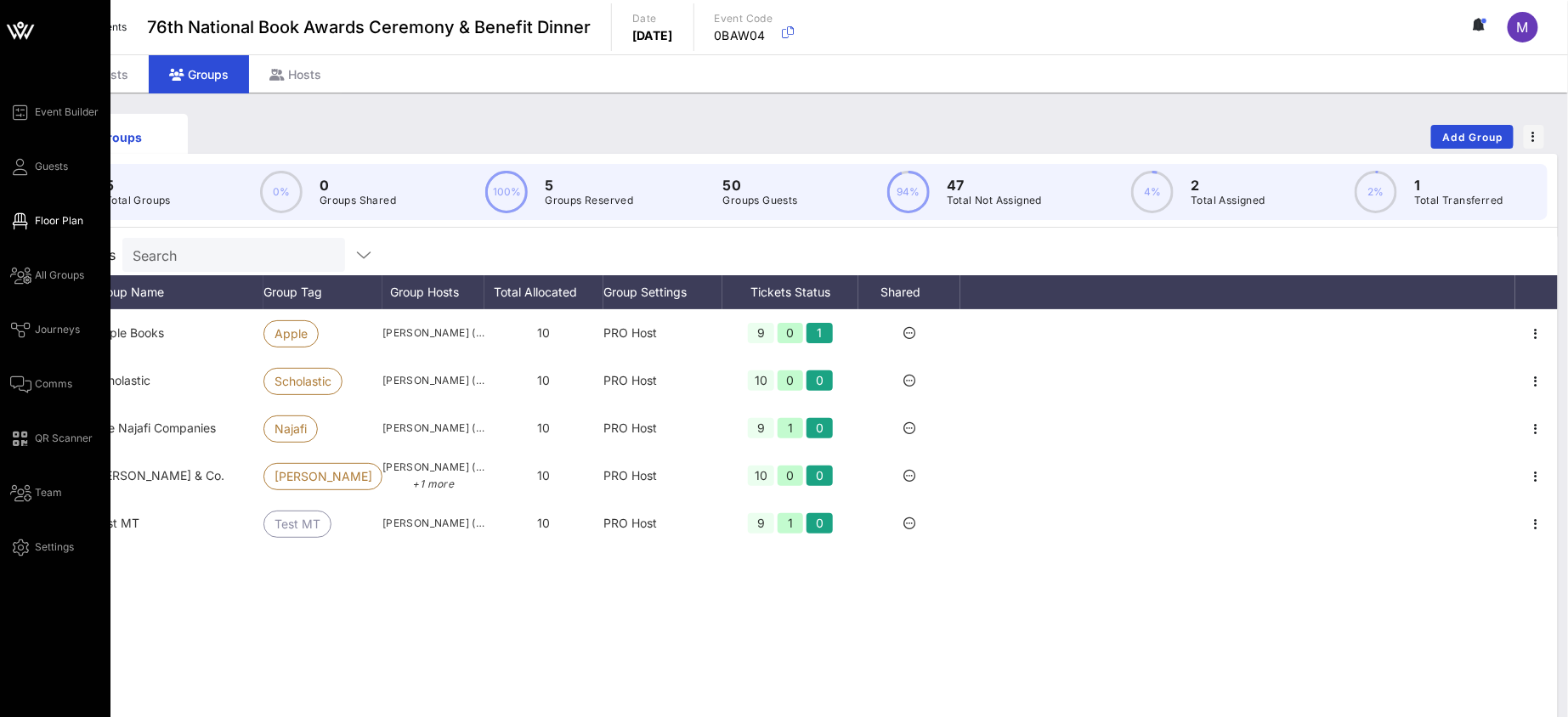
click at [36, 222] on span "Floor Plan" at bounding box center [59, 221] width 49 height 15
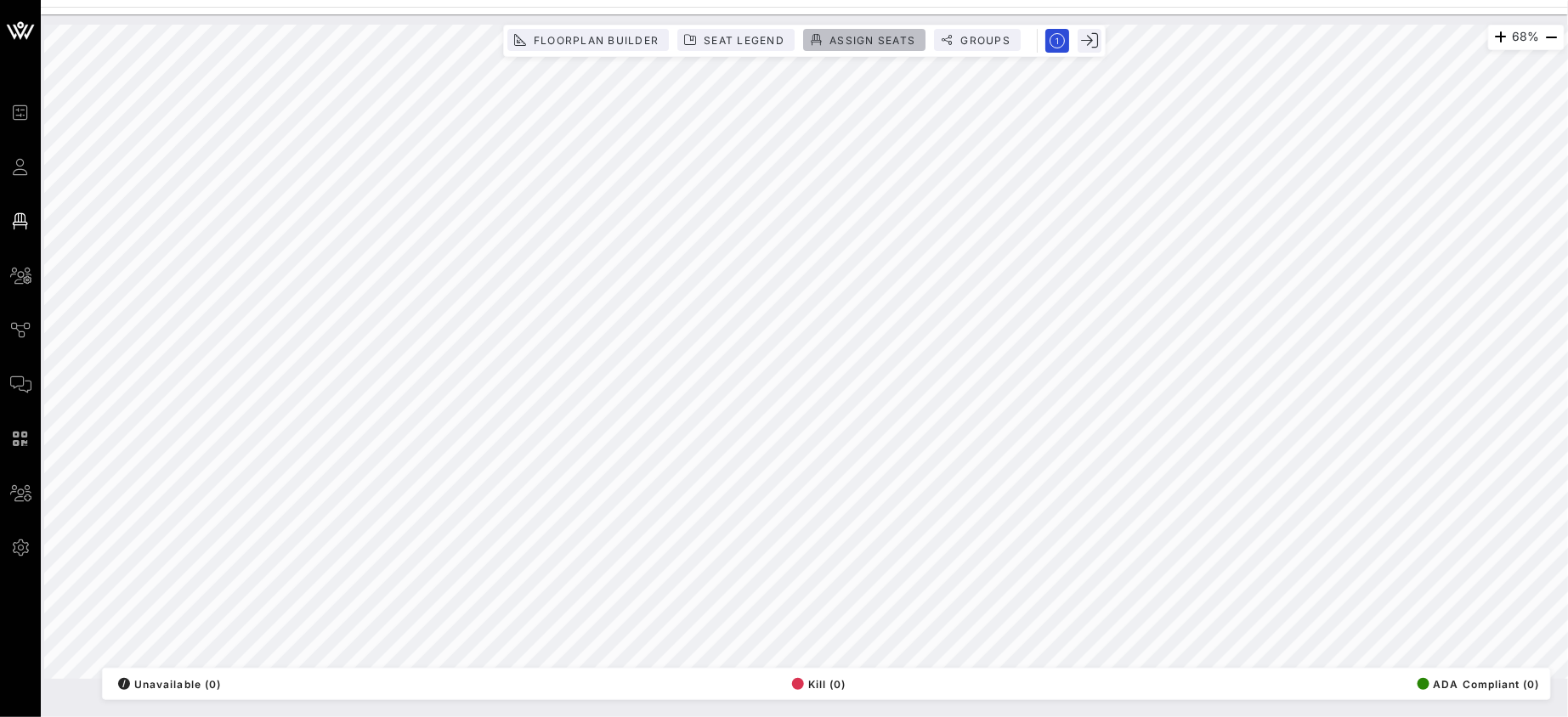
click at [826, 44] on span "Assign Seats" at bounding box center [864, 40] width 102 height 13
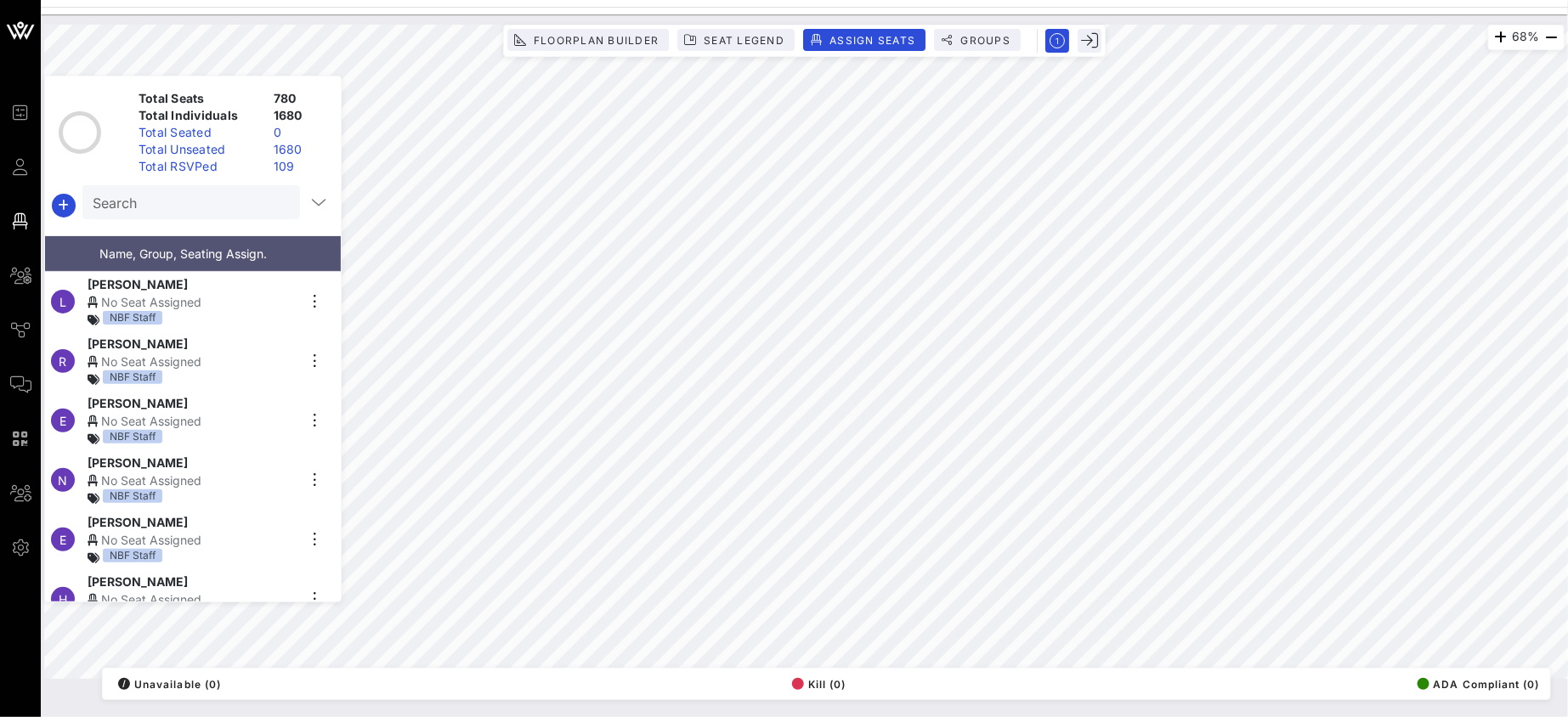
click at [191, 206] on input "Search" at bounding box center [189, 202] width 194 height 22
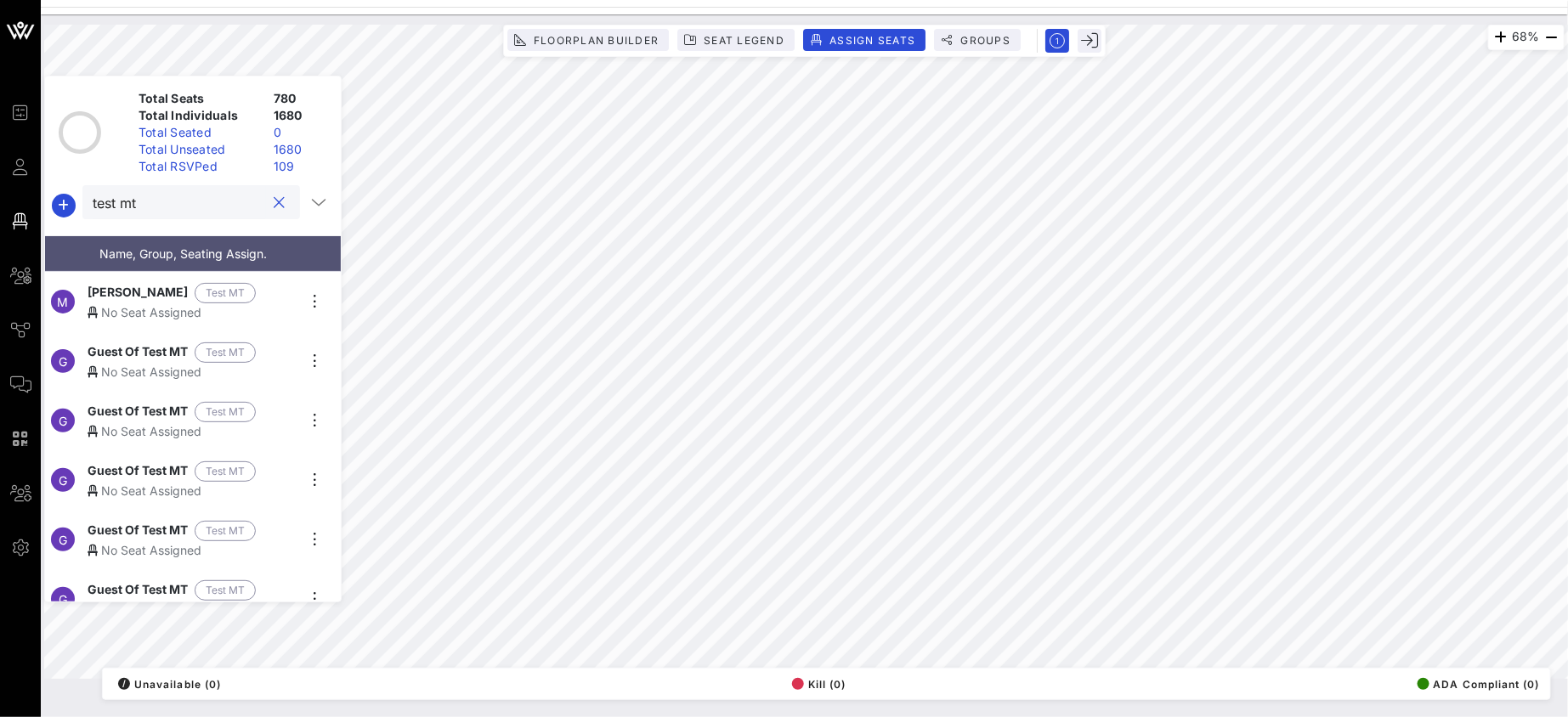
type input "test mt"
click at [274, 303] on div "No Seat Assigned" at bounding box center [193, 311] width 209 height 18
click at [272, 363] on div "No Seat Assigned" at bounding box center [193, 371] width 209 height 18
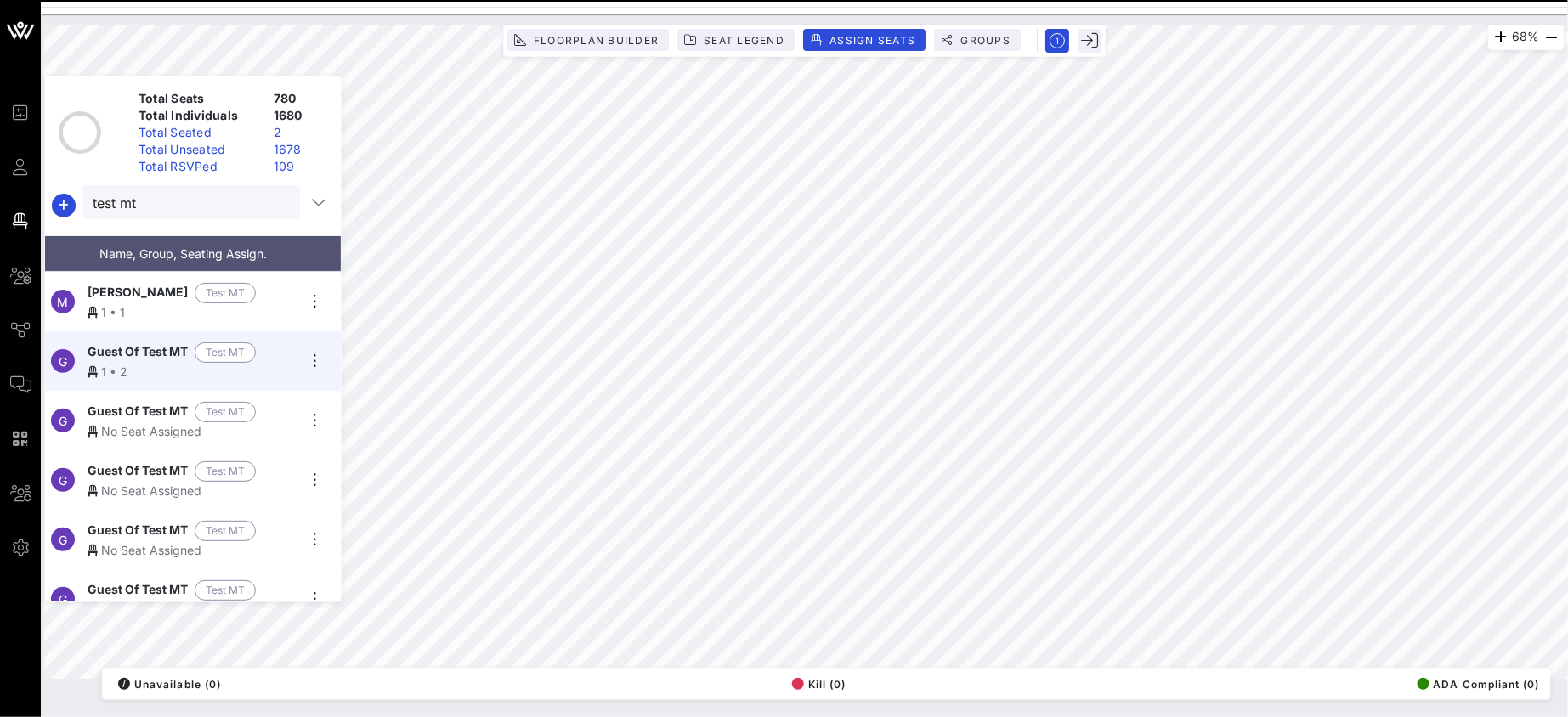
click at [281, 409] on div "Guest Of Test MT Test MT" at bounding box center [193, 412] width 209 height 21
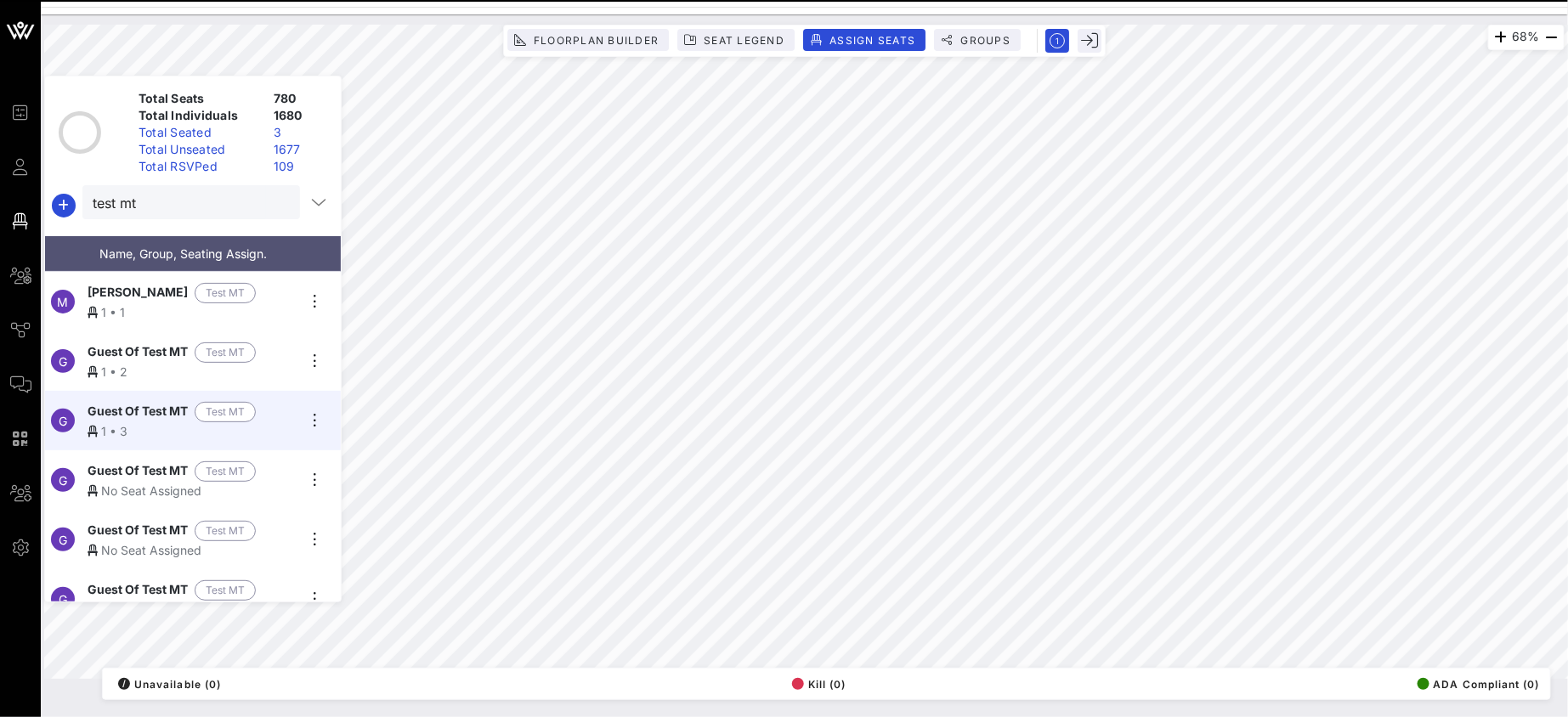
click at [288, 461] on div "Guest Of Test MT Test MT" at bounding box center [193, 471] width 209 height 21
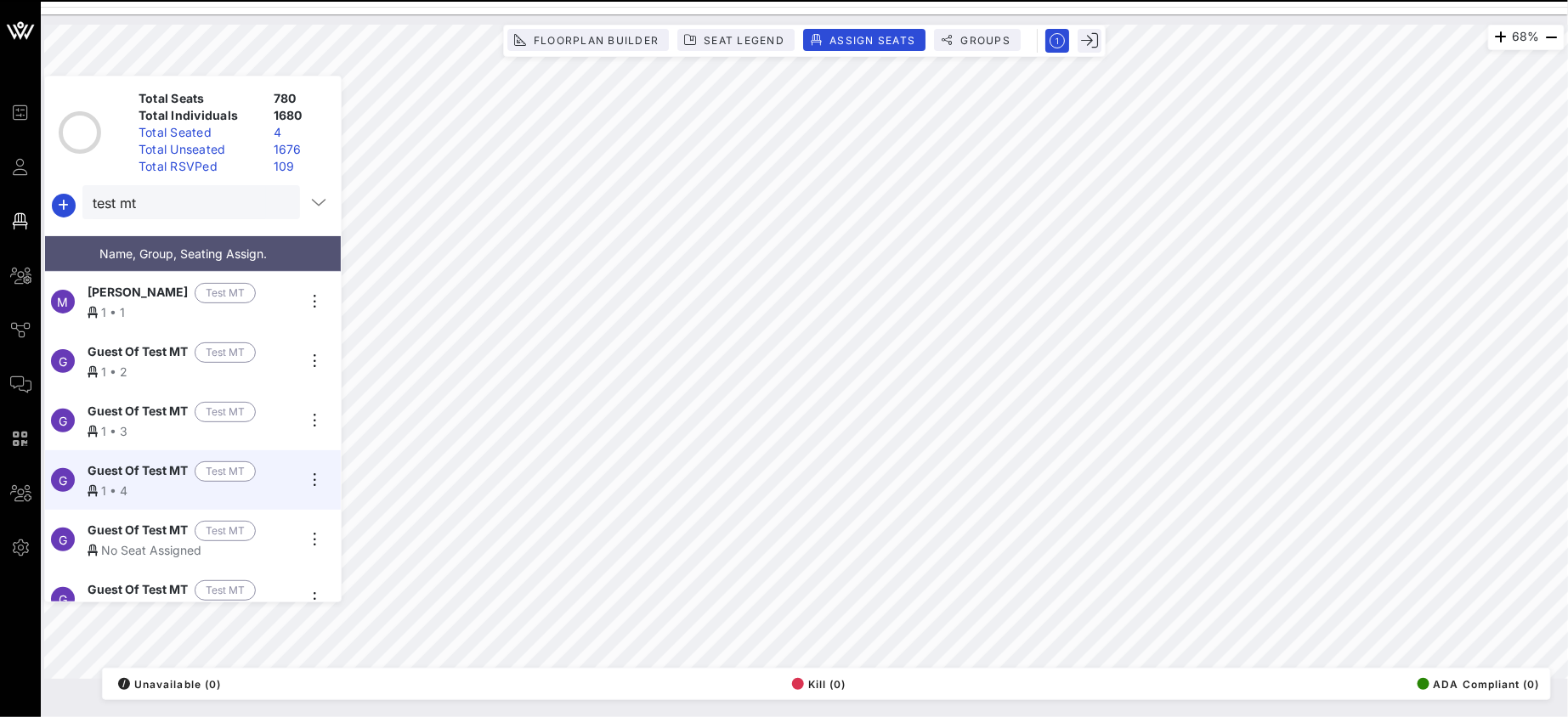
click at [272, 527] on div "Guest Of Test MT Test MT" at bounding box center [193, 531] width 209 height 21
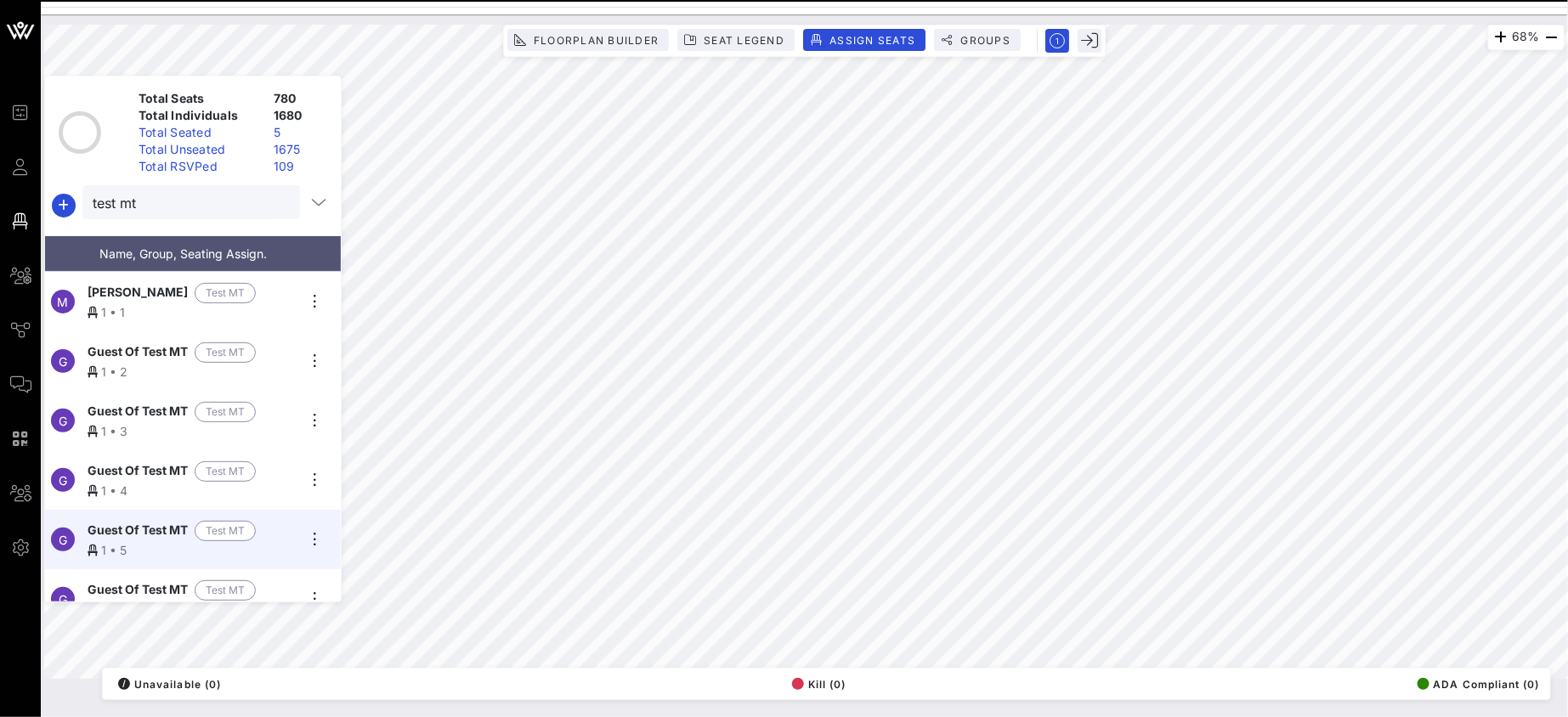
click at [281, 584] on div "Guest Of Test MT Test MT" at bounding box center [193, 591] width 209 height 21
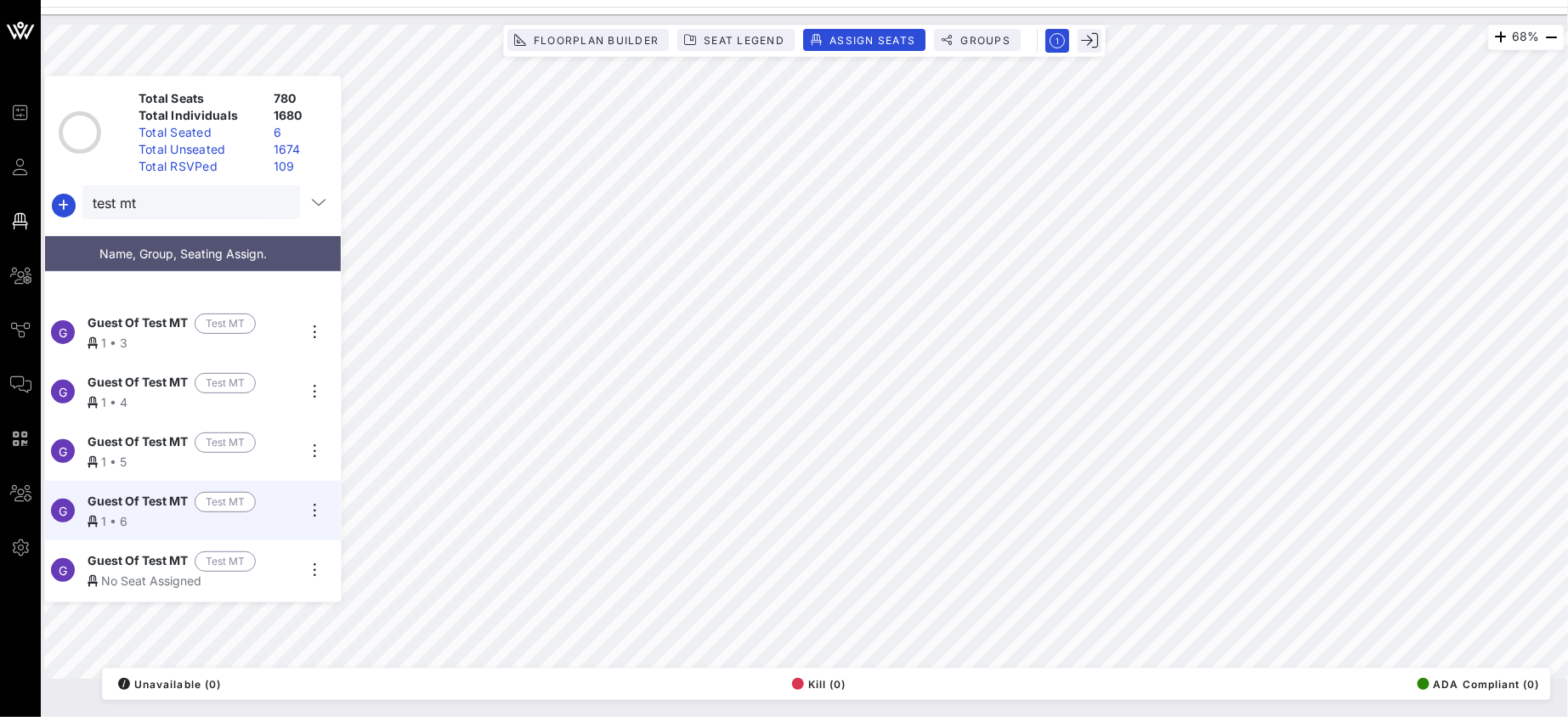
scroll to position [177, 0]
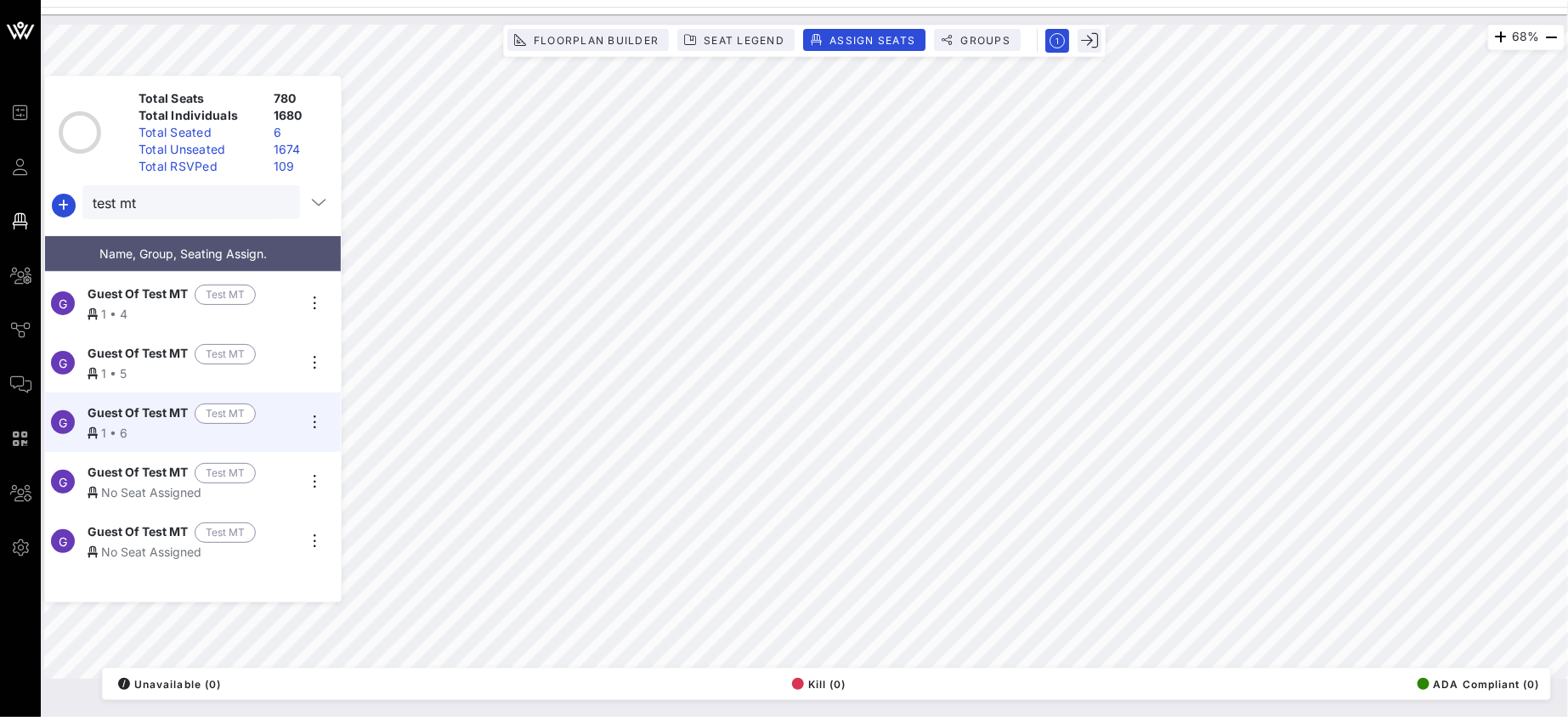
click at [282, 470] on div "Guest Of Test MT Test MT" at bounding box center [193, 473] width 209 height 21
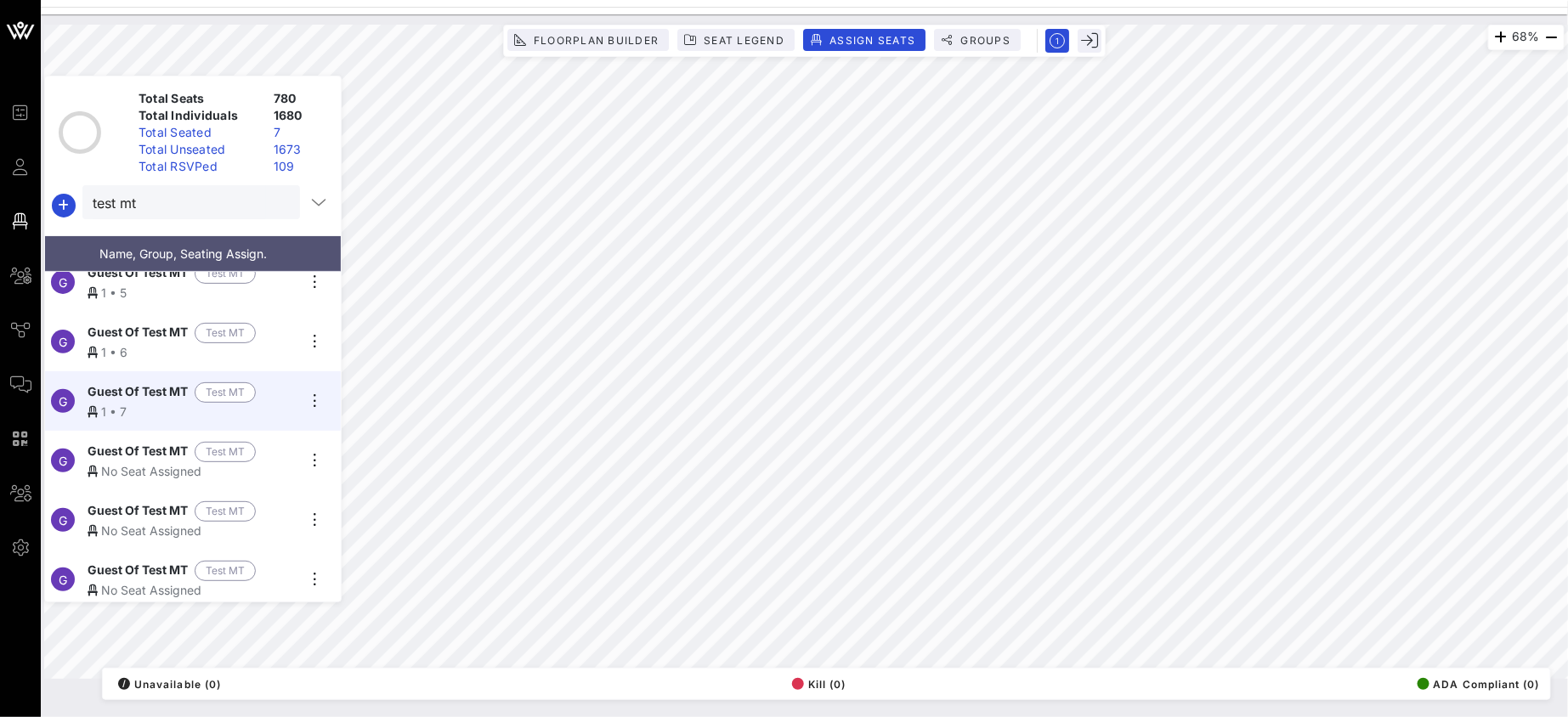
scroll to position [258, 0]
click at [280, 445] on div "Guest Of Test MT Test MT" at bounding box center [193, 452] width 209 height 21
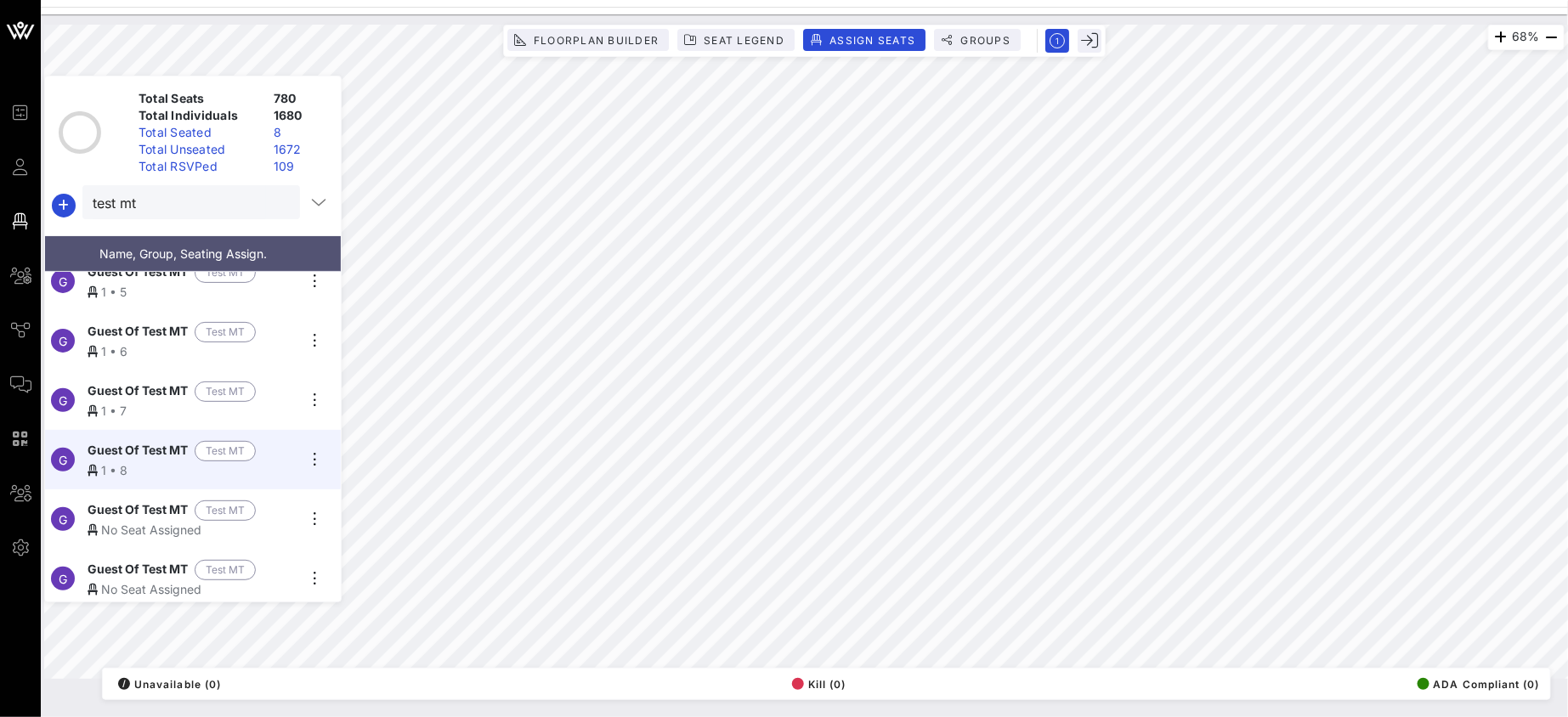
click at [278, 500] on div "Guest Of Test MT Test MT" at bounding box center [193, 510] width 209 height 21
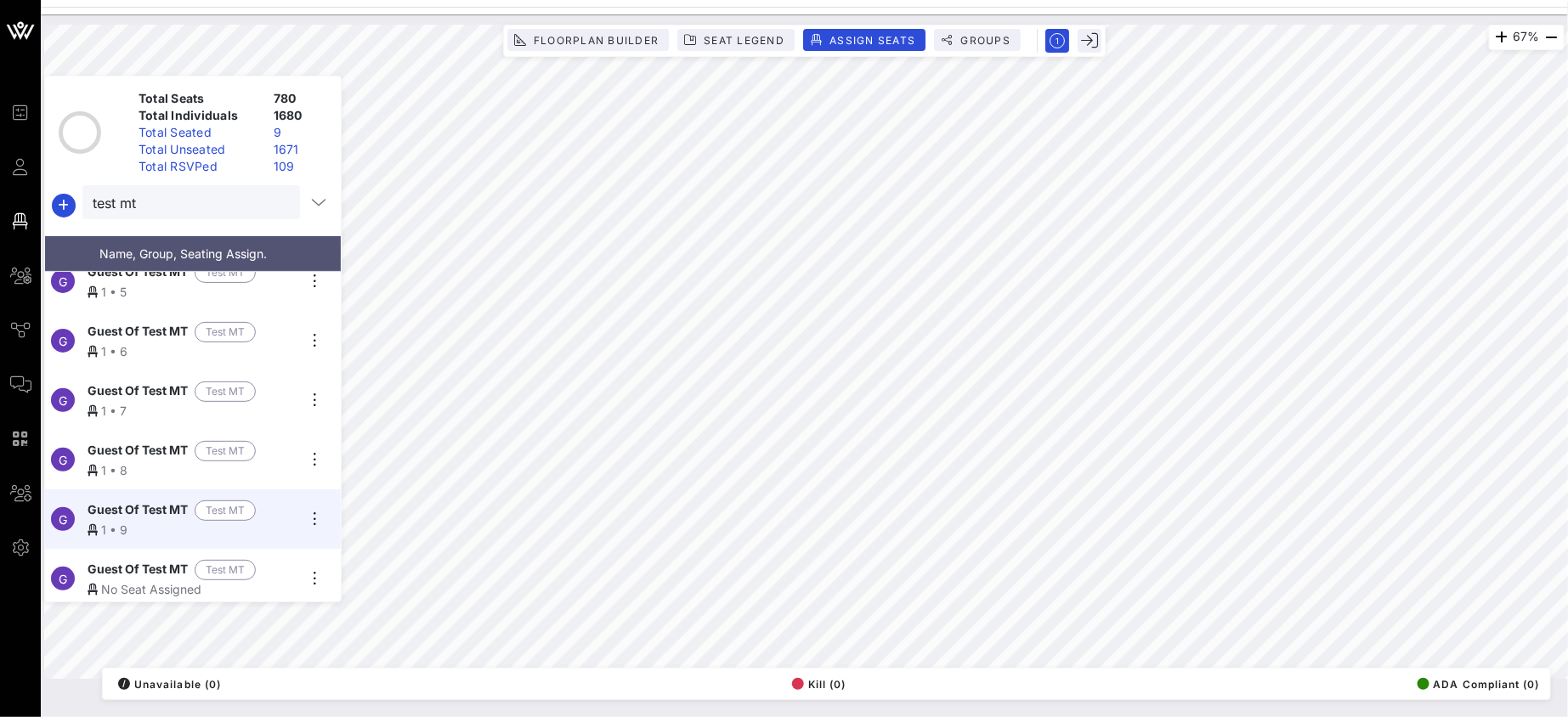
click at [283, 562] on div "Guest Of Test MT Test MT" at bounding box center [193, 570] width 209 height 21
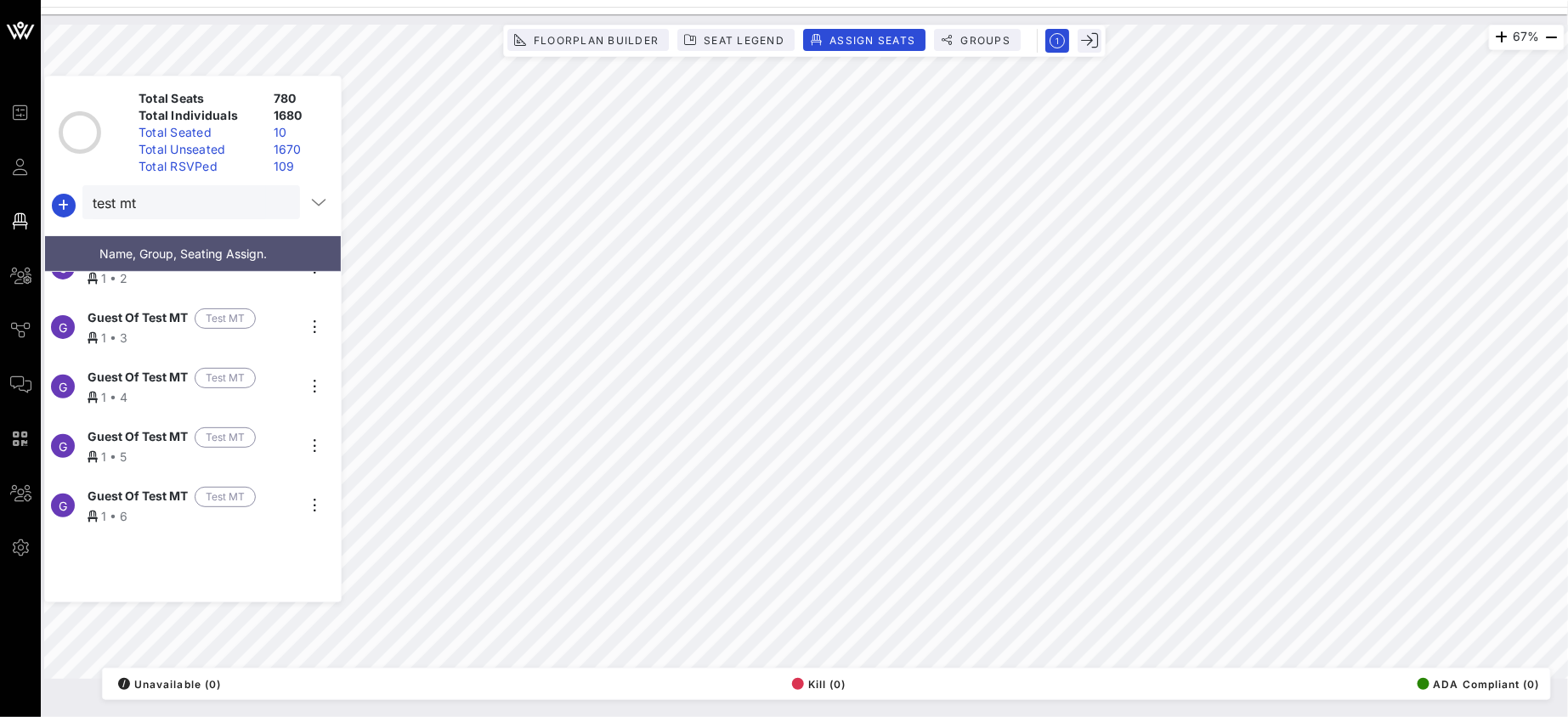
scroll to position [0, 0]
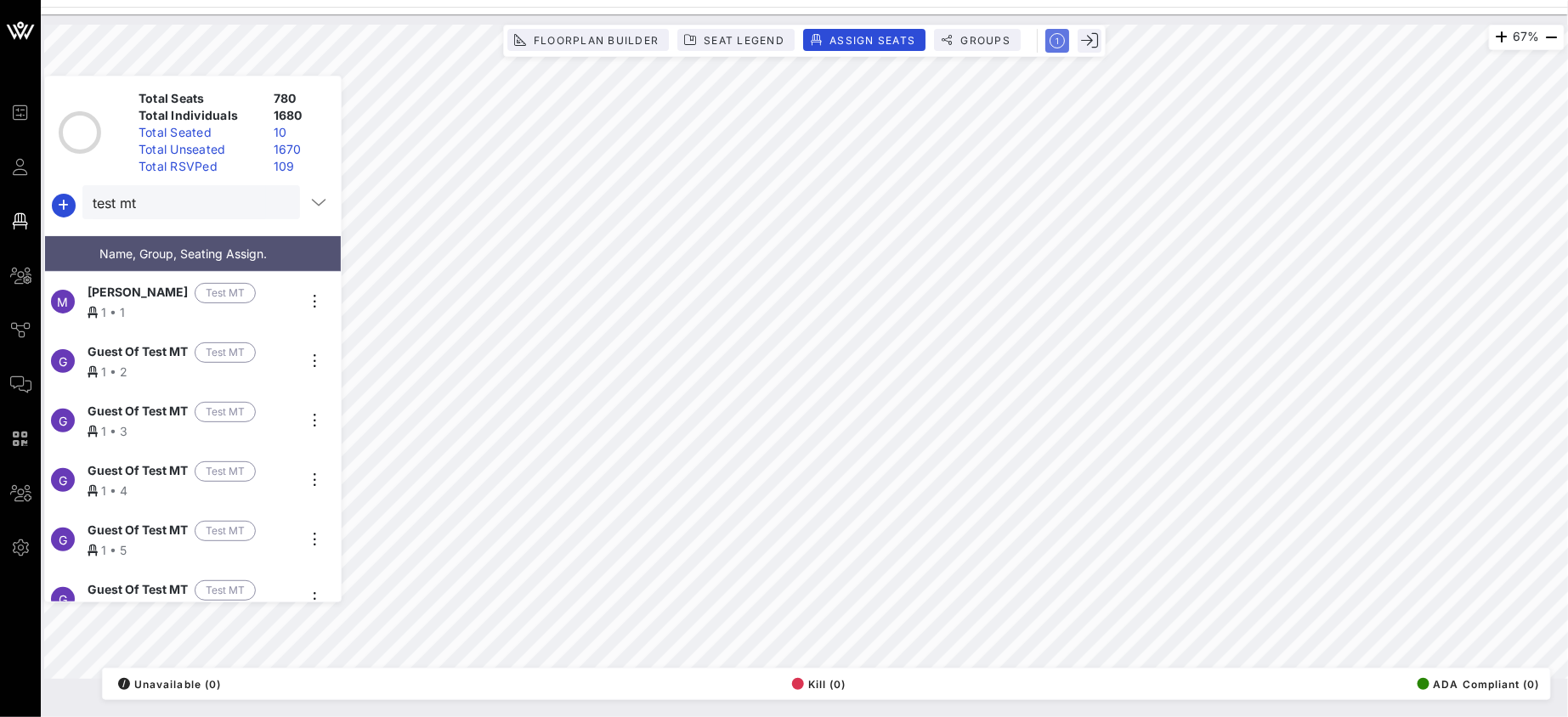
click at [1060, 36] on icon "button" at bounding box center [1057, 40] width 15 height 15
click at [1060, 36] on rect "button" at bounding box center [1057, 40] width 29 height 29
click at [1060, 36] on icon "button" at bounding box center [1057, 40] width 15 height 15
click at [1089, 37] on icon "button" at bounding box center [1089, 41] width 17 height 17
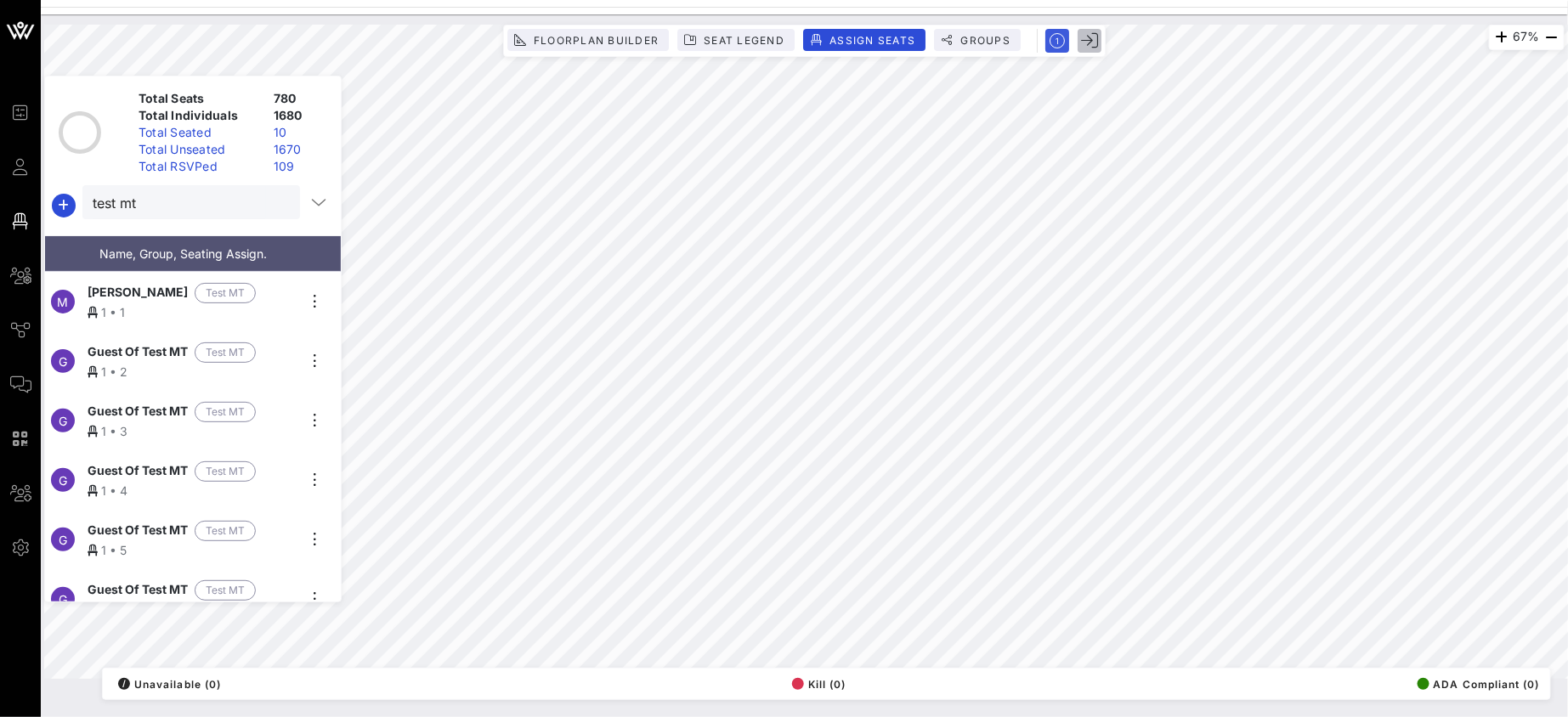
click at [1089, 37] on icon "button" at bounding box center [1089, 41] width 17 height 17
click at [1064, 42] on circle "button" at bounding box center [1057, 40] width 14 height 14
click at [988, 38] on span "Groups" at bounding box center [985, 40] width 51 height 13
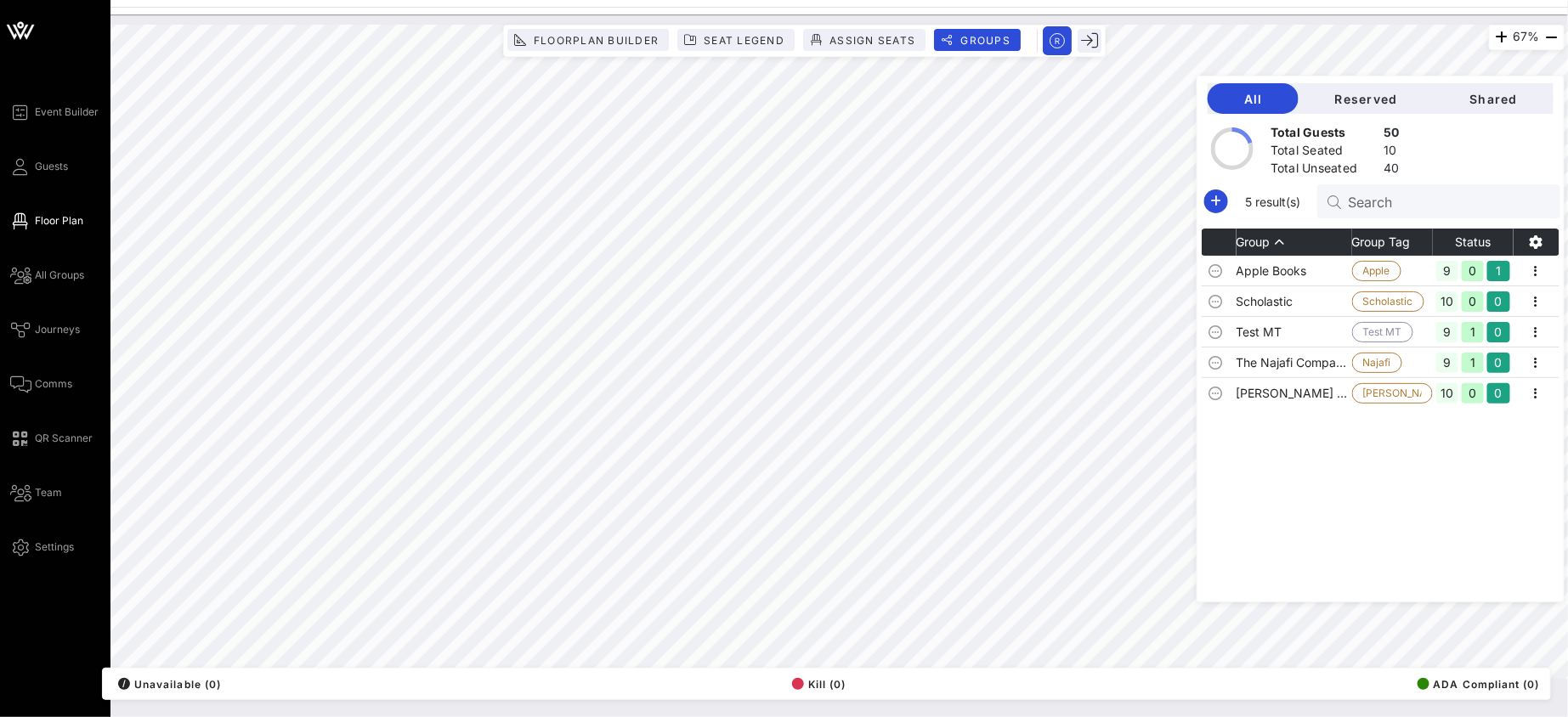
click at [43, 221] on span "Floor Plan" at bounding box center [59, 221] width 49 height 15
click at [32, 333] on link "Journeys" at bounding box center [45, 330] width 70 height 21
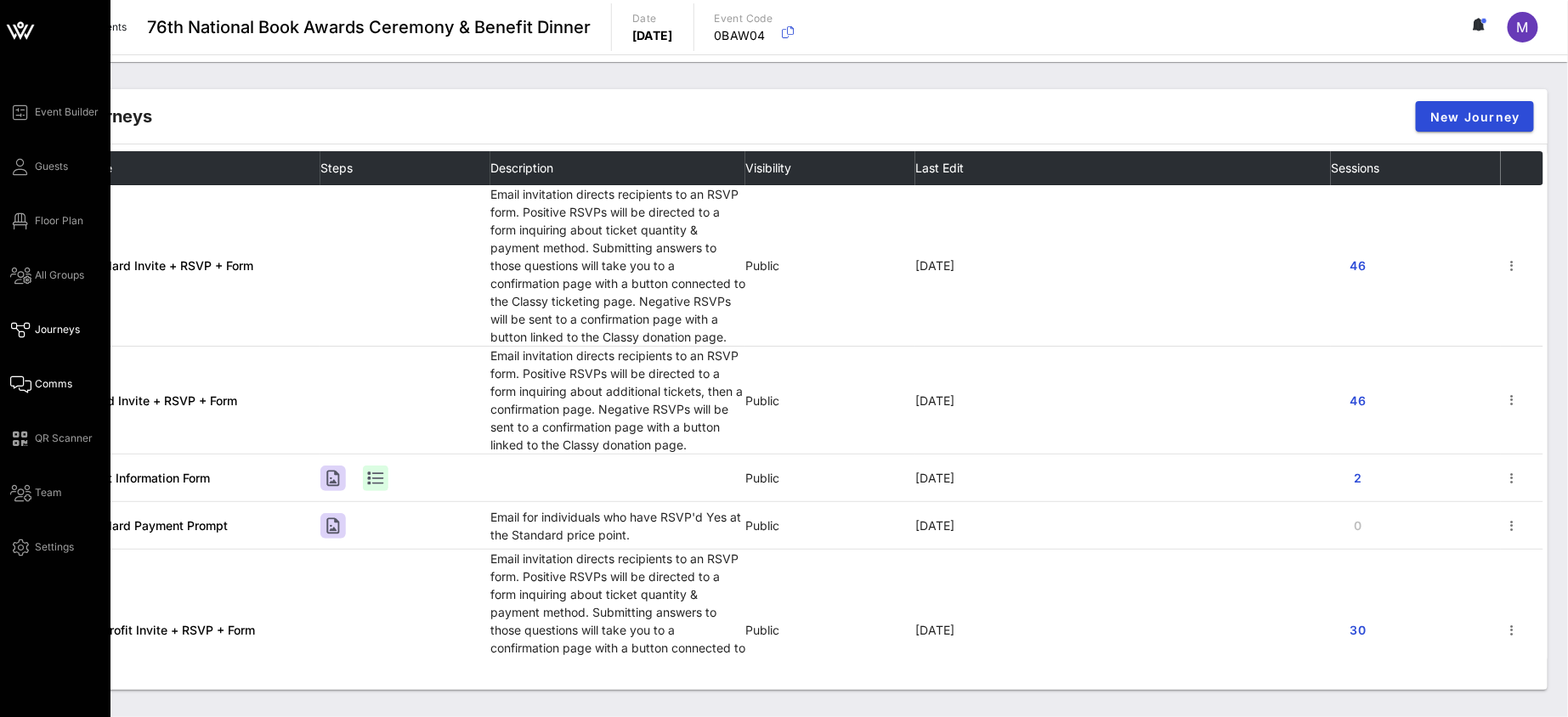
click at [59, 389] on span "Comms" at bounding box center [53, 384] width 37 height 15
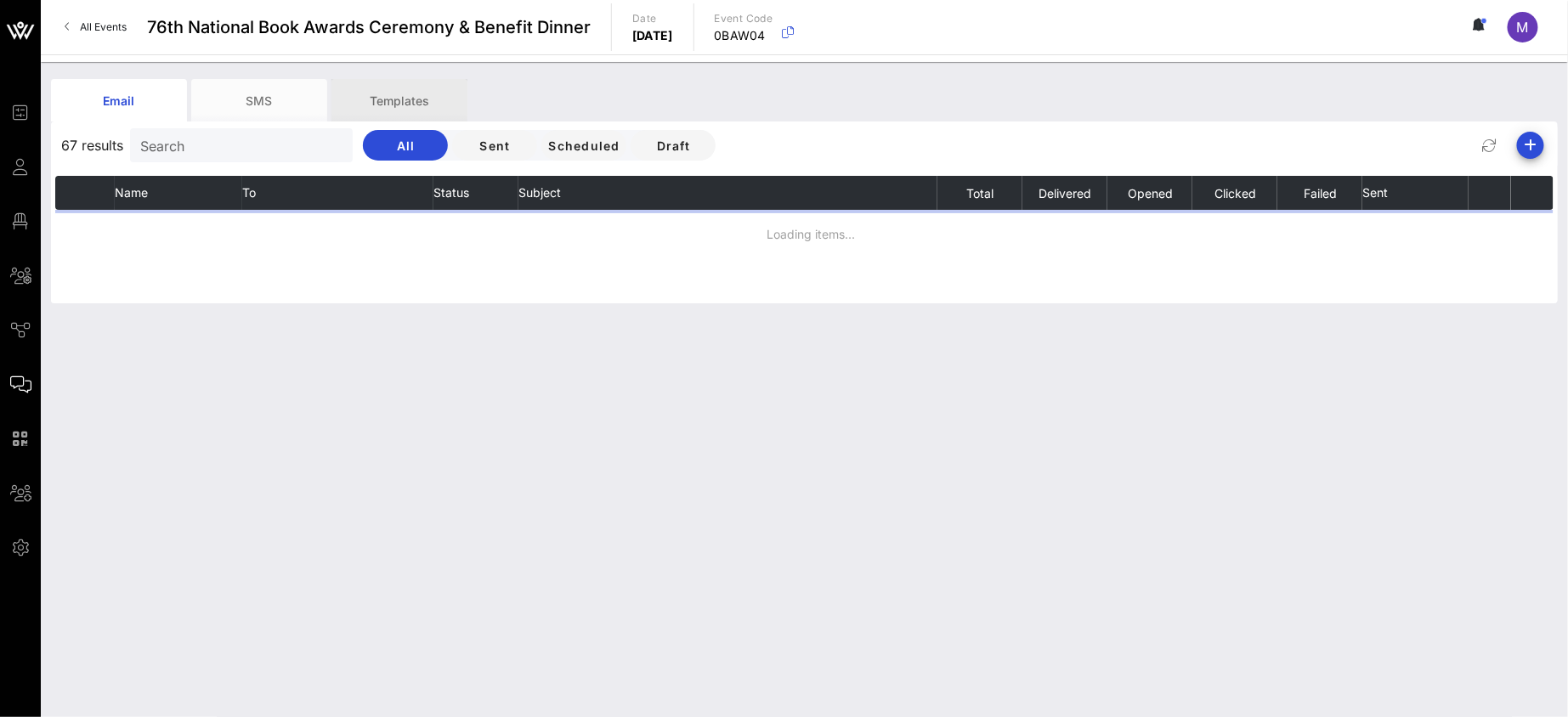
click at [420, 98] on div "Templates" at bounding box center [398, 100] width 136 height 42
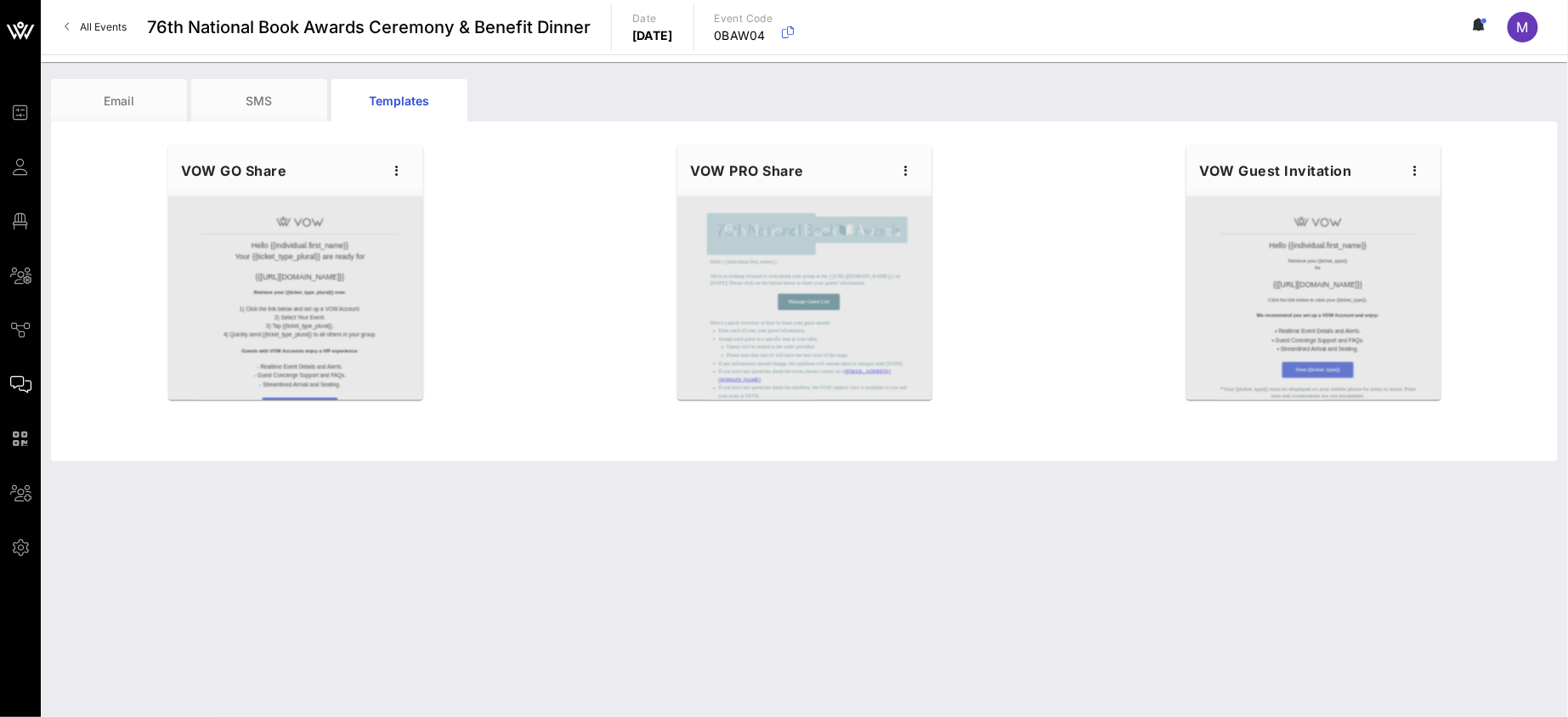
click at [928, 166] on div "VOW PRO Share" at bounding box center [804, 170] width 255 height 51
click at [903, 175] on icon "button" at bounding box center [907, 171] width 21 height 21
click at [925, 191] on div "Edit" at bounding box center [932, 199] width 42 height 27
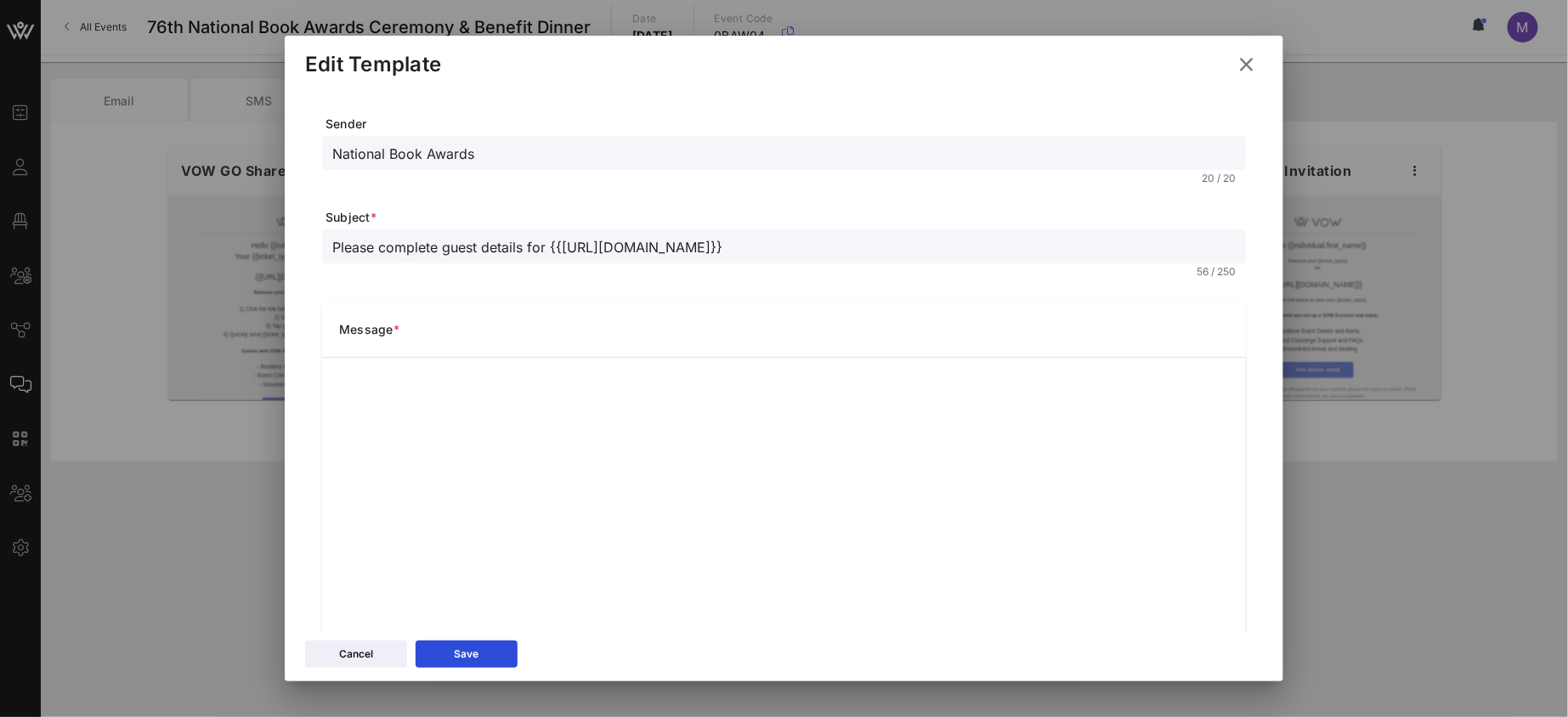
click at [444, 241] on input "Please complete guest details for {{event_details.name}}" at bounding box center [784, 247] width 903 height 22
drag, startPoint x: 524, startPoint y: 251, endPoint x: 327, endPoint y: 237, distance: 197.5
click at [327, 237] on div "Please complete guest details for {{event_details.name}}" at bounding box center [784, 246] width 924 height 34
drag, startPoint x: 438, startPoint y: 244, endPoint x: 420, endPoint y: 246, distance: 18.1
click at [420, 246] on input "Guest details for {{event_details.name}}" at bounding box center [784, 247] width 903 height 22
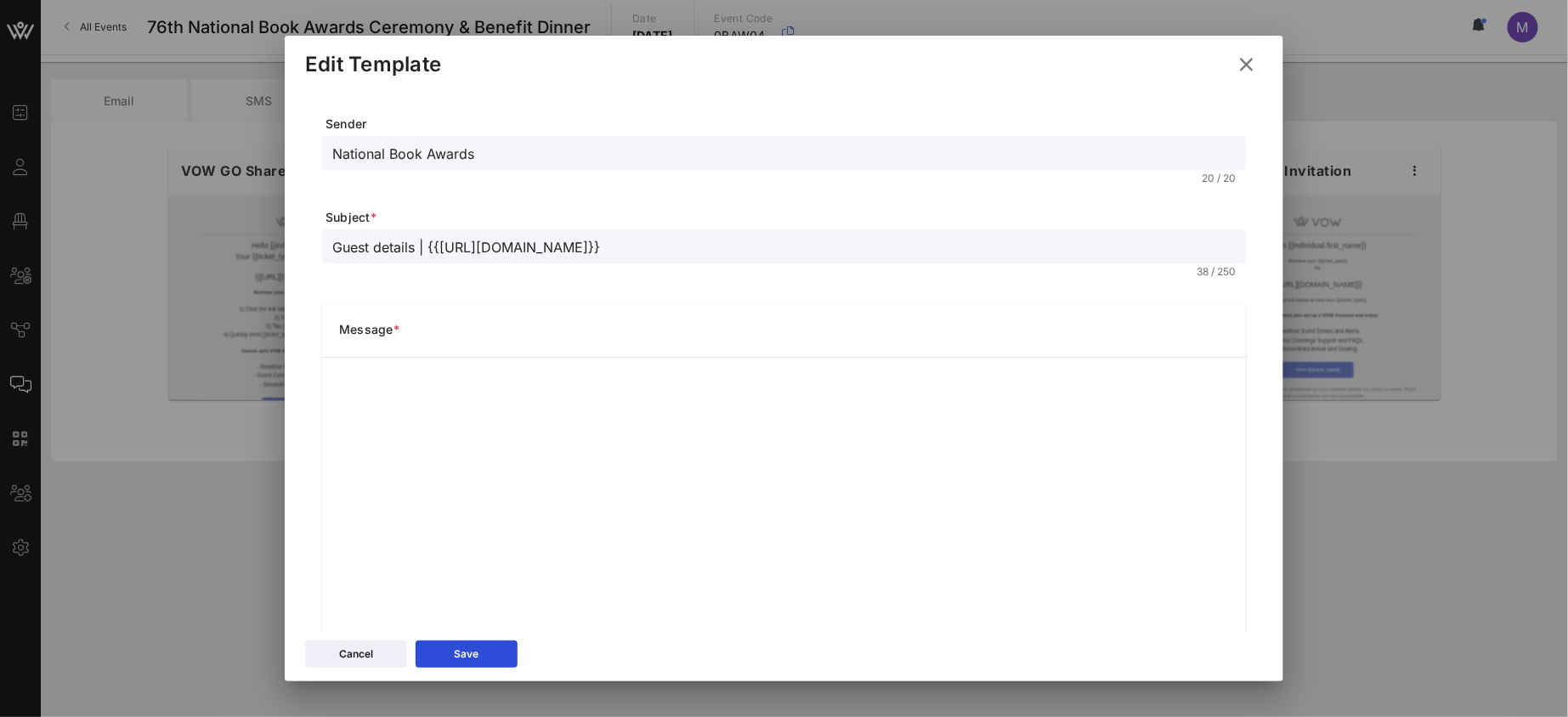
click at [387, 248] on input "Guest details | {{event_details.name}}" at bounding box center [784, 247] width 903 height 22
click at [382, 246] on input "Guest details | {{event_details.name}}" at bounding box center [784, 247] width 903 height 22
type input "Guest Details | {{event_details.name}}"
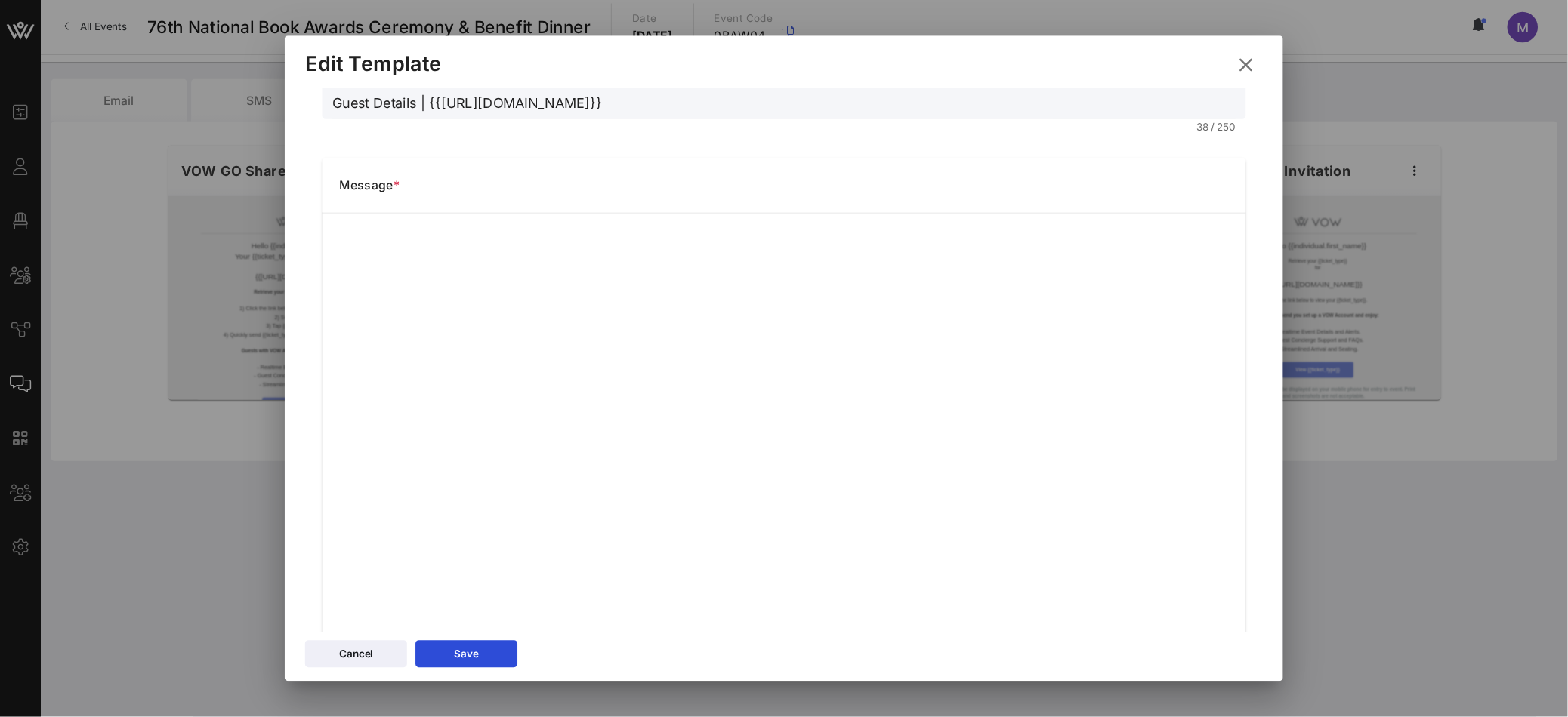
scroll to position [163, 0]
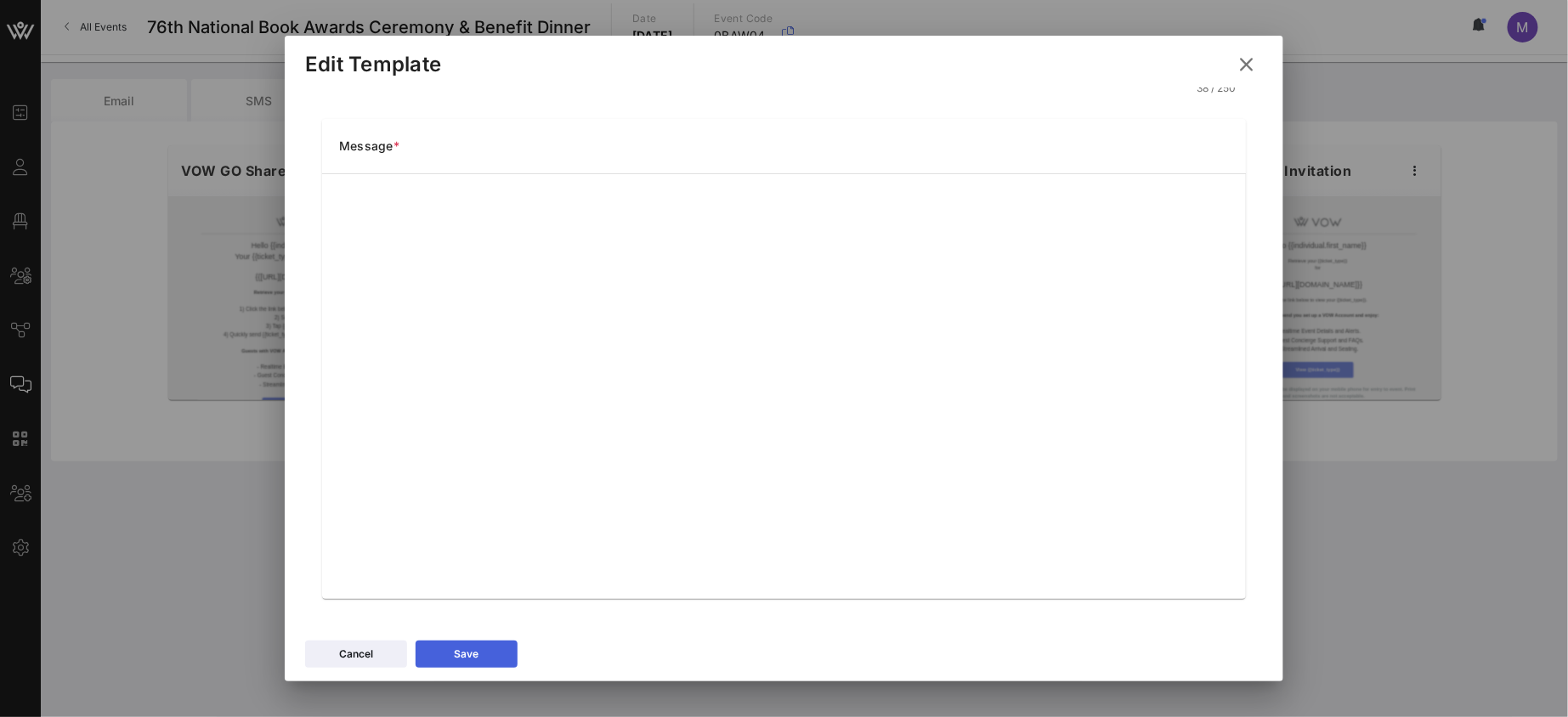
click at [470, 652] on icon at bounding box center [467, 653] width 12 height 10
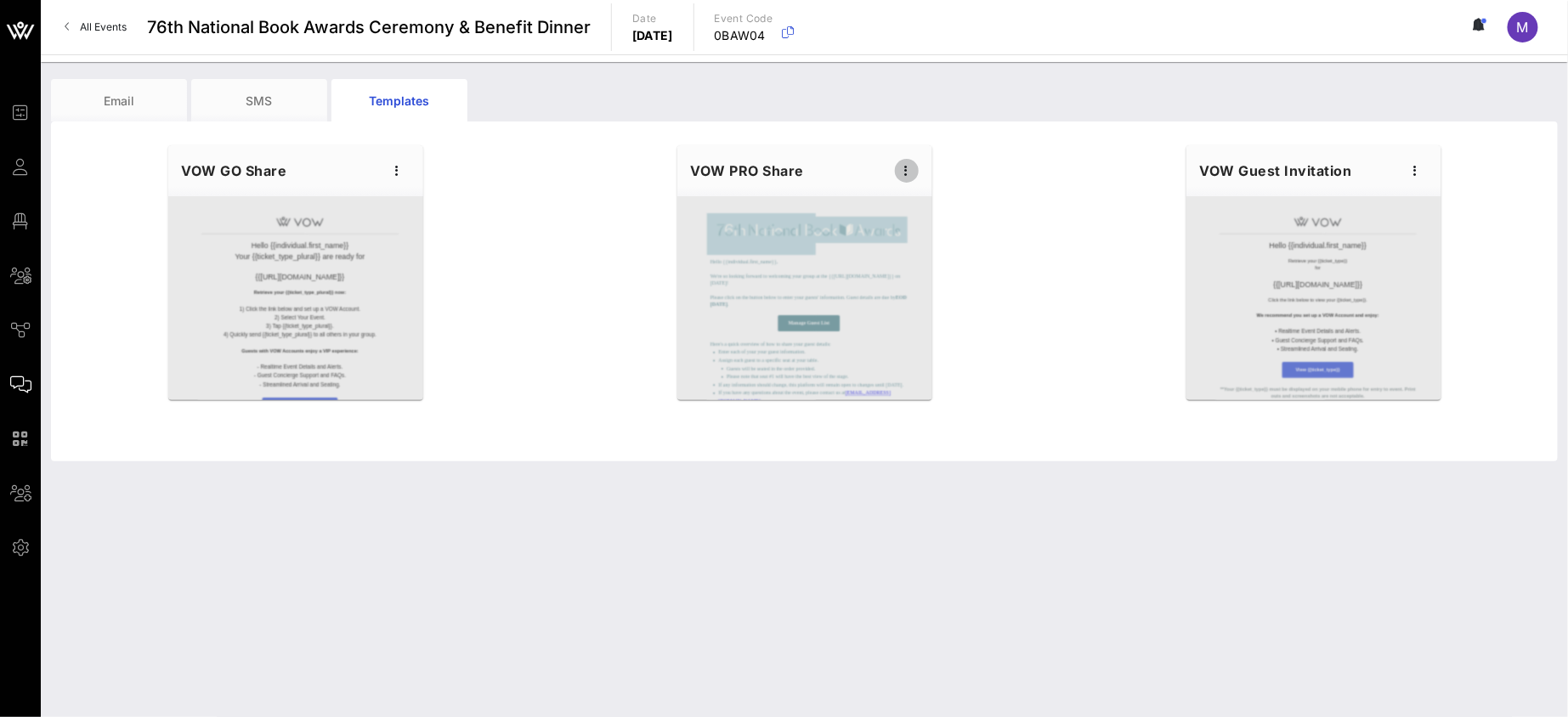
click at [897, 173] on icon "button" at bounding box center [907, 171] width 21 height 21
click at [926, 200] on div "Edit" at bounding box center [932, 199] width 42 height 14
type input "National Book Awards"
type input "Guest Details | {{event_details.name}}"
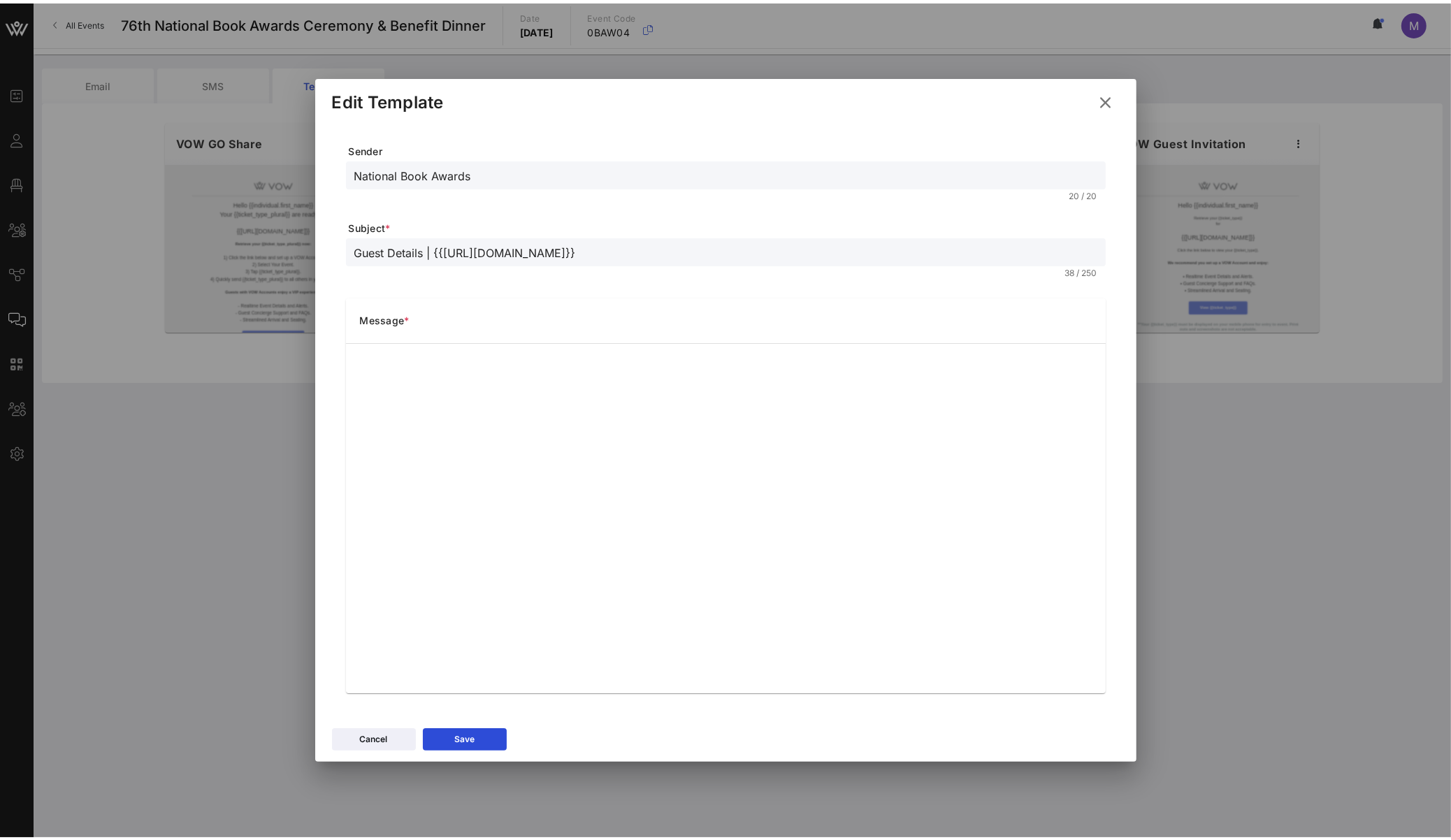
scroll to position [0, 0]
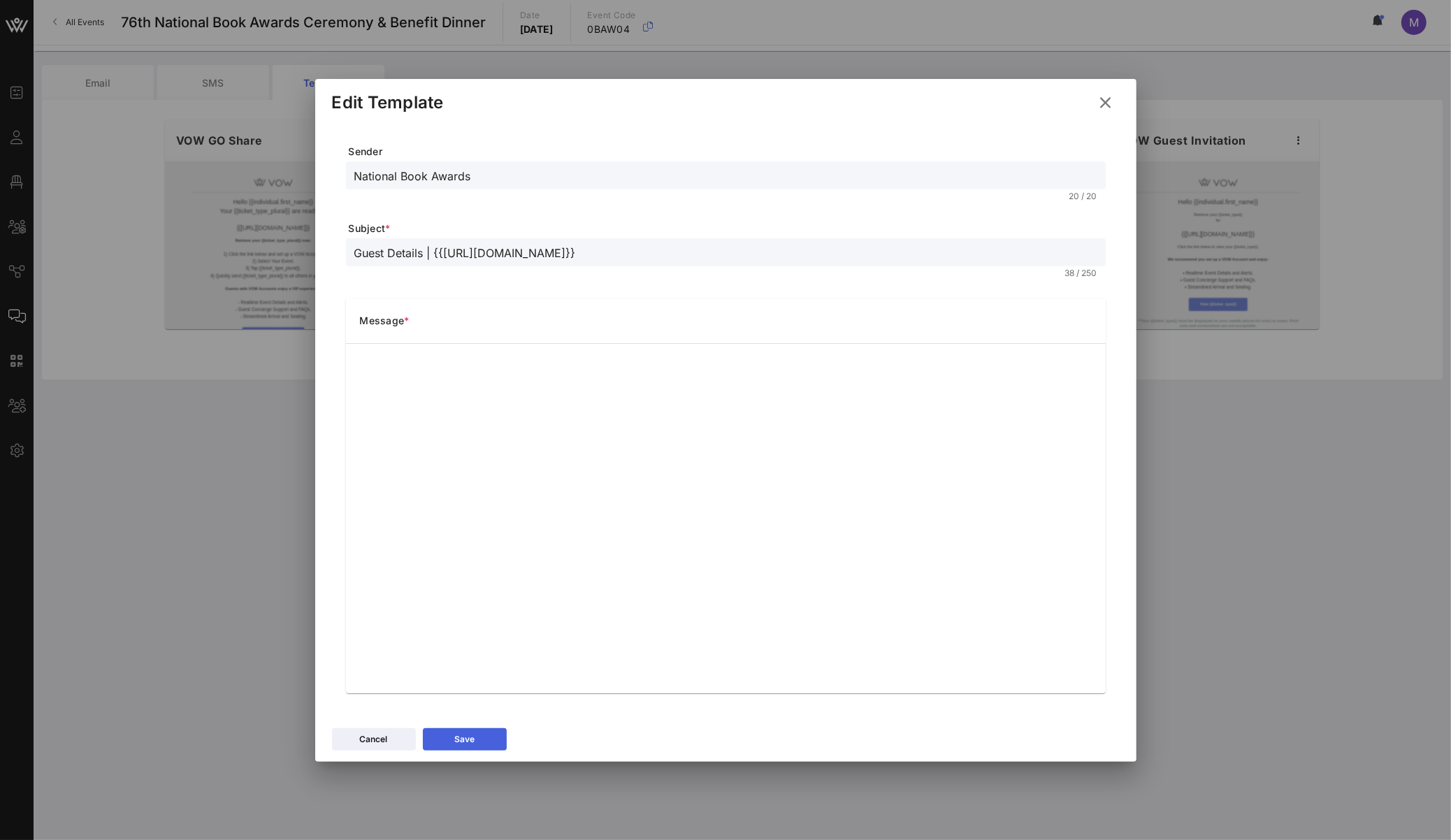
click at [501, 589] on button "Save" at bounding box center [465, 739] width 84 height 22
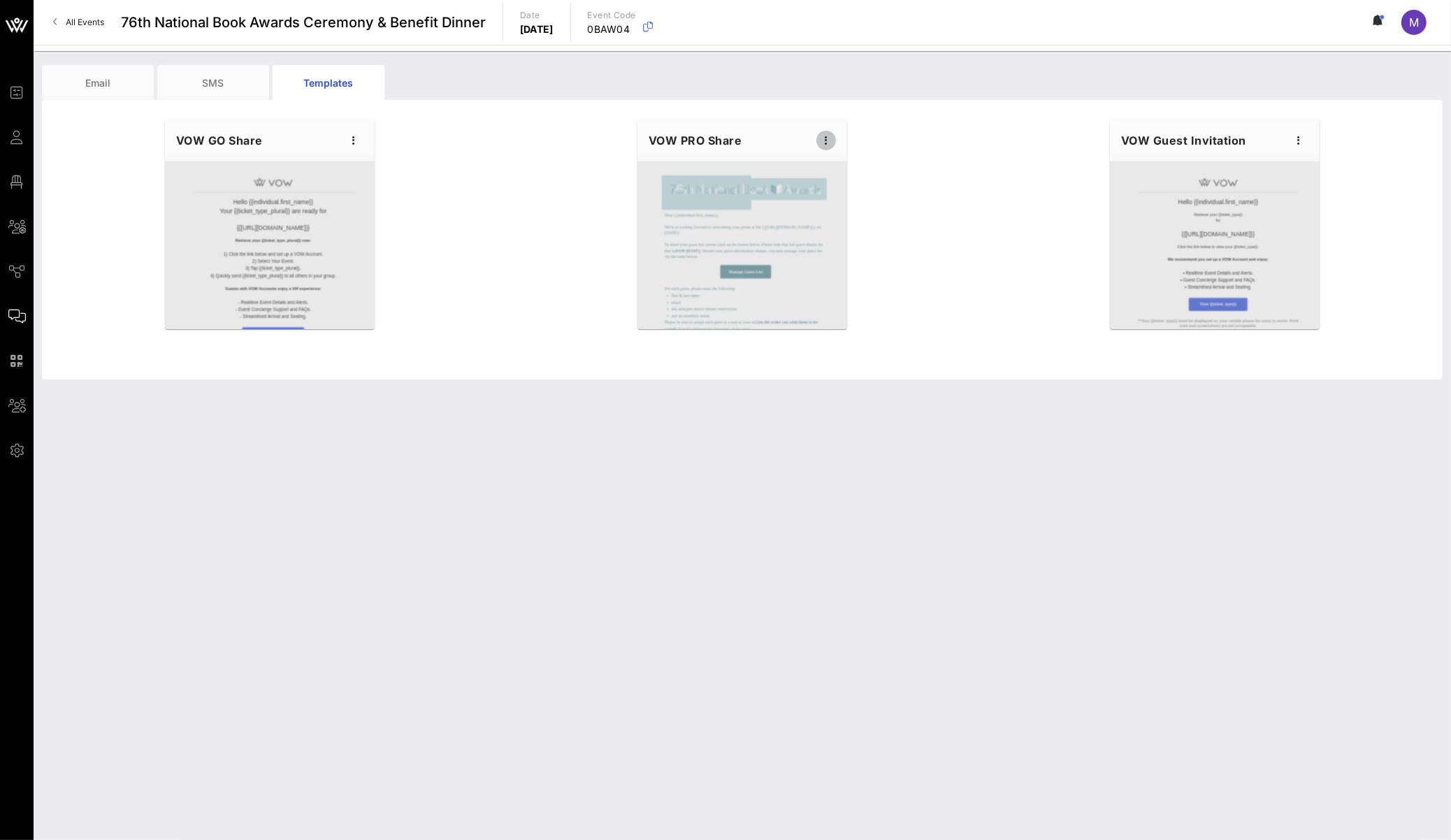
click at [820, 147] on icon "button" at bounding box center [826, 141] width 17 height 17
click at [832, 165] on div "Edit" at bounding box center [848, 164] width 35 height 12
type input "National Book Awards"
type input "Guest Details | {{event_details.name}}"
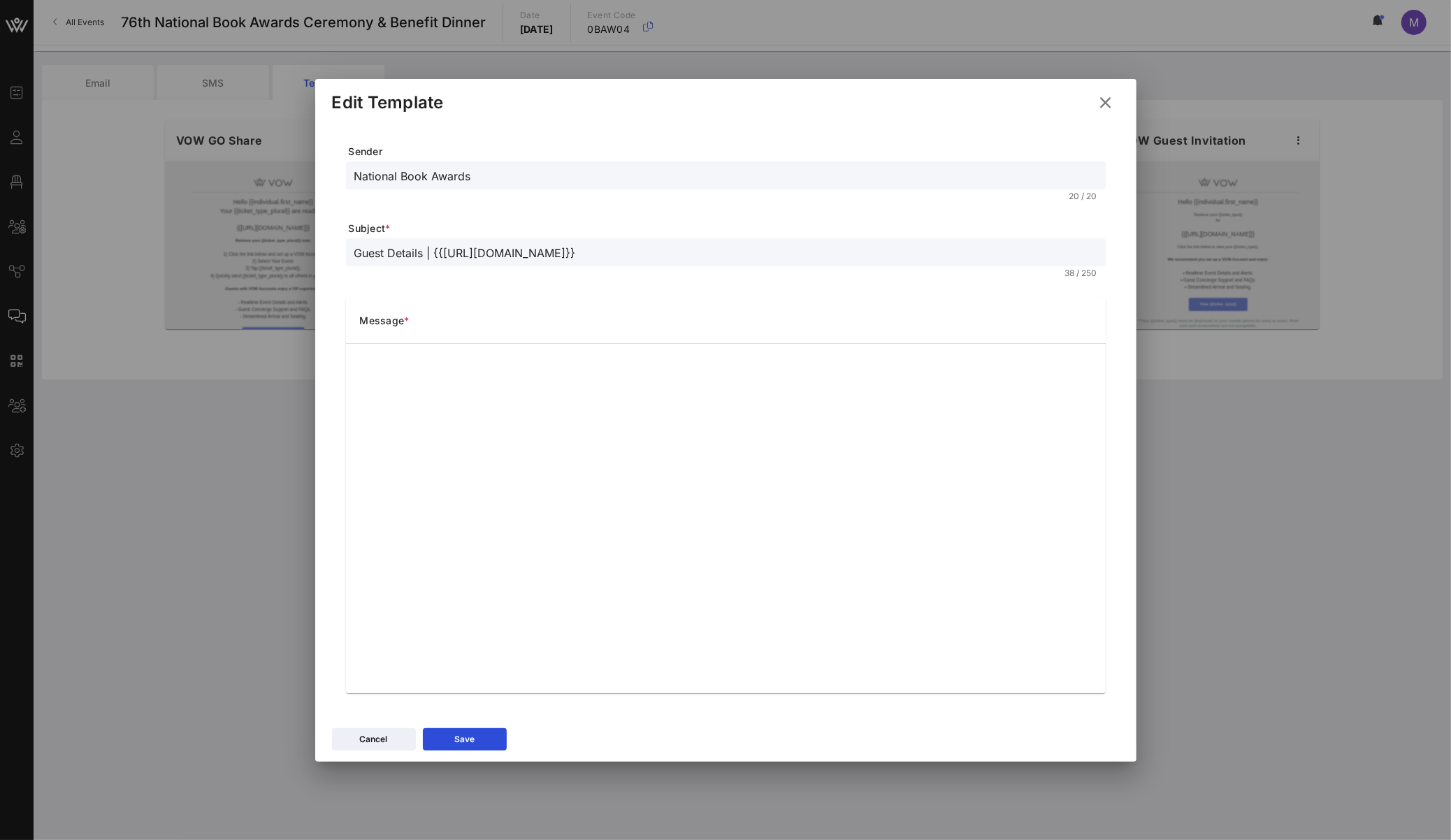
click at [1104, 105] on icon at bounding box center [1106, 102] width 25 height 24
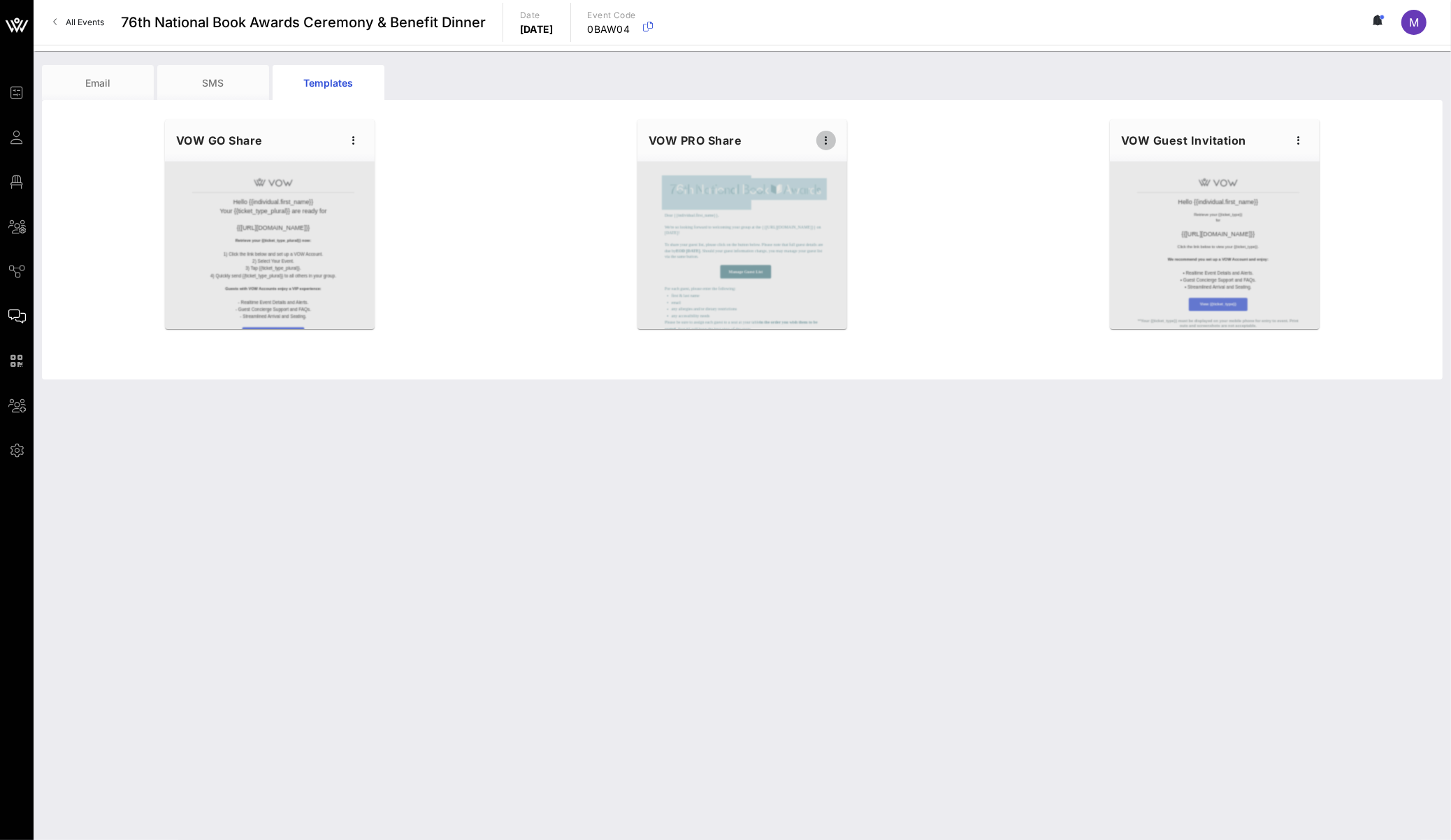
click at [823, 132] on icon "button" at bounding box center [826, 141] width 17 height 17
click at [848, 195] on div "Preview" at bounding box center [848, 192] width 35 height 12
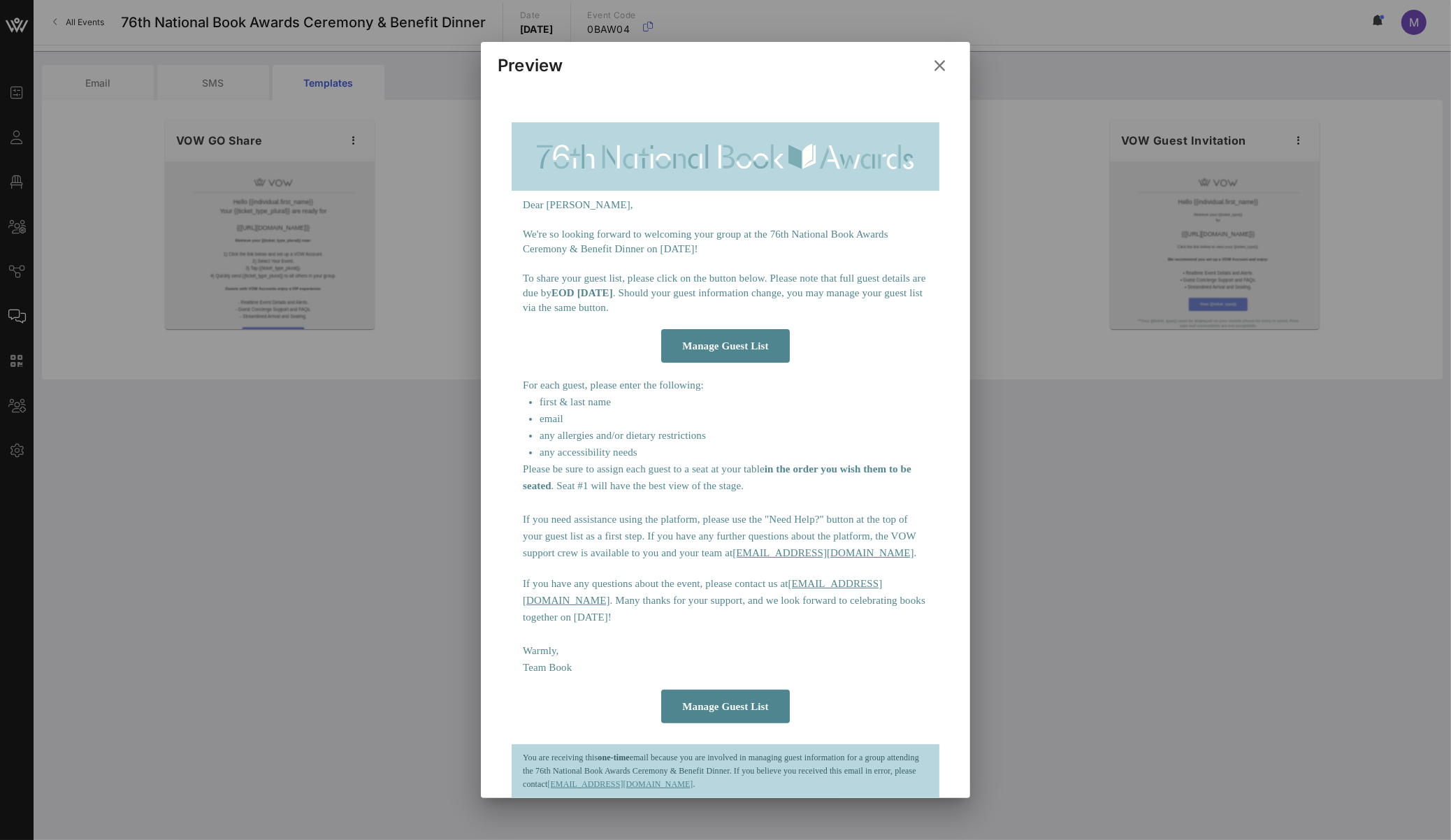
scroll to position [183, 0]
click at [944, 58] on icon at bounding box center [940, 66] width 20 height 19
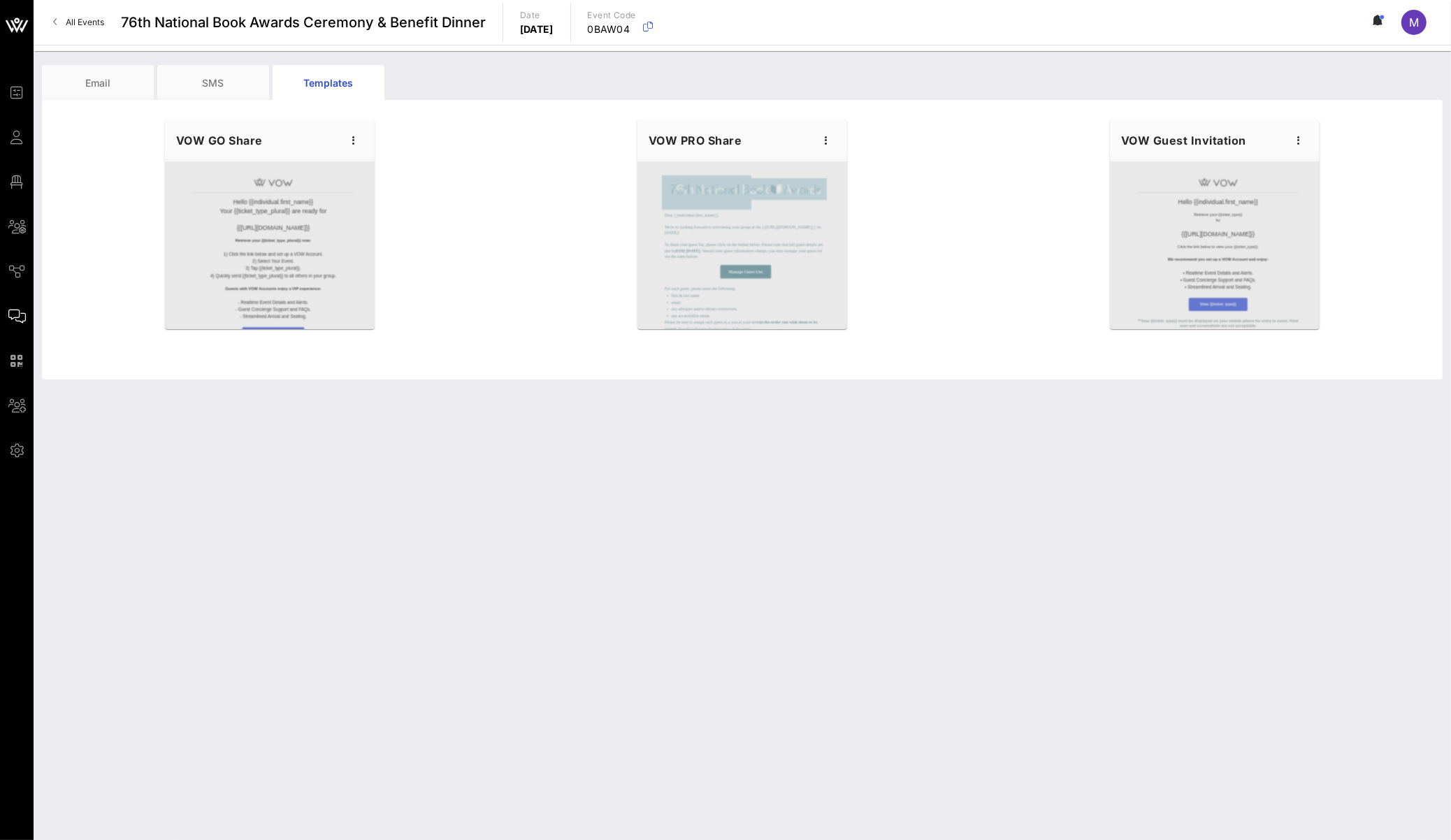
click at [819, 131] on div "VOW PRO Share" at bounding box center [742, 140] width 210 height 42
click at [823, 134] on icon "button" at bounding box center [826, 141] width 17 height 17
click at [827, 158] on div "Edit" at bounding box center [848, 164] width 63 height 28
type input "National Book Awards"
type input "Guest Details | {{event_details.name}}"
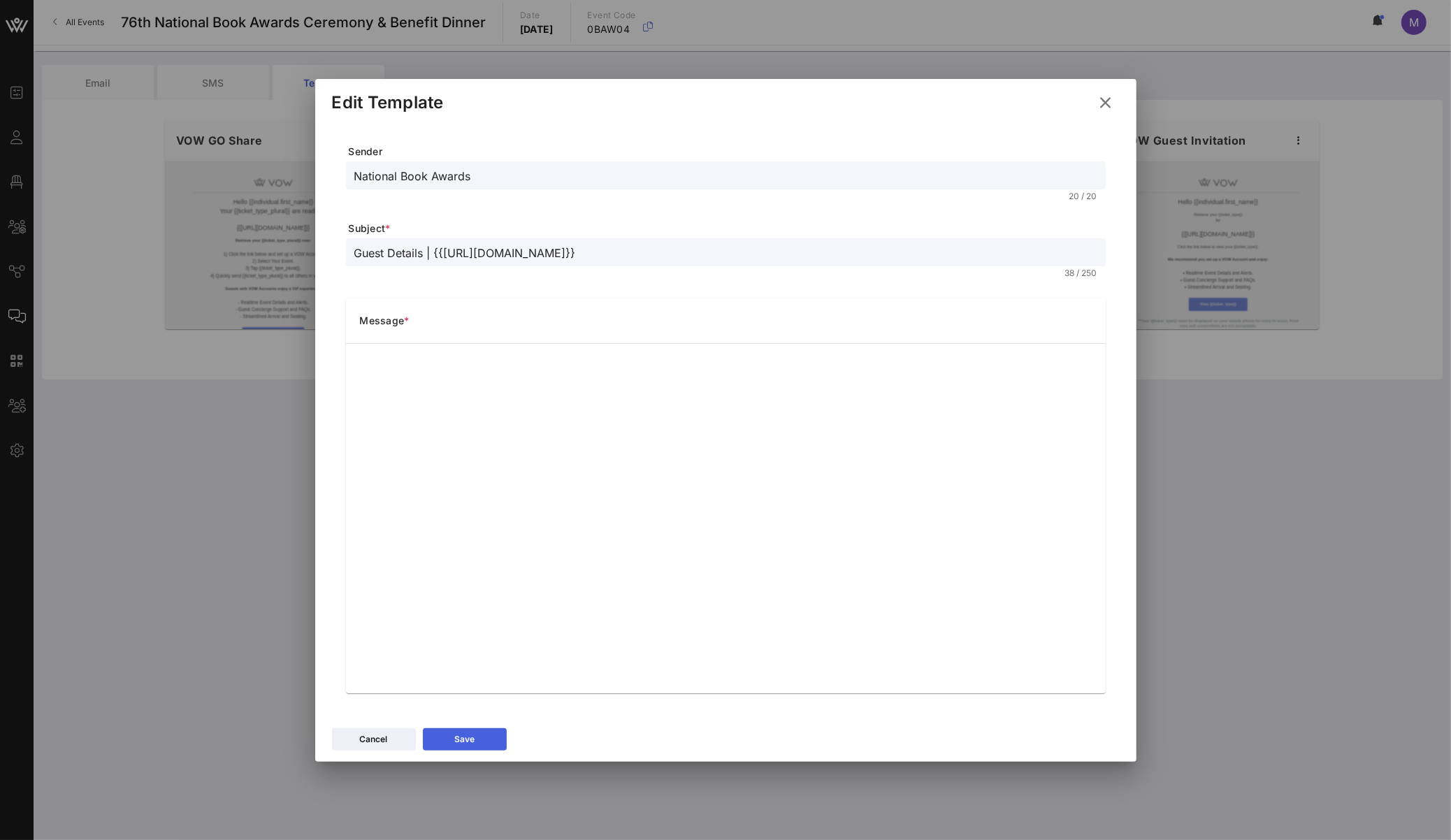
drag, startPoint x: 480, startPoint y: 732, endPoint x: 489, endPoint y: 734, distance: 9.2
click at [480, 589] on button "Save" at bounding box center [465, 739] width 84 height 22
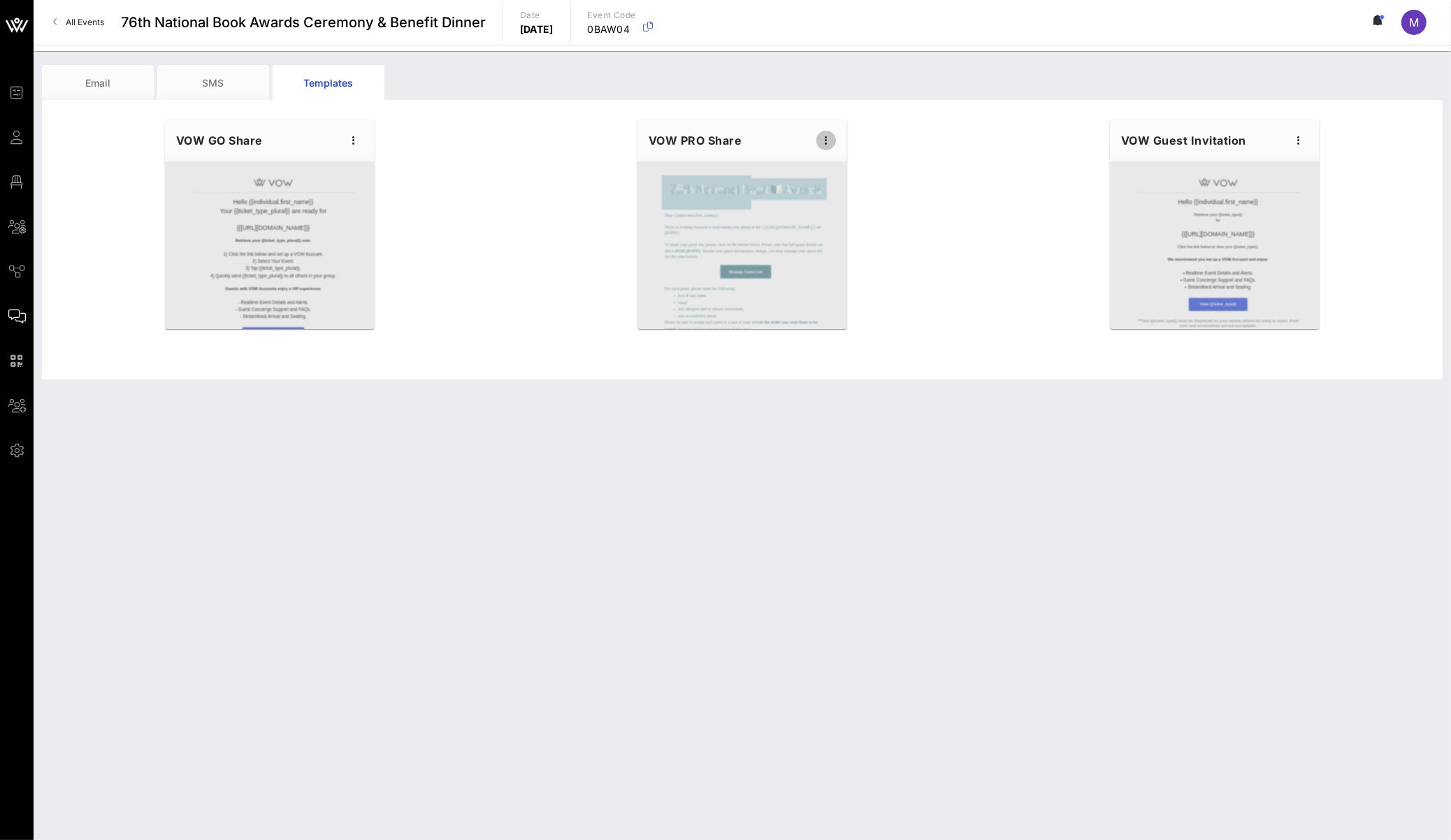
click at [820, 142] on icon "button" at bounding box center [826, 141] width 17 height 17
click at [846, 189] on div "Preview" at bounding box center [848, 192] width 35 height 12
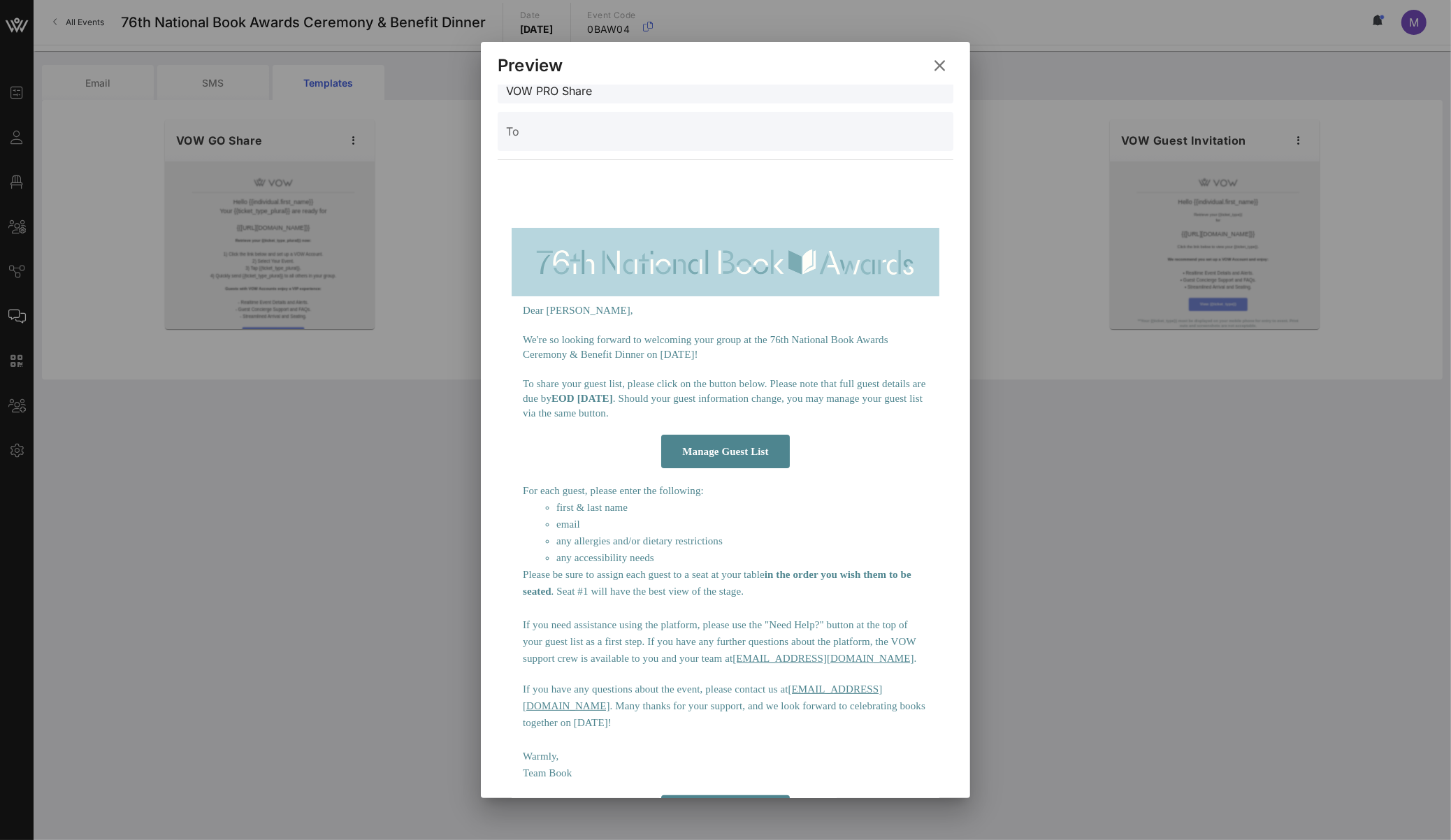
scroll to position [46, 0]
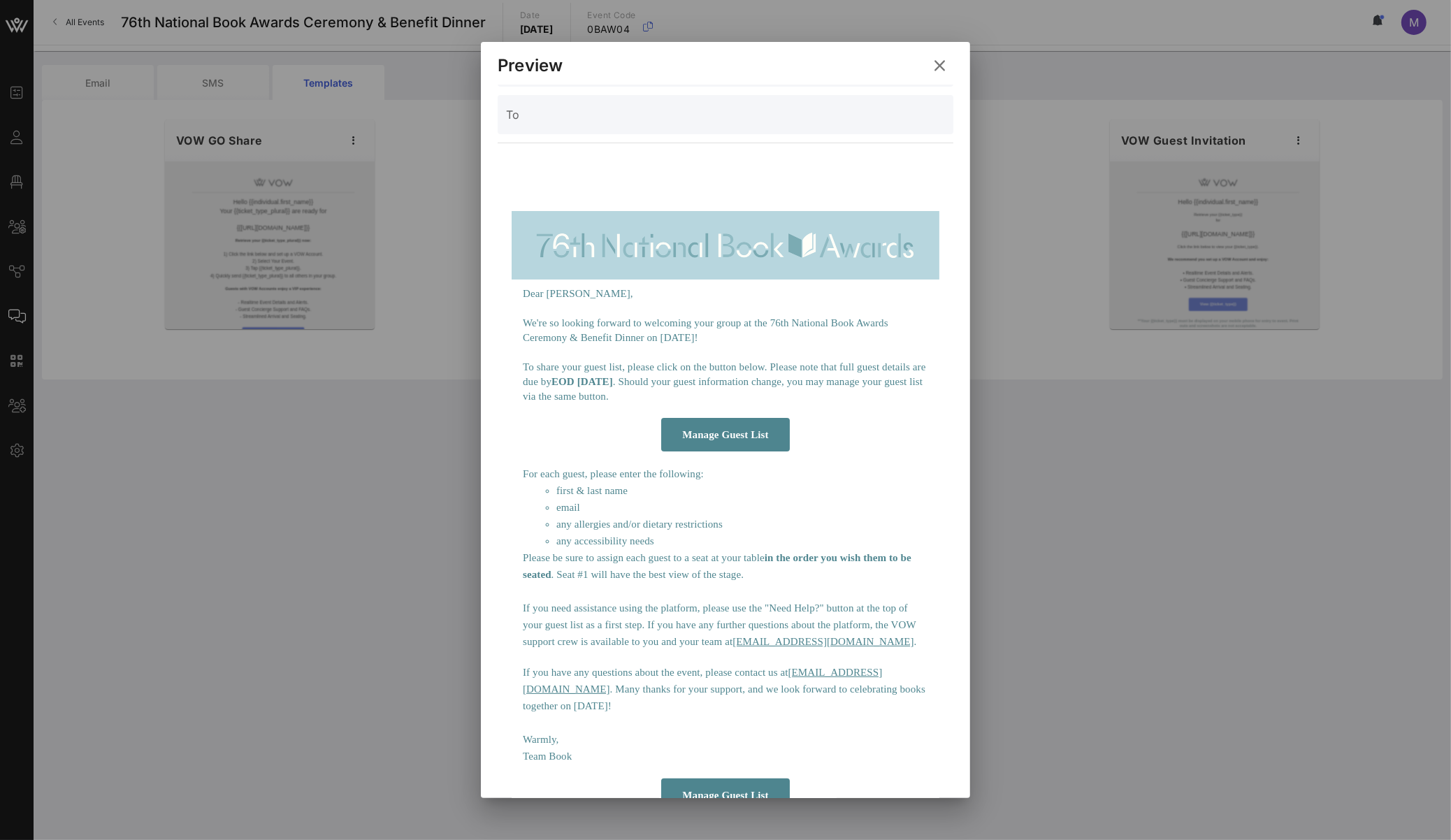
click at [951, 67] on button at bounding box center [939, 65] width 27 height 25
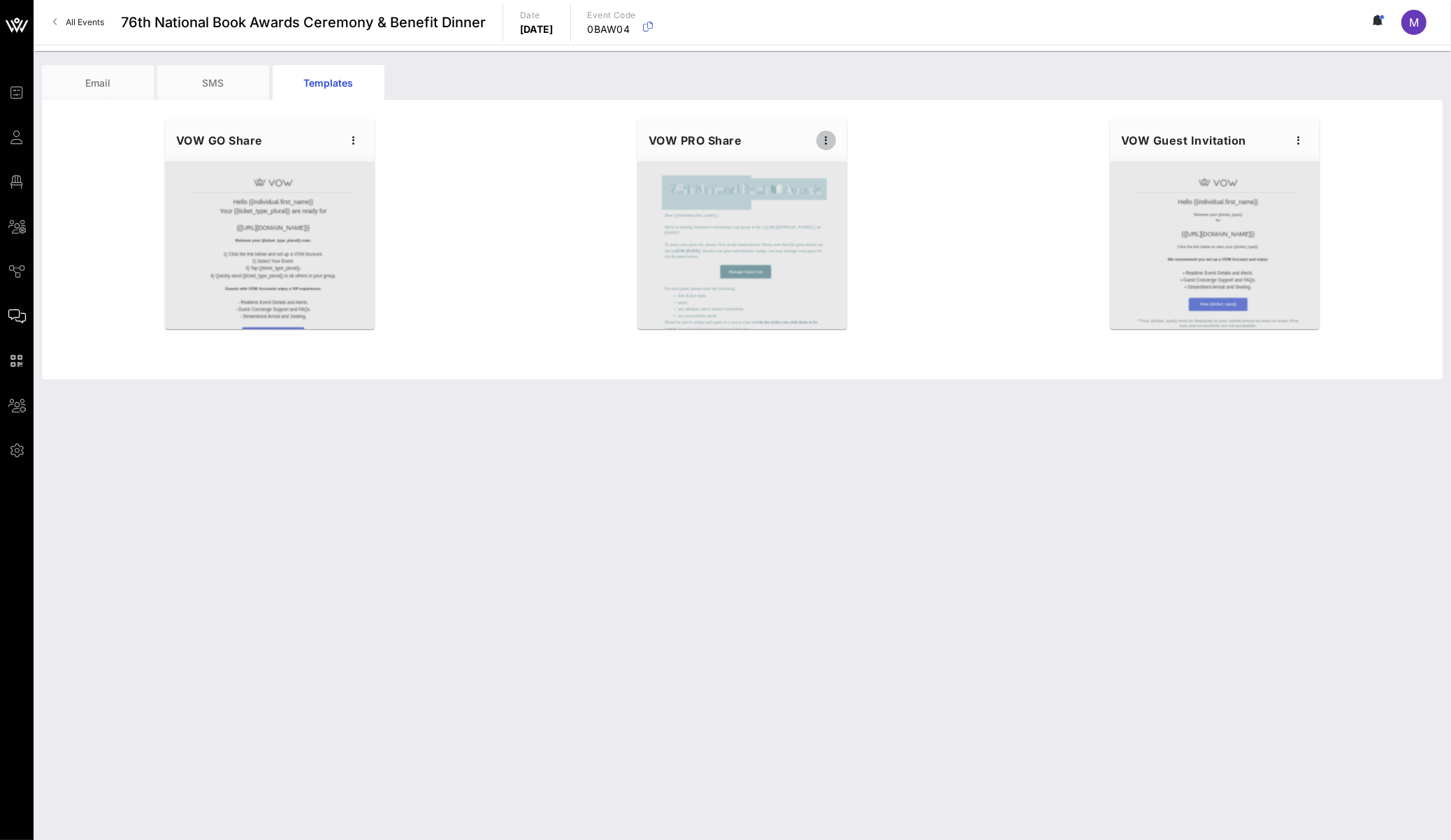
click at [822, 139] on icon "button" at bounding box center [826, 141] width 17 height 17
click at [831, 168] on div "Edit" at bounding box center [848, 164] width 35 height 12
type input "National Book Awards"
type input "Guest Details | {{event_details.name}}"
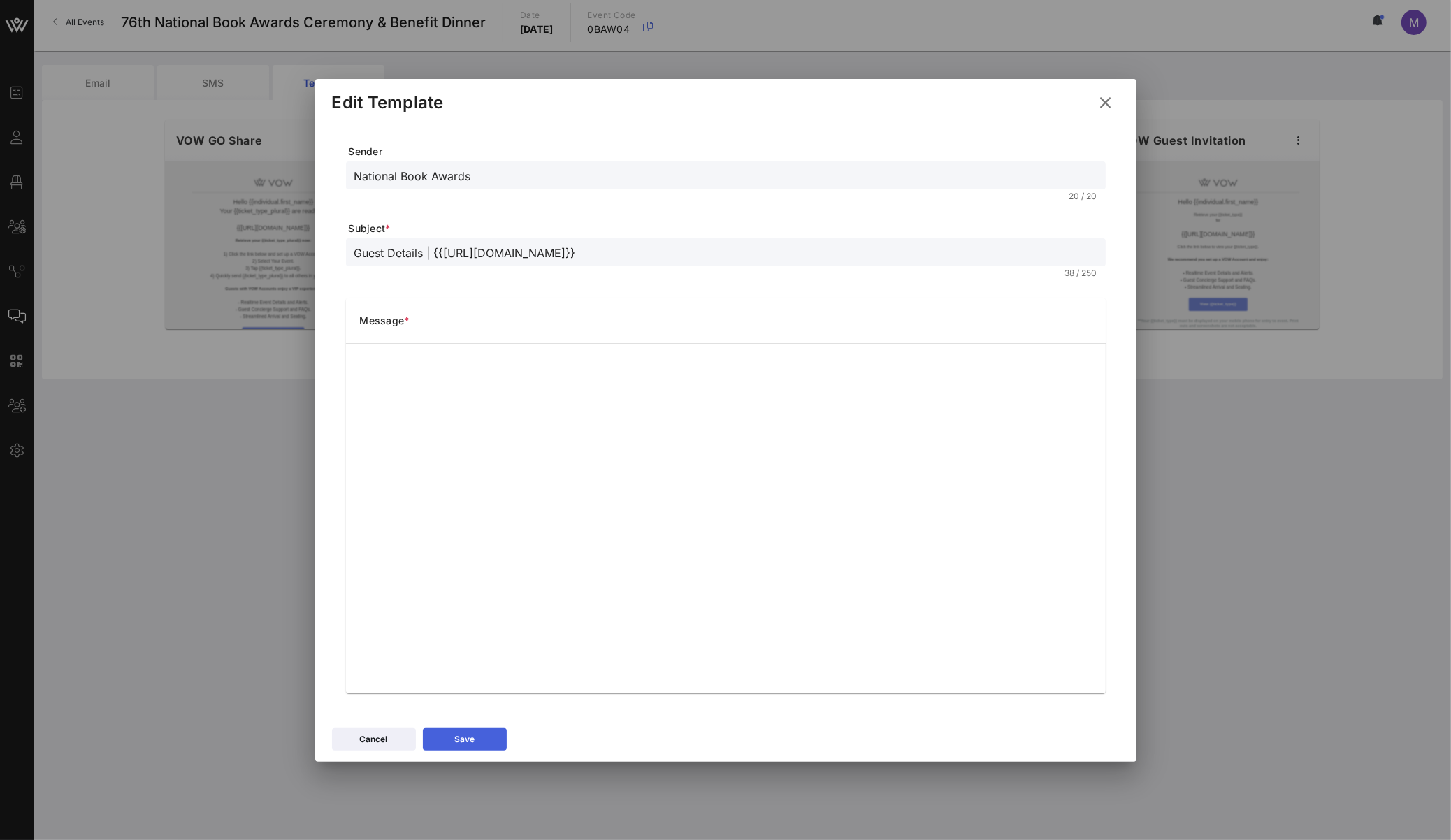
click at [463, 589] on icon at bounding box center [465, 738] width 12 height 12
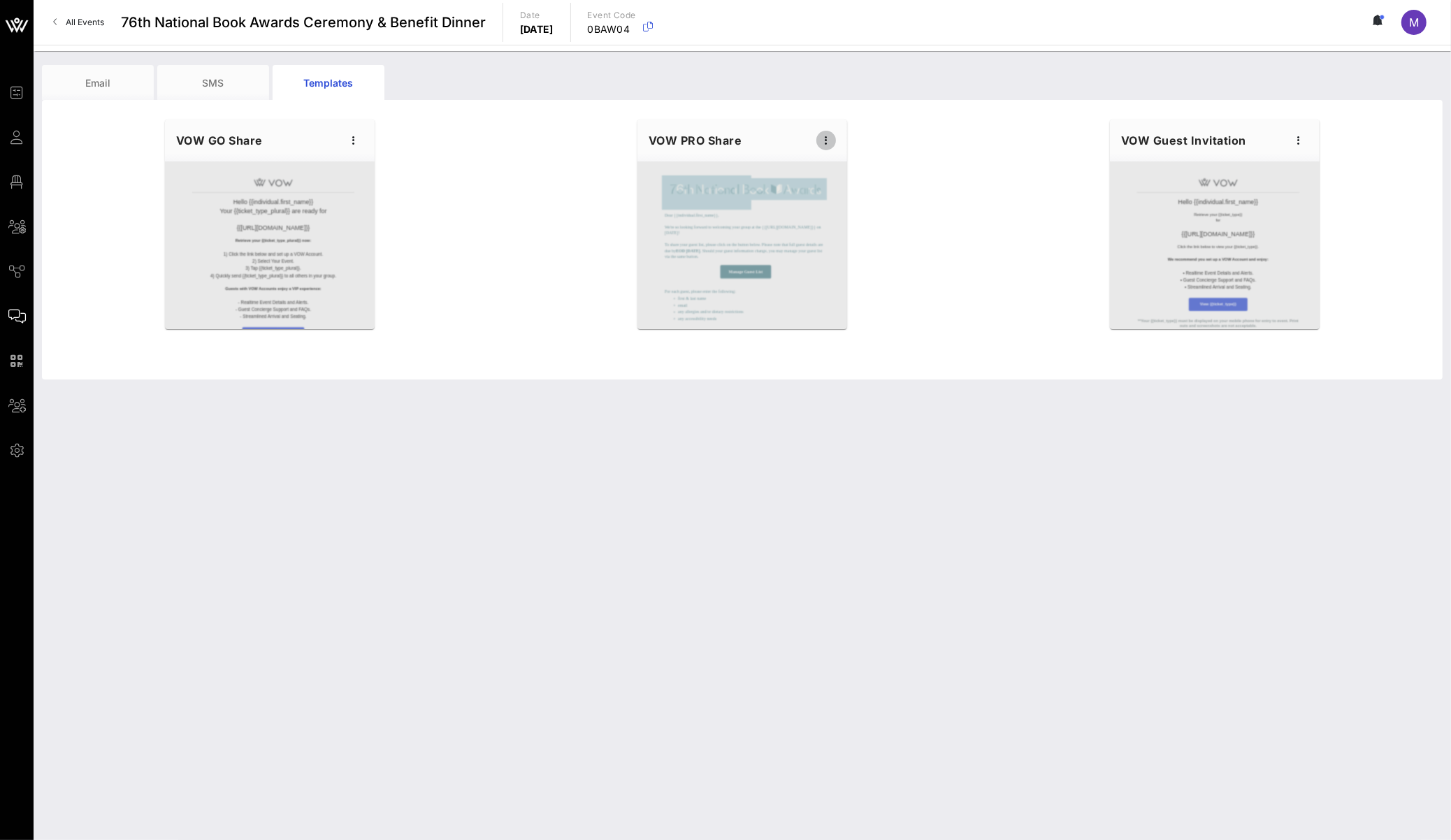
click at [824, 136] on icon "button" at bounding box center [826, 141] width 17 height 17
click at [852, 183] on div "Preview" at bounding box center [848, 192] width 35 height 22
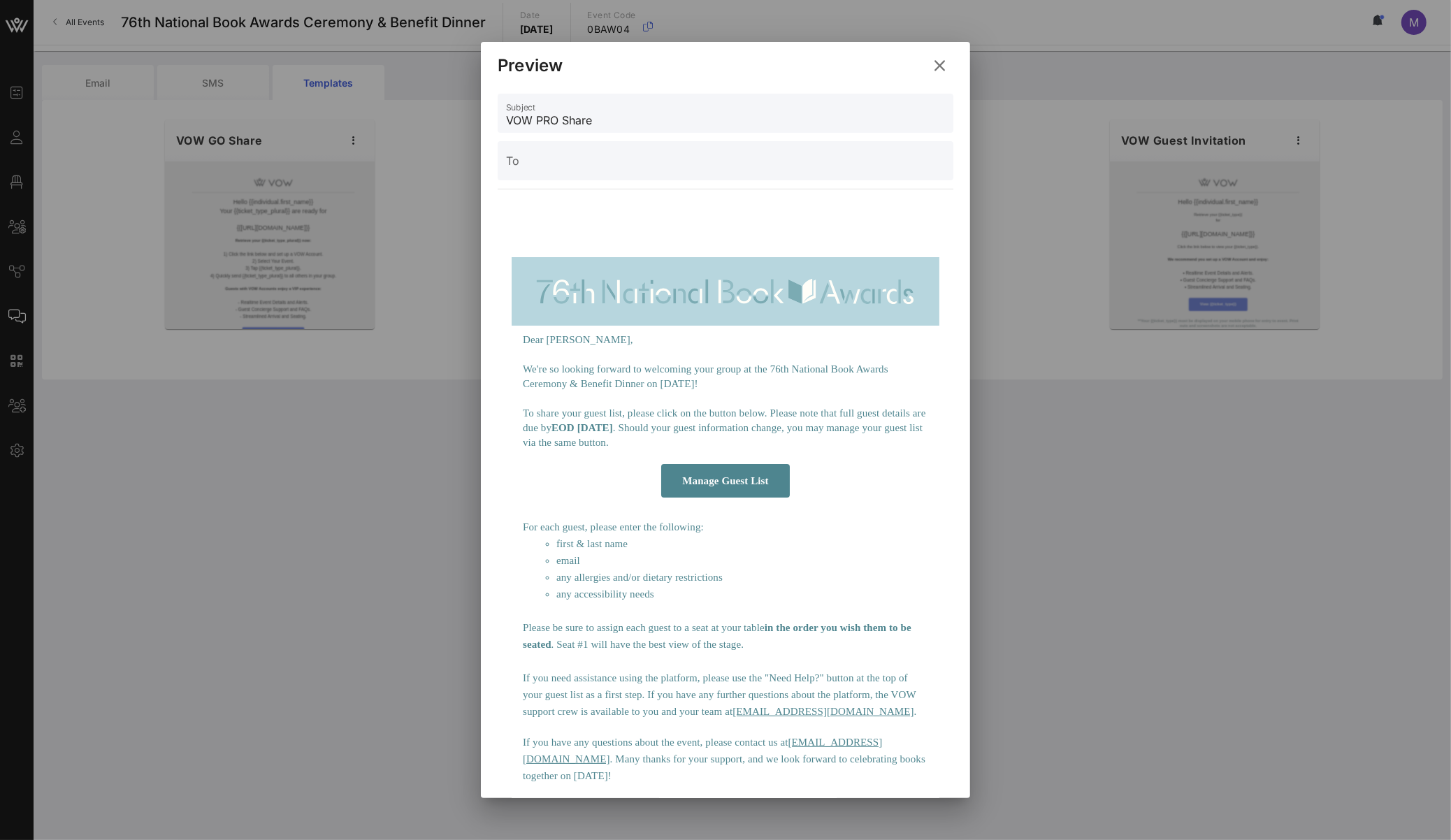
click at [944, 70] on icon at bounding box center [940, 66] width 19 height 17
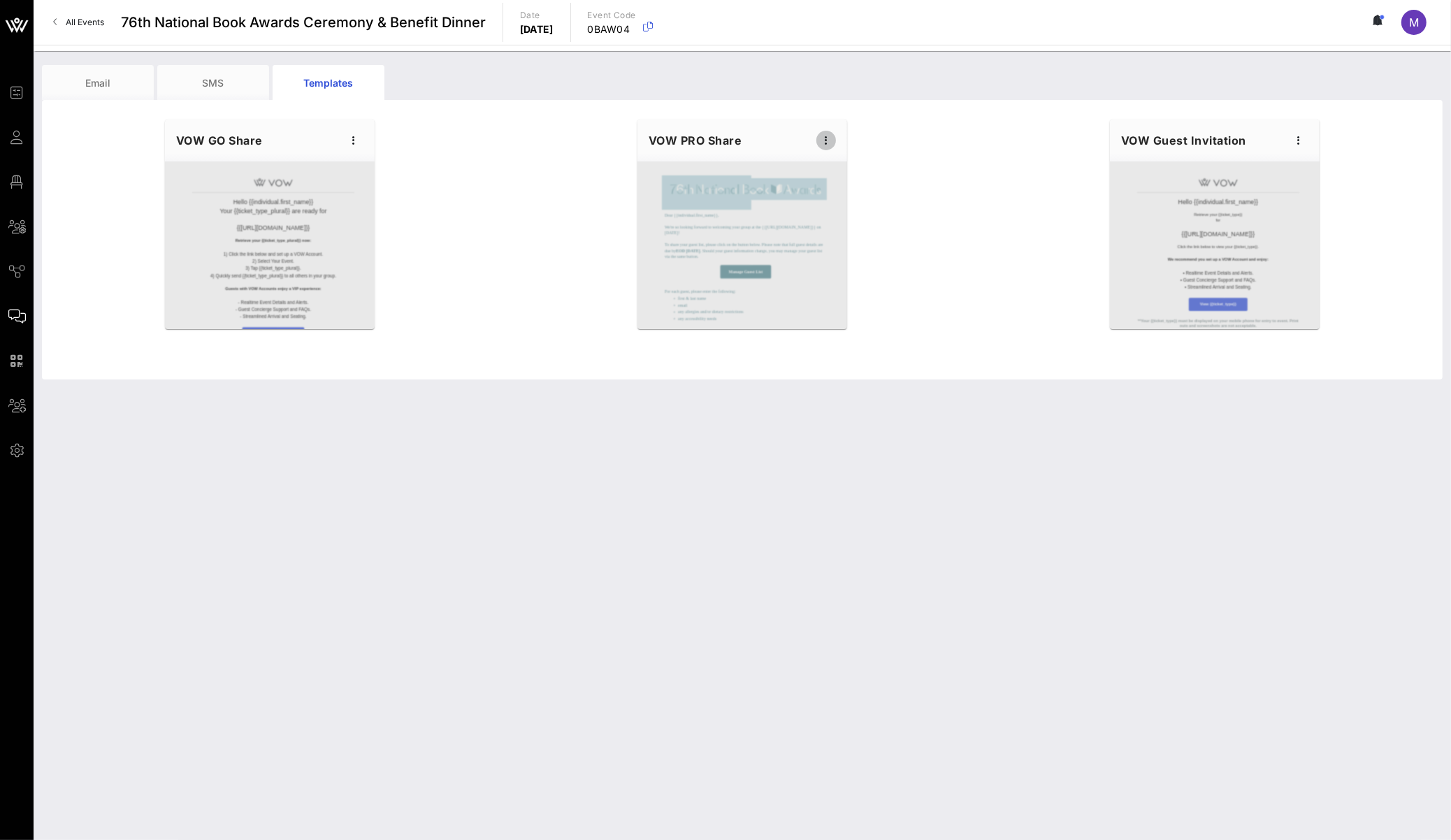
click at [822, 143] on icon "button" at bounding box center [826, 141] width 17 height 17
click at [843, 195] on div "Preview" at bounding box center [848, 192] width 35 height 12
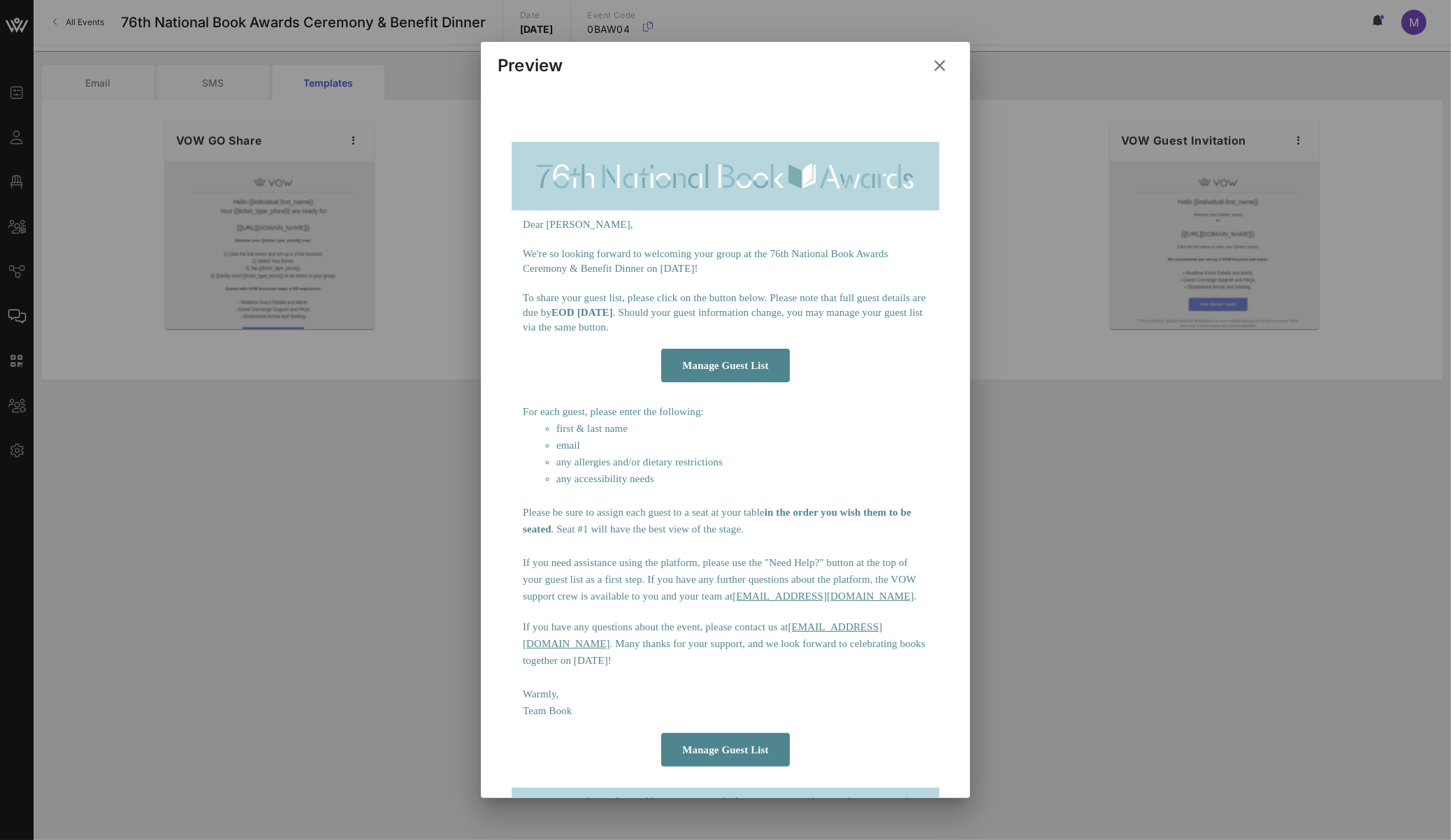
scroll to position [98, 0]
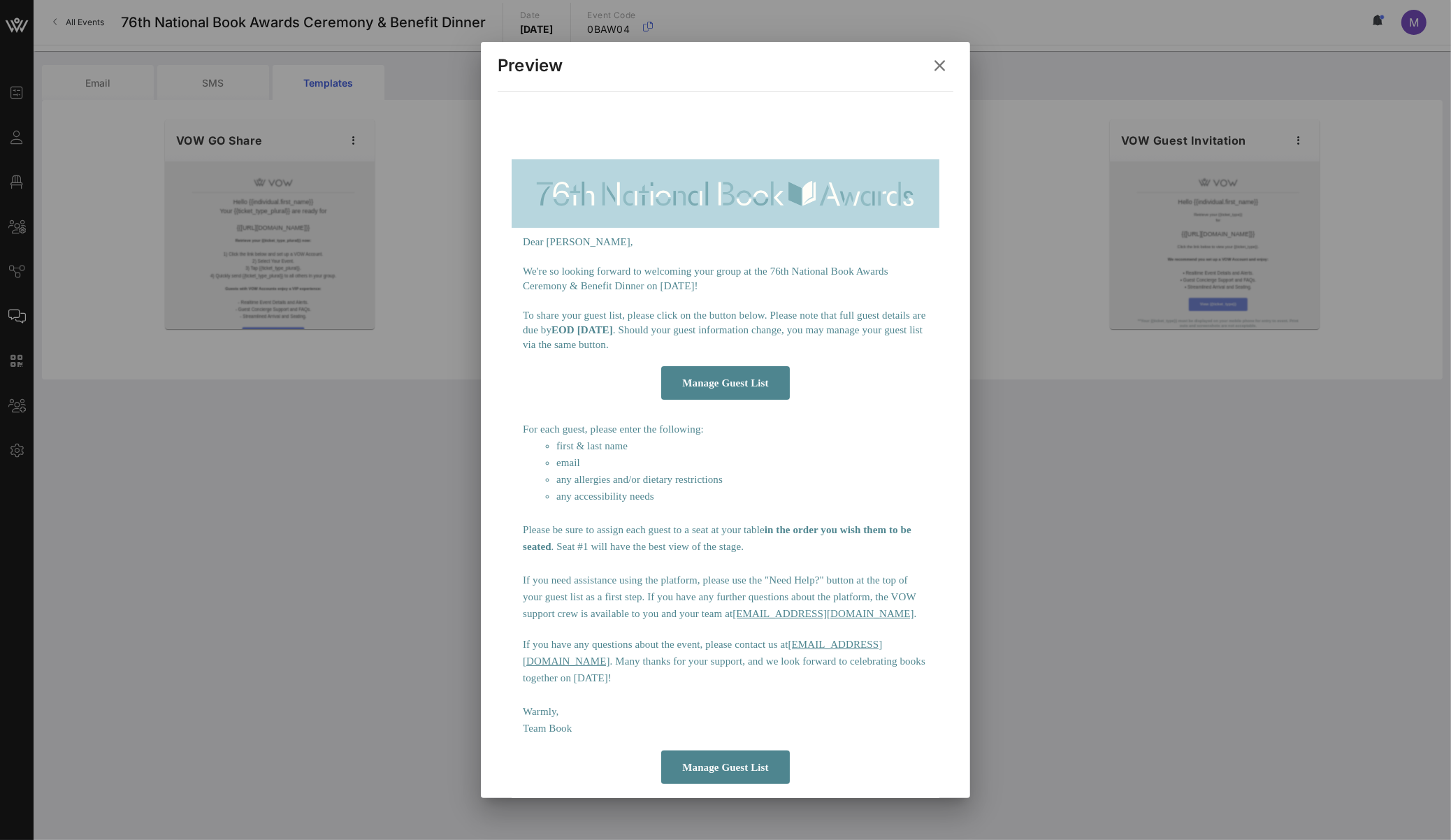
click at [947, 72] on icon at bounding box center [940, 66] width 20 height 19
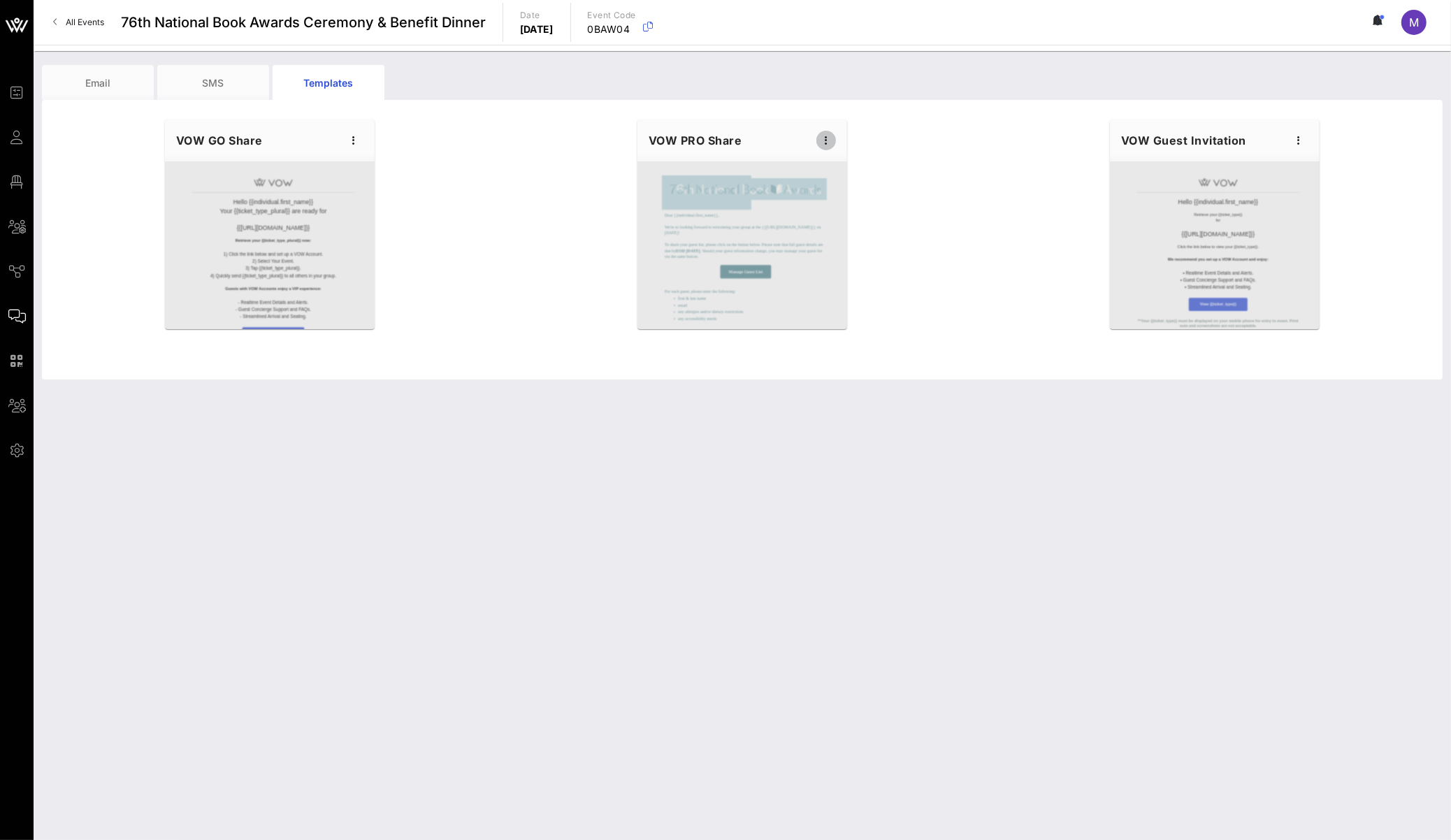
click at [819, 138] on icon "button" at bounding box center [826, 141] width 17 height 17
click at [834, 167] on div "Edit" at bounding box center [848, 164] width 35 height 12
type input "National Book Awards"
type input "Guest Details | {{event_details.name}}"
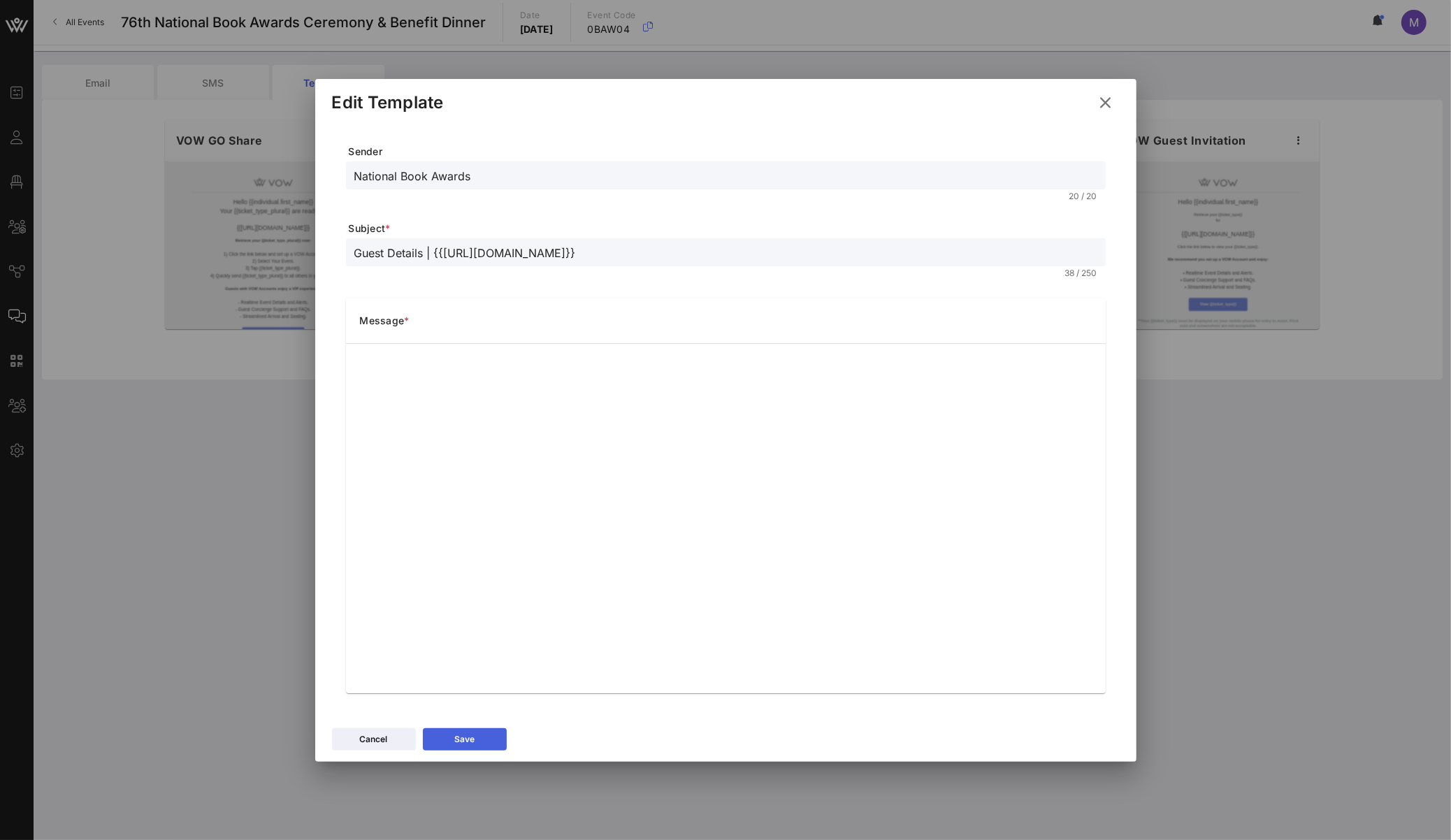
click at [483, 589] on button "Save" at bounding box center [465, 739] width 84 height 22
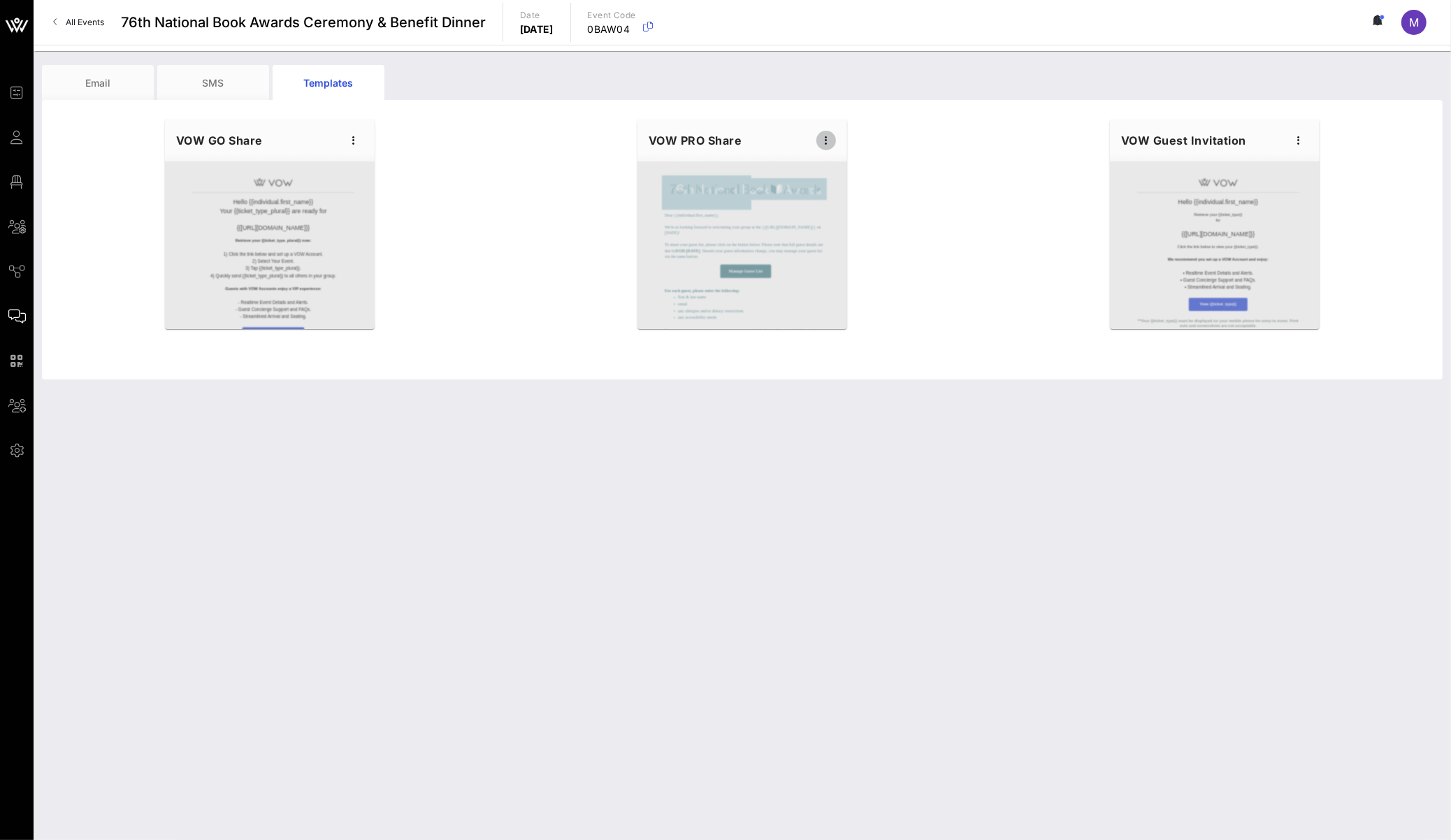
click at [828, 142] on icon "button" at bounding box center [826, 141] width 17 height 17
click at [859, 188] on div "Preview" at bounding box center [848, 192] width 35 height 12
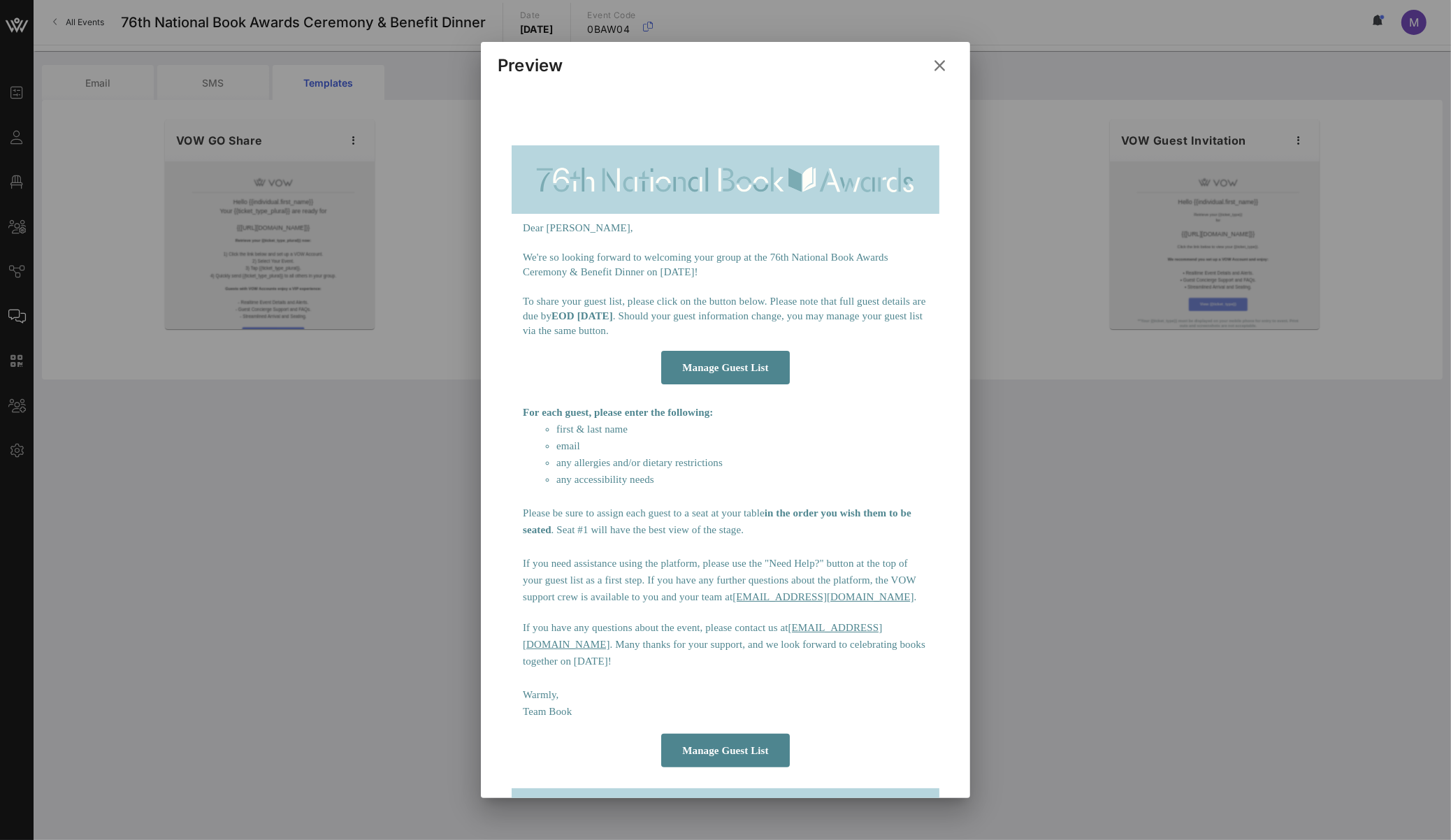
scroll to position [112, 0]
click at [942, 72] on icon at bounding box center [939, 65] width 19 height 18
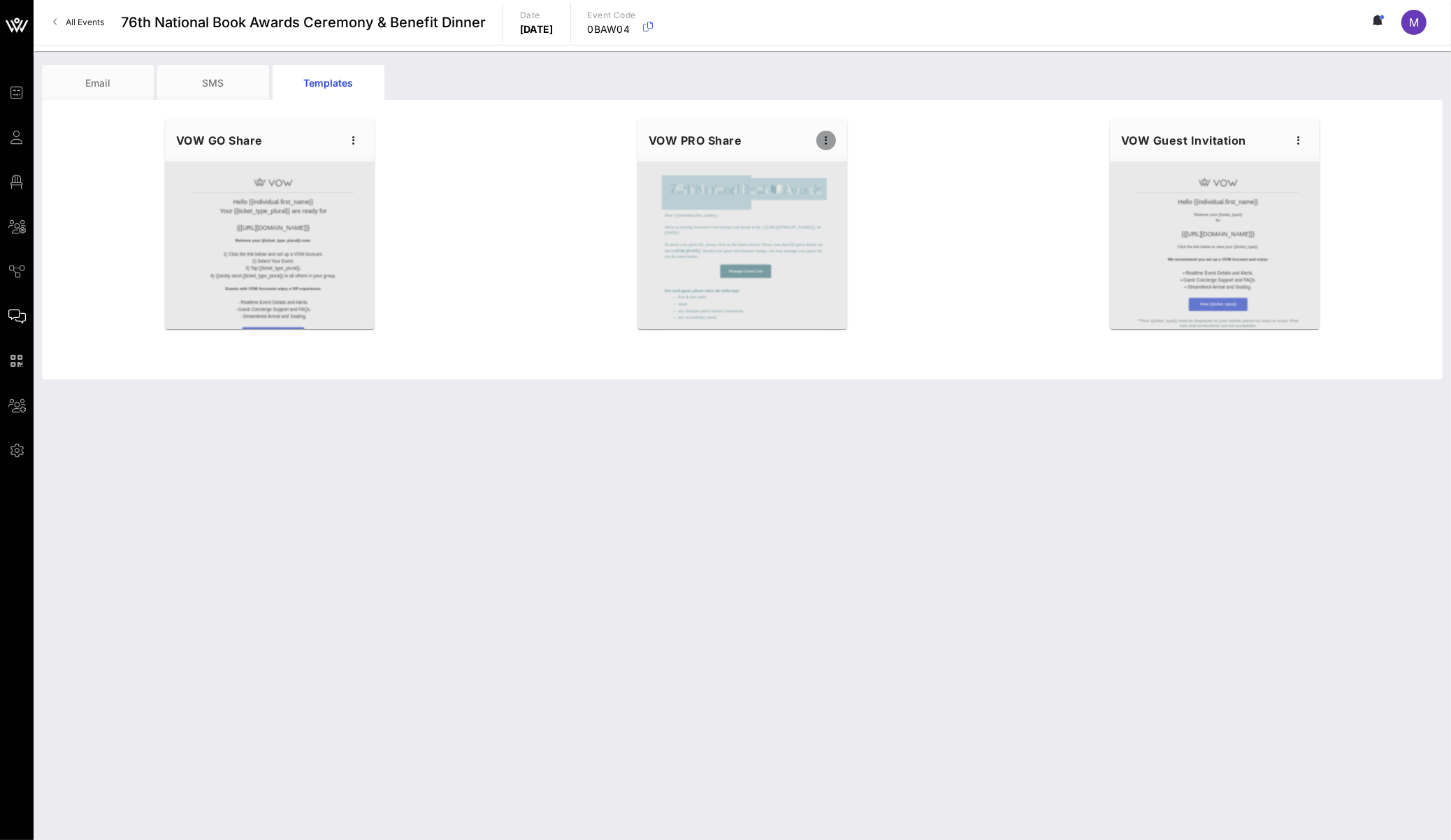
click at [819, 135] on icon "button" at bounding box center [826, 141] width 17 height 17
click at [841, 164] on div "Edit" at bounding box center [848, 164] width 35 height 12
type input "National Book Awards"
type input "Guest Details | {{event_details.name}}"
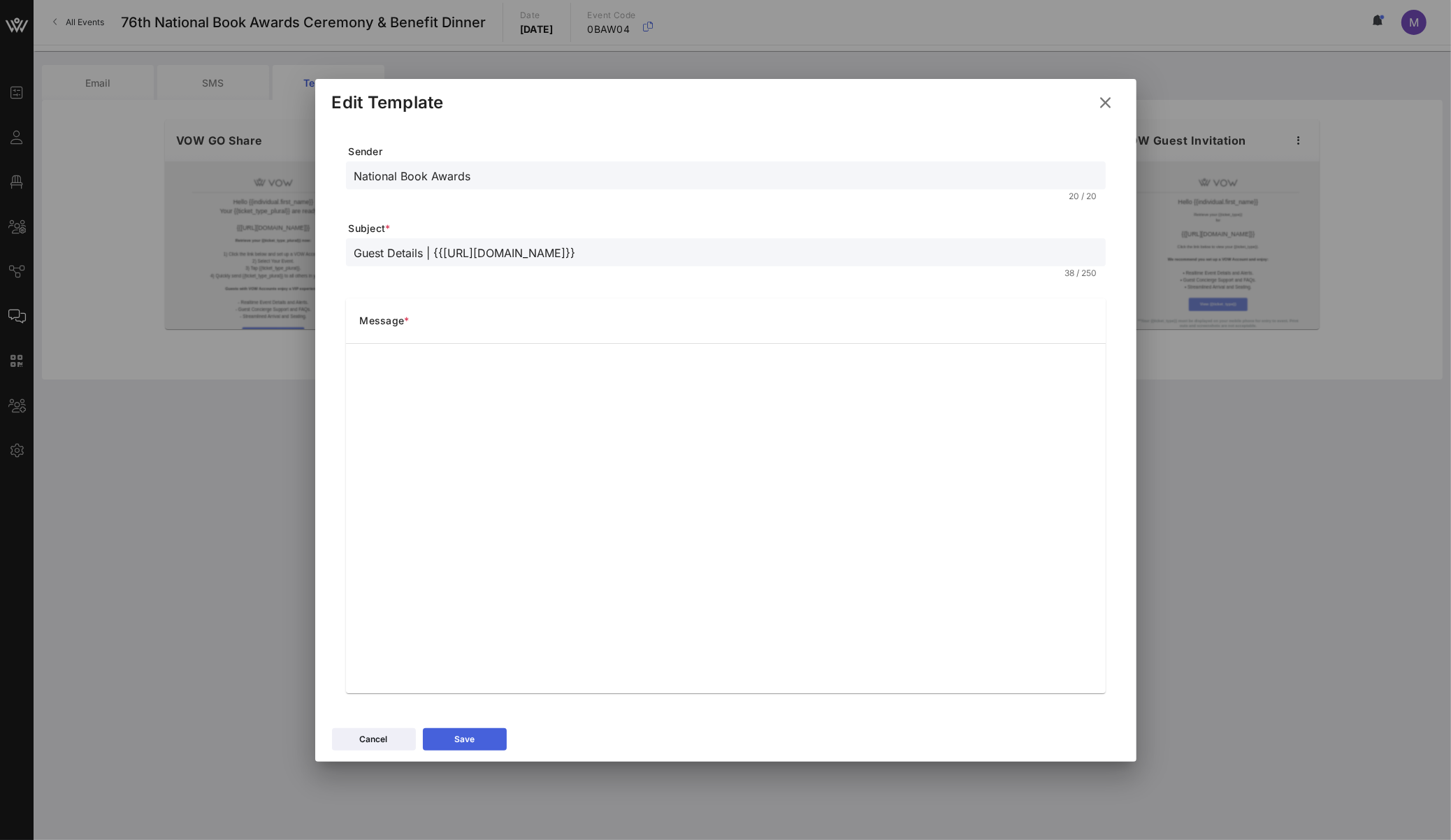
click at [488, 589] on button "Save" at bounding box center [465, 739] width 84 height 22
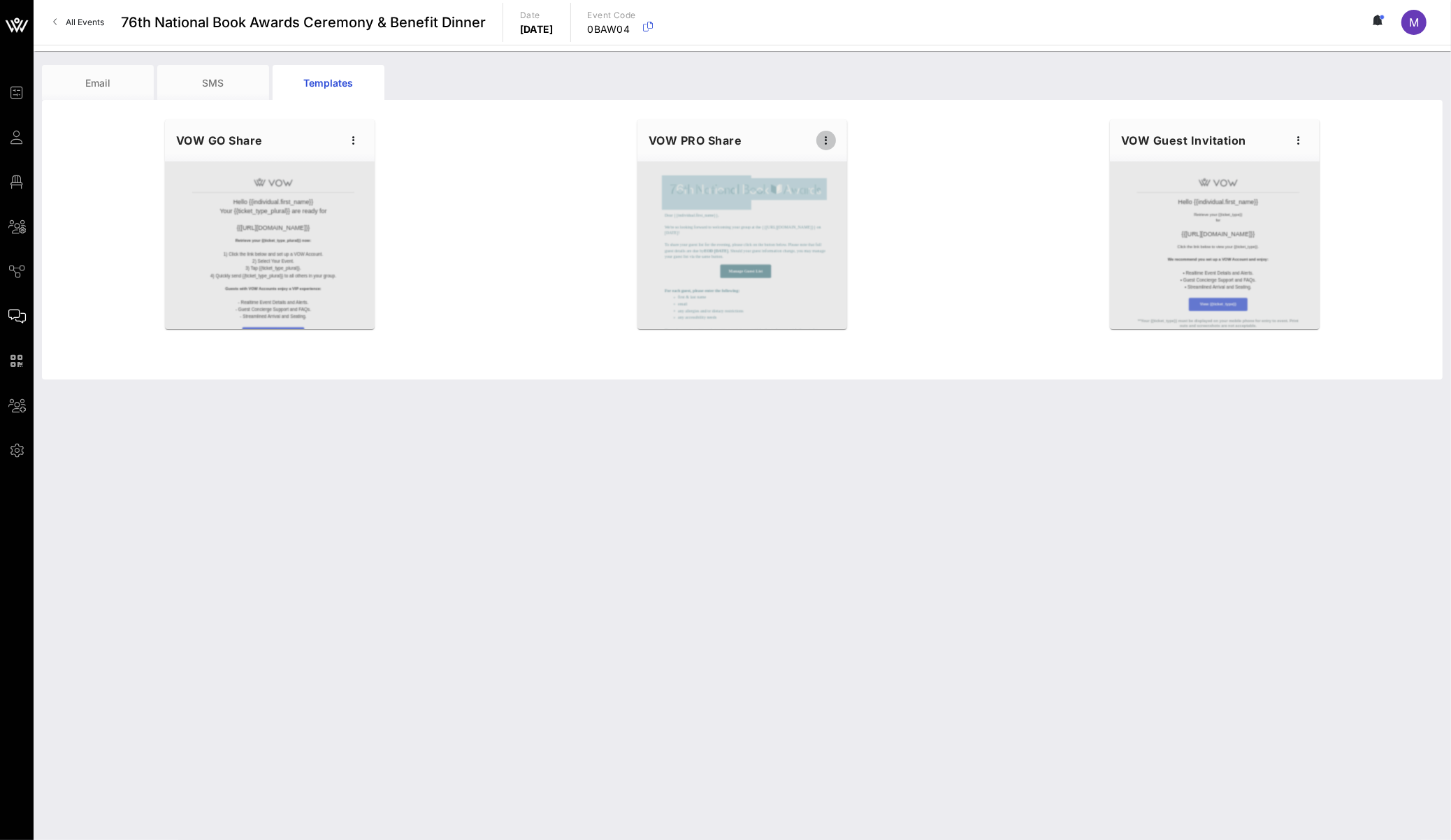
click at [829, 138] on icon "button" at bounding box center [826, 141] width 17 height 17
click at [840, 188] on div "Preview" at bounding box center [848, 192] width 35 height 12
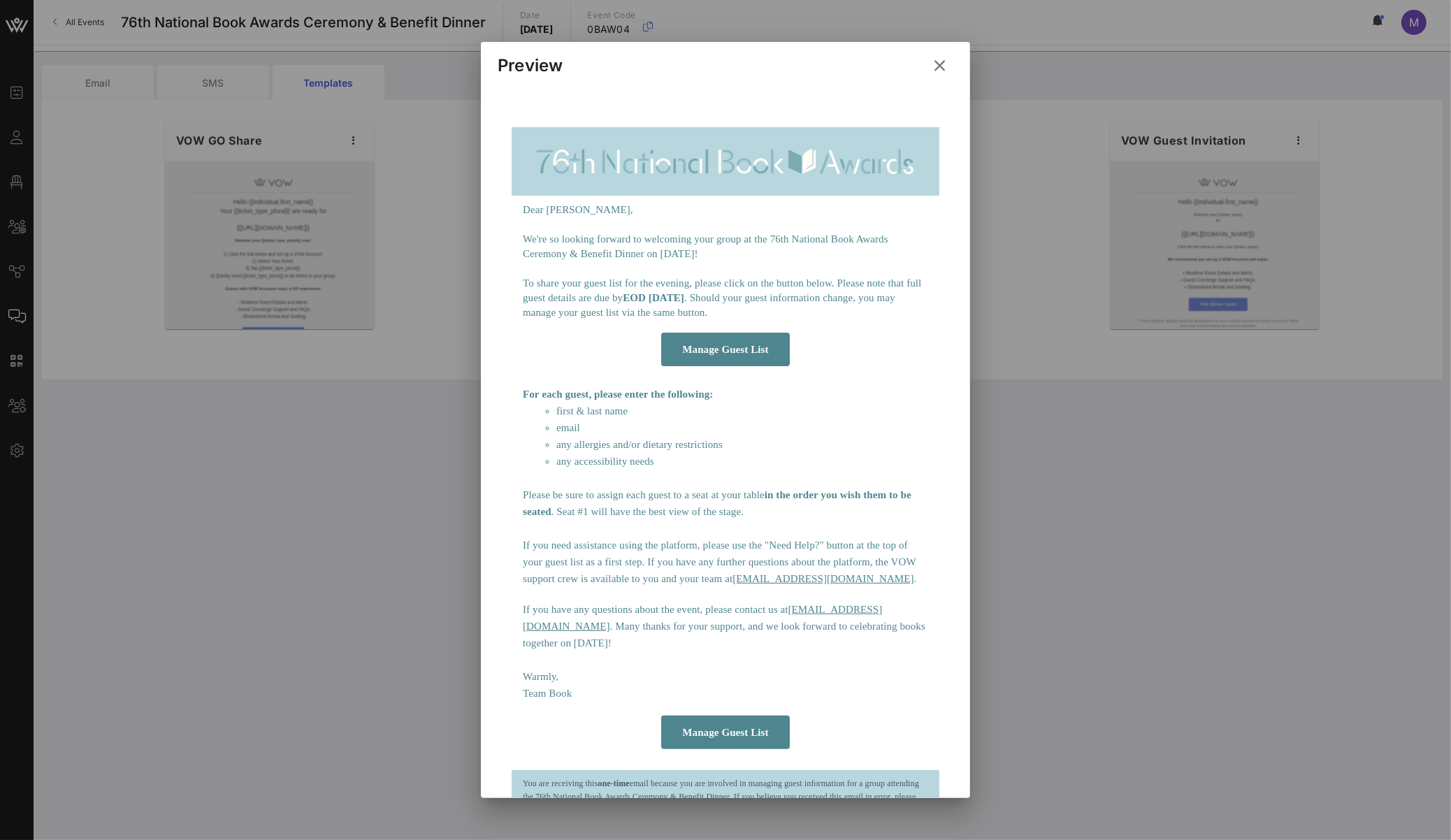
scroll to position [0, 0]
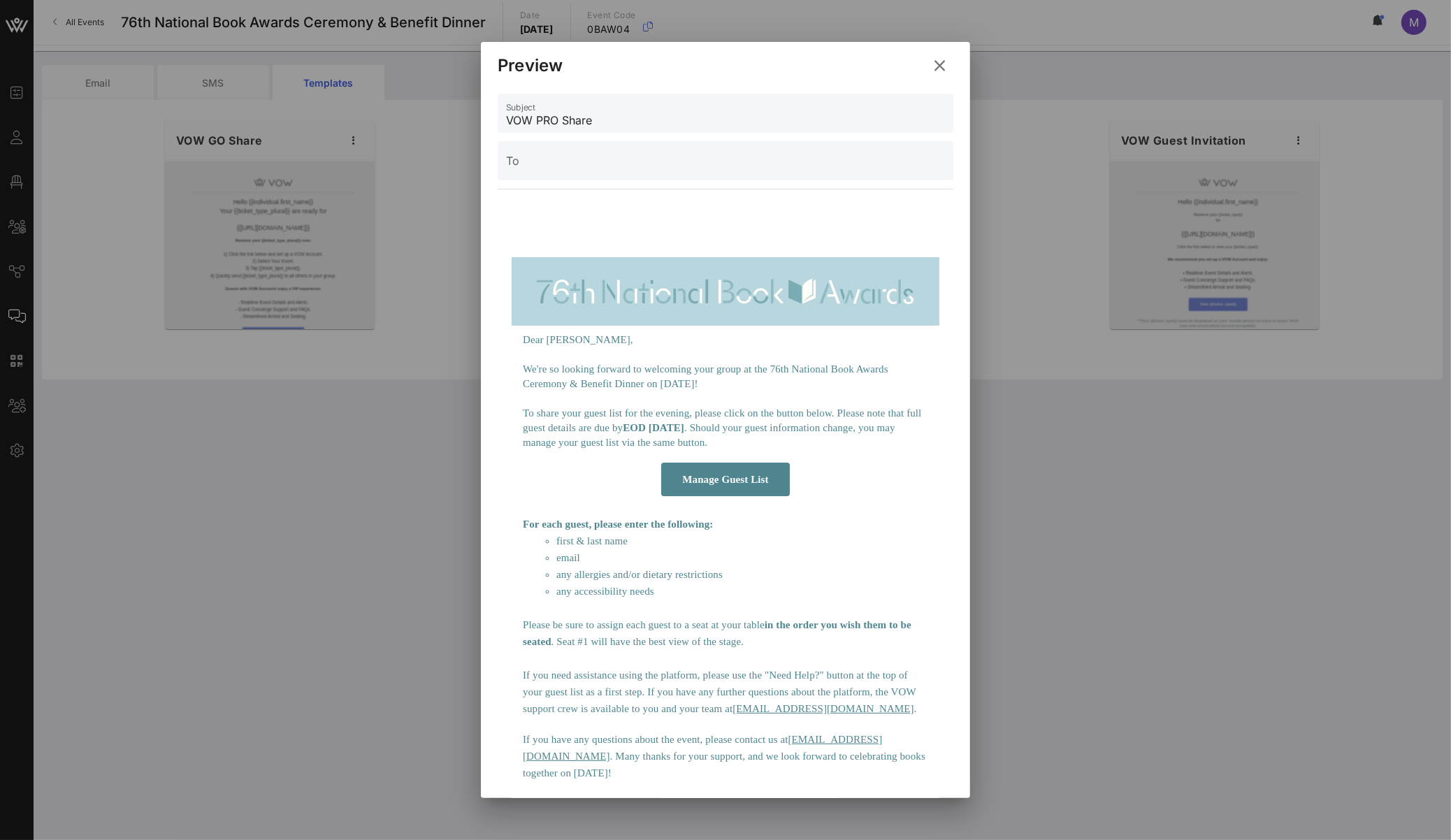
click at [554, 118] on input "VOW PRO Share" at bounding box center [726, 120] width 439 height 22
click at [554, 118] on input "VOW PRO Share" at bounding box center [726, 120] width 439 height 22
click at [934, 72] on icon at bounding box center [940, 66] width 19 height 17
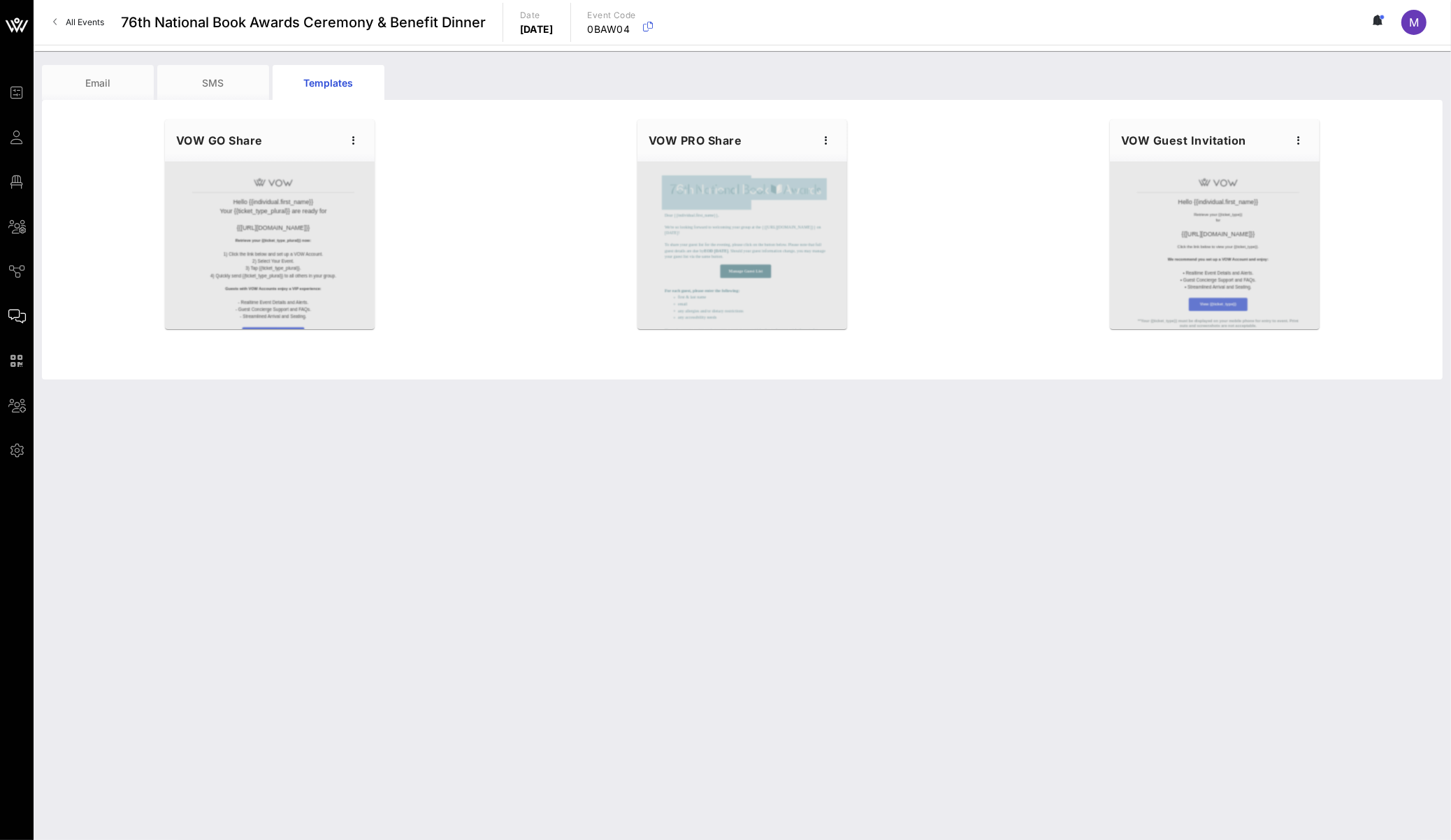
click at [816, 149] on div "VOW PRO Share" at bounding box center [742, 140] width 210 height 42
click at [826, 148] on icon "button" at bounding box center [826, 141] width 17 height 17
click at [839, 161] on div "Edit" at bounding box center [848, 164] width 35 height 12
type input "National Book Awards"
type input "Guest Details | {{event_details.name}}"
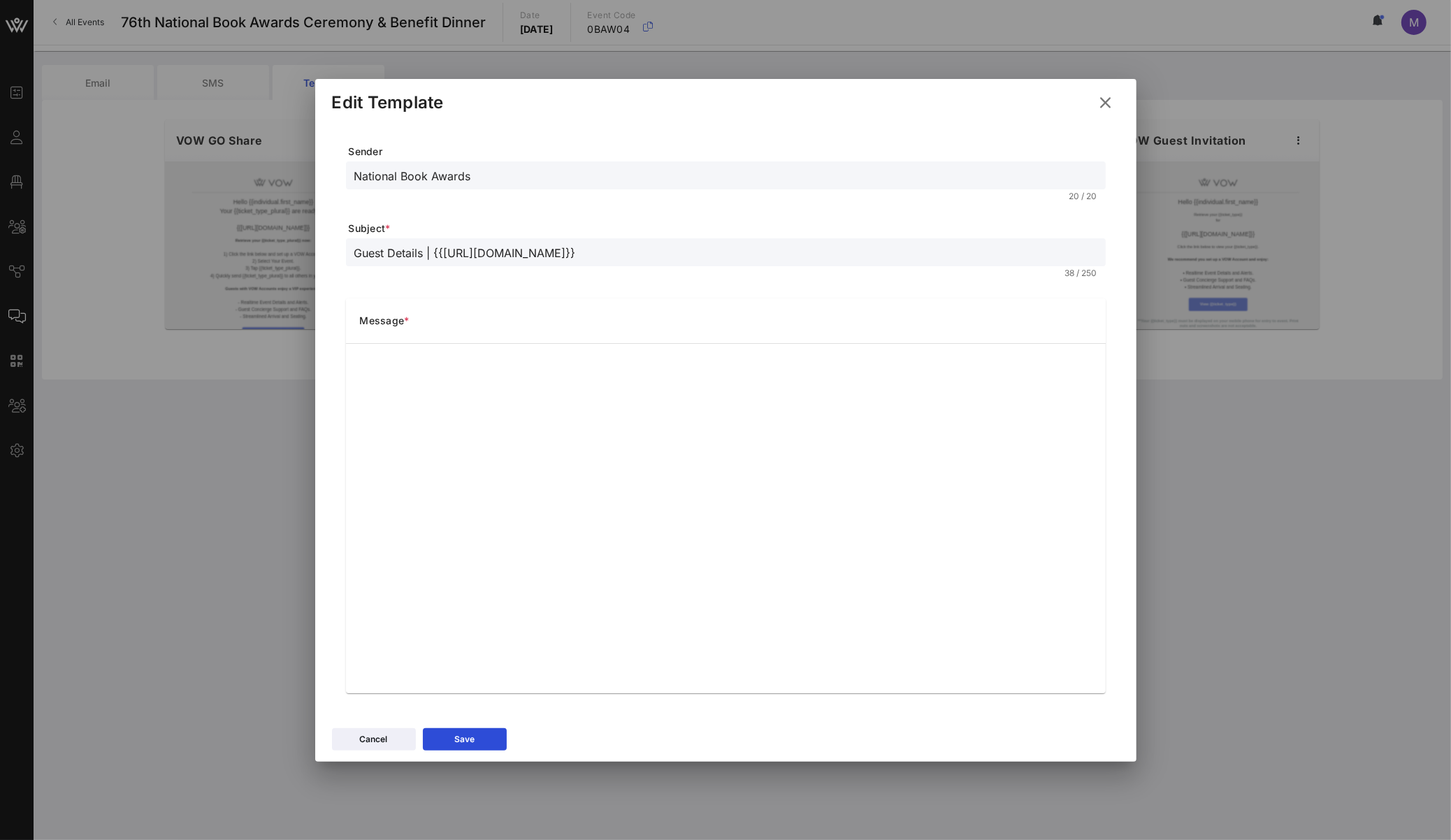
click at [1108, 107] on icon at bounding box center [1106, 102] width 22 height 20
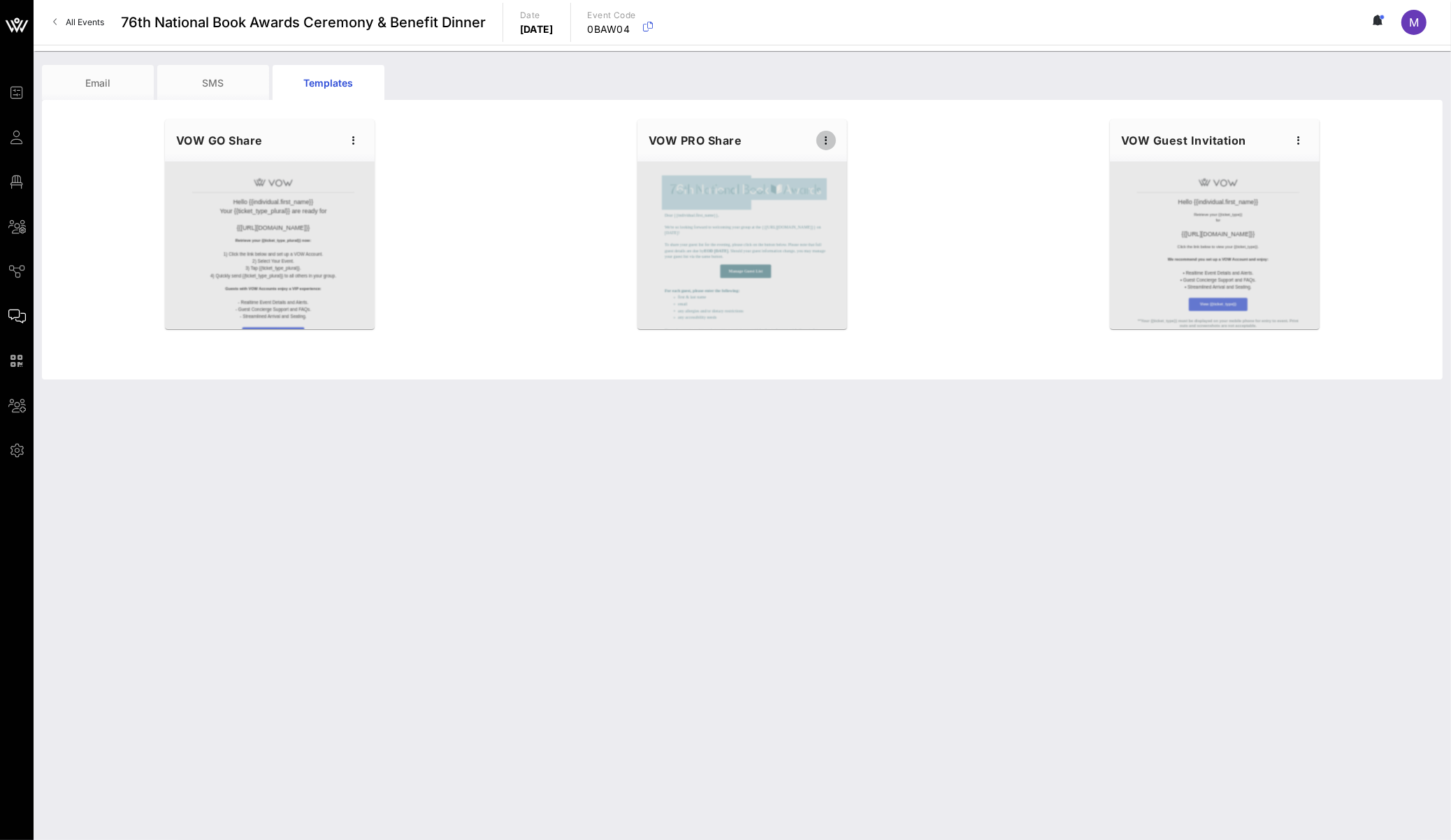
click at [825, 138] on icon "button" at bounding box center [826, 141] width 17 height 17
click at [836, 155] on div "Edit" at bounding box center [848, 164] width 35 height 22
type input "National Book Awards"
type input "Guest Details | {{event_details.name}}"
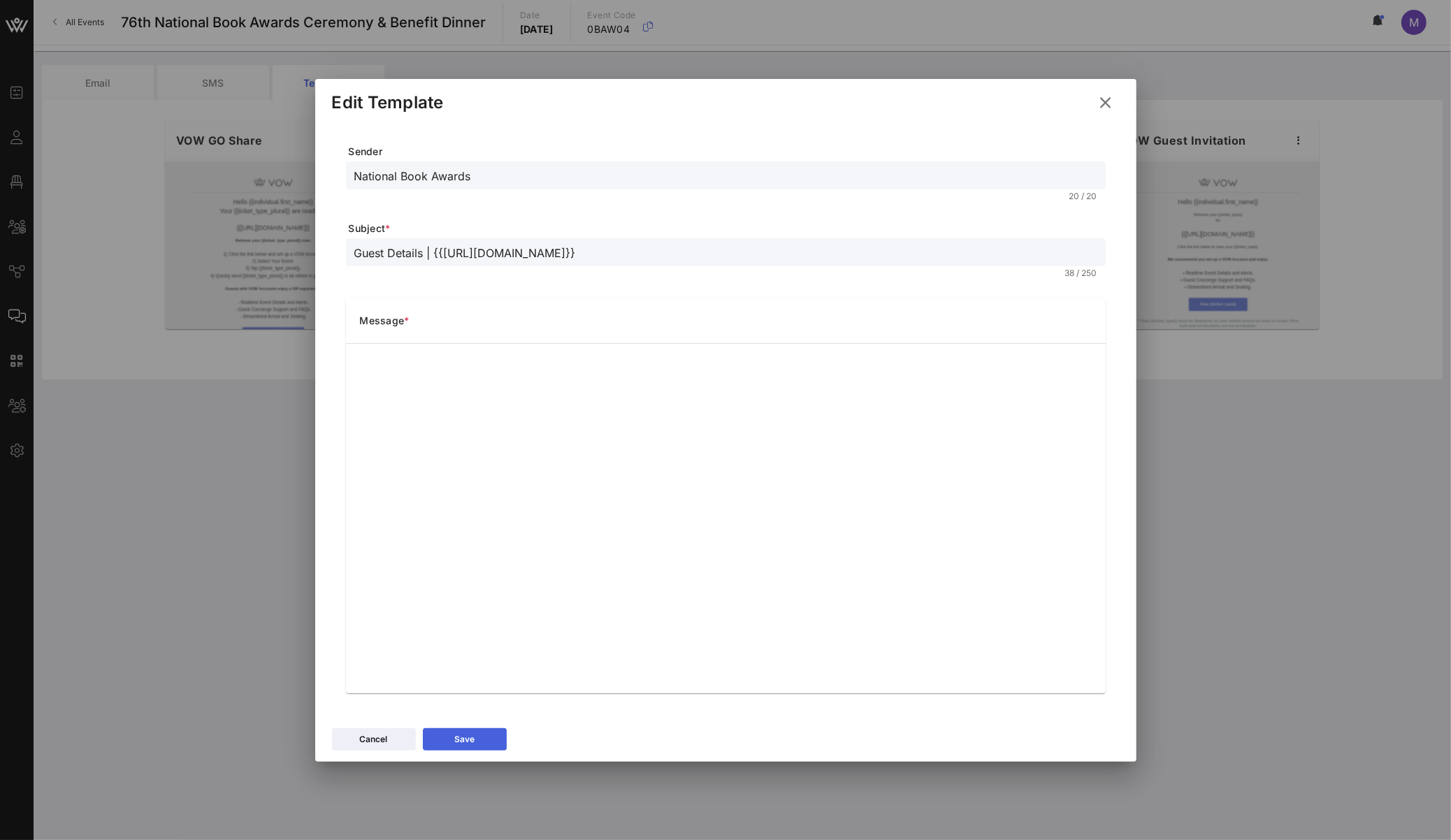
click at [492, 589] on button "Save" at bounding box center [465, 739] width 84 height 22
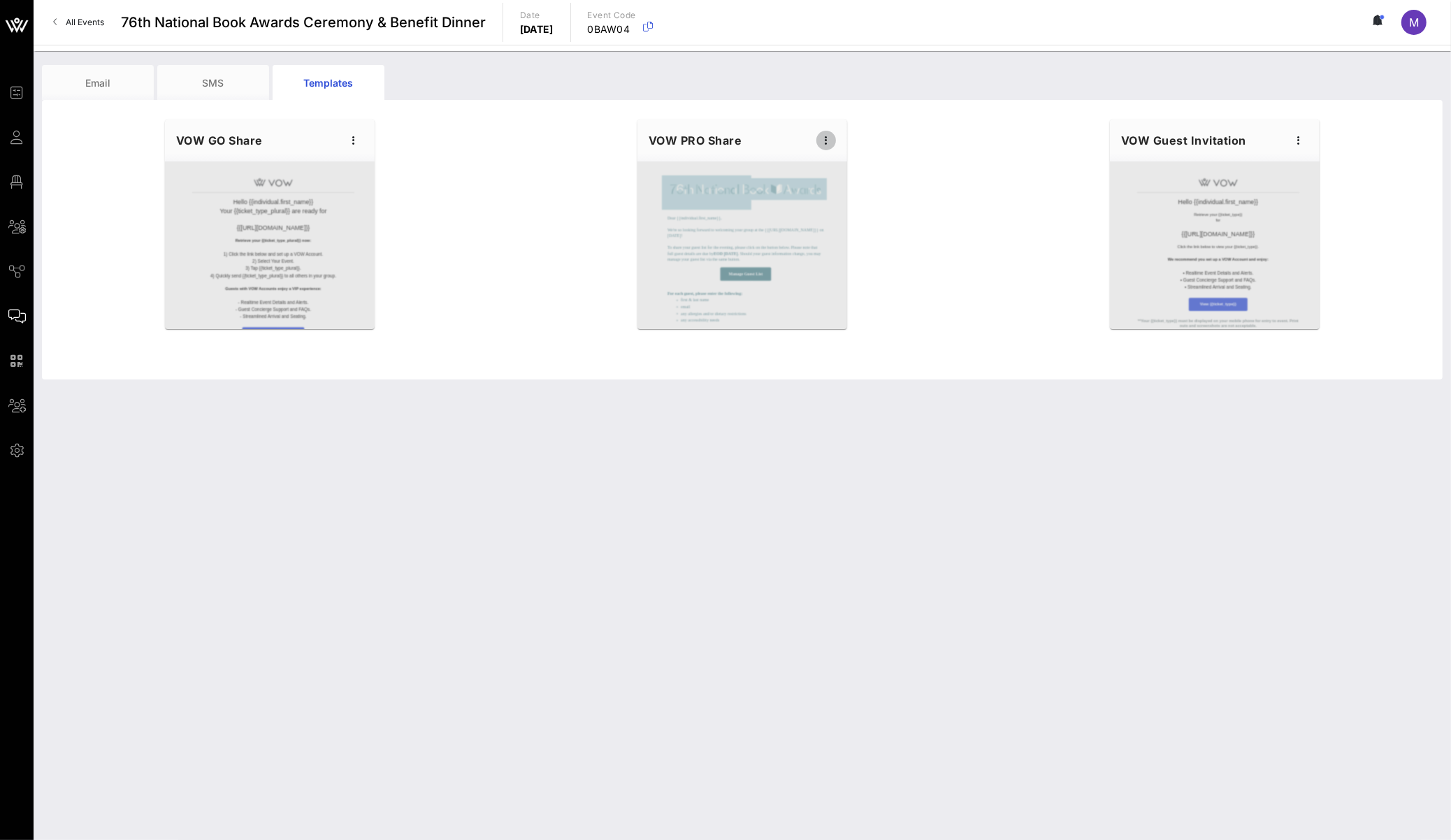
click at [822, 137] on icon "button" at bounding box center [826, 141] width 17 height 17
click at [849, 194] on div "Preview" at bounding box center [848, 192] width 35 height 12
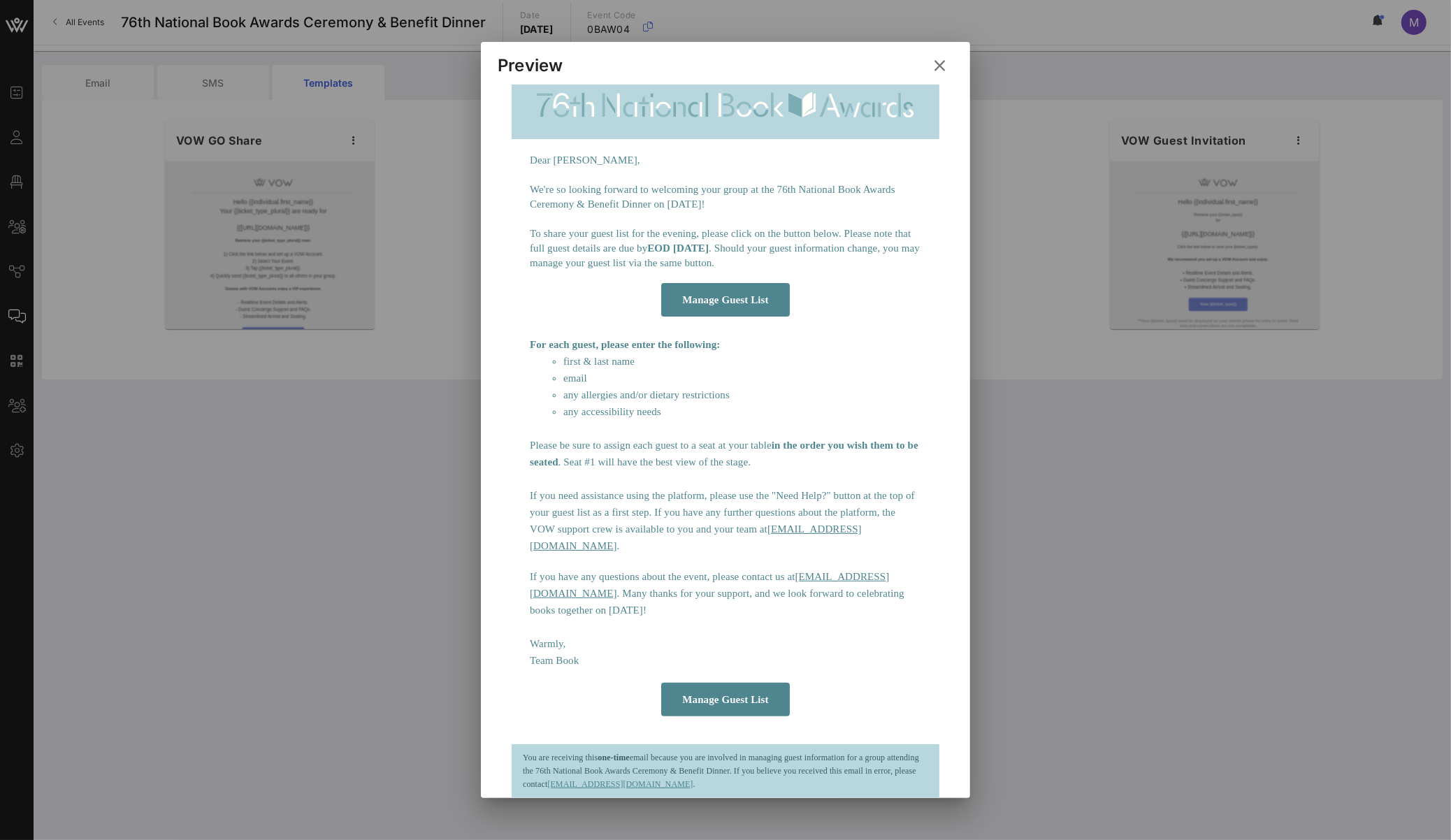
scroll to position [218, 0]
click at [951, 70] on button at bounding box center [939, 65] width 27 height 25
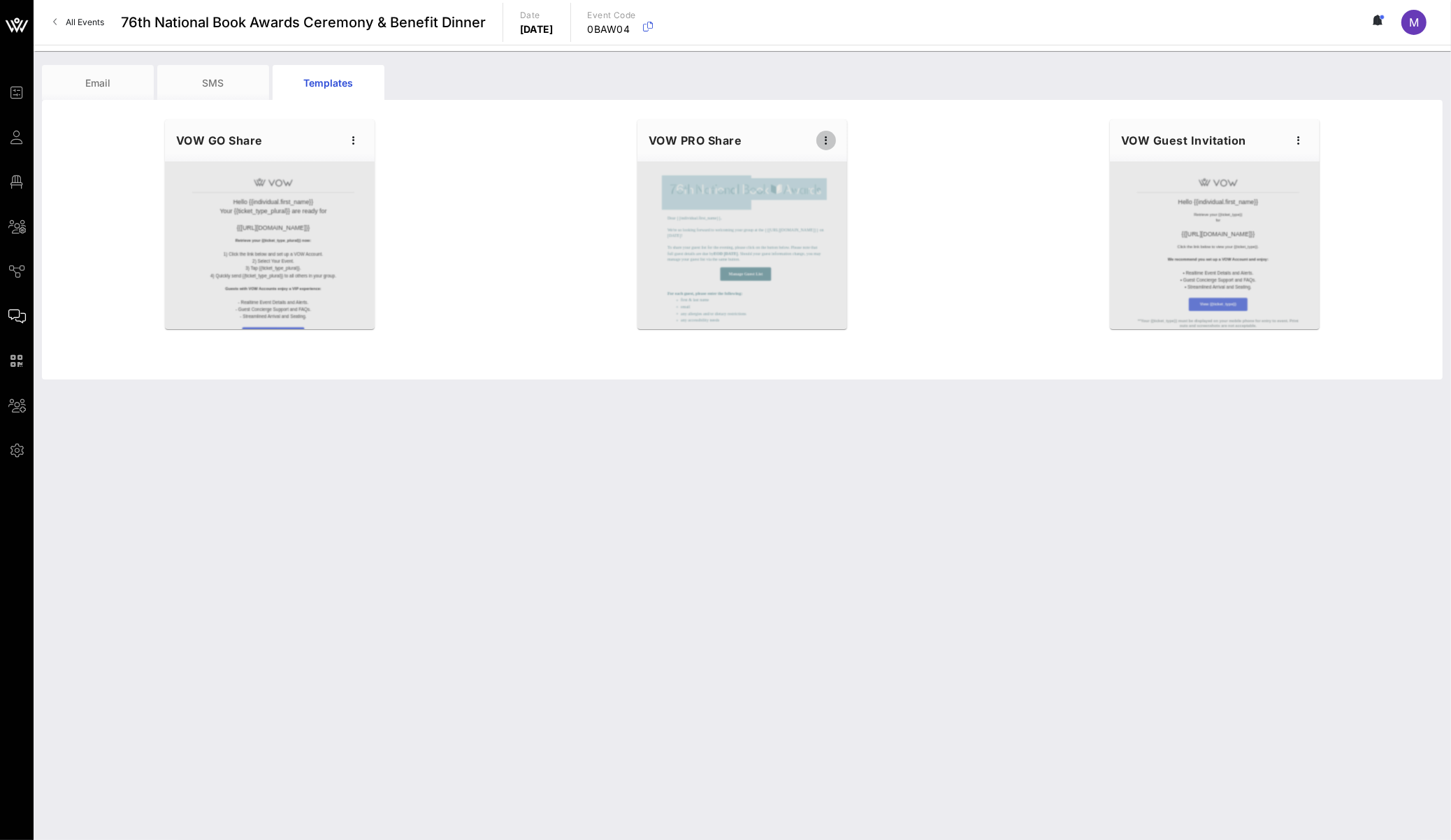
click at [827, 142] on icon "button" at bounding box center [826, 141] width 17 height 17
click at [842, 168] on div "Edit" at bounding box center [848, 164] width 35 height 12
type input "National Book Awards"
type input "Guest Details | {{event_details.name}}"
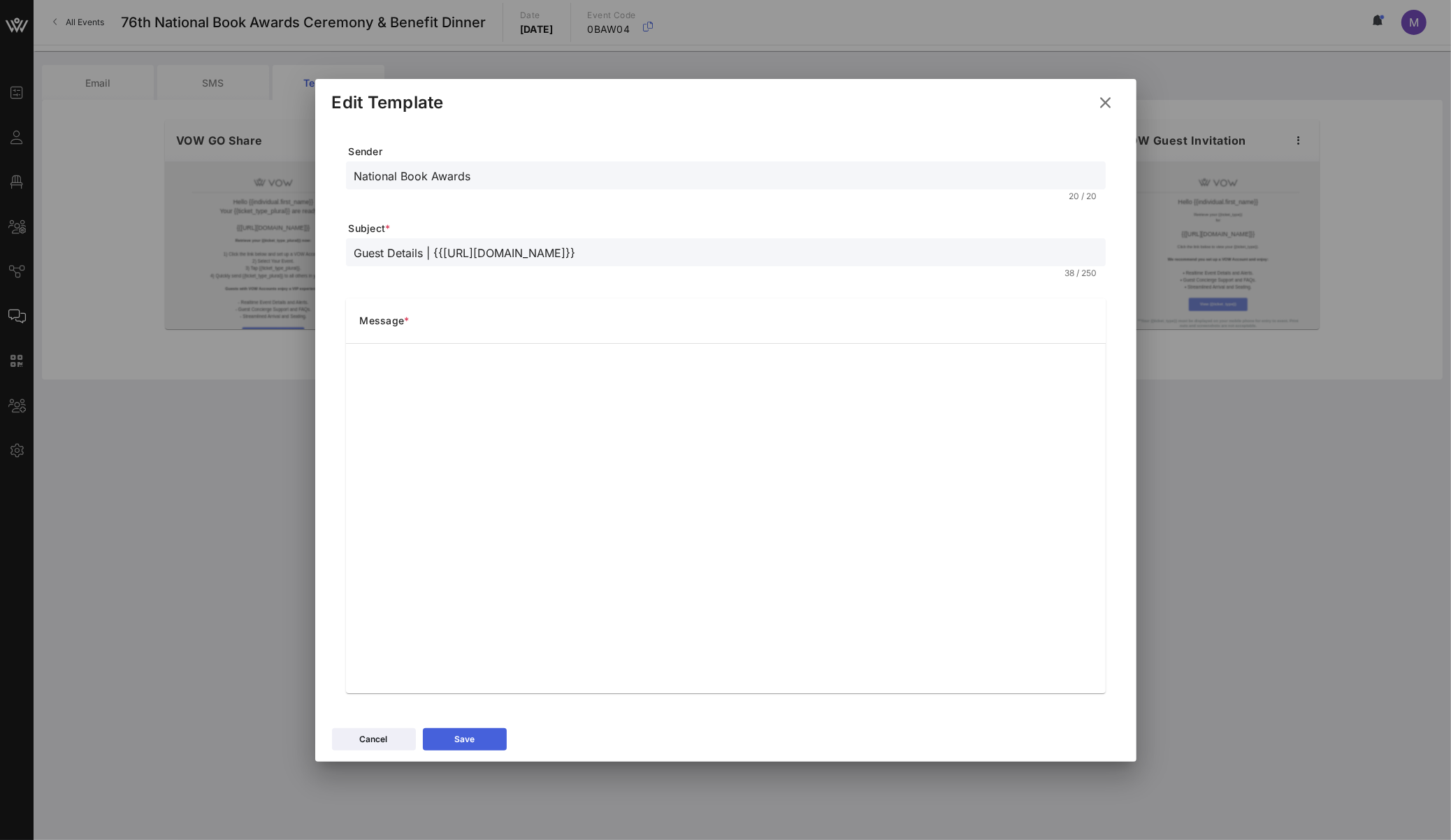
click at [493, 589] on button "Save" at bounding box center [465, 739] width 84 height 22
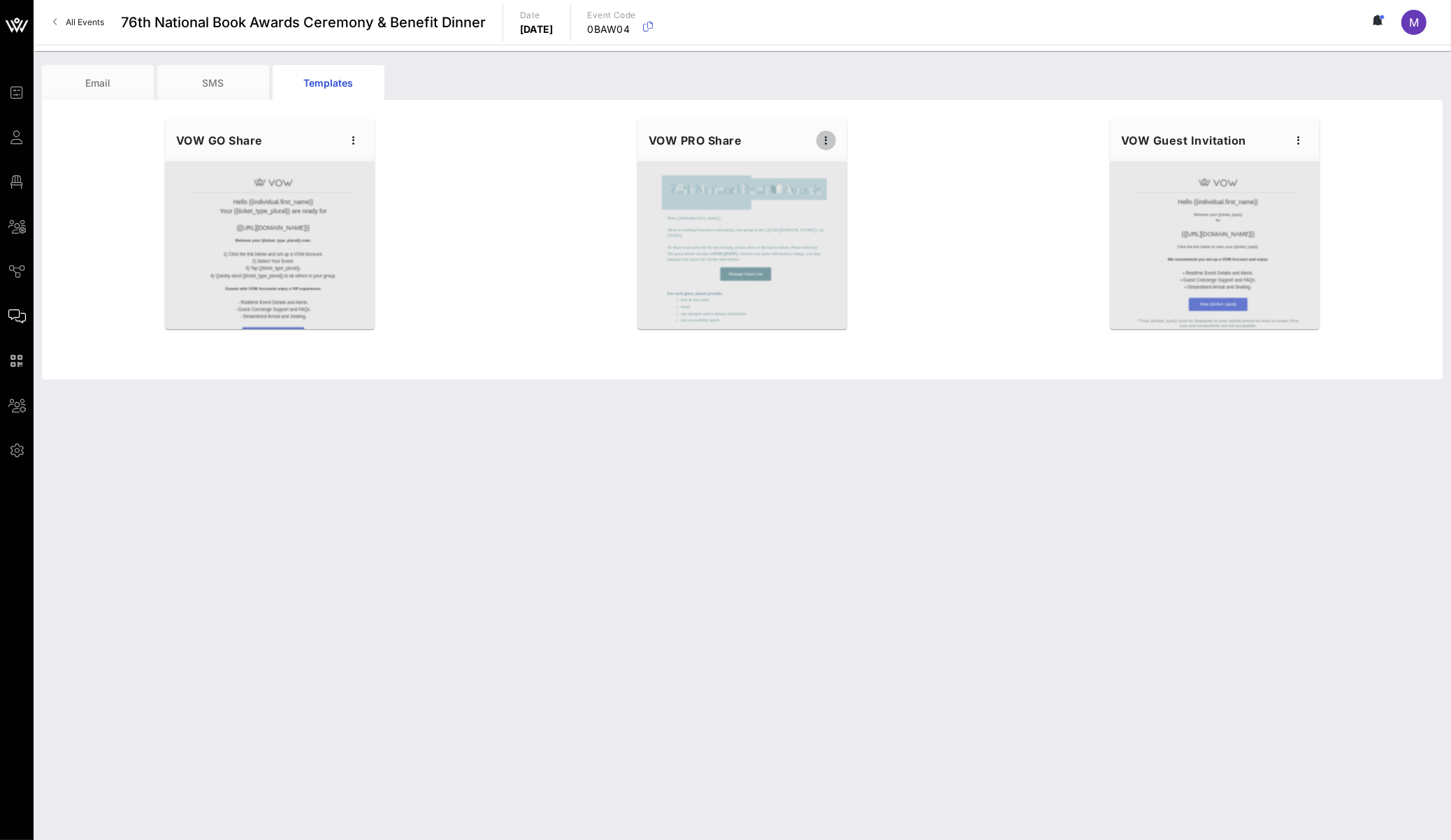
click at [823, 144] on icon "button" at bounding box center [826, 141] width 17 height 17
click at [775, 144] on div "VOW PRO Share" at bounding box center [742, 140] width 210 height 42
click at [845, 149] on div "VOW PRO Share" at bounding box center [742, 140] width 210 height 42
click at [824, 133] on icon "button" at bounding box center [826, 141] width 17 height 17
click at [846, 189] on div "Preview" at bounding box center [848, 192] width 35 height 12
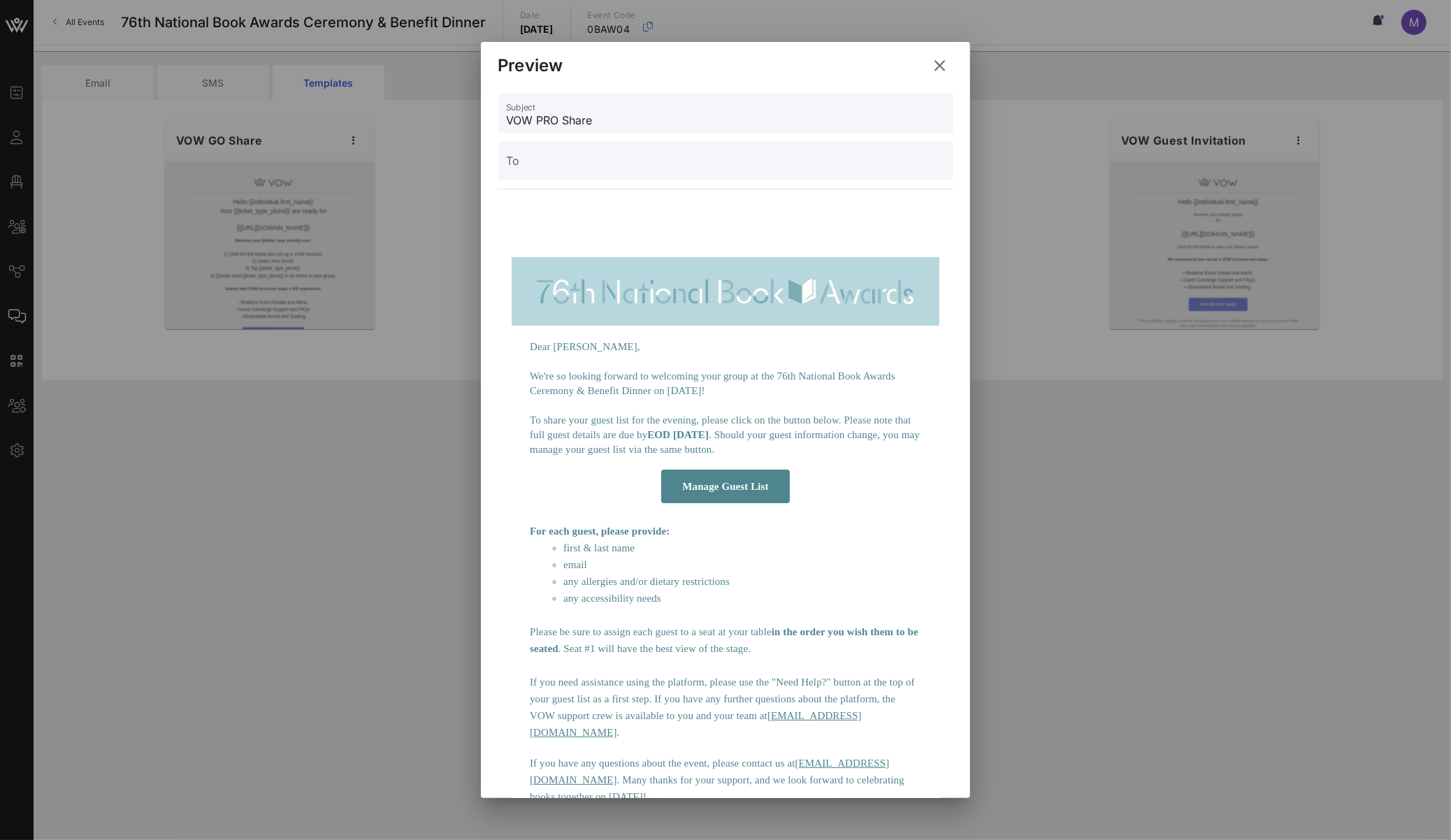
click at [548, 109] on input "VOW PRO Share" at bounding box center [726, 120] width 439 height 22
click at [561, 120] on input "VOW PRO Share" at bounding box center [726, 120] width 439 height 22
drag, startPoint x: 601, startPoint y: 120, endPoint x: 556, endPoint y: 118, distance: 45.0
click at [557, 118] on input "VOW PRO Share" at bounding box center [726, 120] width 439 height 22
click at [589, 123] on input "VOW PRO Share" at bounding box center [726, 120] width 439 height 22
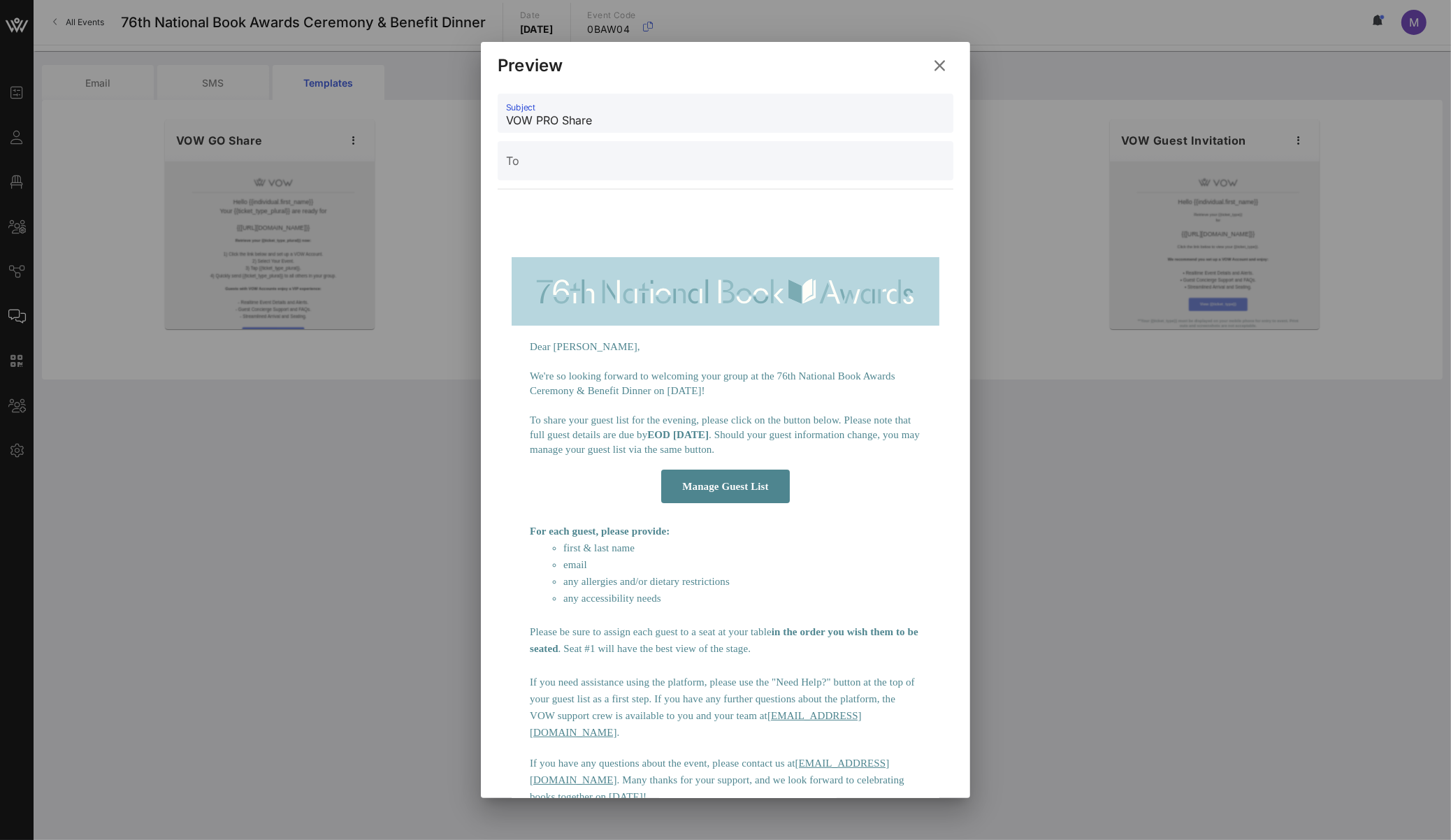
click at [585, 122] on input "VOW PRO Share" at bounding box center [726, 120] width 439 height 22
click at [583, 122] on input "VOW PRO Share" at bounding box center [726, 120] width 439 height 22
click at [933, 65] on icon at bounding box center [939, 65] width 19 height 18
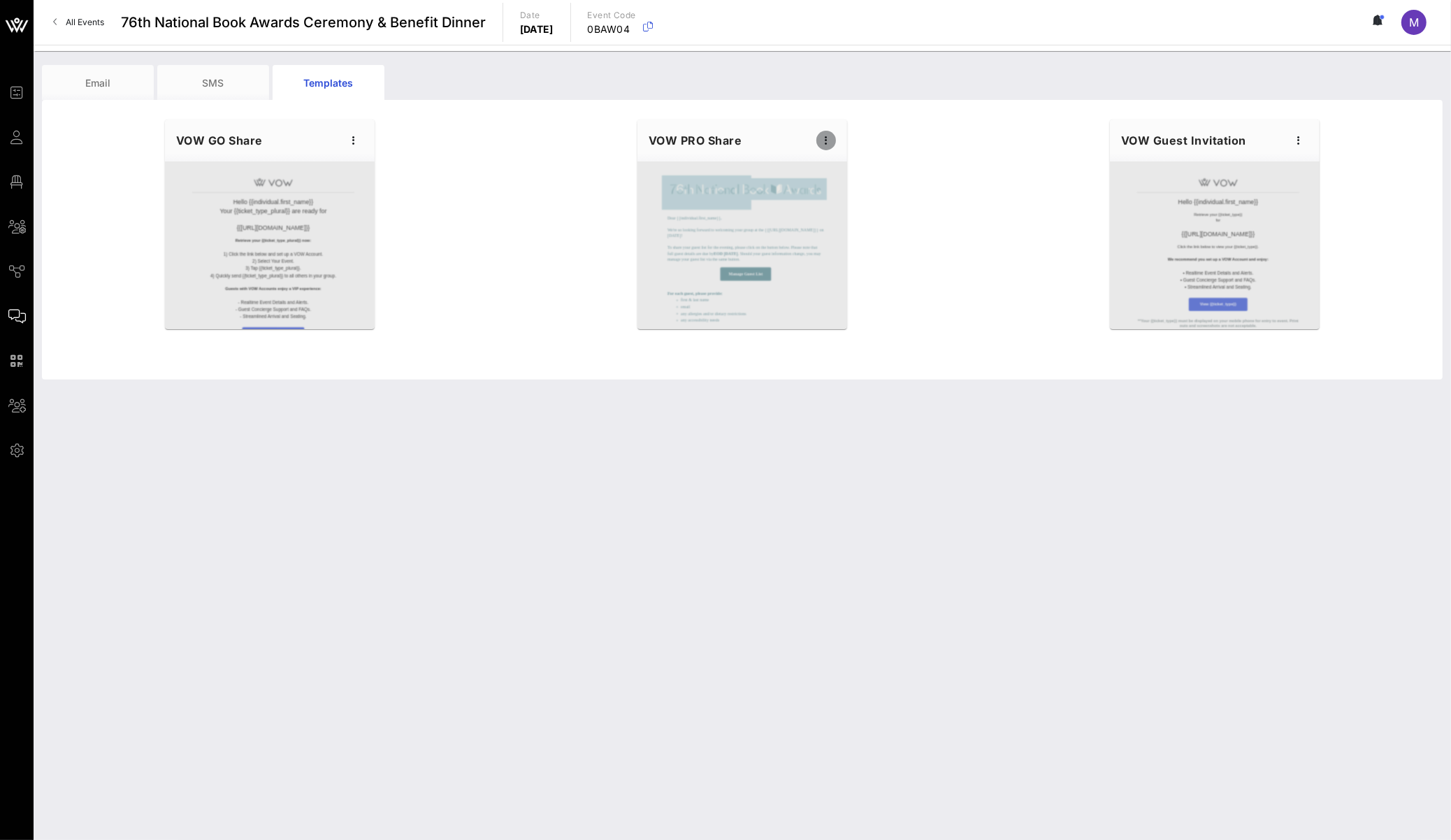
click at [827, 135] on icon "button" at bounding box center [826, 141] width 17 height 17
click at [850, 159] on div "Edit" at bounding box center [848, 164] width 35 height 12
type input "National Book Awards"
type input "Guest Details | {{event_details.name}}"
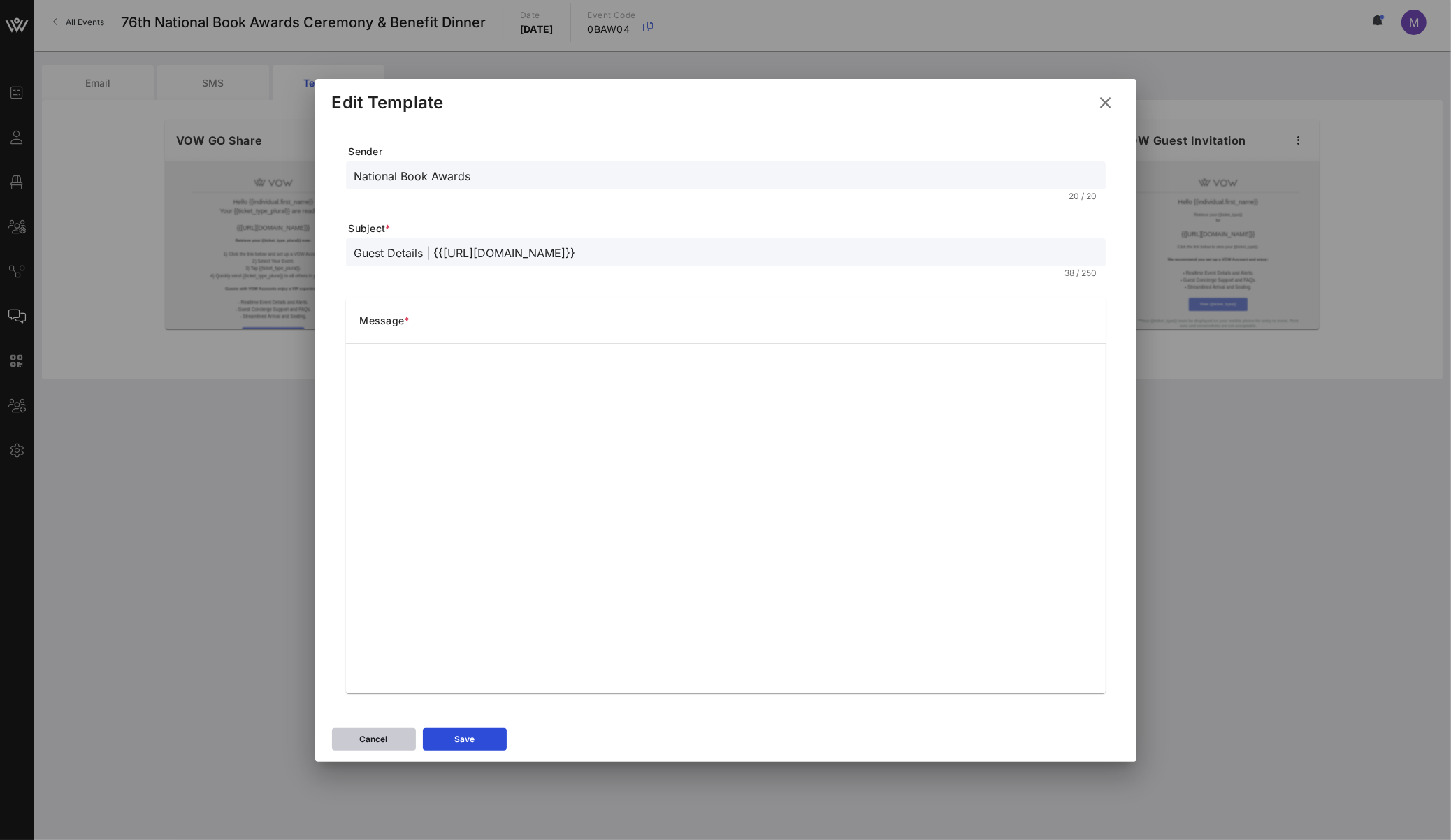
click at [365, 589] on div "Cancel" at bounding box center [374, 739] width 28 height 14
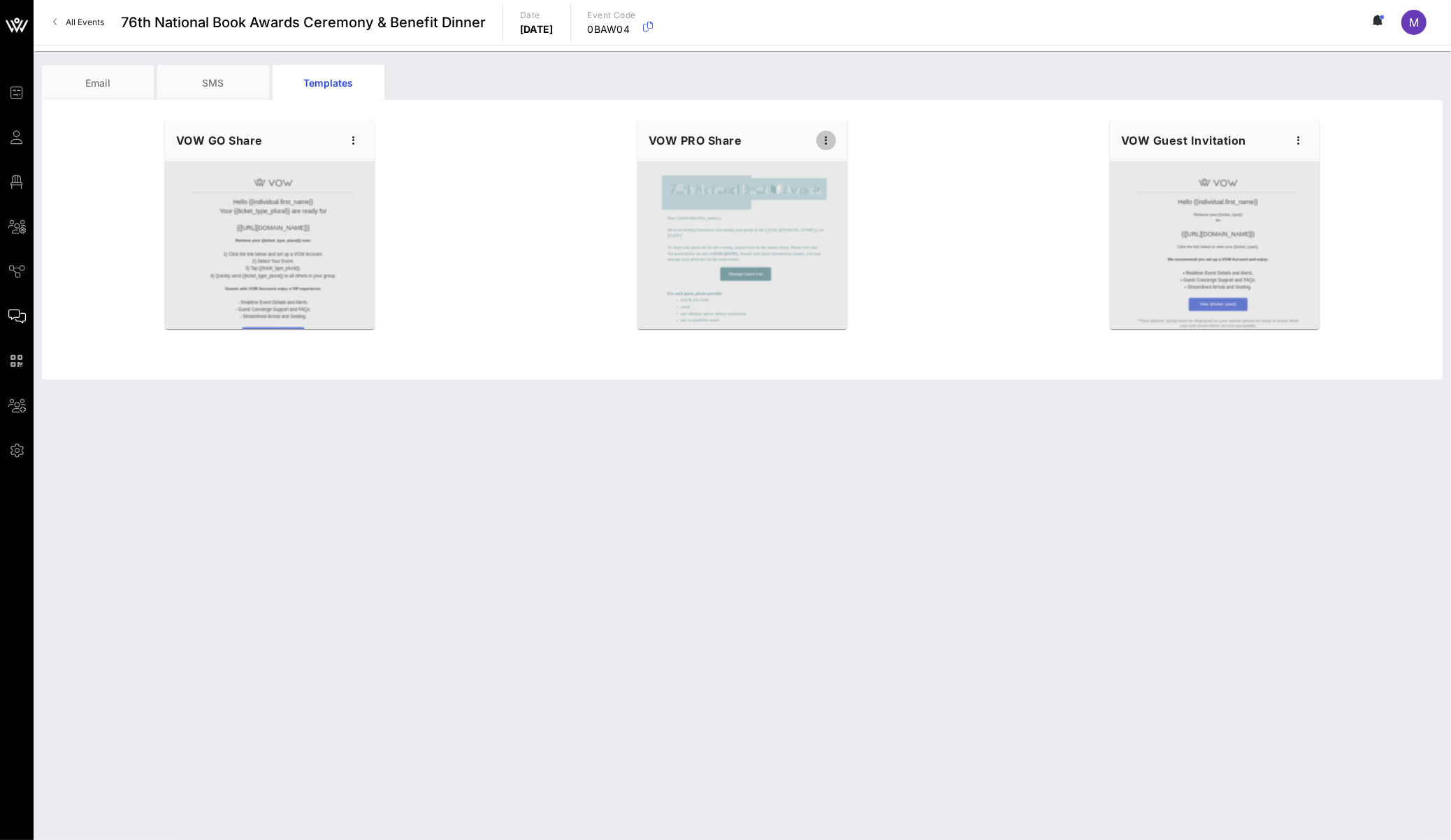
click at [826, 140] on icon "button" at bounding box center [826, 141] width 17 height 17
click at [839, 190] on div "Preview" at bounding box center [848, 192] width 35 height 12
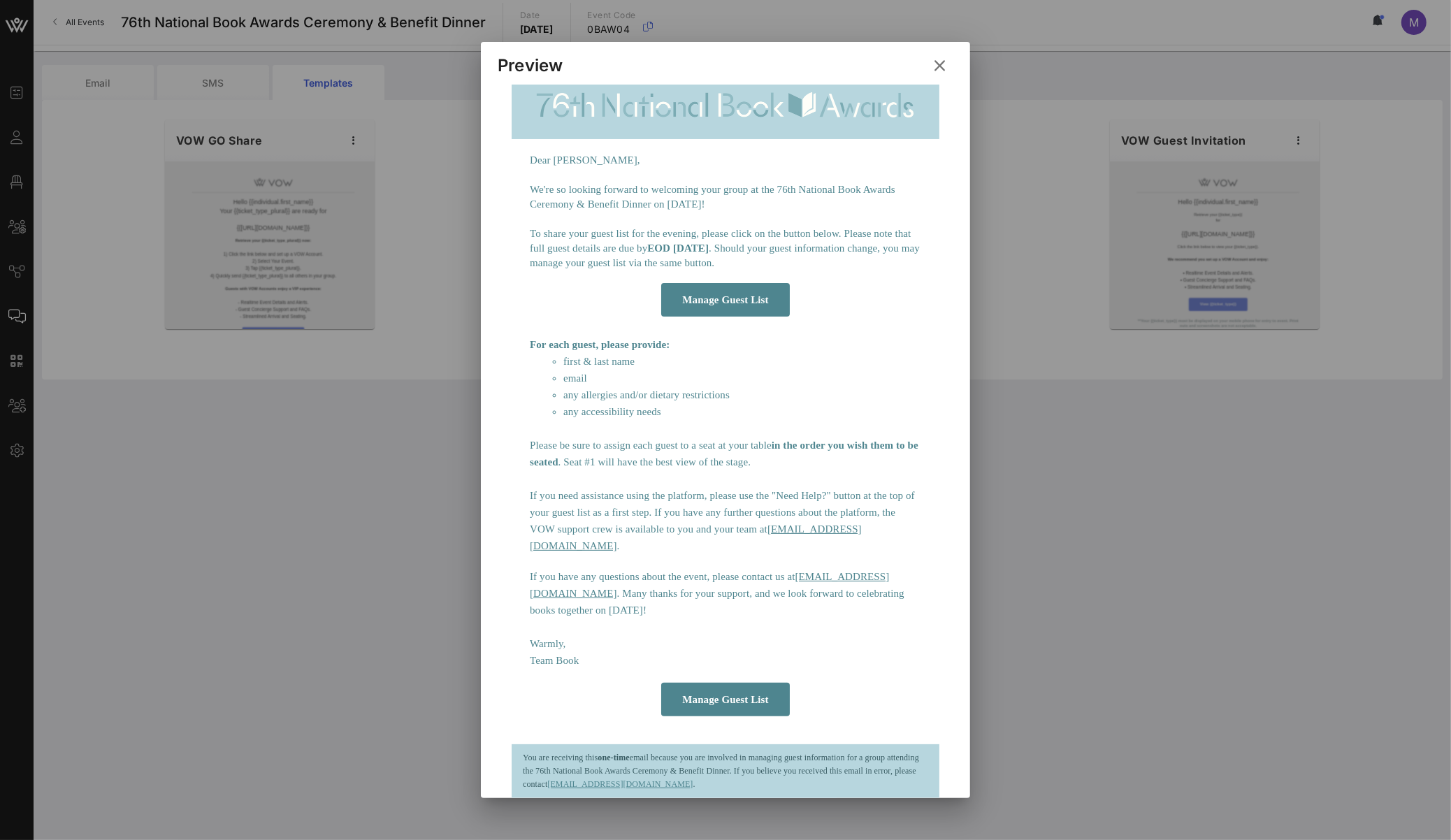
scroll to position [197, 0]
click at [942, 61] on icon at bounding box center [939, 65] width 19 height 18
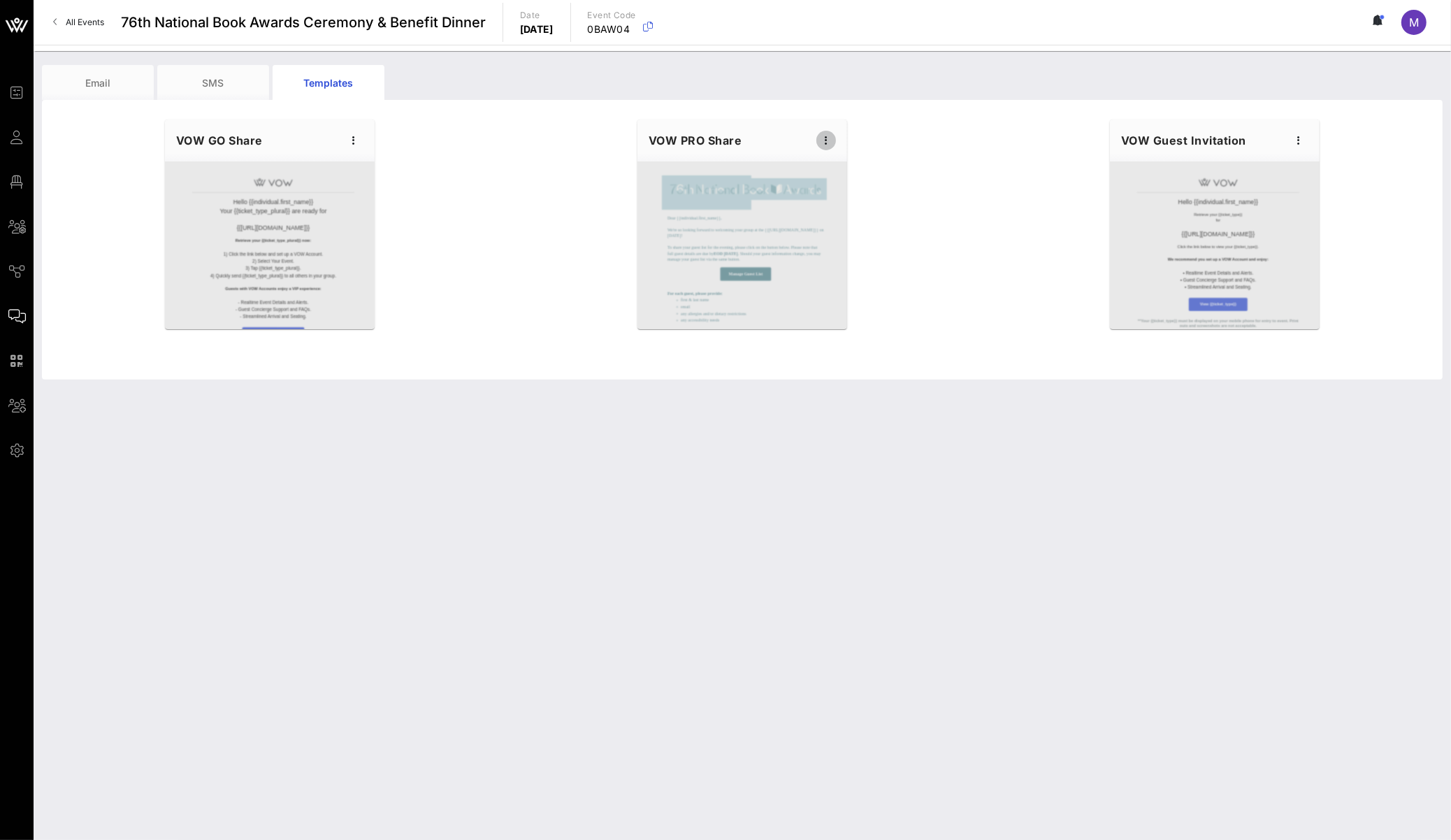
click at [823, 141] on icon "button" at bounding box center [826, 141] width 17 height 17
click at [834, 155] on div "Edit" at bounding box center [848, 164] width 35 height 22
type input "National Book Awards"
type input "Guest Details | {{event_details.name}}"
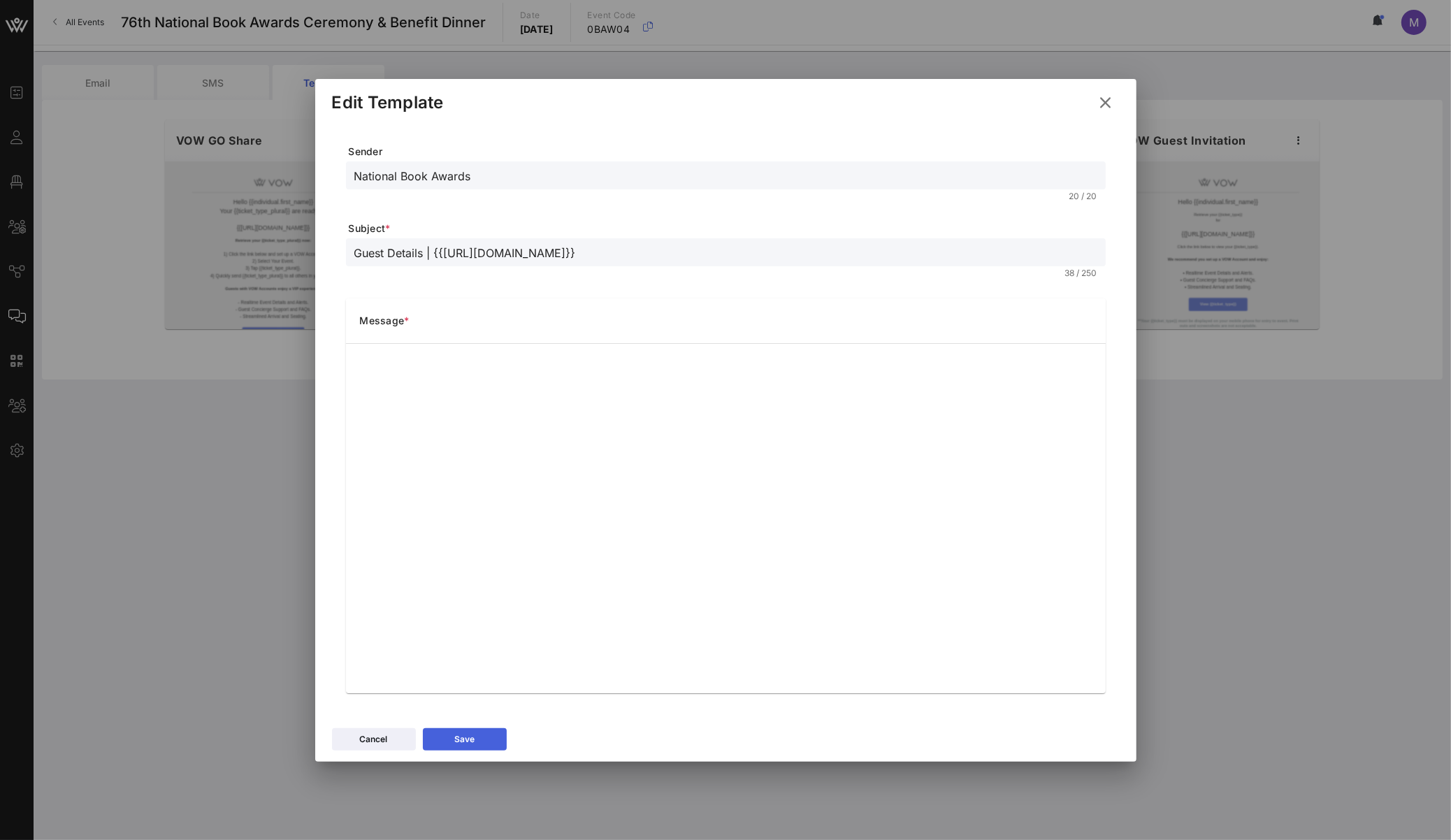
click at [455, 589] on div "Save" at bounding box center [465, 739] width 20 height 14
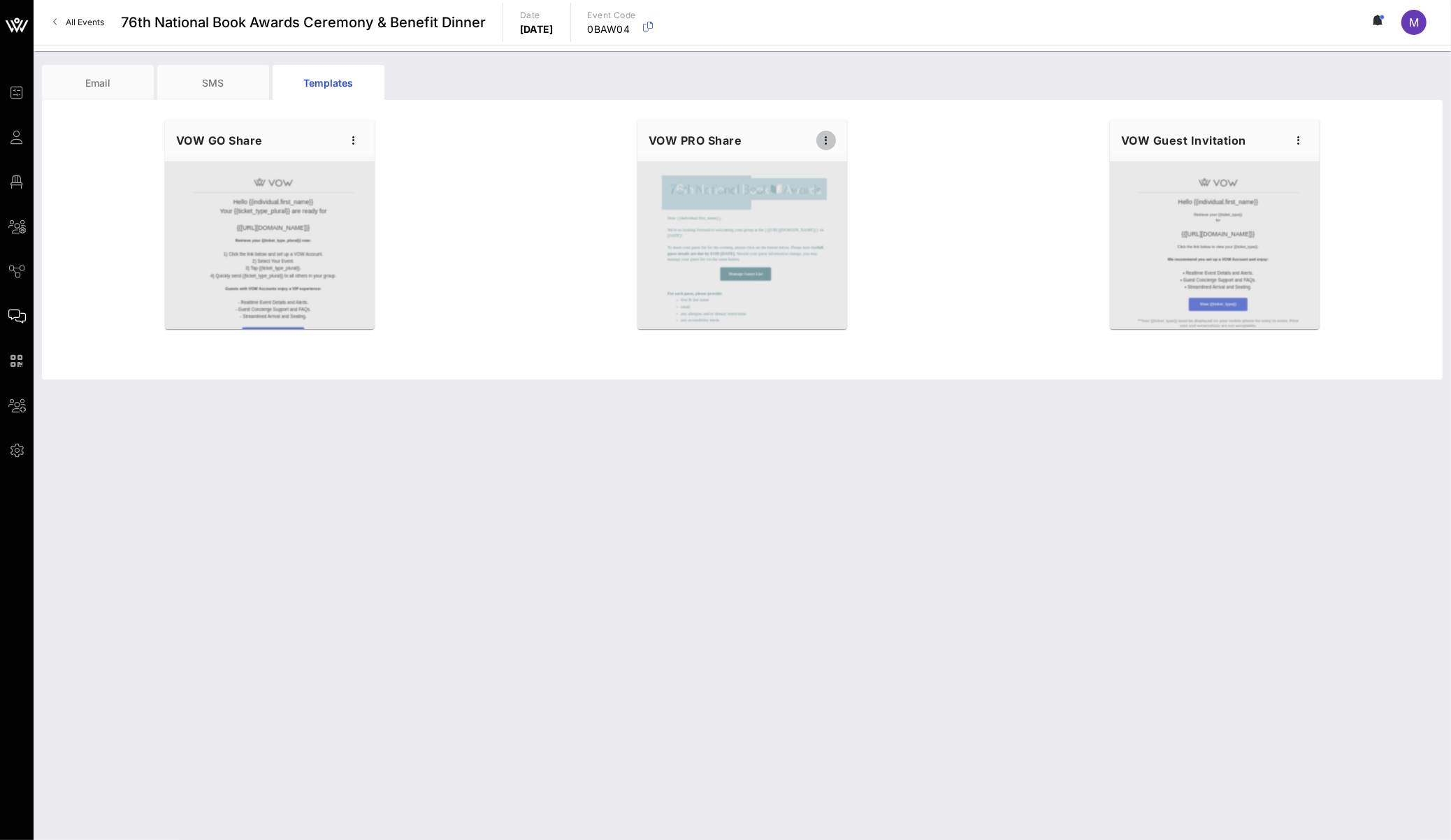
click at [829, 141] on icon "button" at bounding box center [826, 141] width 17 height 17
click at [867, 195] on div "Preview" at bounding box center [848, 192] width 63 height 28
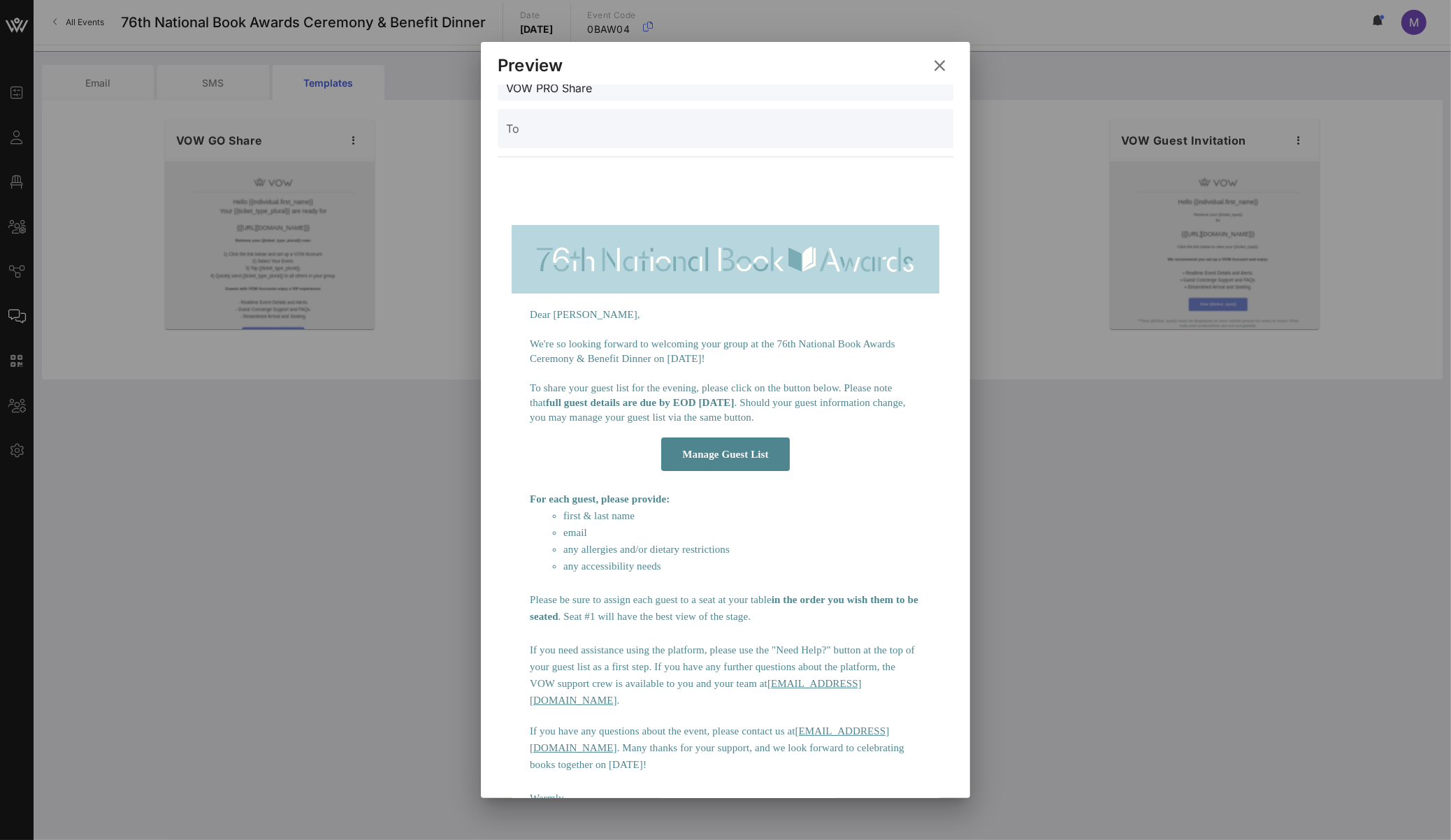
scroll to position [37, 0]
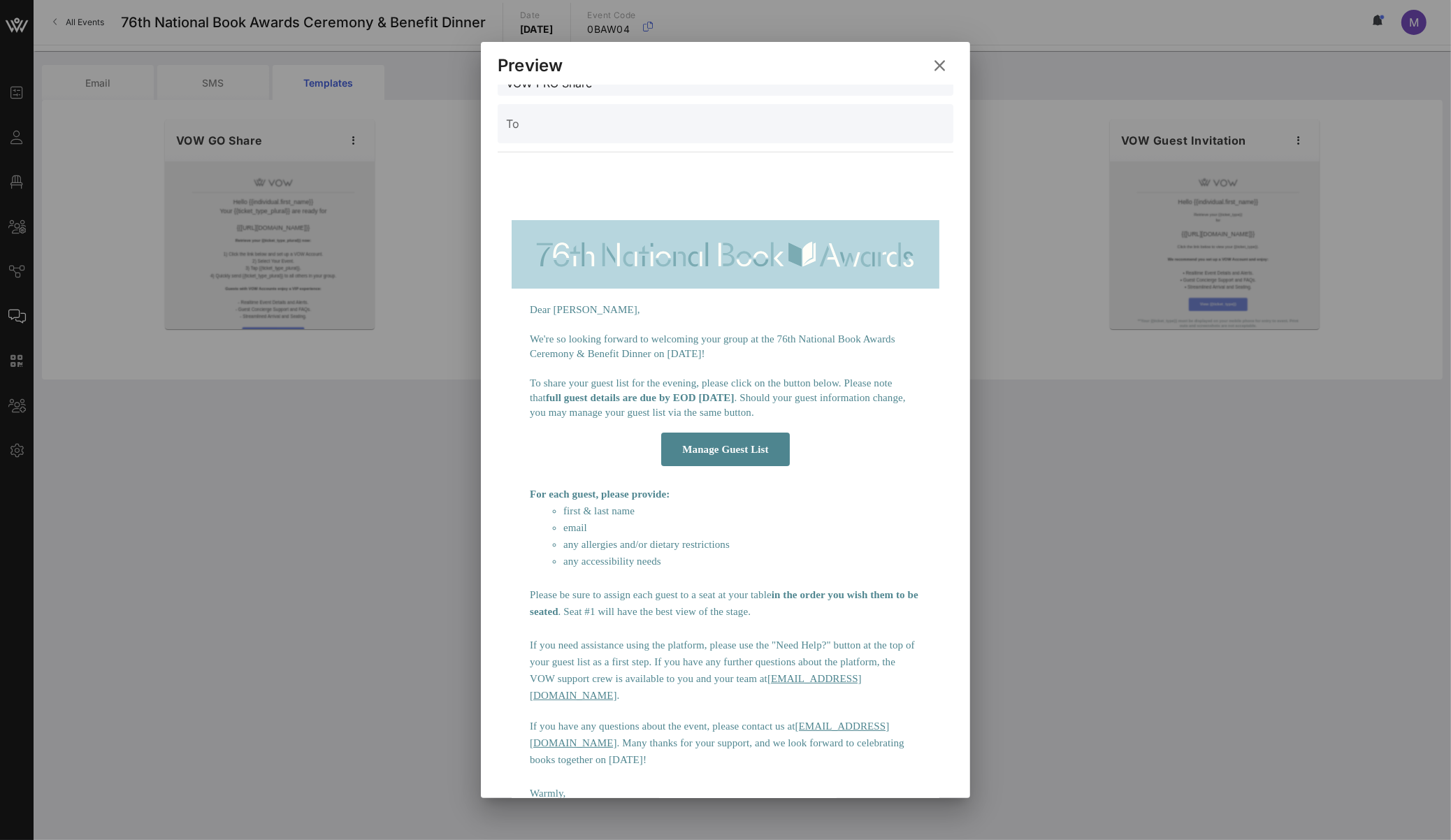
click at [523, 306] on td "Dear Madeleine, We're so looking forward to welcoming your group at the 76th Na…" at bounding box center [726, 360] width 405 height 130
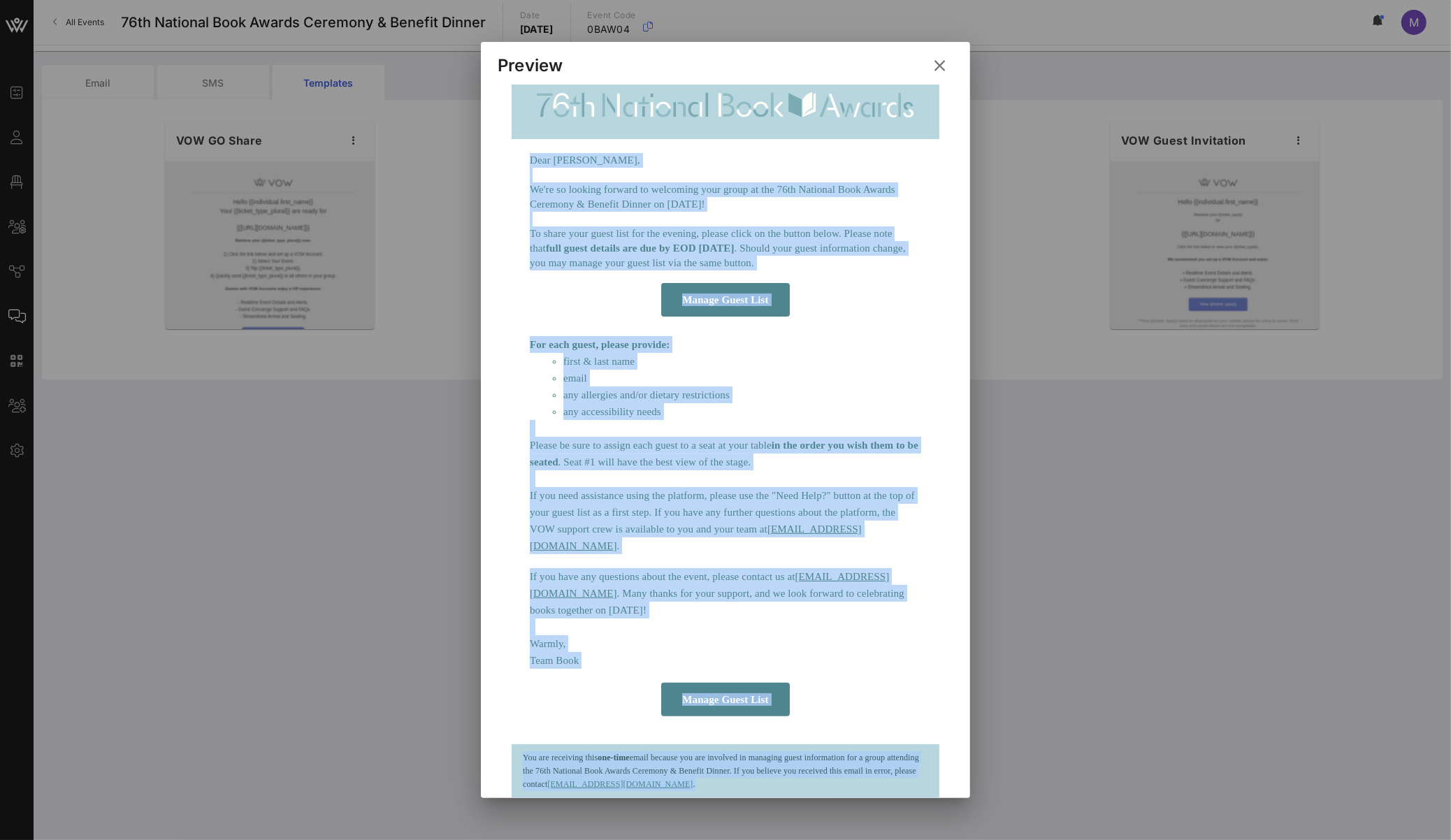
scroll to position [0, 4]
drag, startPoint x: 528, startPoint y: 310, endPoint x: 908, endPoint y: 784, distance: 607.5
click at [910, 589] on td "Dear Madeleine, We're so looking forward to welcoming your group at the 76th Na…" at bounding box center [726, 435] width 428 height 728
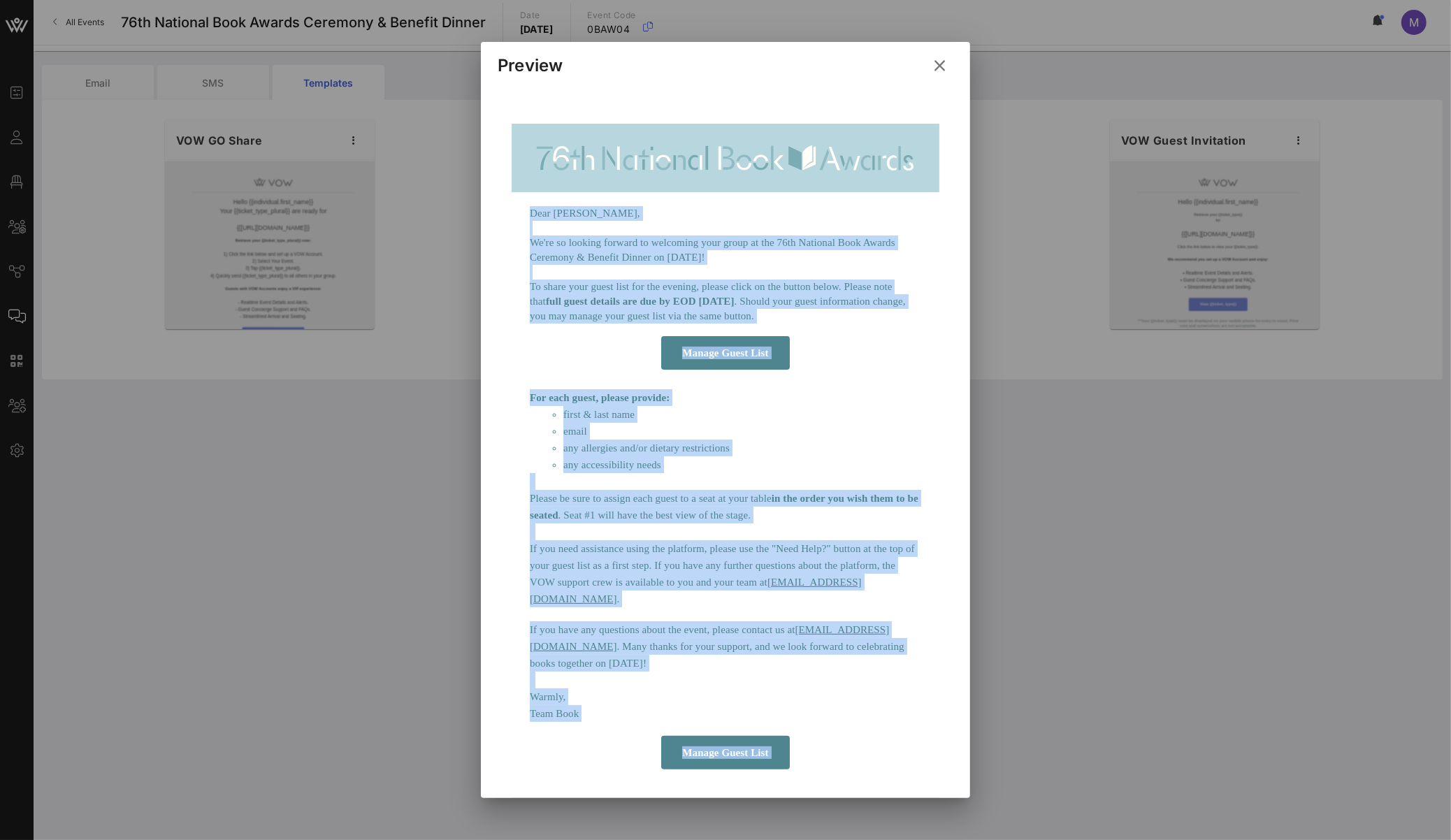
scroll to position [0, 0]
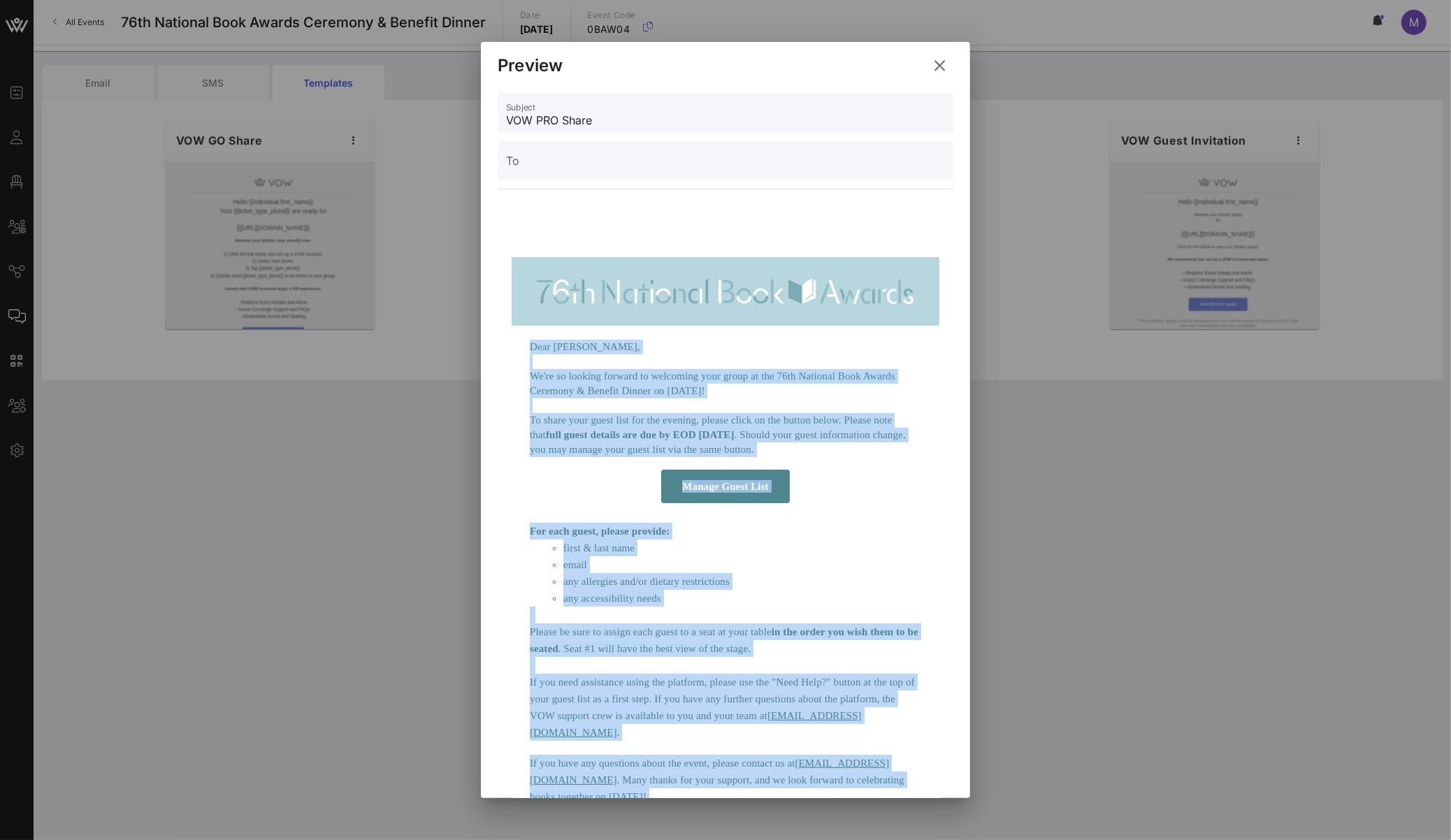
copy td "Dear Madeleine, We're so looking forward to welcoming your group at the 76th Na…"
click at [932, 65] on icon at bounding box center [940, 66] width 19 height 17
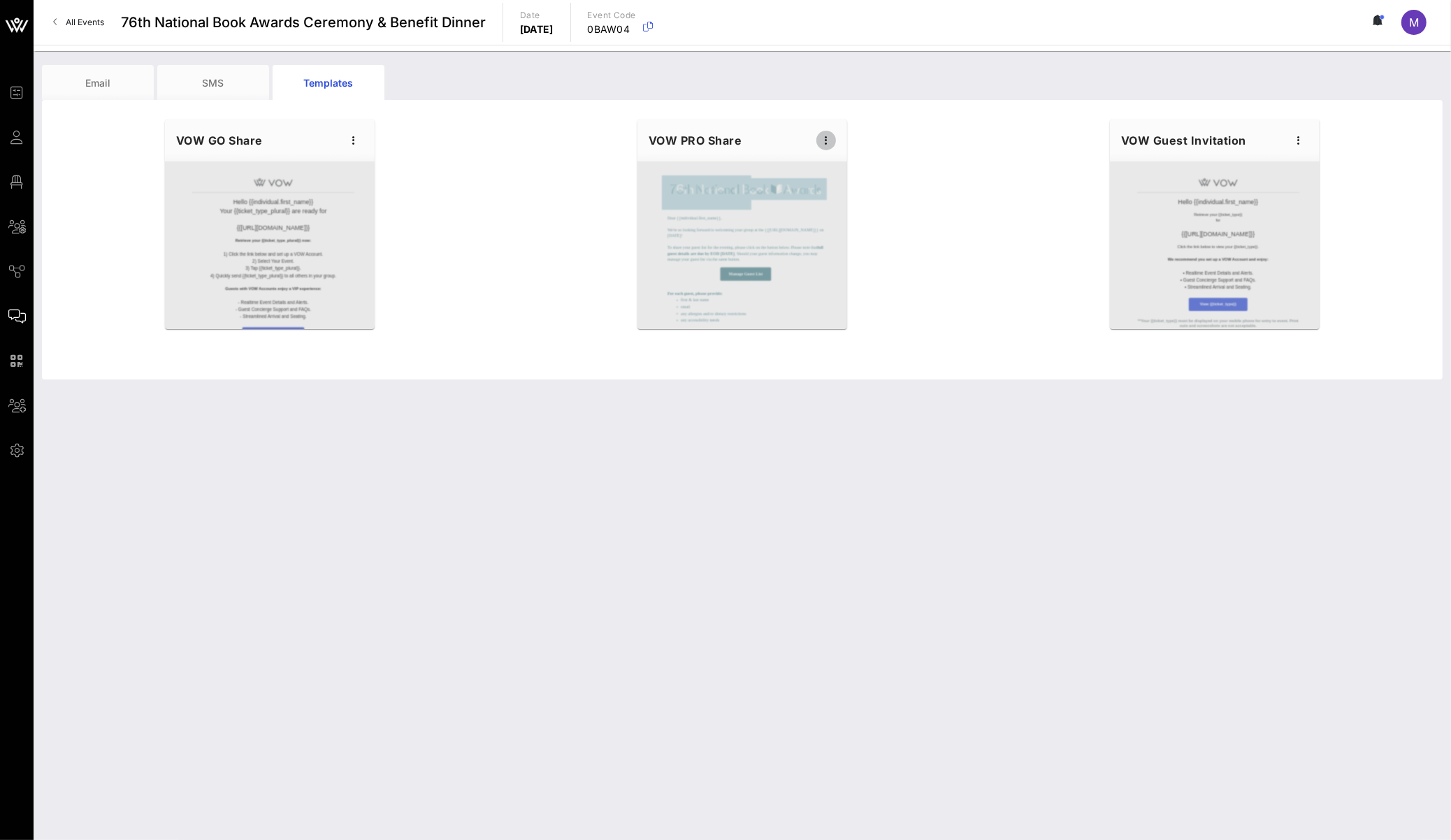
click at [832, 139] on icon "button" at bounding box center [826, 141] width 17 height 17
click at [856, 196] on div "Preview" at bounding box center [848, 192] width 35 height 12
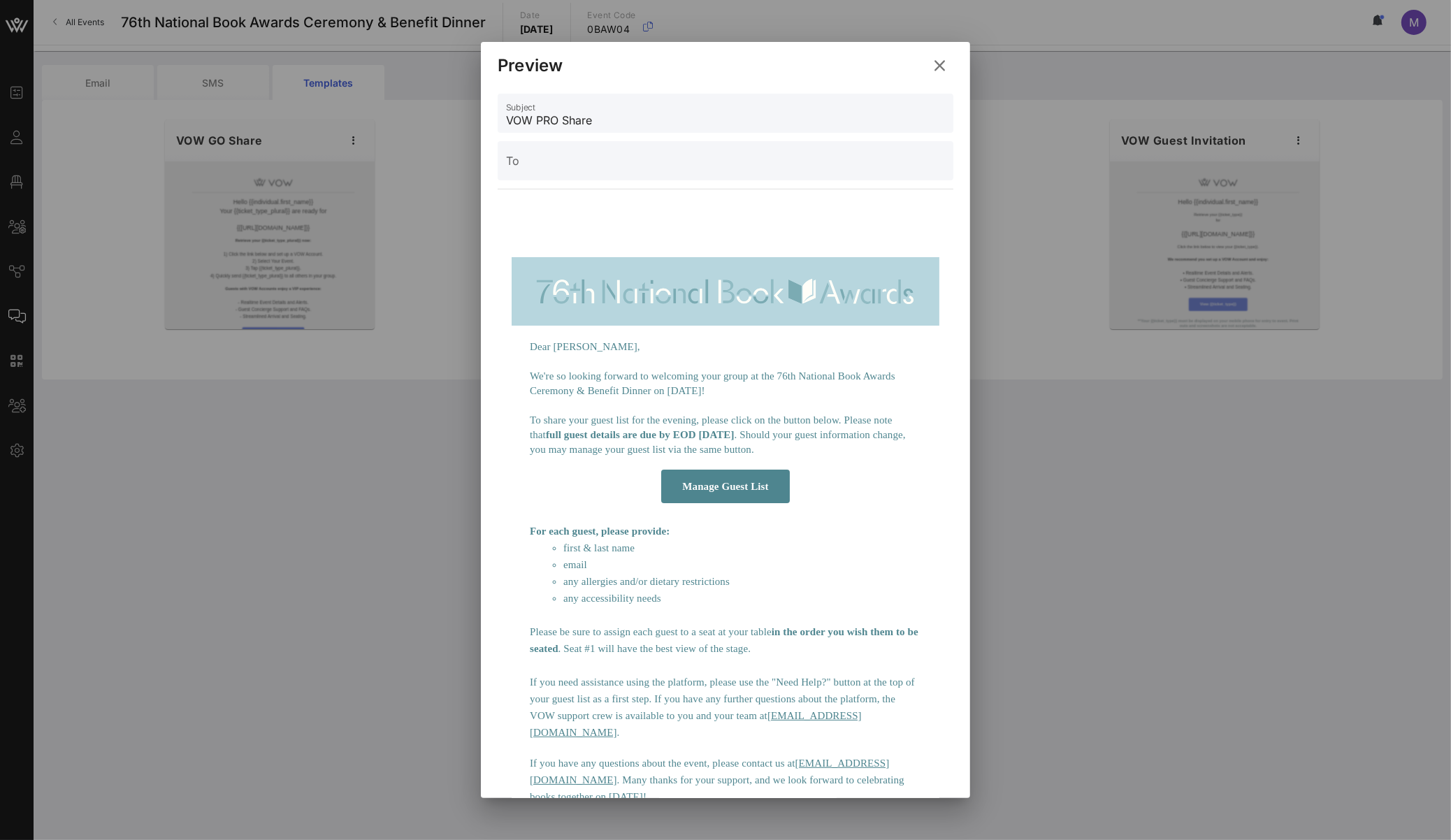
click at [930, 68] on button at bounding box center [939, 65] width 27 height 25
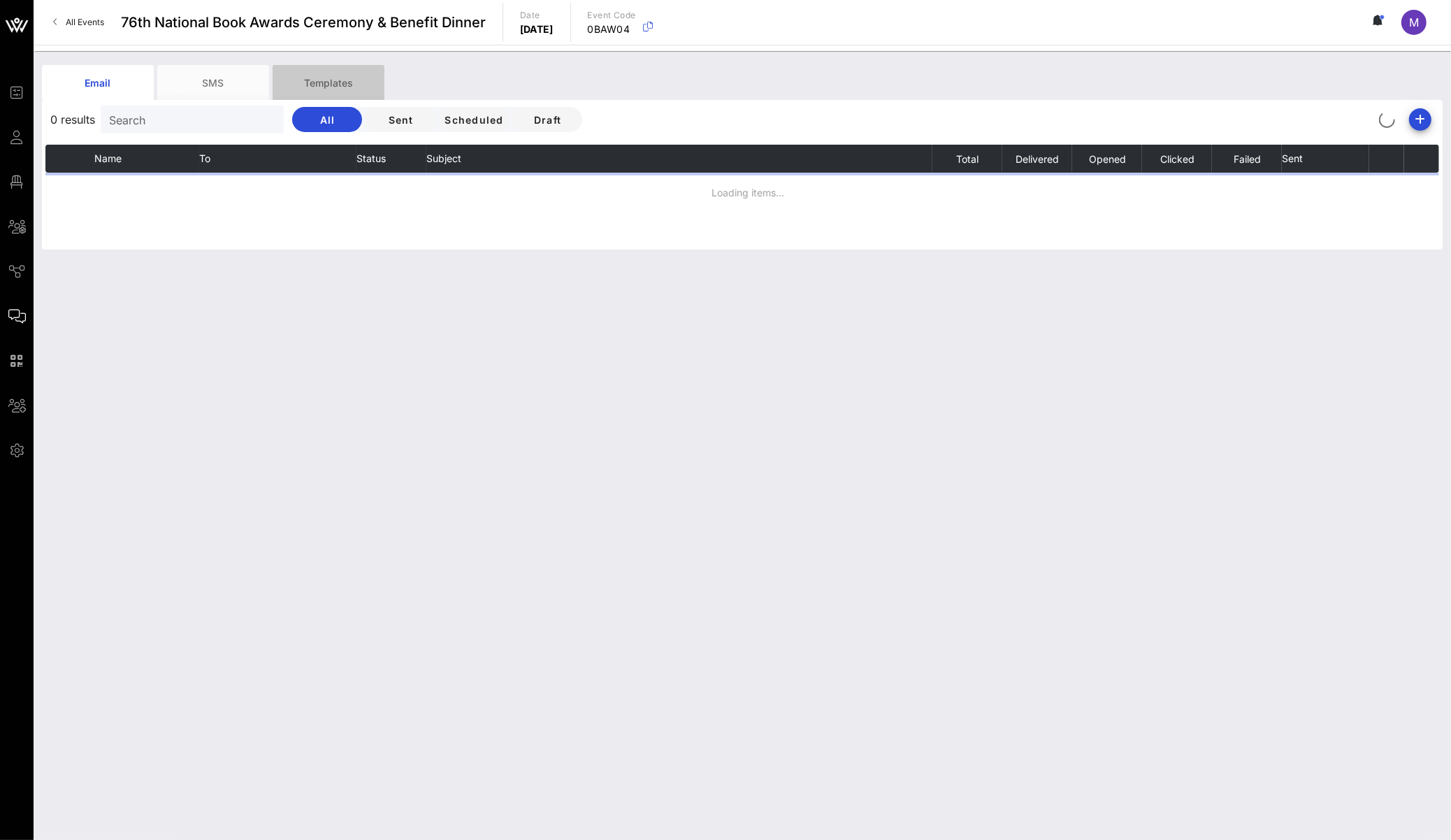
click at [365, 76] on div "Templates" at bounding box center [328, 82] width 112 height 35
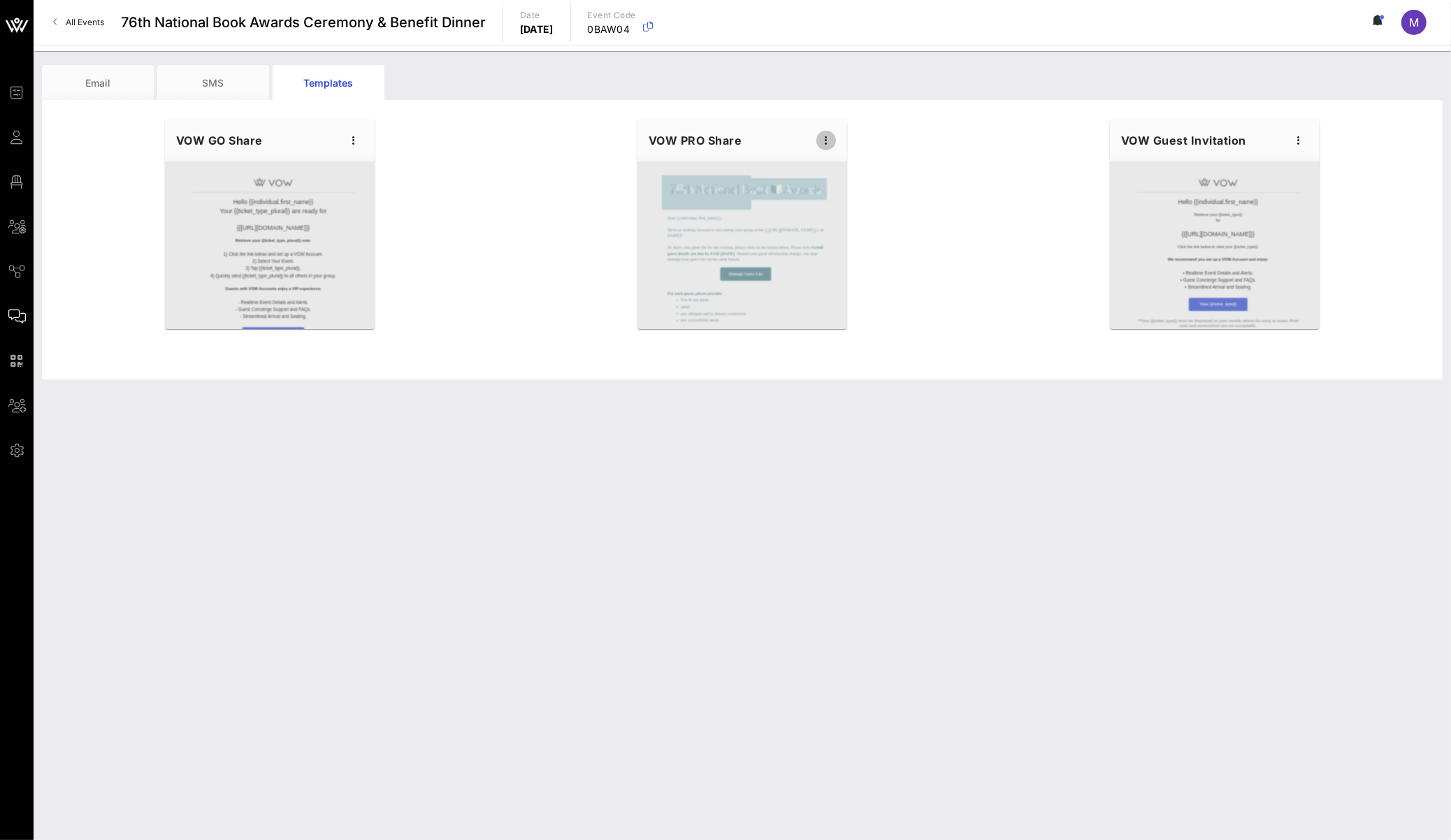
click at [822, 142] on icon "button" at bounding box center [826, 141] width 17 height 17
click at [862, 187] on div "Preview" at bounding box center [848, 192] width 35 height 12
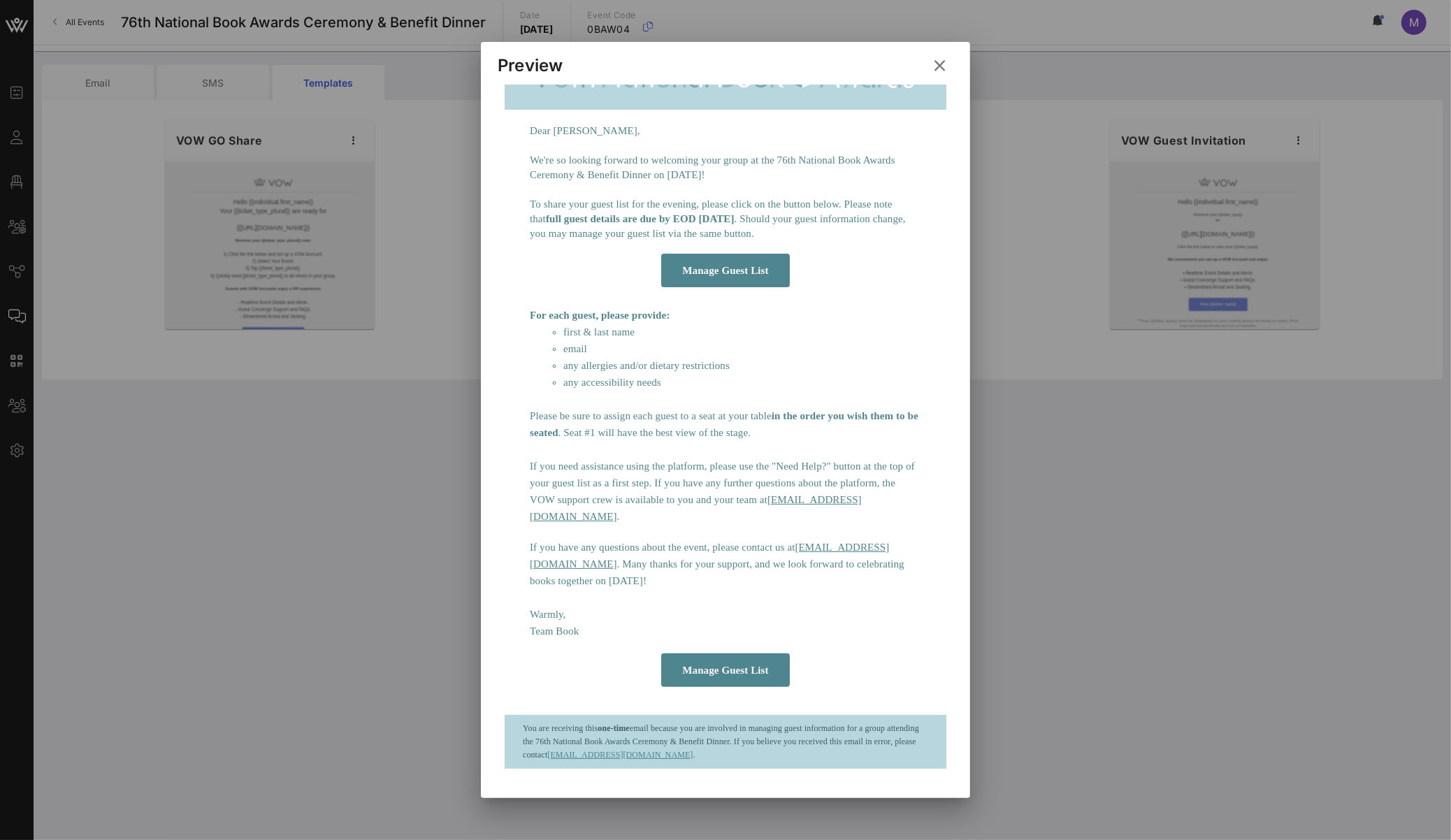
scroll to position [195, 0]
click at [344, 567] on div at bounding box center [726, 420] width 1451 height 840
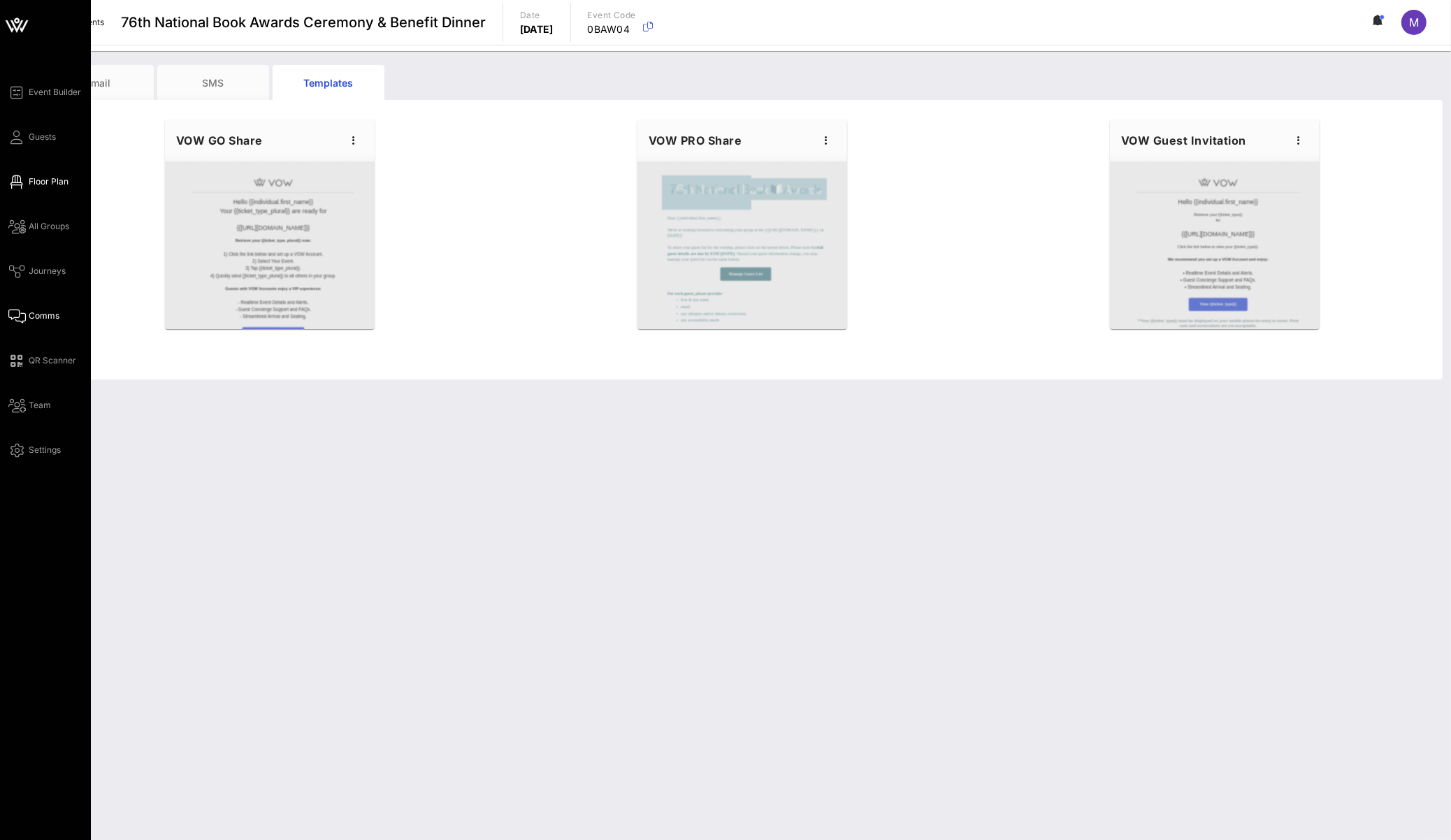
click at [62, 180] on span "Floor Plan" at bounding box center [48, 182] width 40 height 12
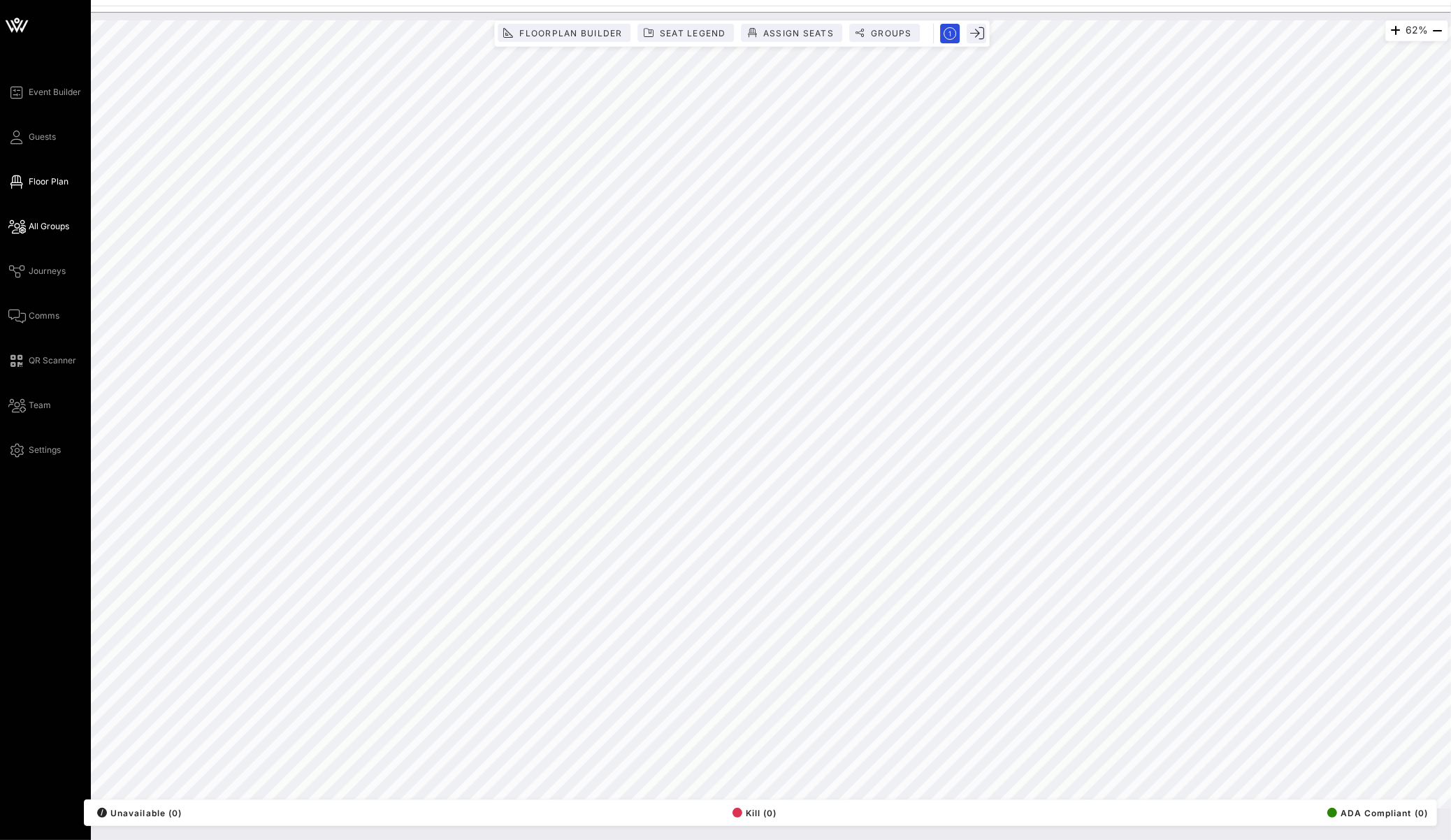
click at [49, 232] on span "All Groups" at bounding box center [48, 226] width 41 height 12
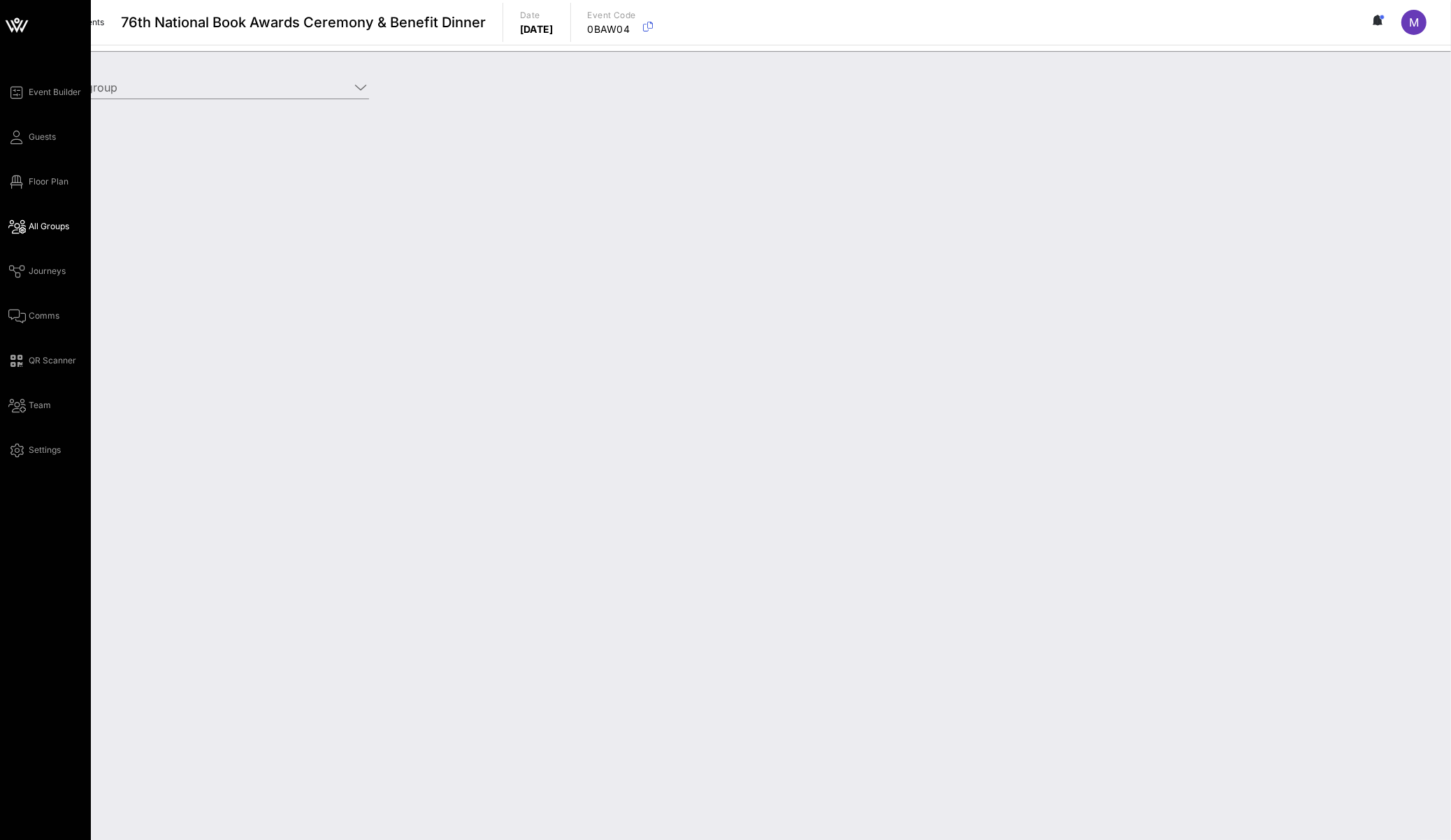
click at [35, 148] on div "Event Builder Guests Floor Plan All Groups Journeys Comms QR Scanner Team Setti…" at bounding box center [49, 271] width 82 height 375
click at [35, 129] on link "Guests" at bounding box center [32, 137] width 48 height 17
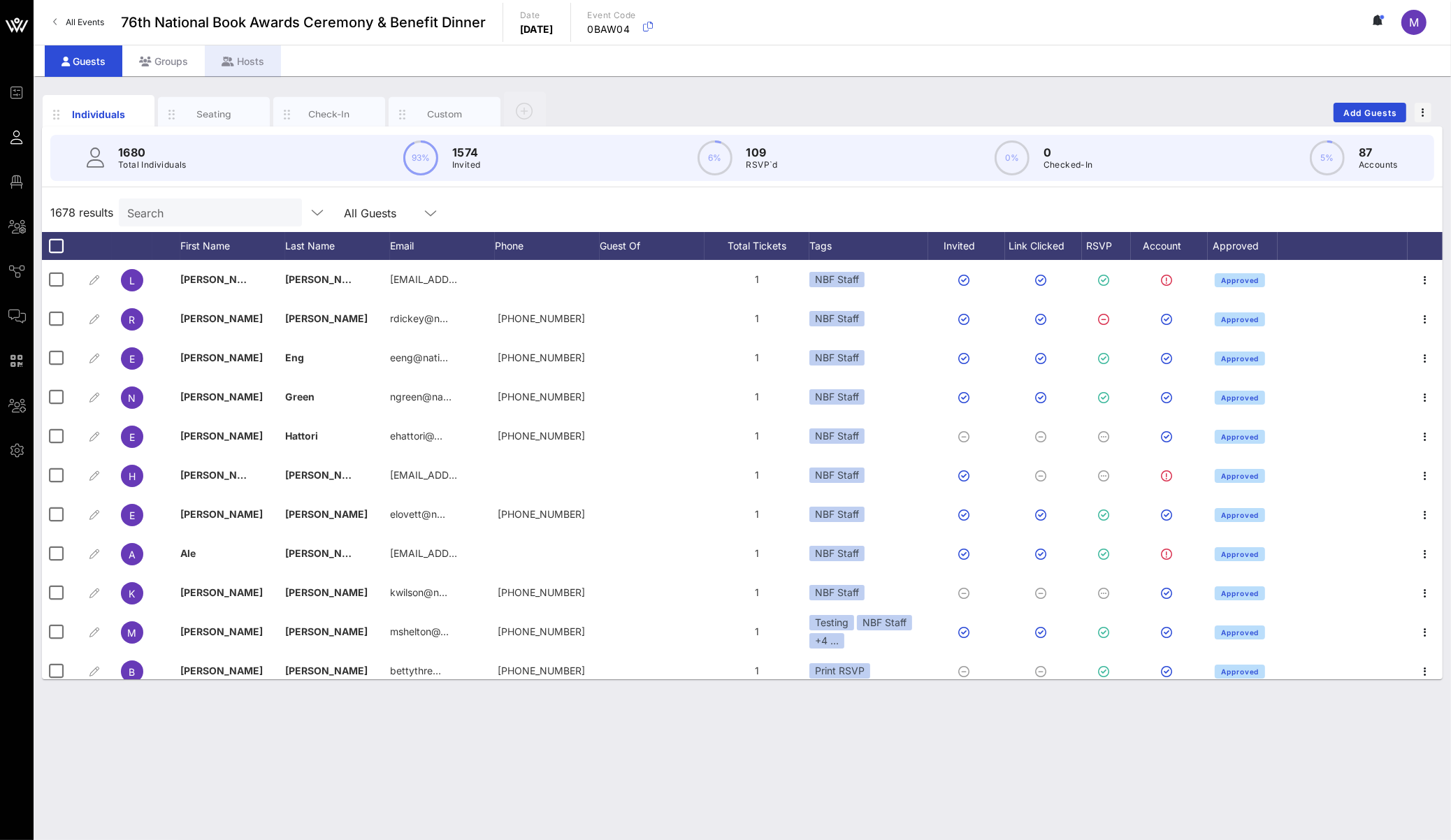
click at [234, 68] on div "Hosts" at bounding box center [242, 61] width 76 height 32
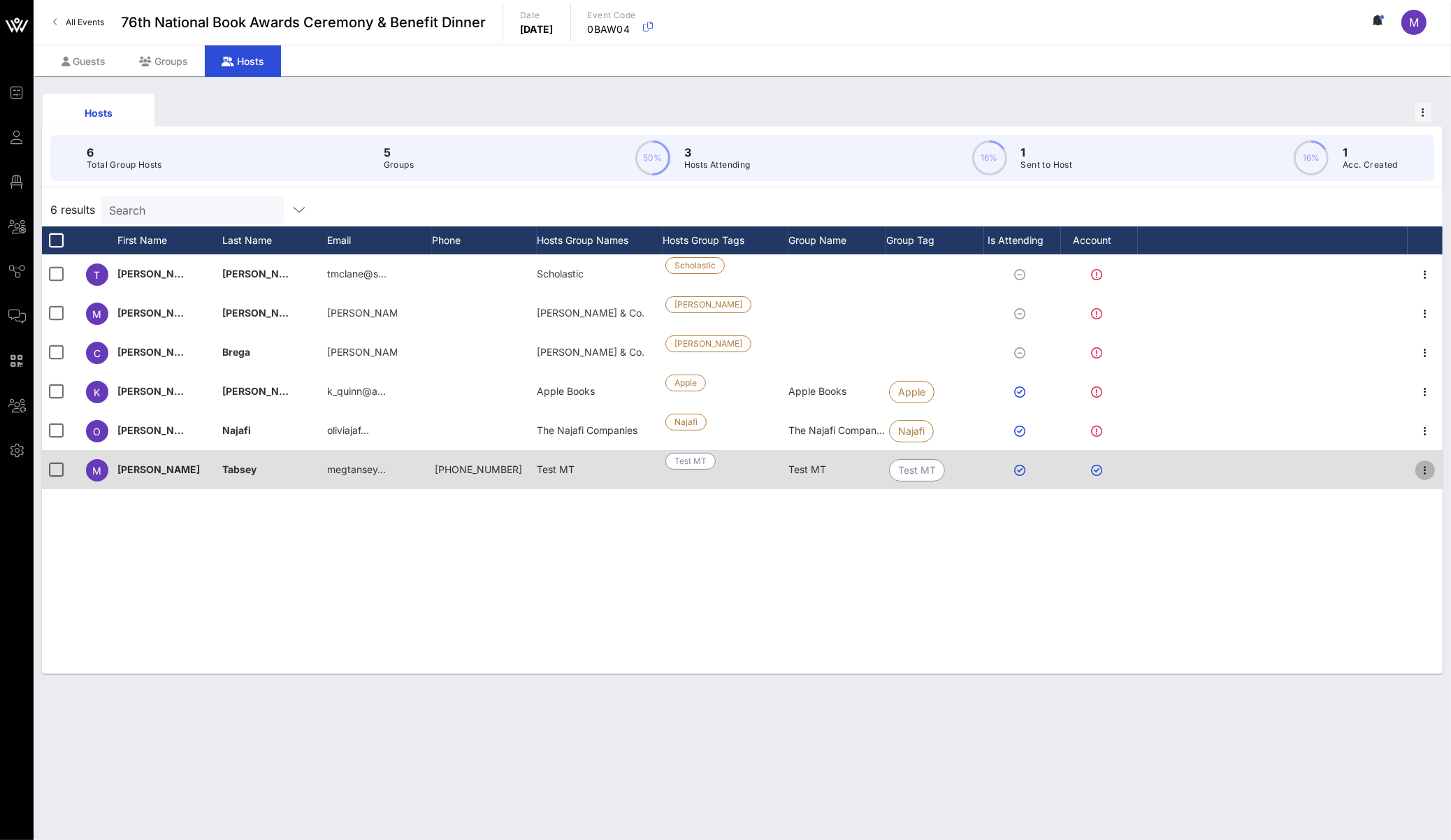
click at [1419, 478] on icon "button" at bounding box center [1426, 471] width 17 height 17
click at [1281, 471] on div at bounding box center [1273, 469] width 270 height 39
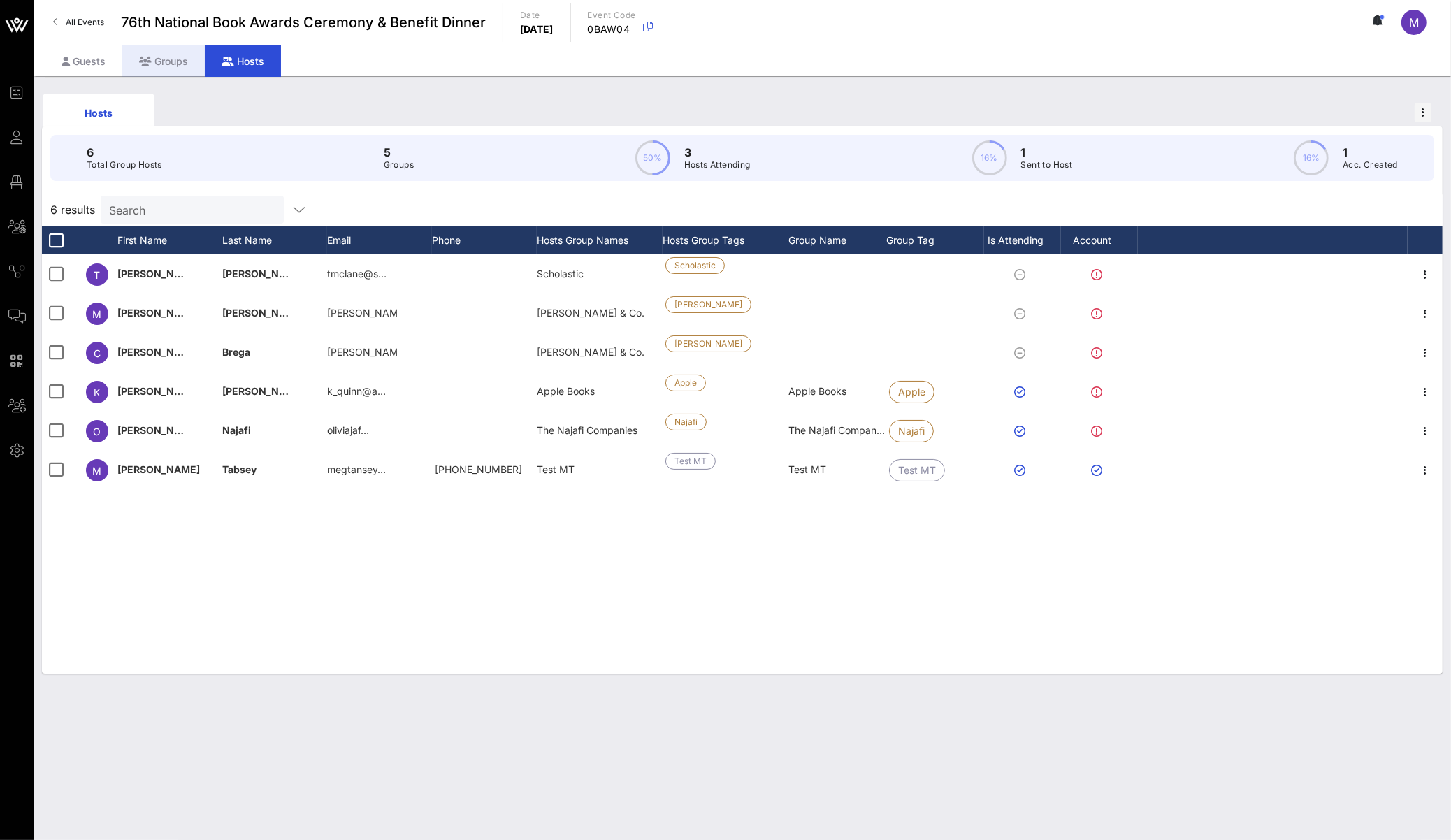
click at [165, 55] on div "Groups" at bounding box center [163, 61] width 82 height 32
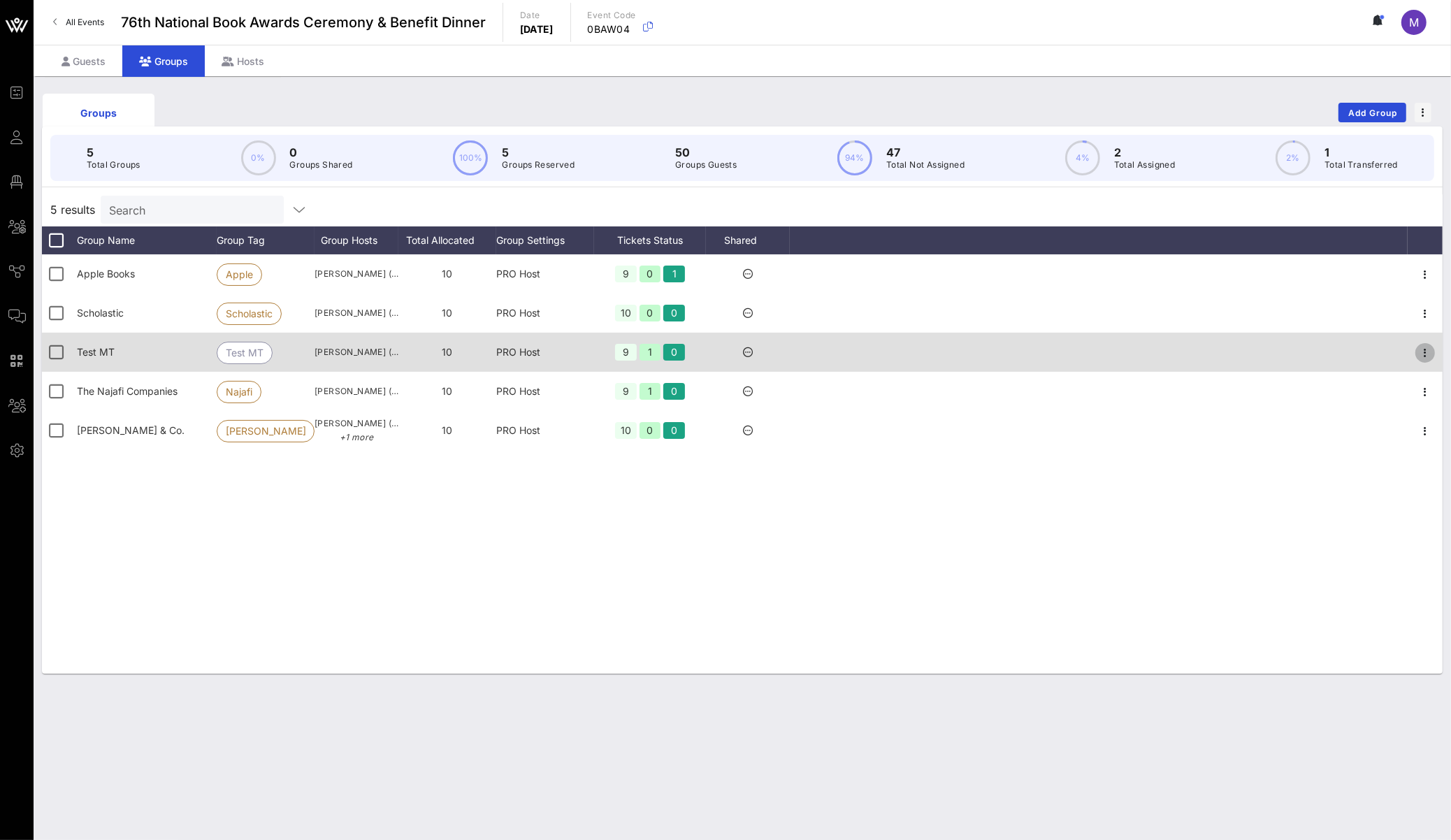
click at [1422, 355] on icon "button" at bounding box center [1426, 353] width 17 height 17
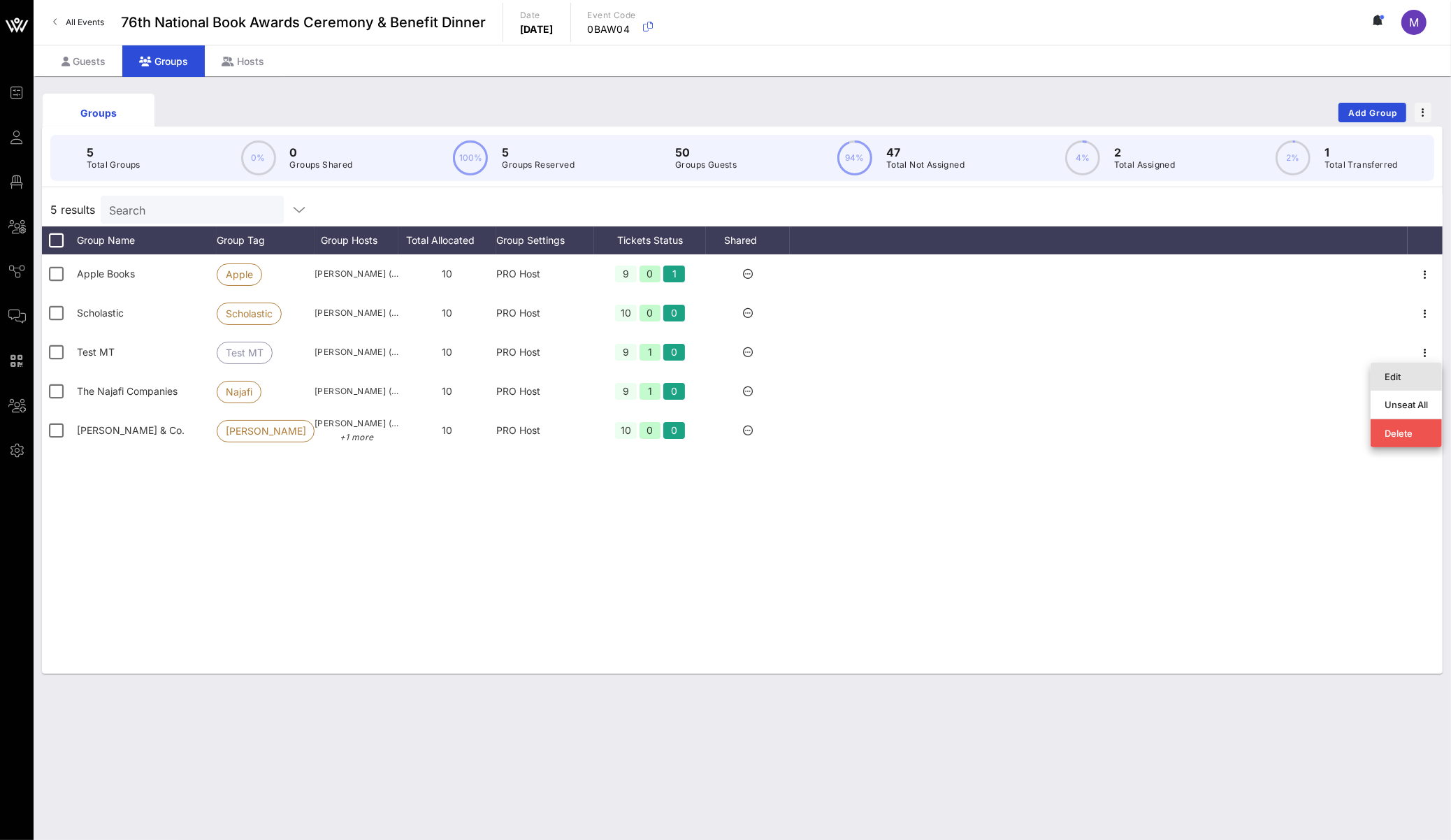
click at [1413, 367] on div "Edit" at bounding box center [1406, 376] width 43 height 22
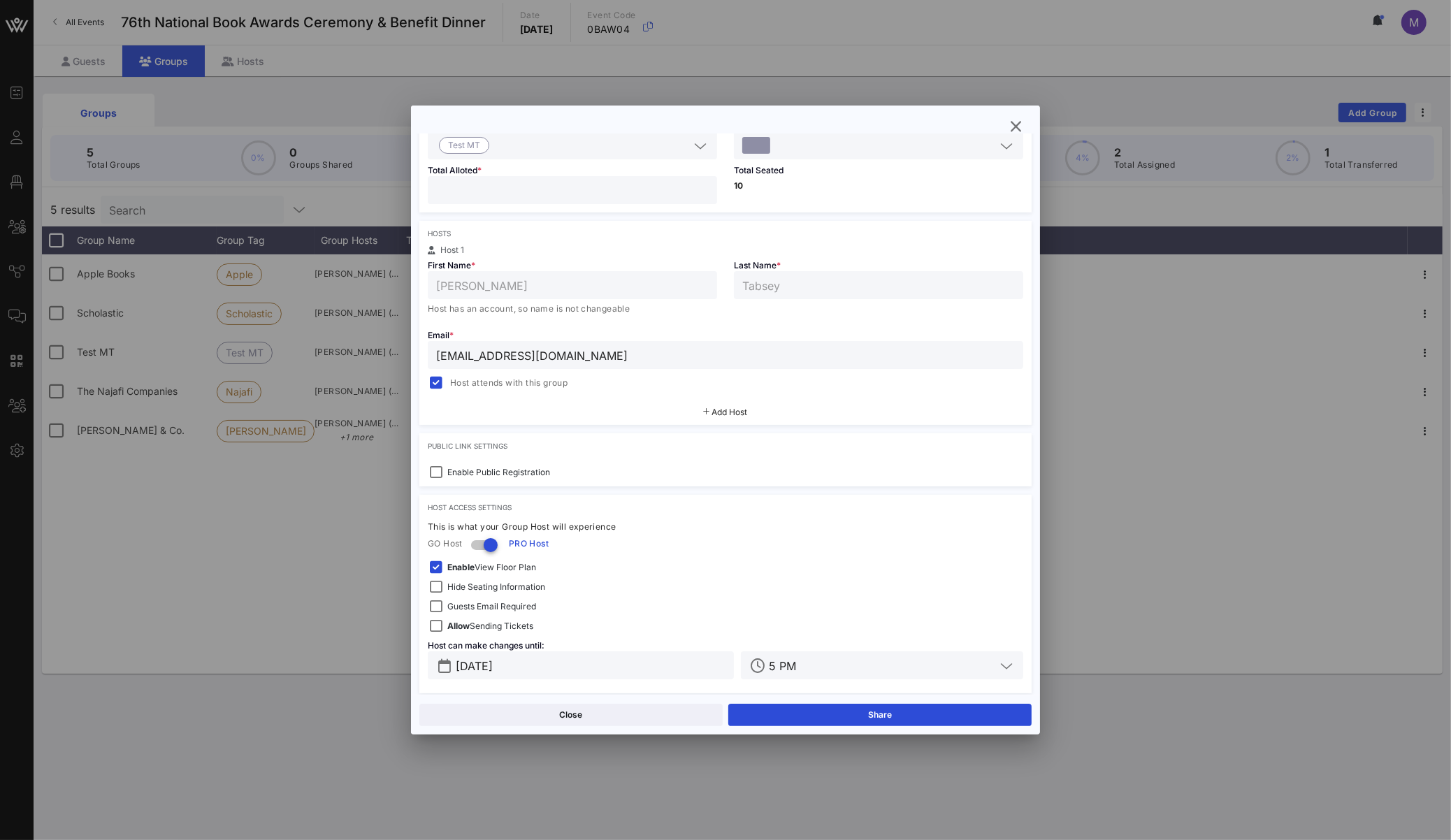
scroll to position [150, 0]
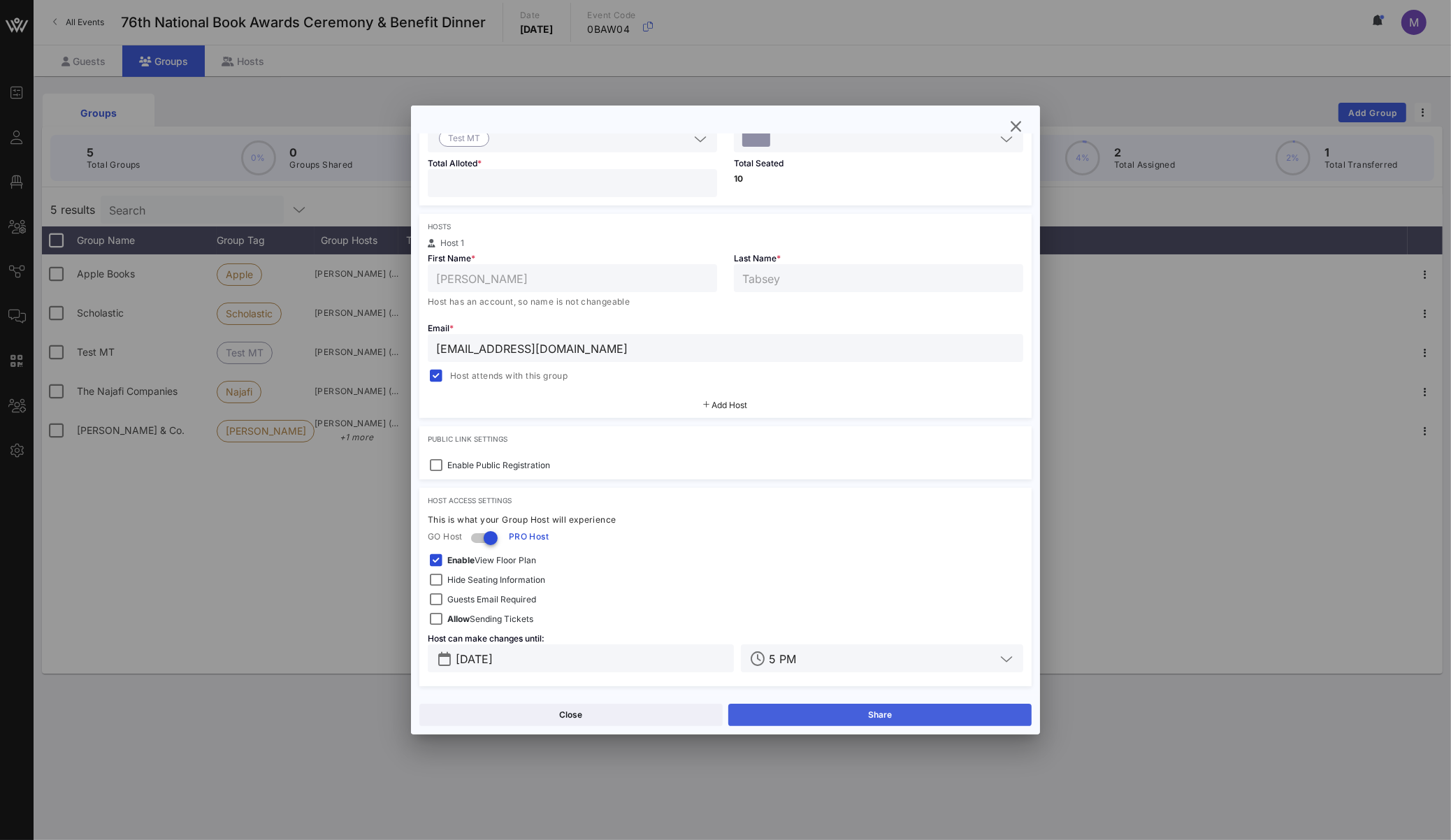
click at [927, 710] on button "Share" at bounding box center [880, 715] width 303 height 22
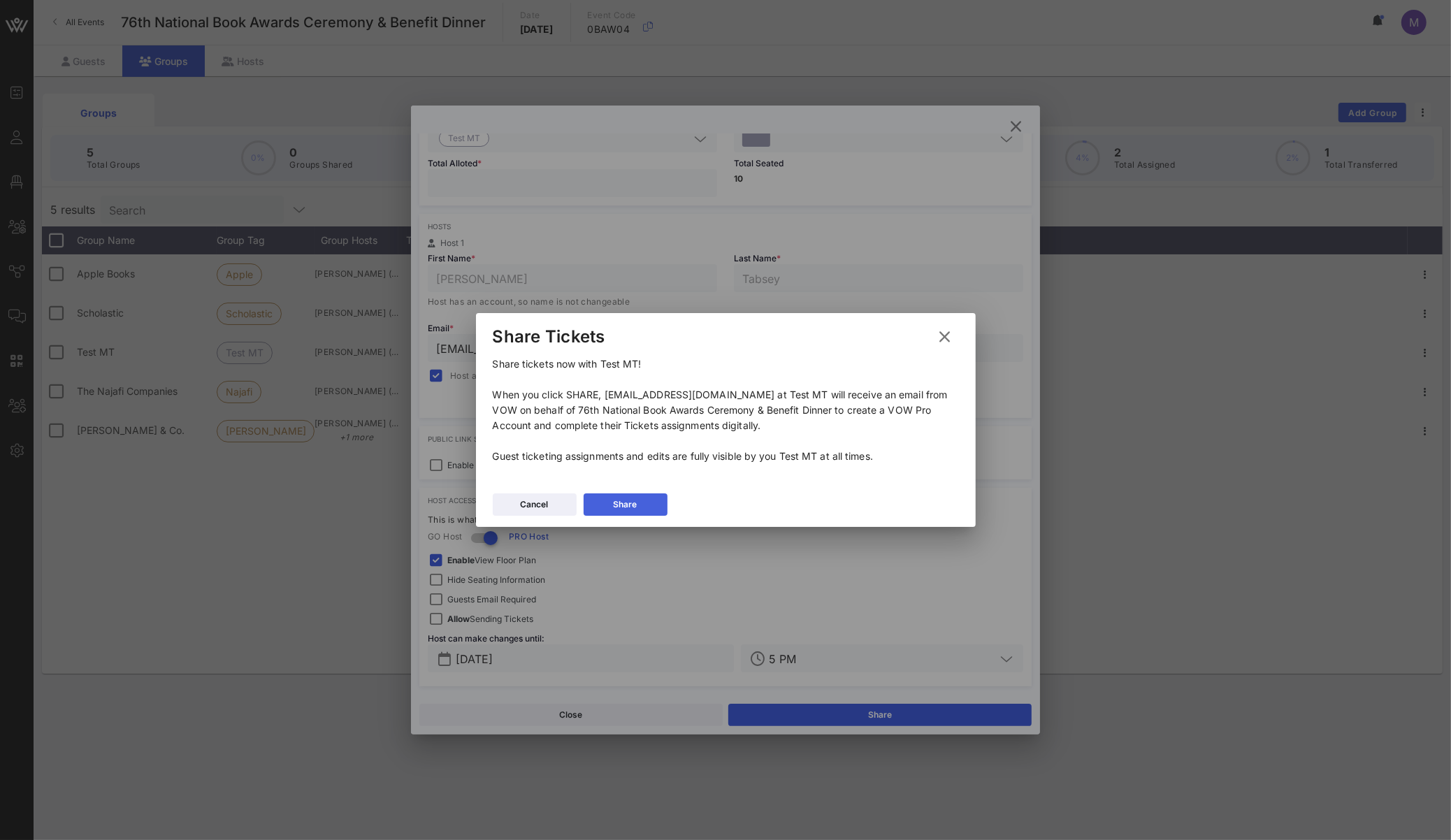
click at [639, 502] on button "Share" at bounding box center [625, 505] width 84 height 22
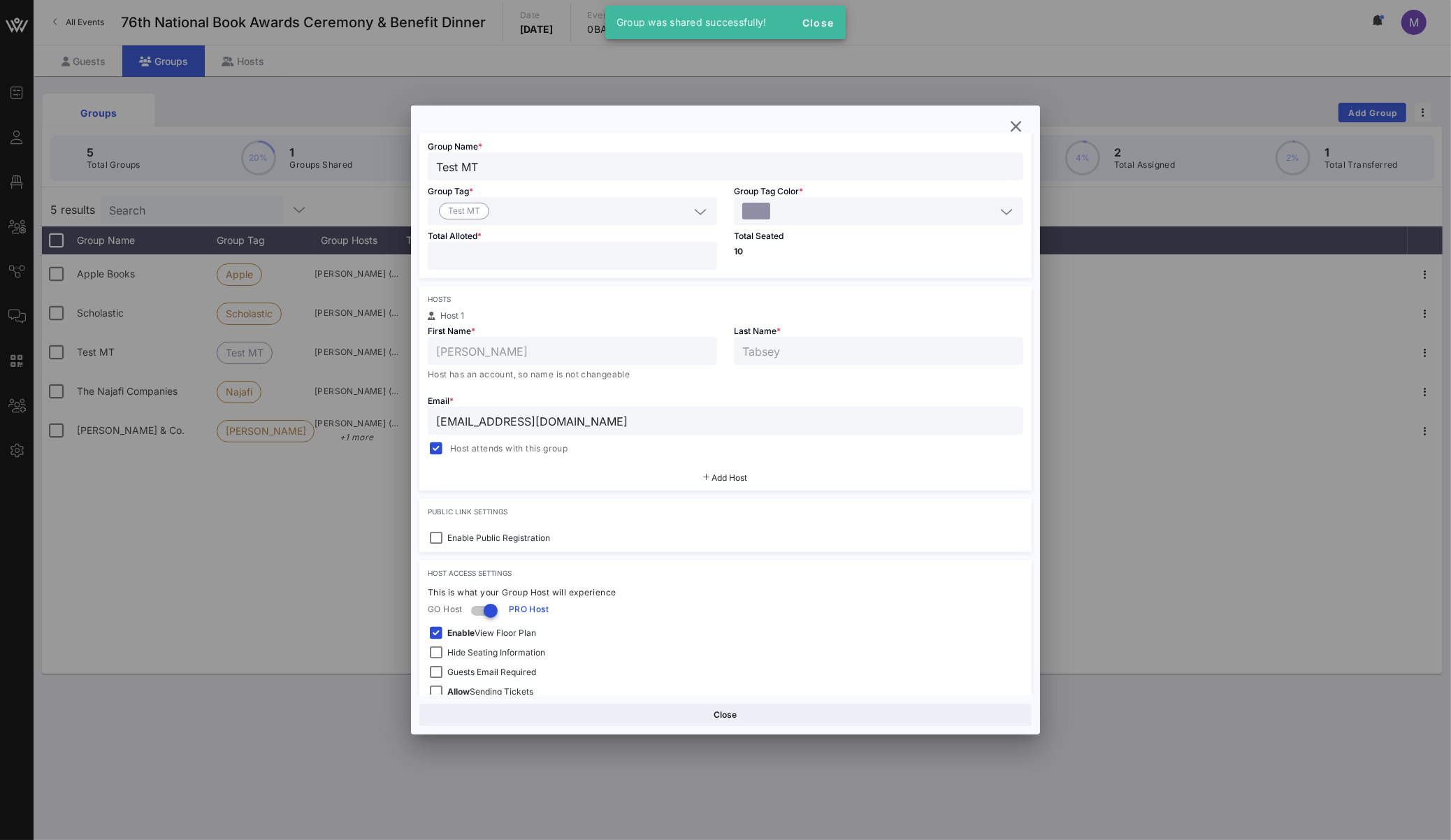
scroll to position [0, 0]
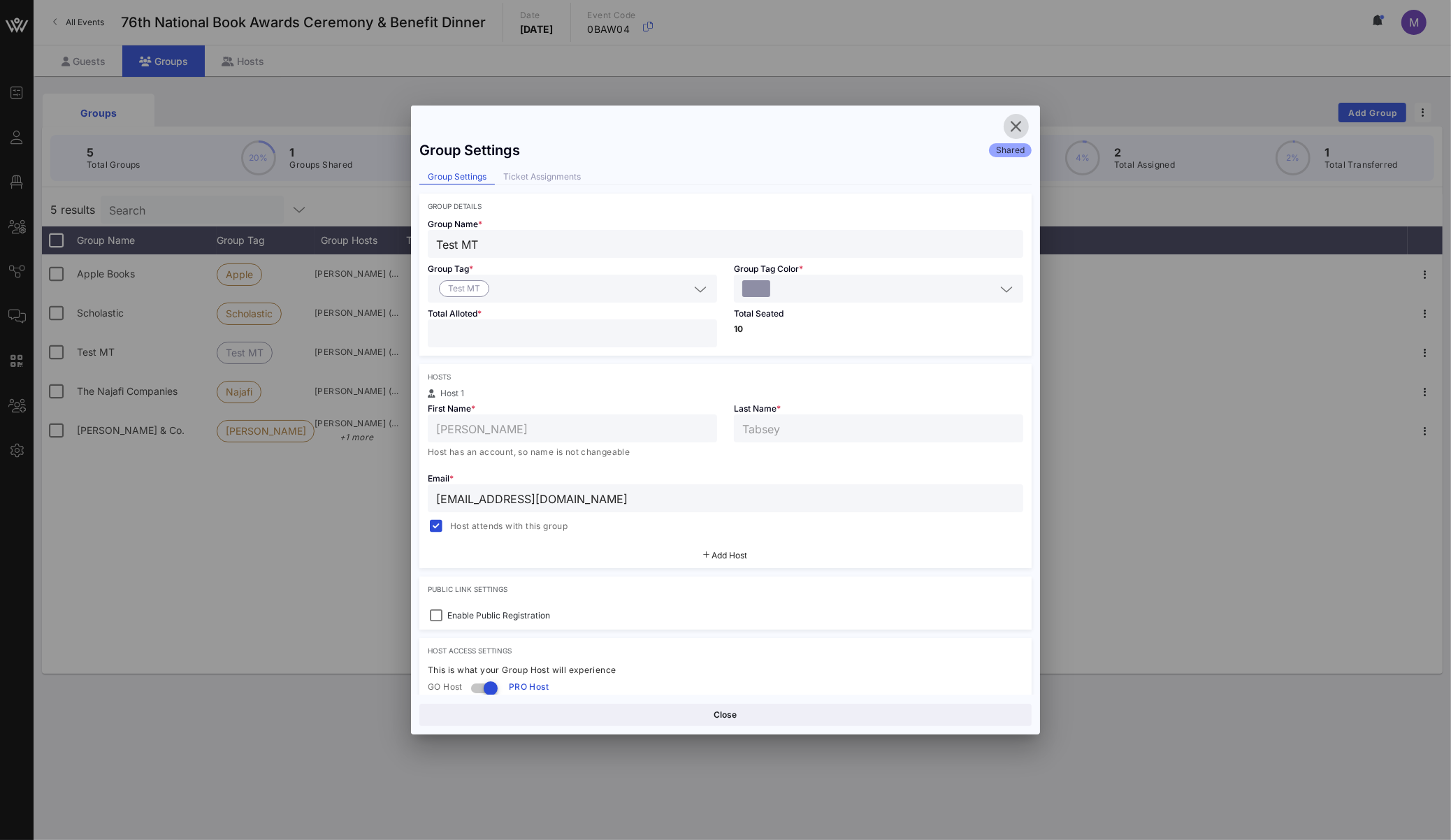
click at [1014, 122] on icon "button" at bounding box center [1016, 127] width 17 height 17
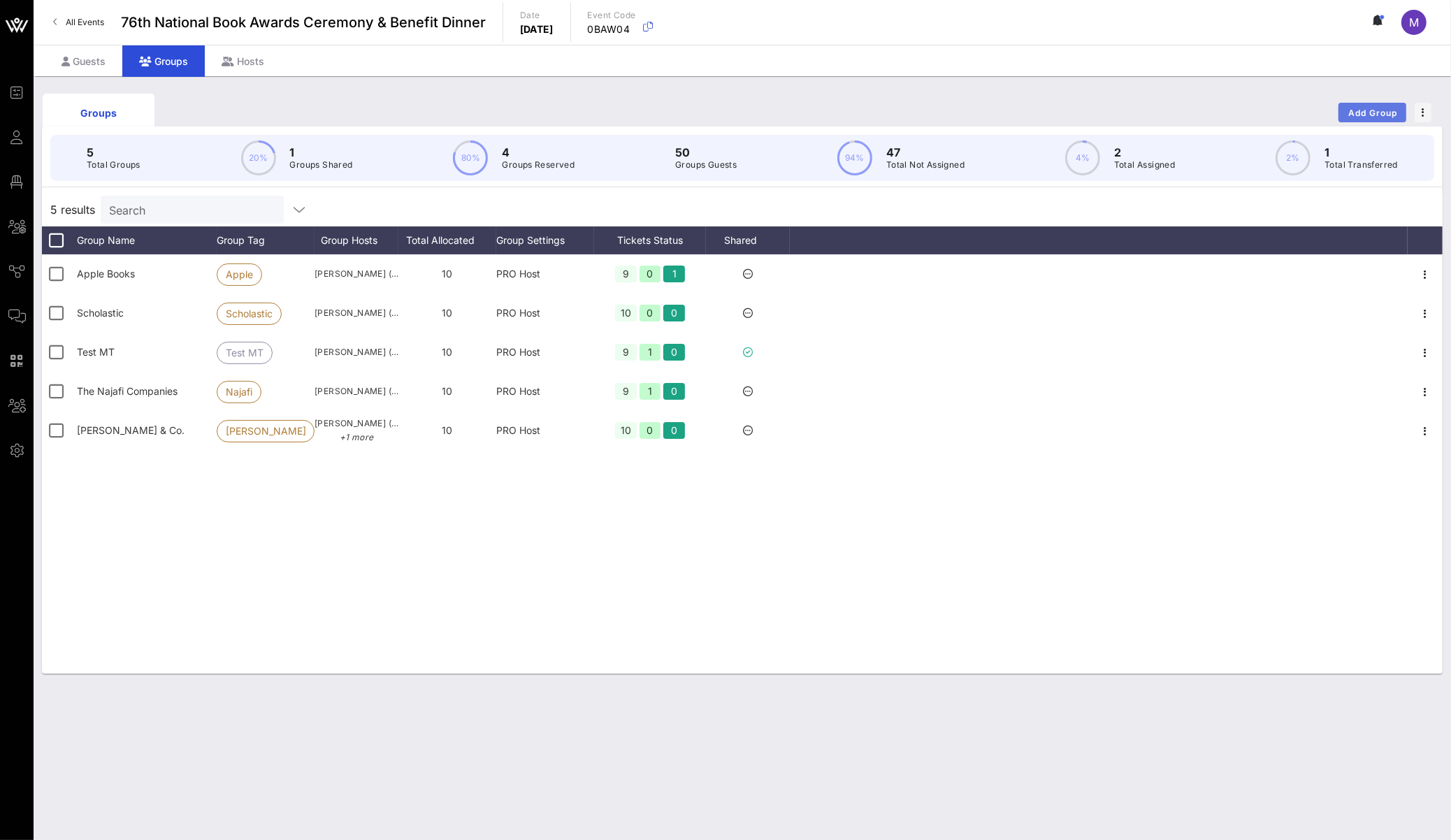
click at [1386, 112] on span "Add Group" at bounding box center [1373, 113] width 50 height 11
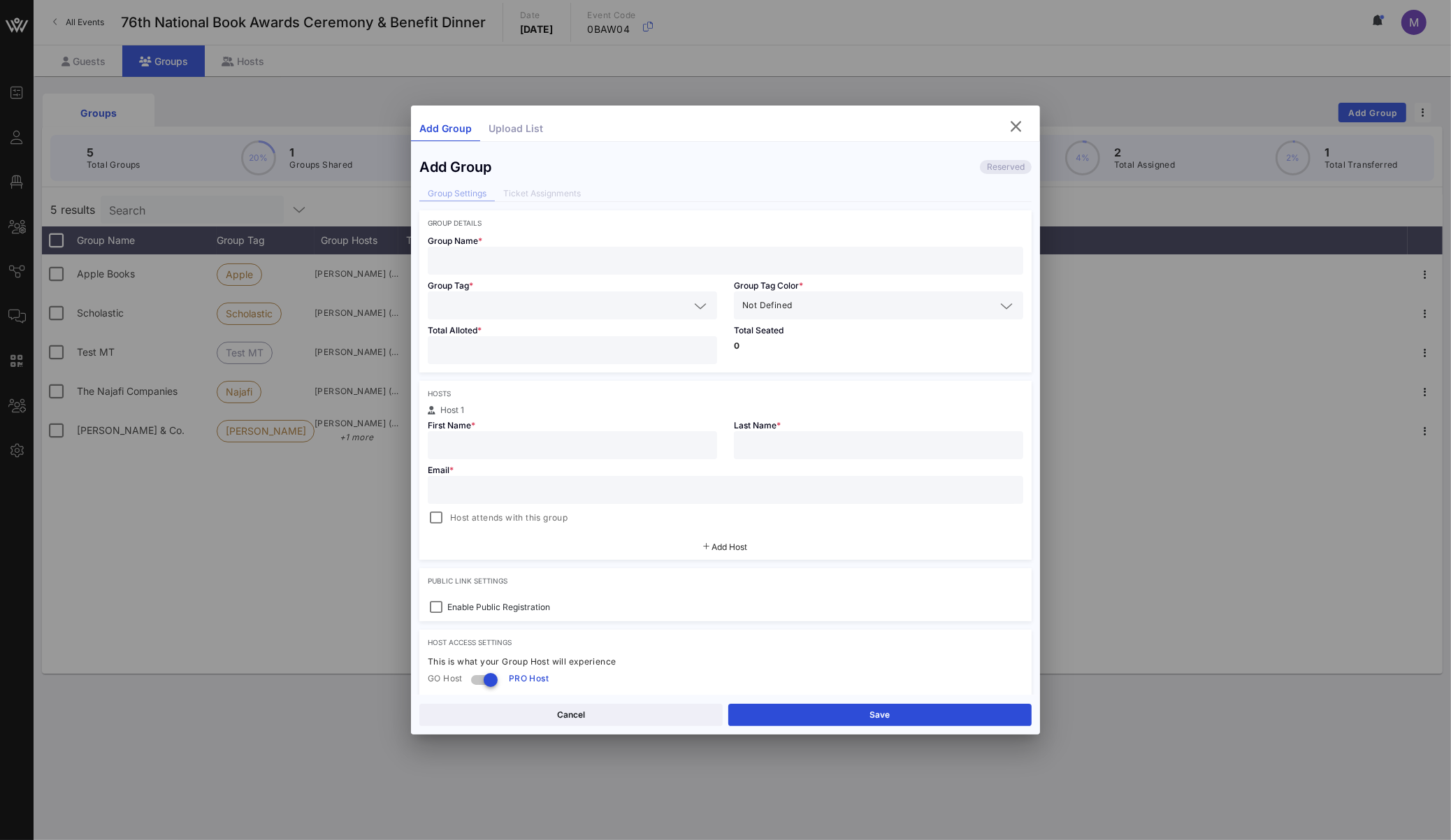
click at [514, 264] on input "text" at bounding box center [726, 261] width 579 height 18
type input "[PERSON_NAME] & [PERSON_NAME]"
click at [563, 308] on input "text" at bounding box center [562, 305] width 253 height 18
type input "B&N"
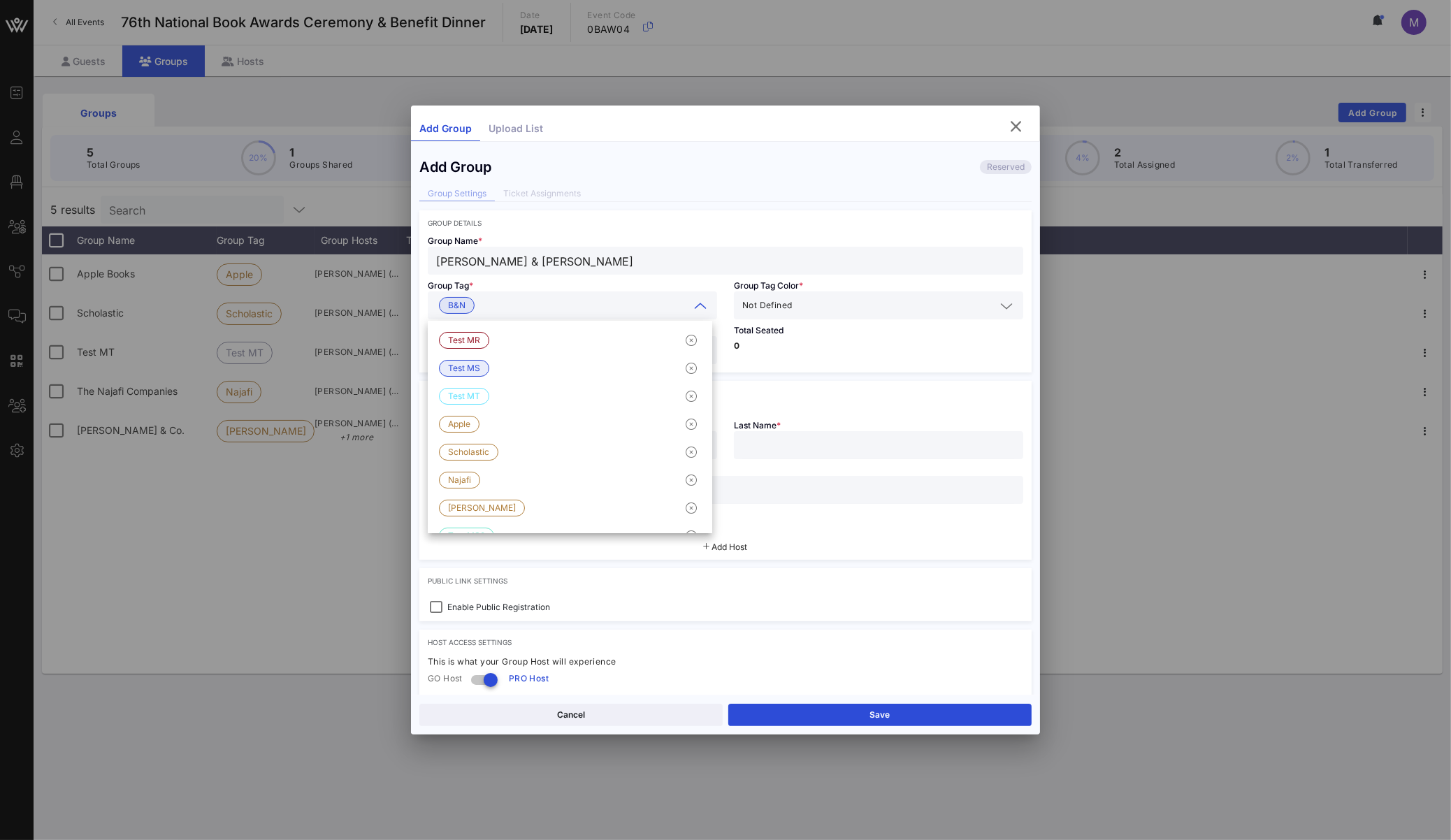
click at [834, 315] on input "text" at bounding box center [895, 305] width 201 height 18
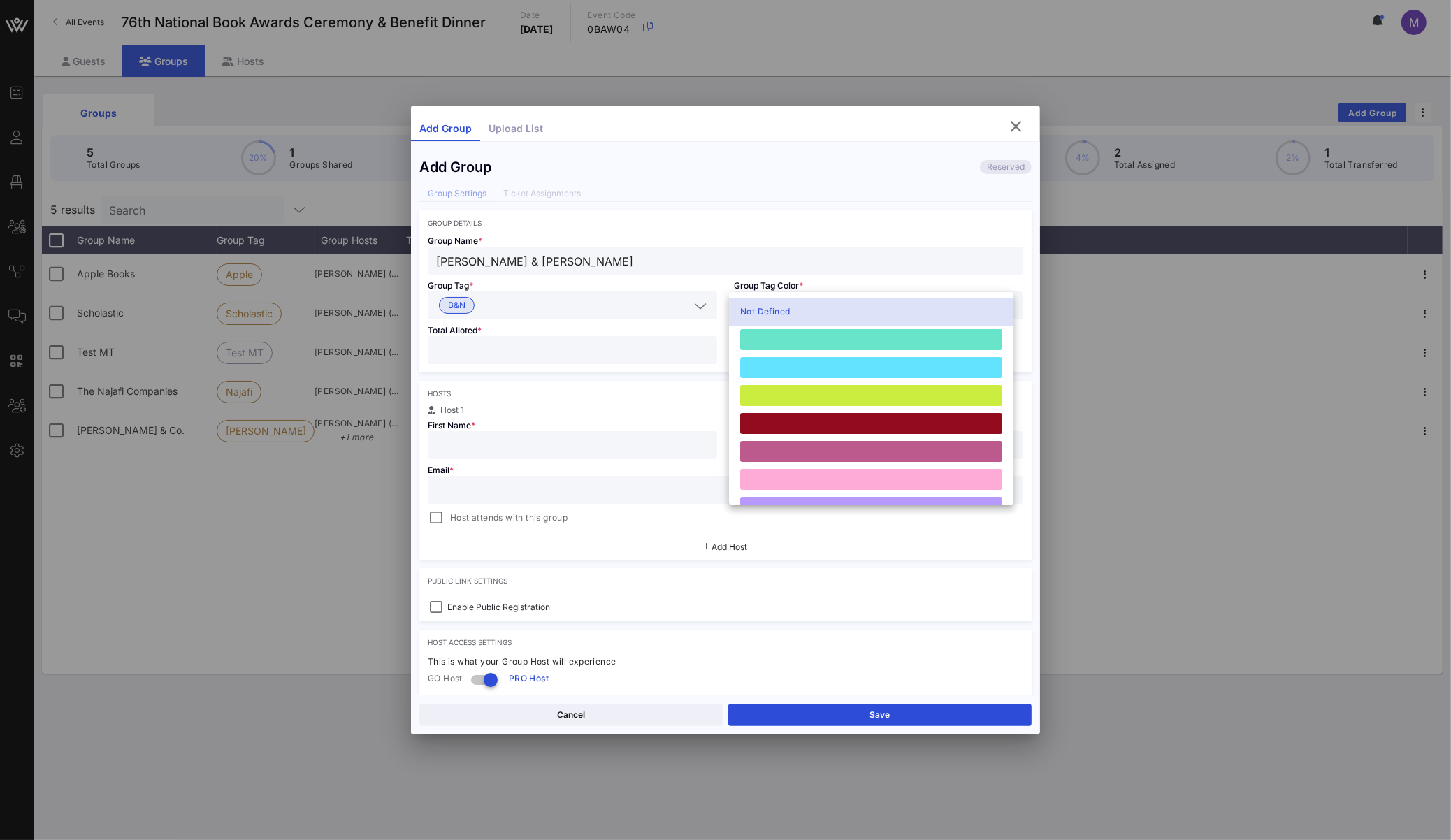
click at [872, 230] on div "Group Name * [PERSON_NAME] & [PERSON_NAME]" at bounding box center [726, 251] width 612 height 48
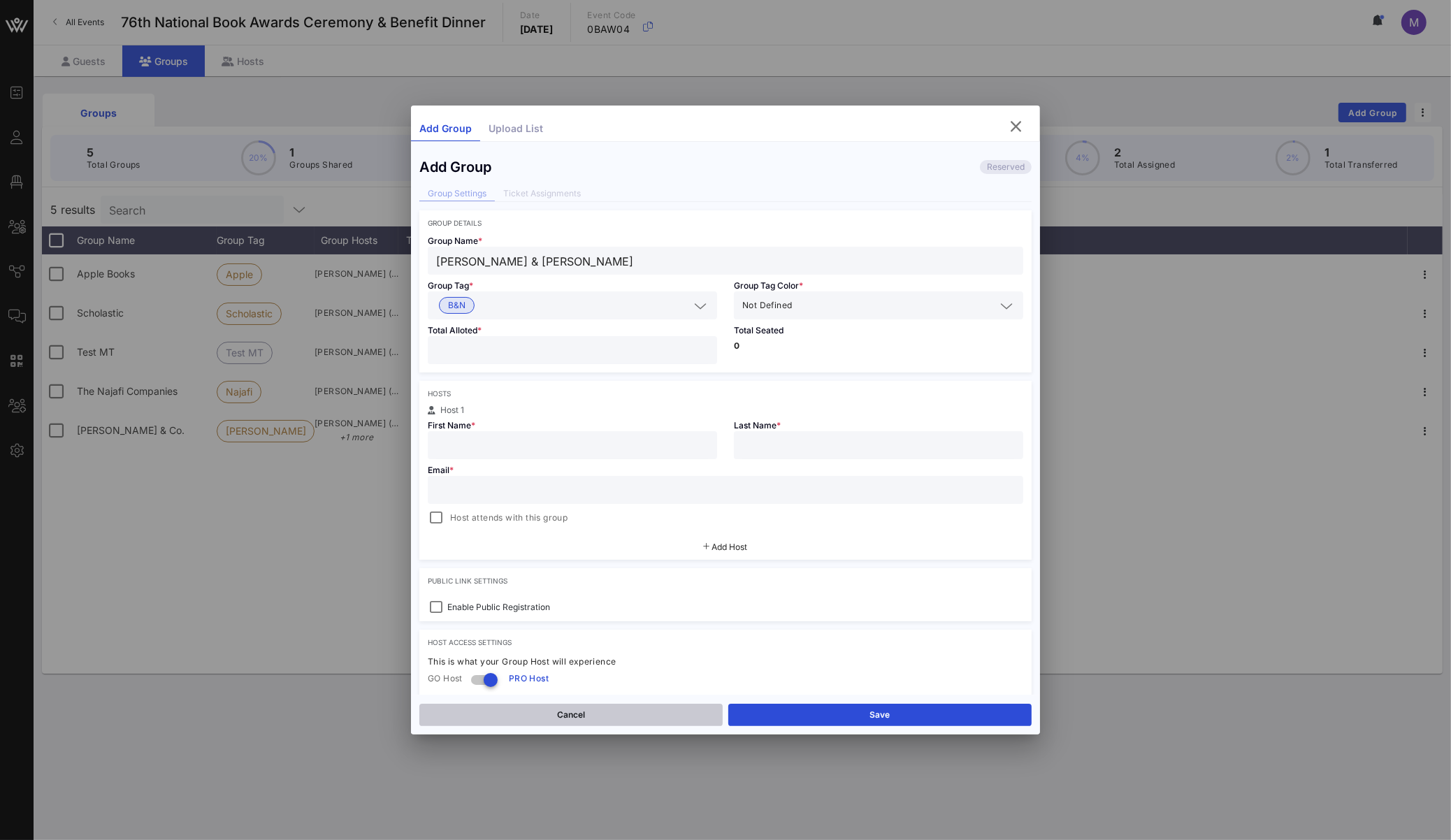
click at [553, 711] on button "Cancel" at bounding box center [571, 715] width 303 height 22
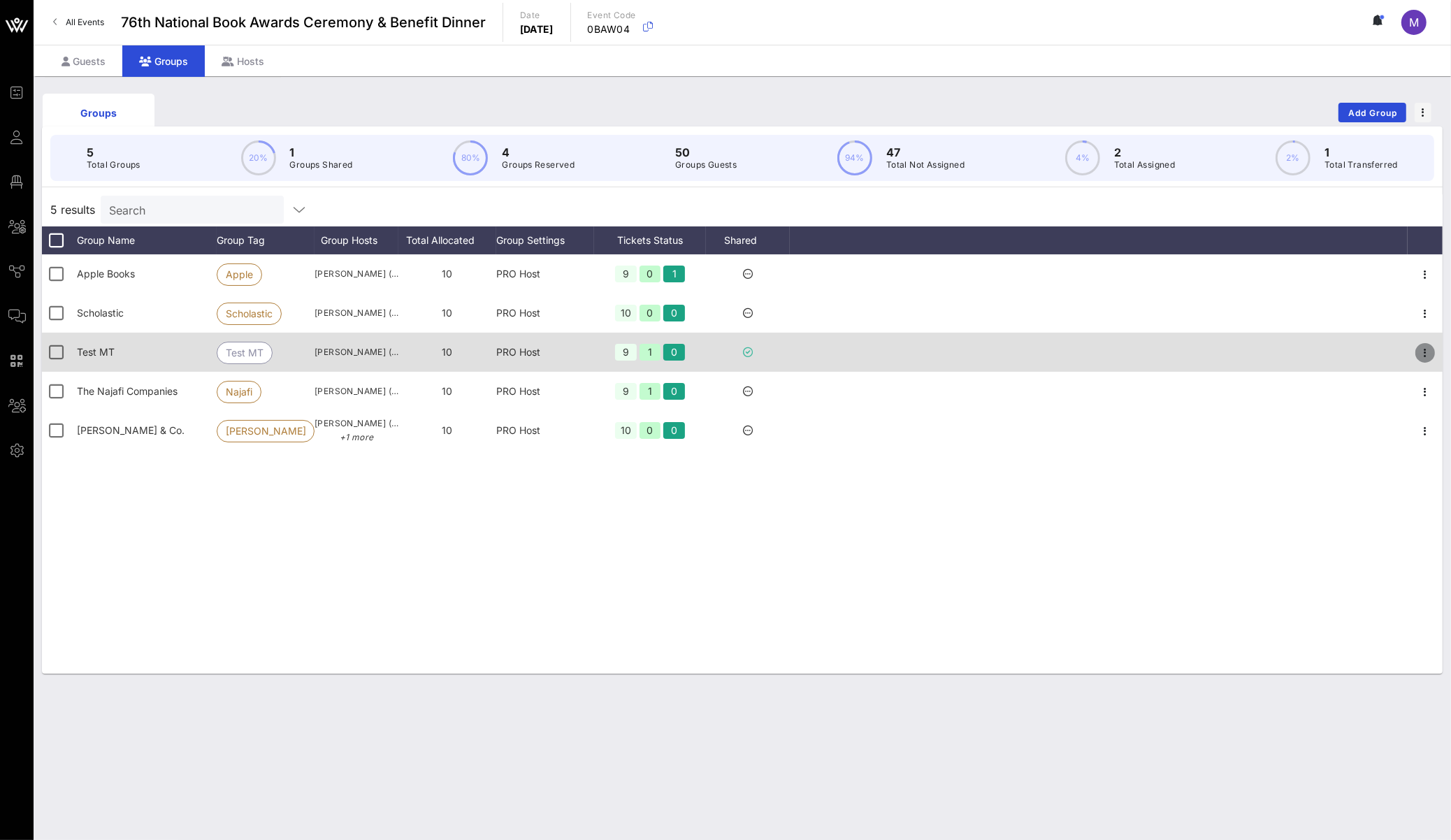
click at [1423, 358] on icon "button" at bounding box center [1426, 353] width 17 height 17
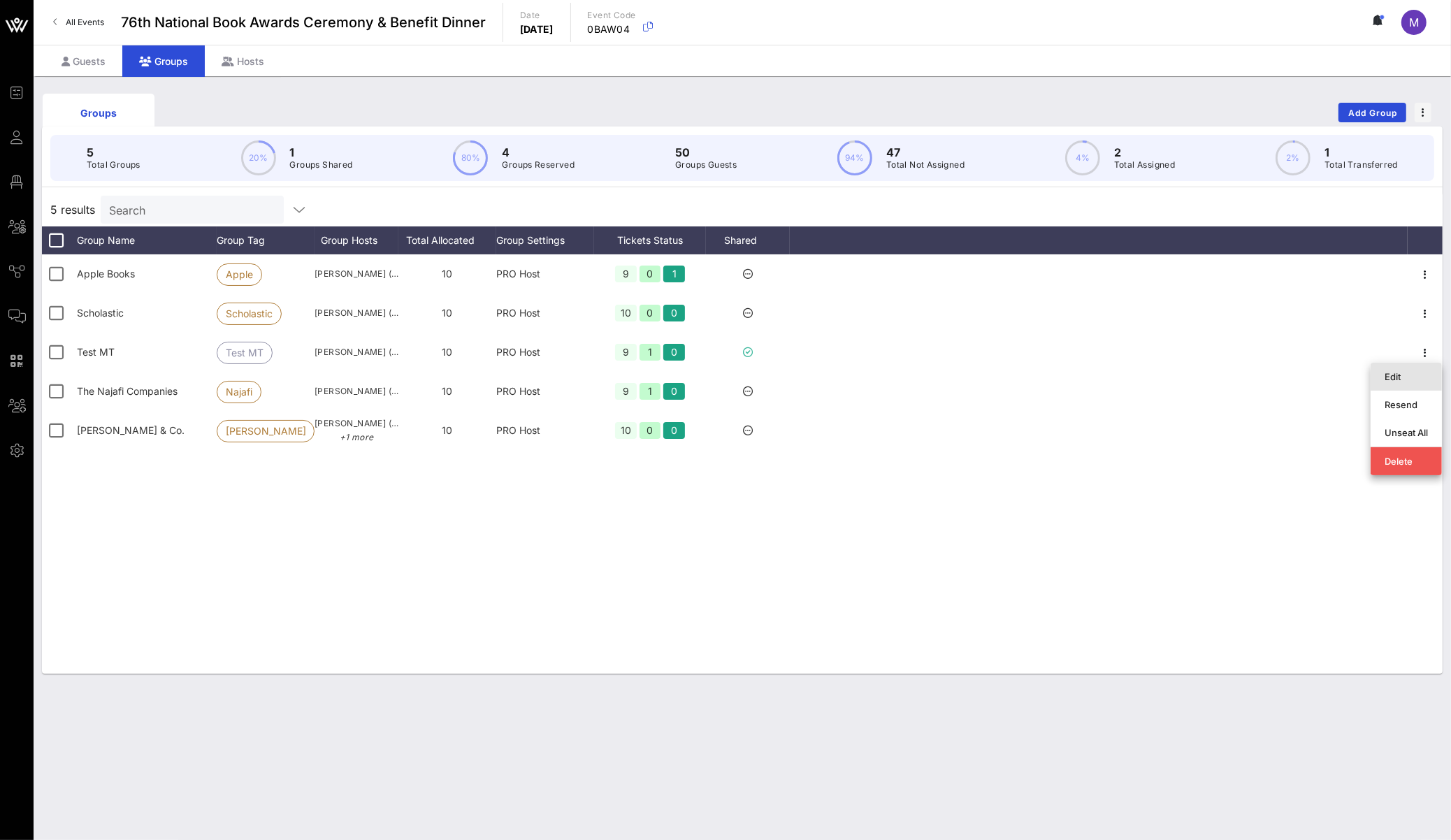
click at [1414, 370] on div "Edit" at bounding box center [1406, 376] width 43 height 22
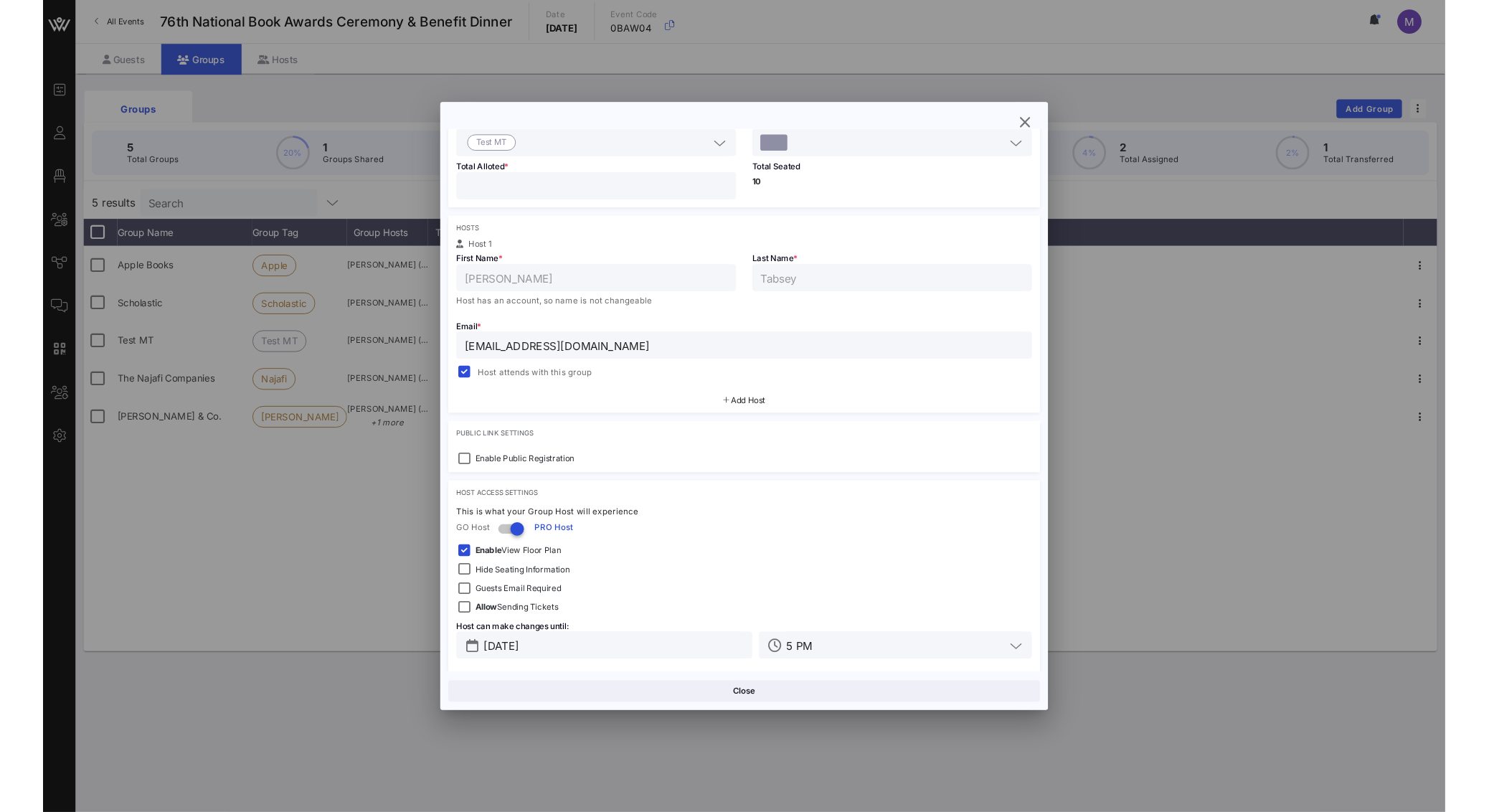
scroll to position [154, 0]
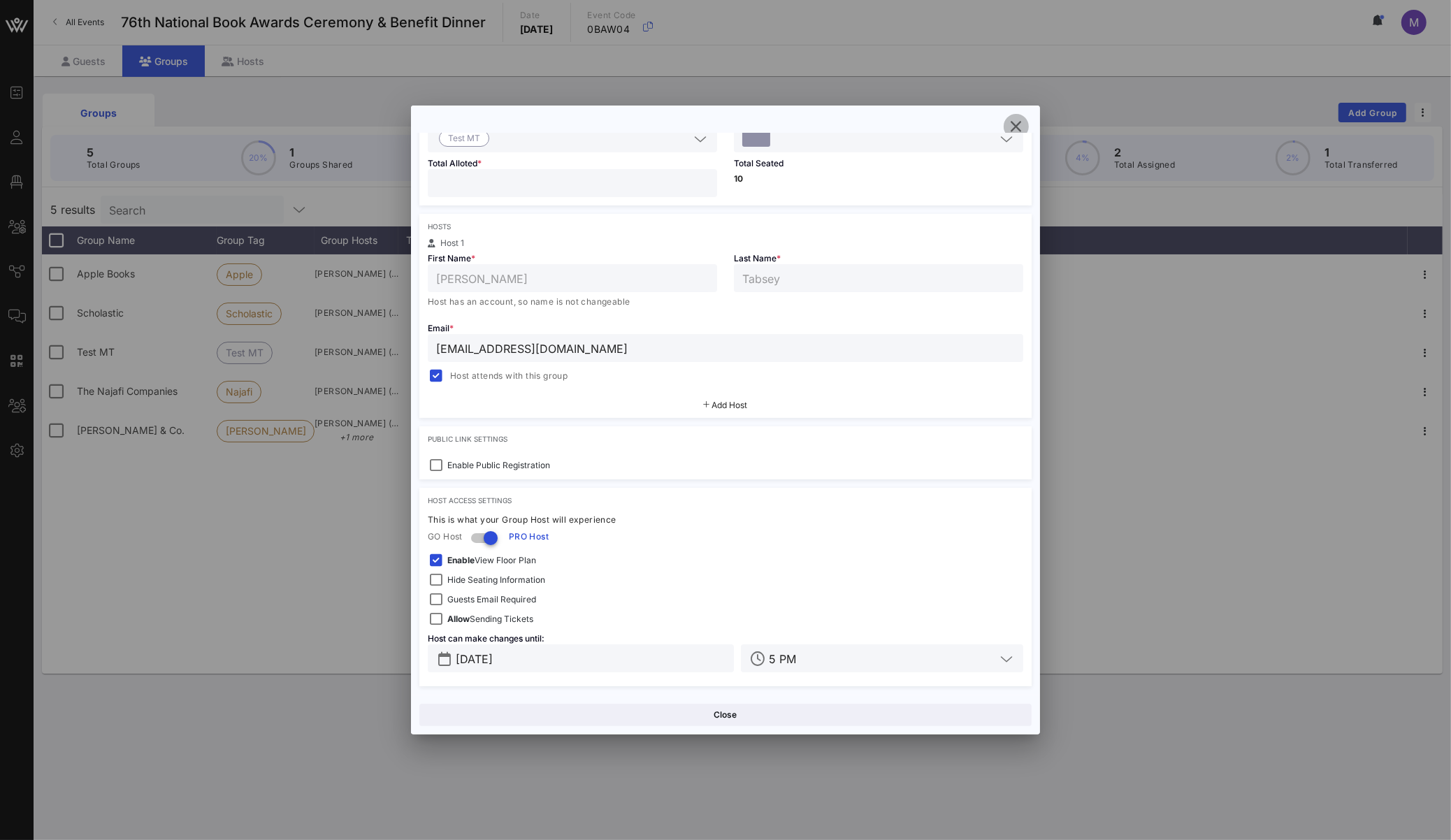
click at [1015, 124] on icon "button" at bounding box center [1016, 127] width 17 height 17
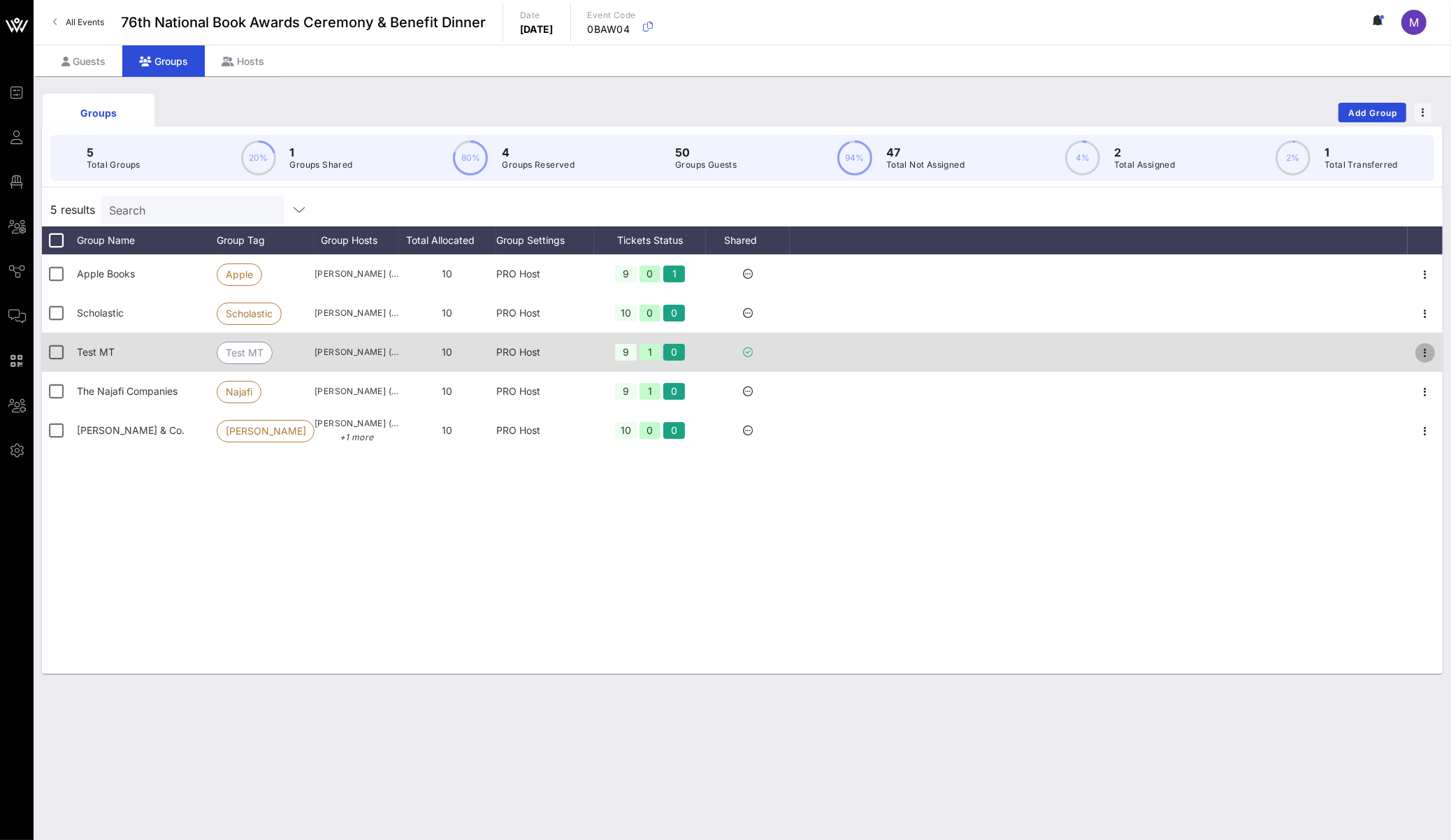
click at [1428, 356] on icon "button" at bounding box center [1426, 353] width 17 height 17
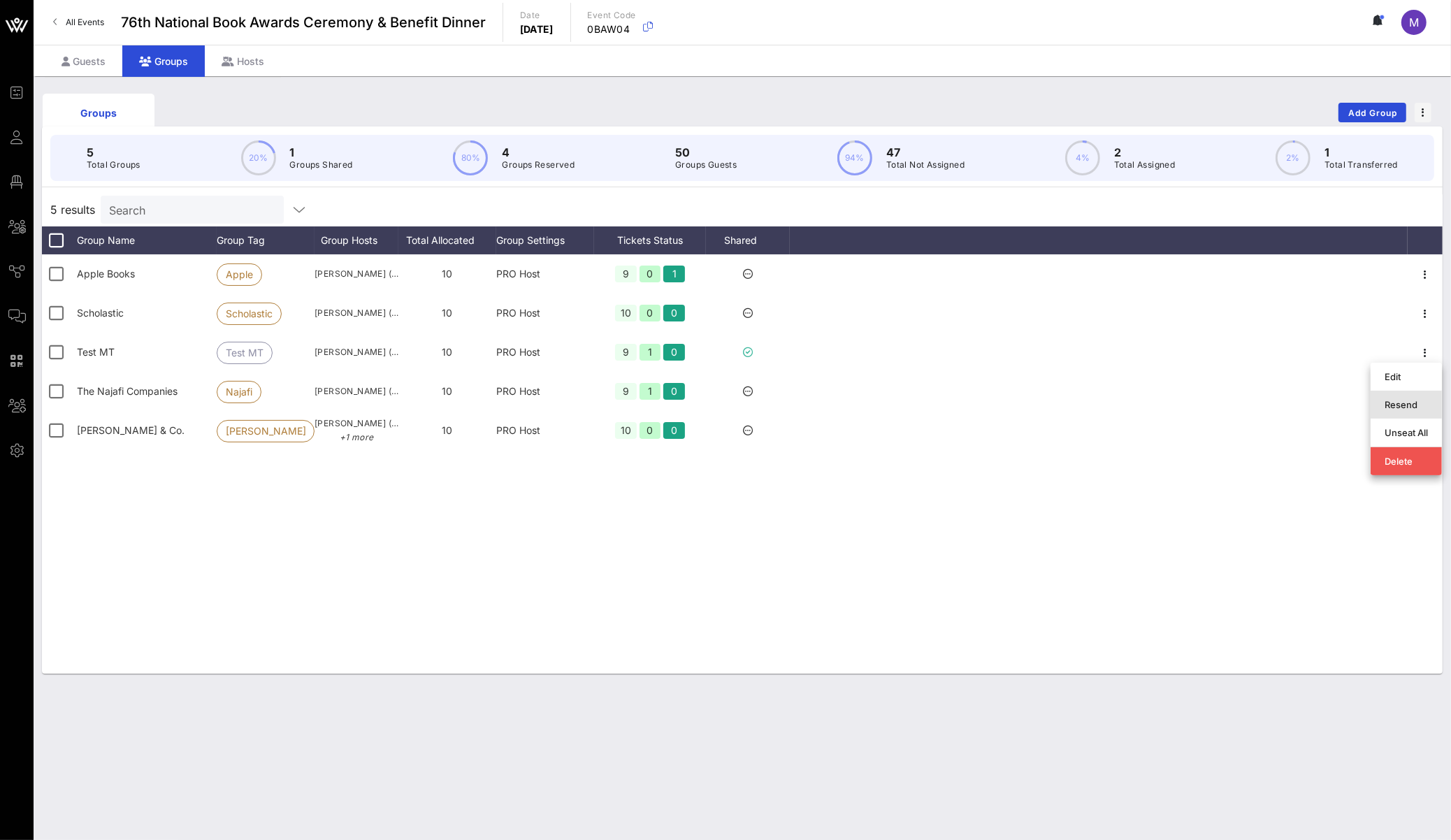
click at [1415, 403] on div "Resend" at bounding box center [1406, 405] width 43 height 12
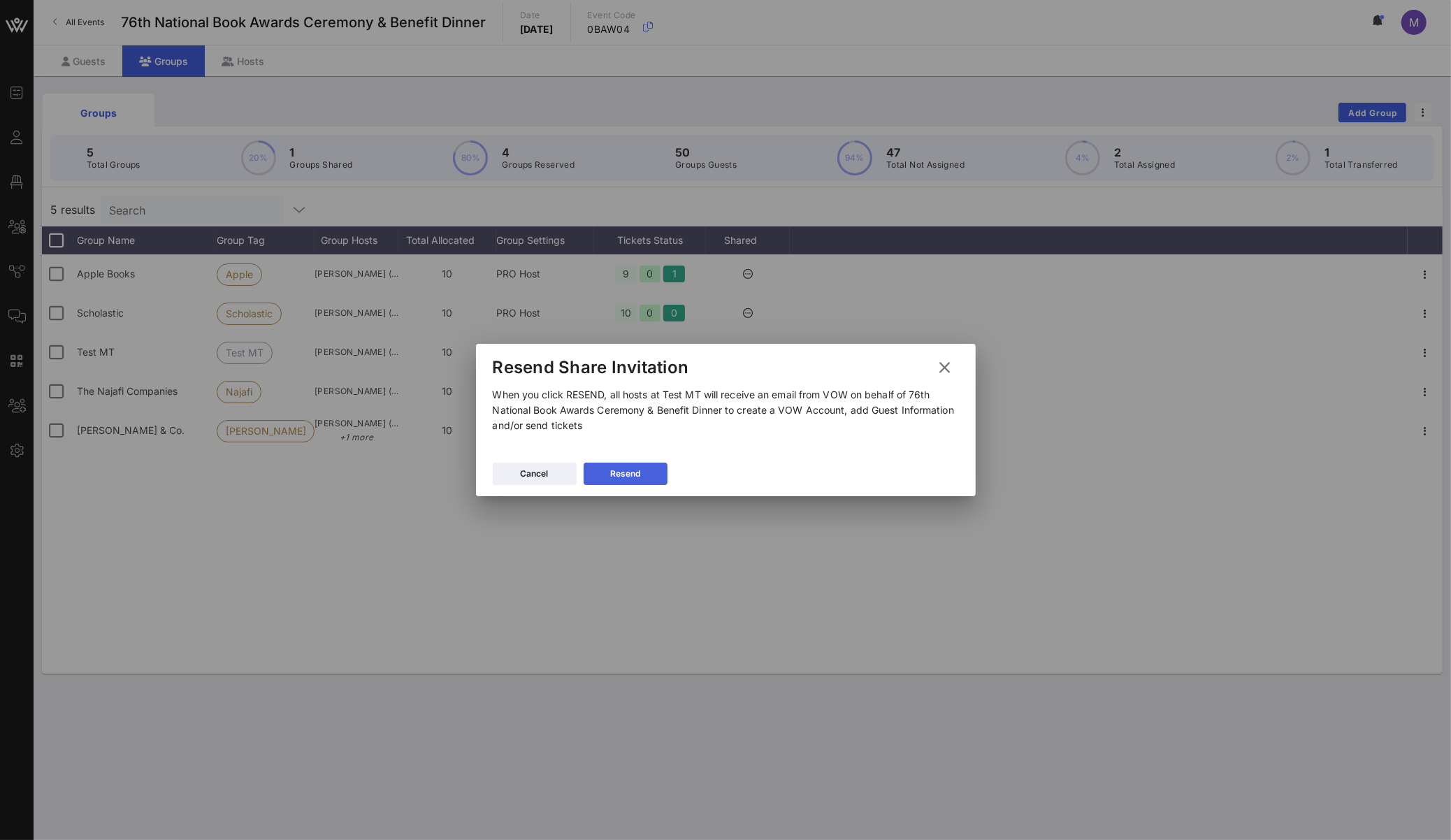
click at [638, 468] on div "Resend" at bounding box center [625, 474] width 30 height 14
